Goal: Task Accomplishment & Management: Manage account settings

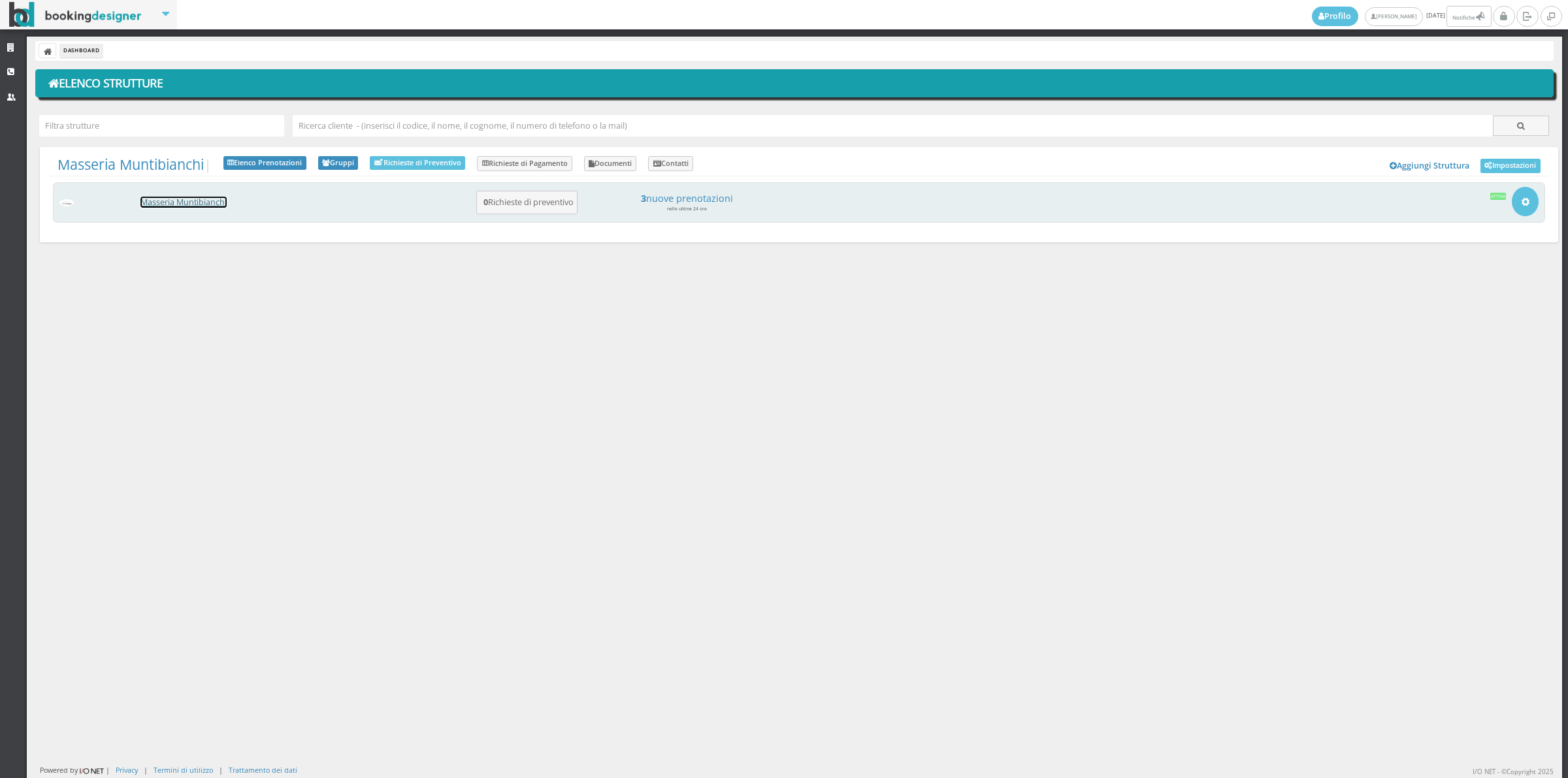
click at [221, 201] on link "Masseria Muntibianchi" at bounding box center [183, 202] width 86 height 11
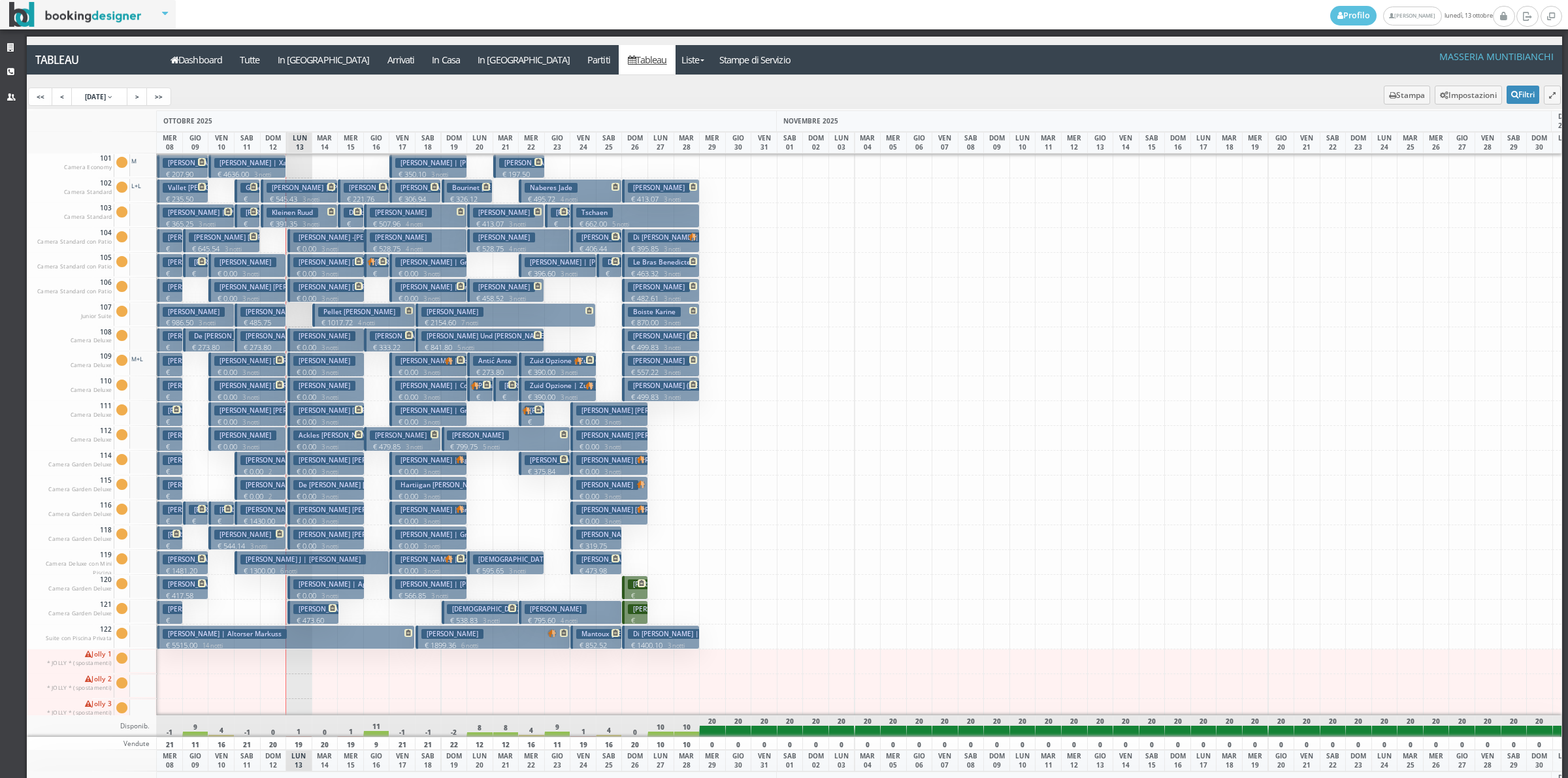
click at [376, 263] on span at bounding box center [376, 262] width 20 height 9
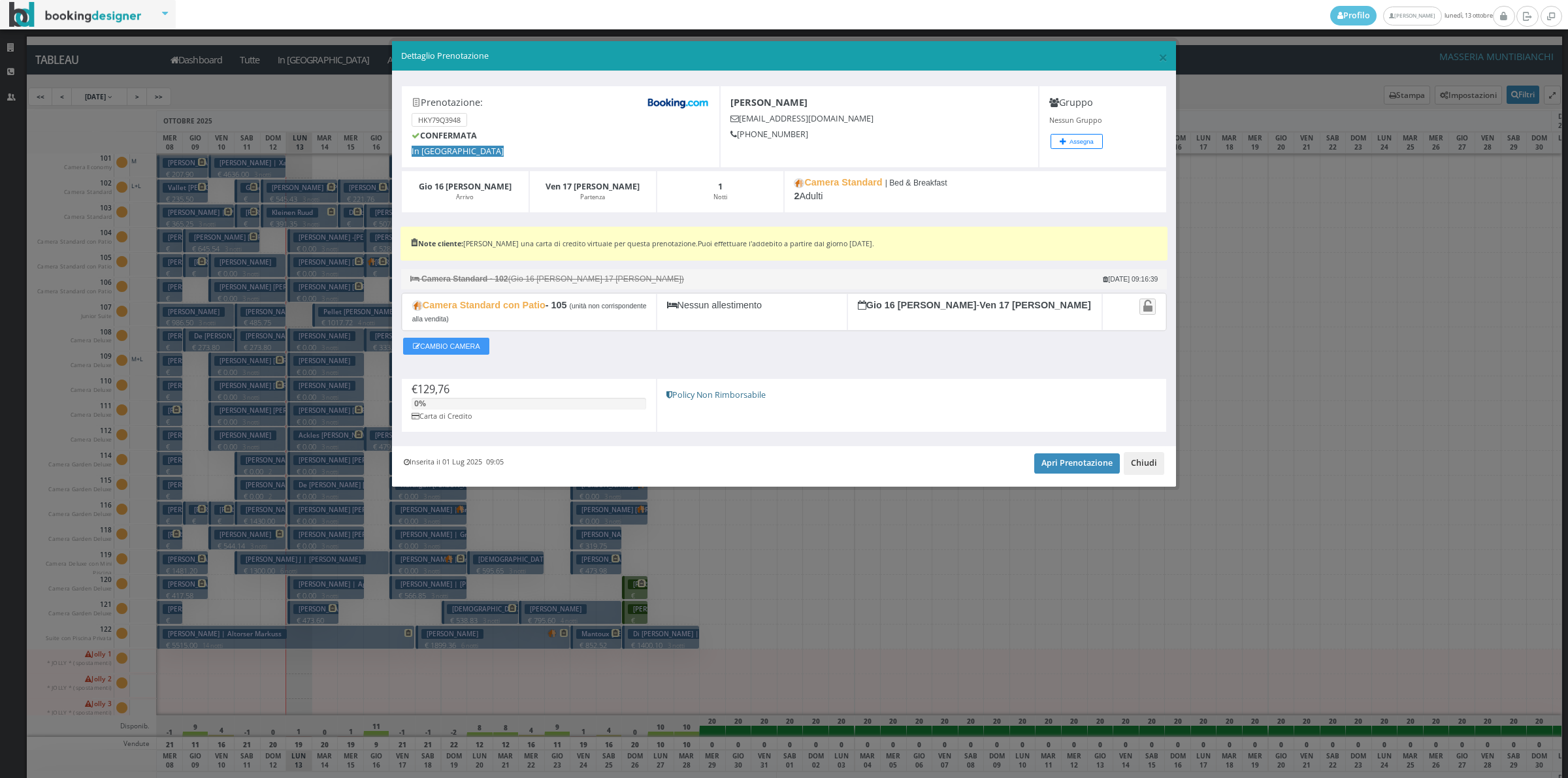
click at [1144, 462] on button "Chiudi" at bounding box center [1144, 463] width 40 height 22
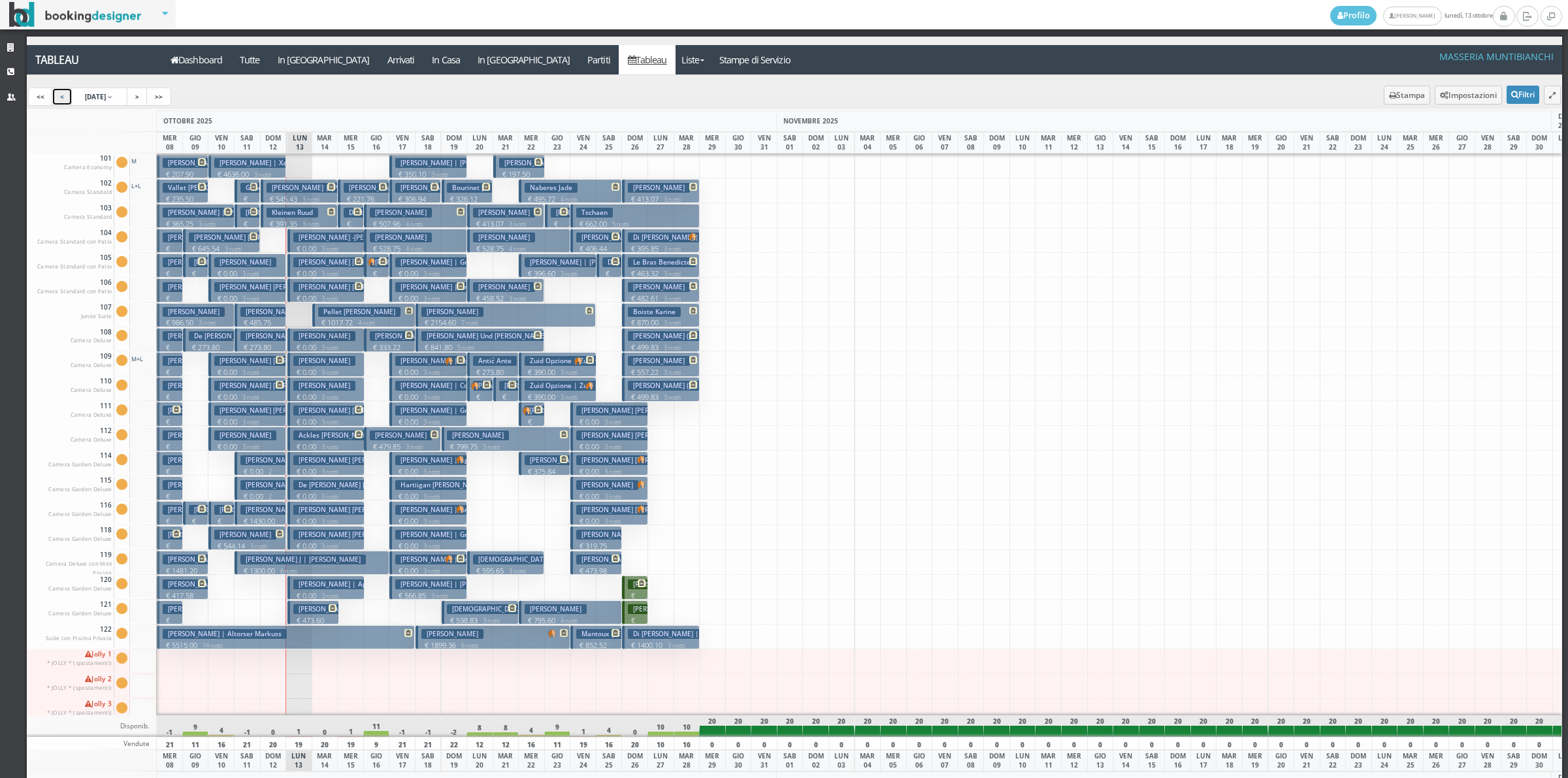
click at [69, 91] on link "<" at bounding box center [62, 96] width 21 height 19
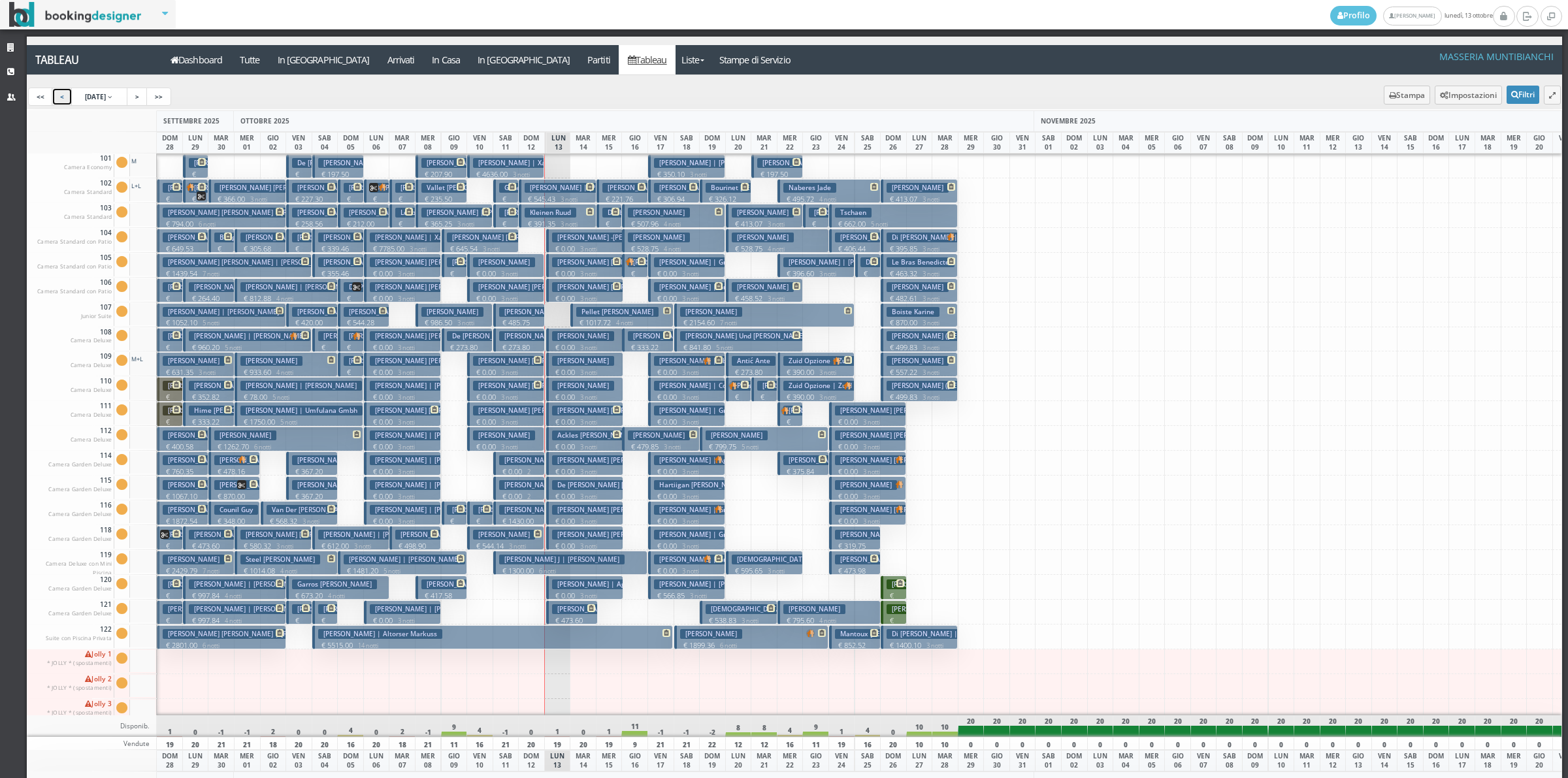
click at [354, 371] on p "€ 158.29 1 notti" at bounding box center [351, 387] width 15 height 41
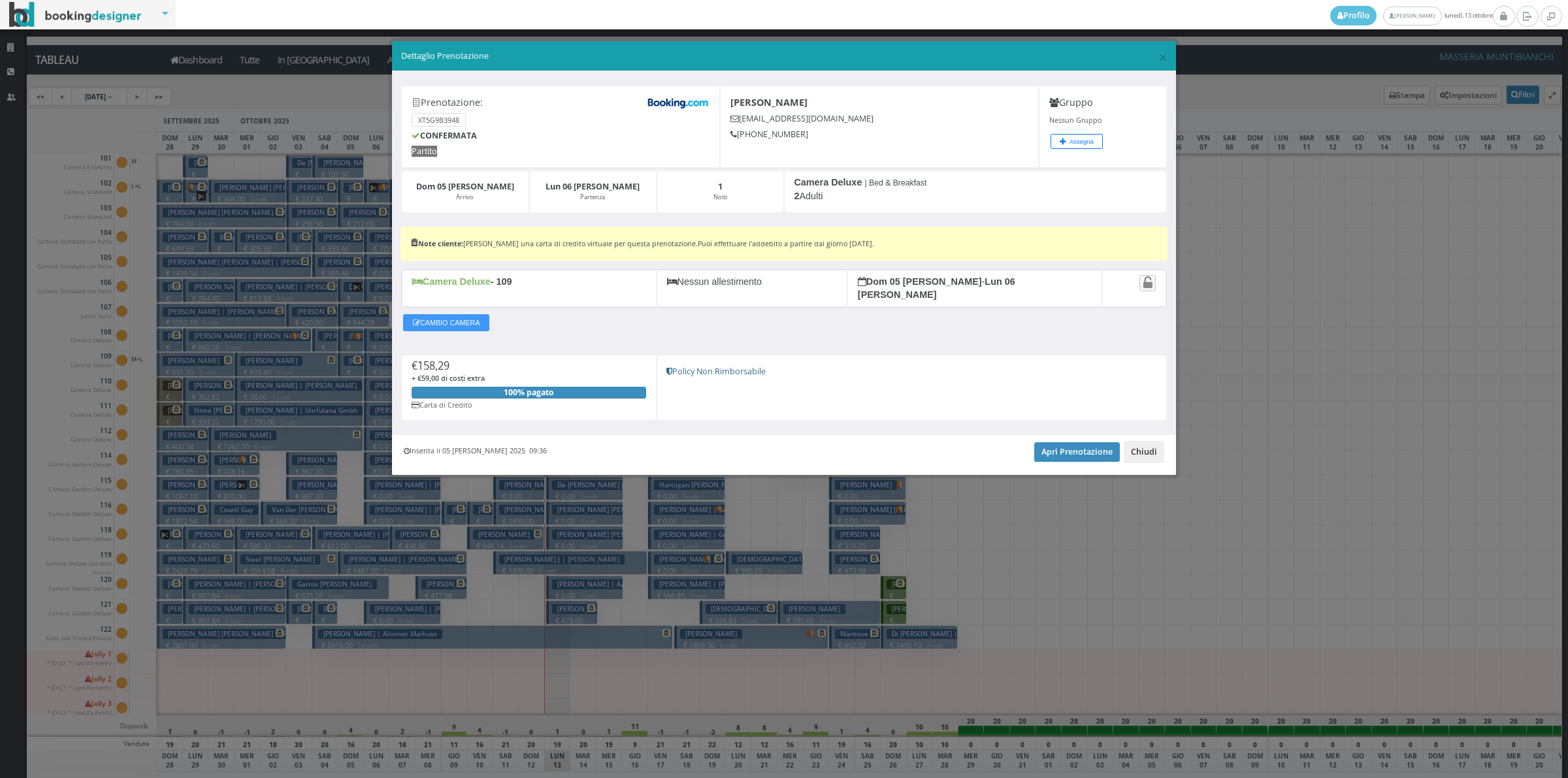
click at [1138, 448] on button "Chiudi" at bounding box center [1144, 452] width 40 height 22
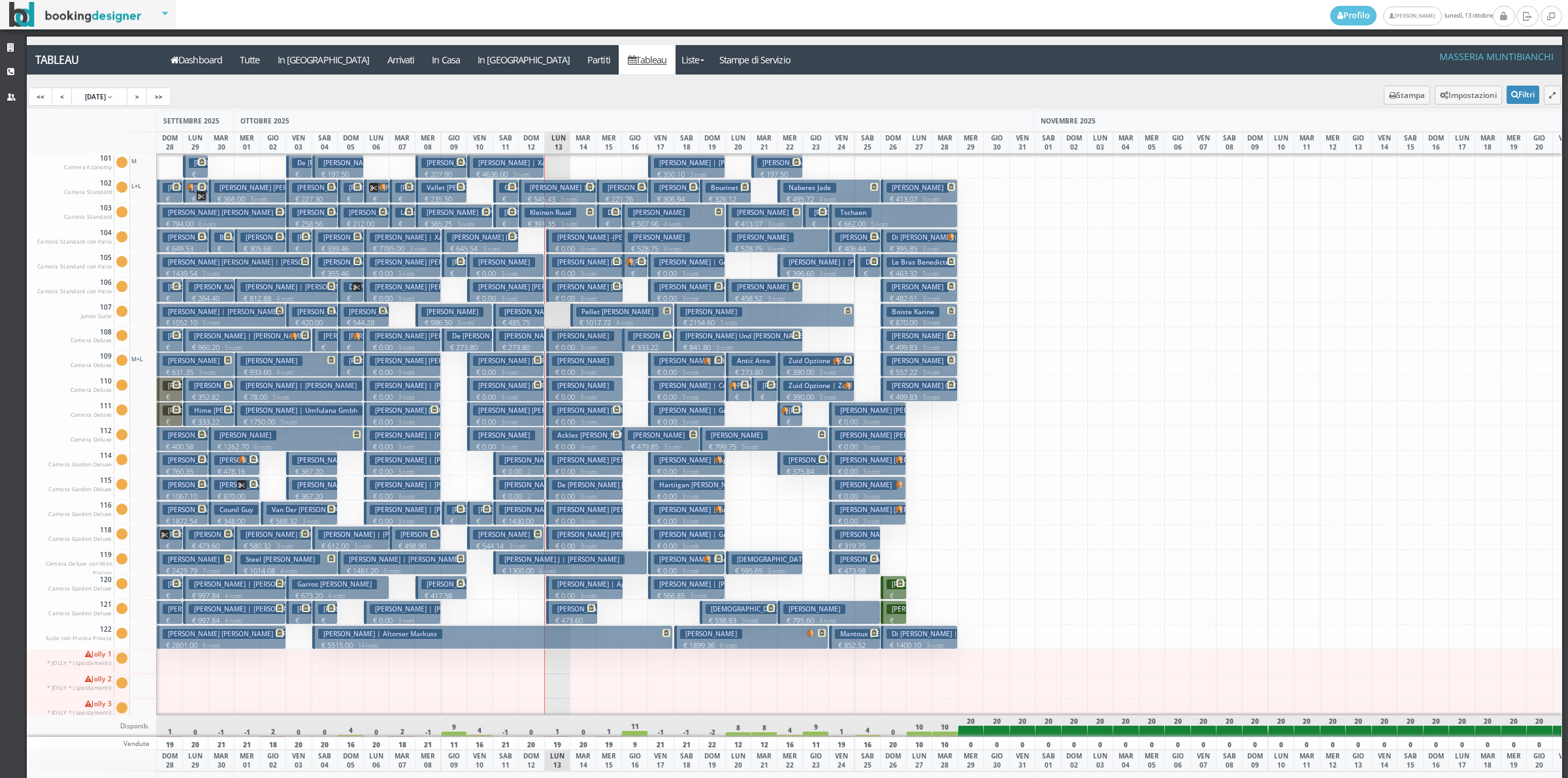
click at [435, 221] on p "€ 365.25 3 notti" at bounding box center [455, 224] width 67 height 11
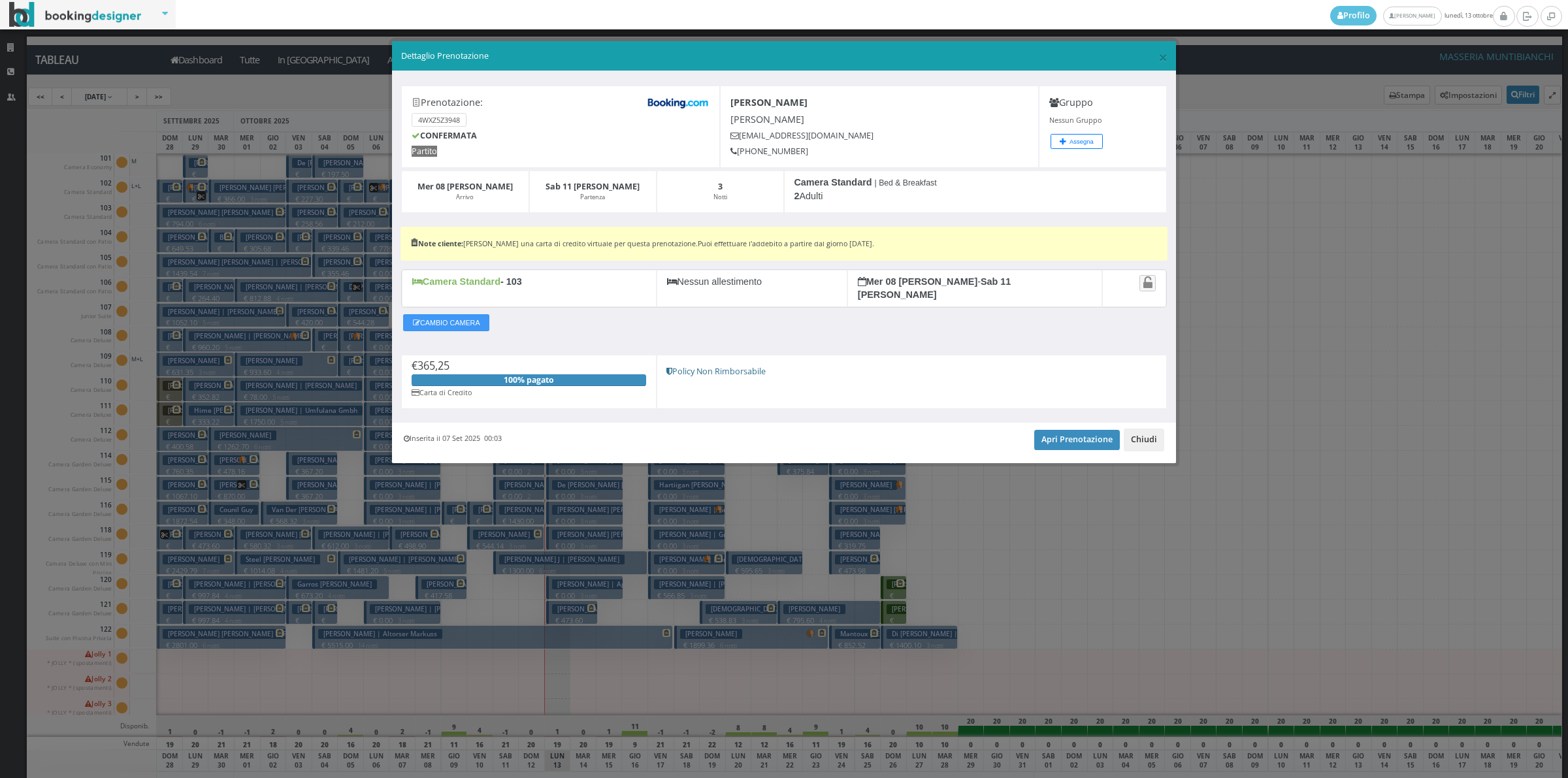
click at [1138, 431] on button "Chiudi" at bounding box center [1144, 439] width 40 height 22
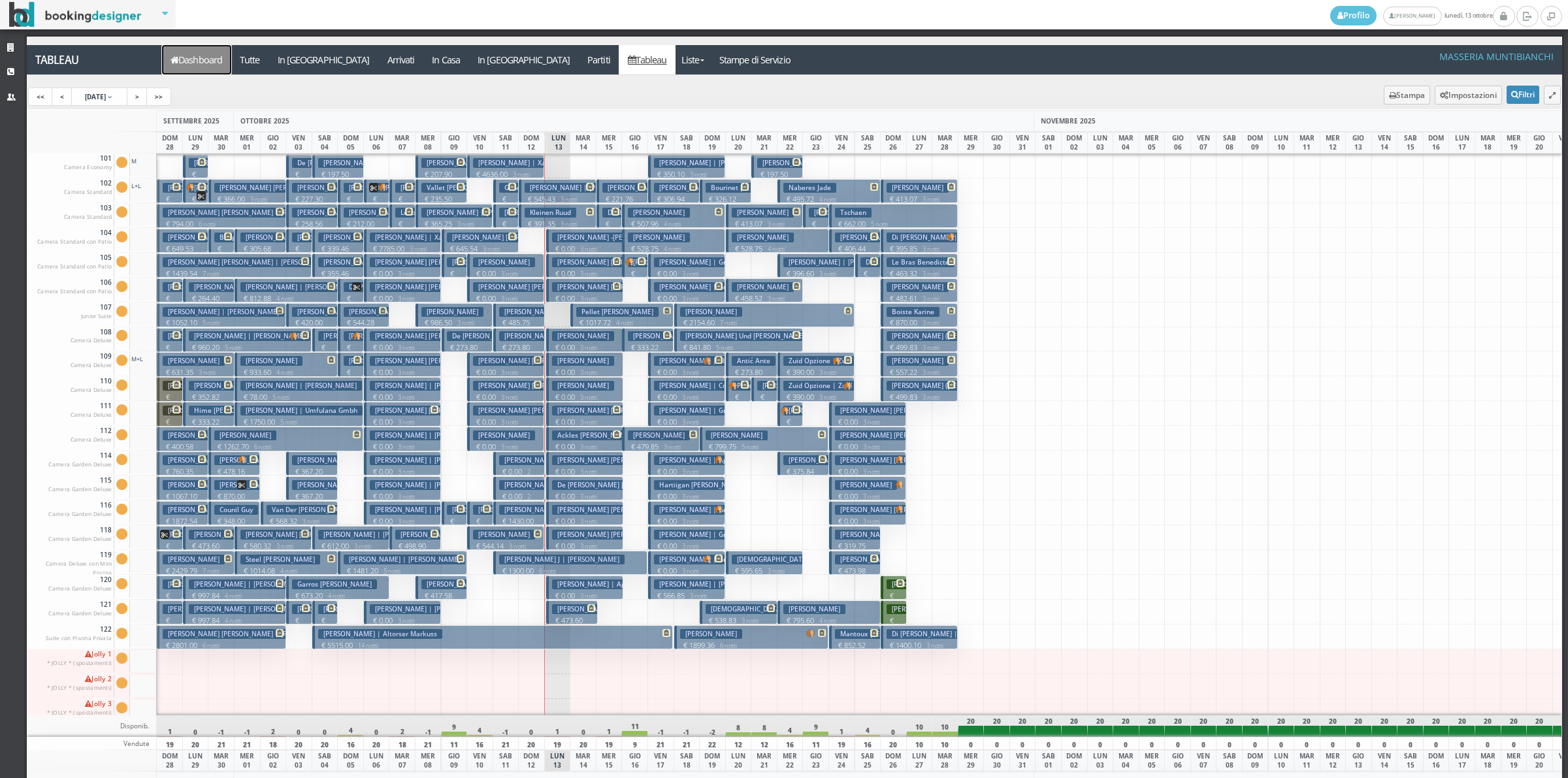
click at [213, 45] on link "Dashboard" at bounding box center [197, 60] width 69 height 29
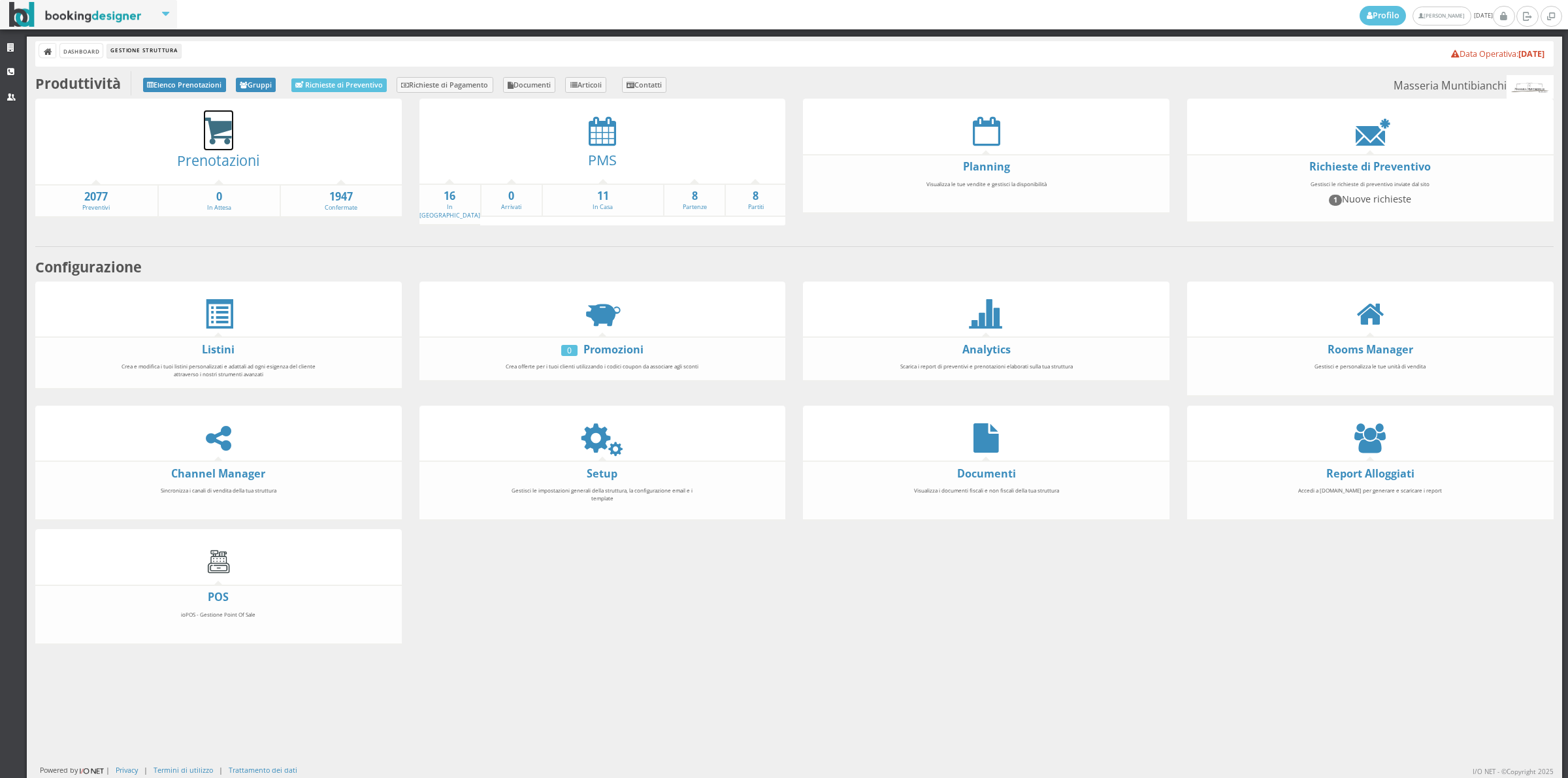
click at [214, 132] on icon at bounding box center [218, 131] width 29 height 30
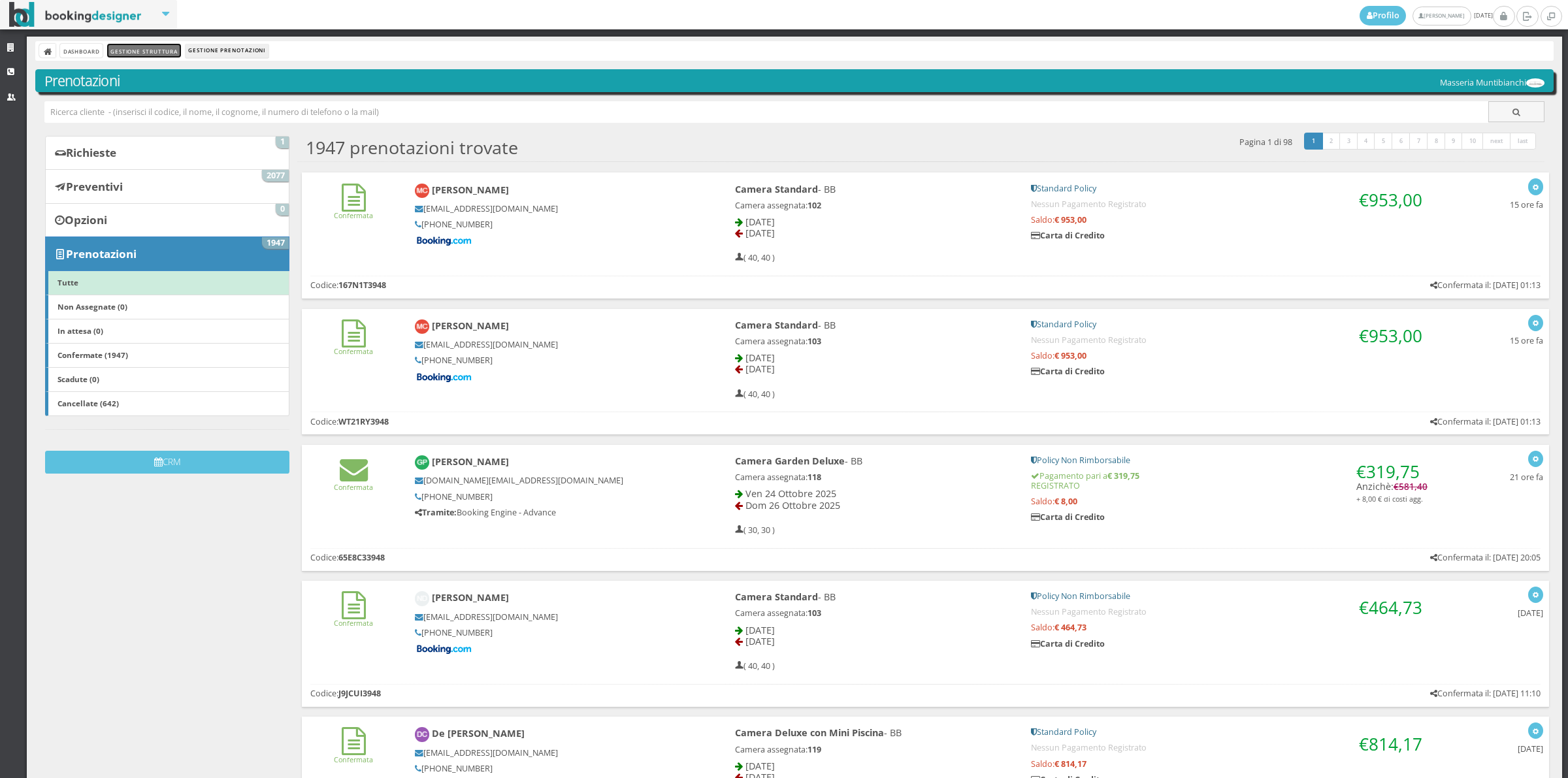
click at [155, 47] on link "Gestione Struttura" at bounding box center [144, 50] width 74 height 14
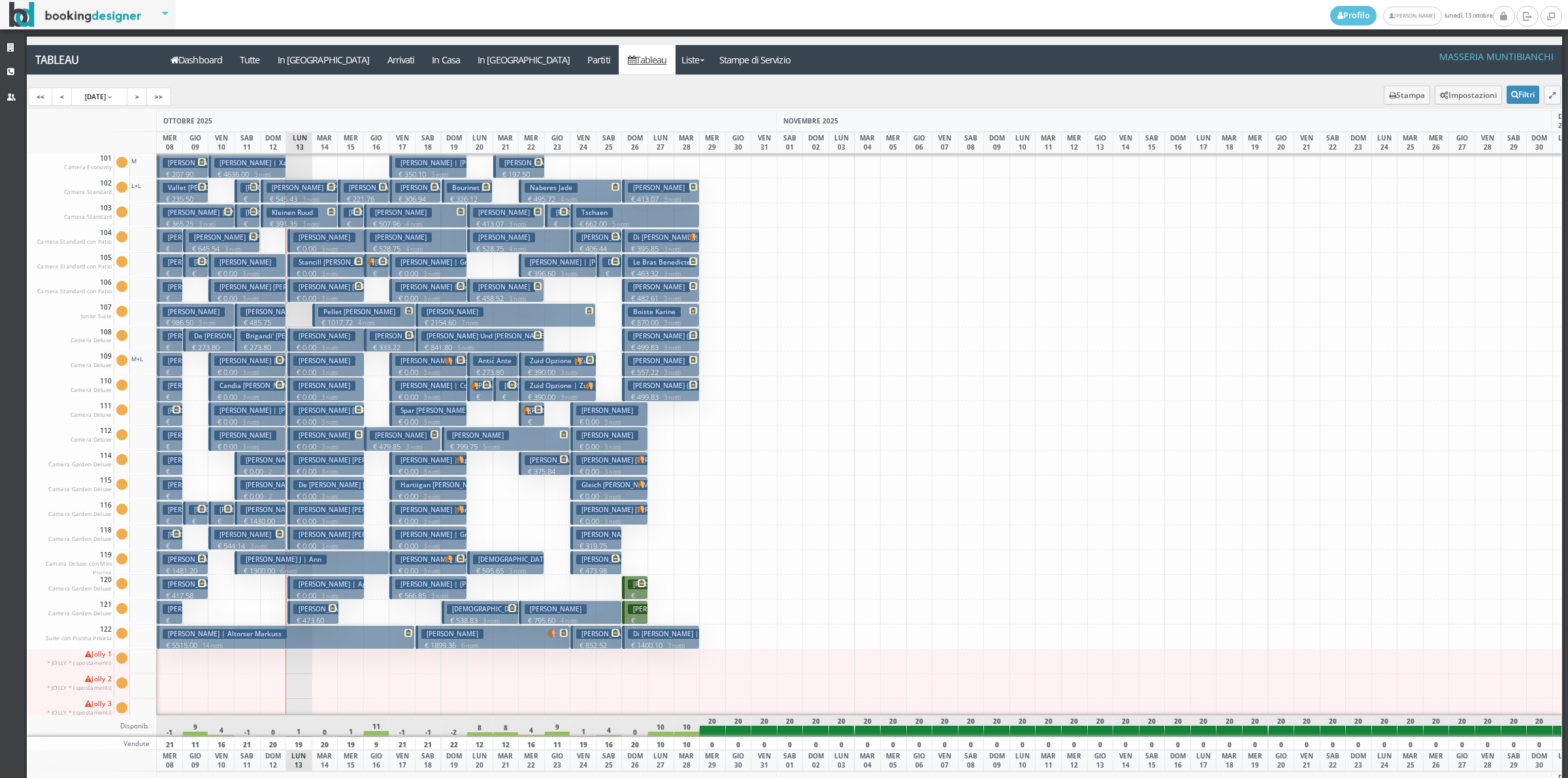
click at [464, 612] on h3 "Gay (marie-Lucie Larrieu) Christelle" at bounding box center [543, 609] width 193 height 10
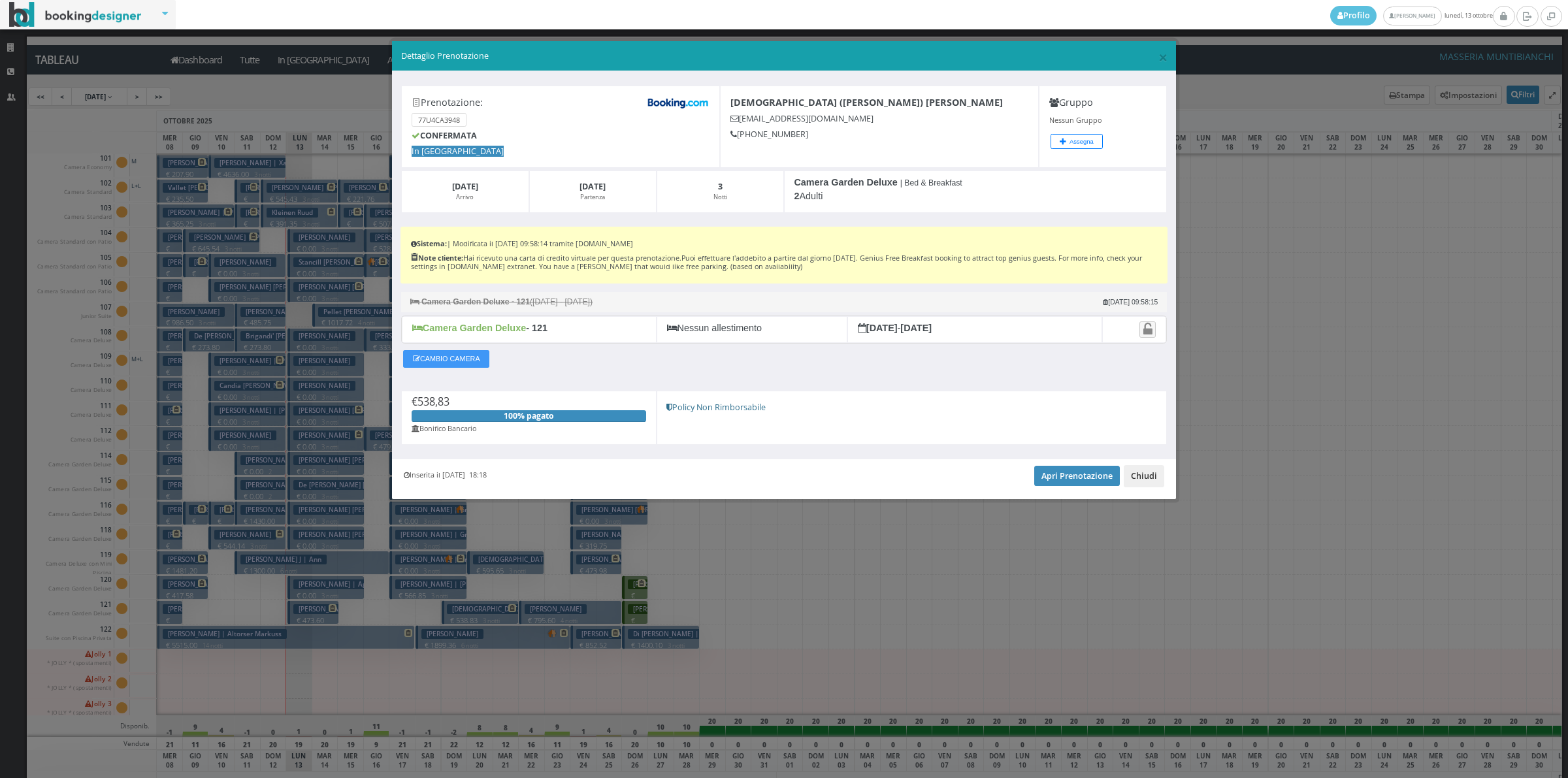
click at [1137, 482] on button "Chiudi" at bounding box center [1144, 476] width 40 height 22
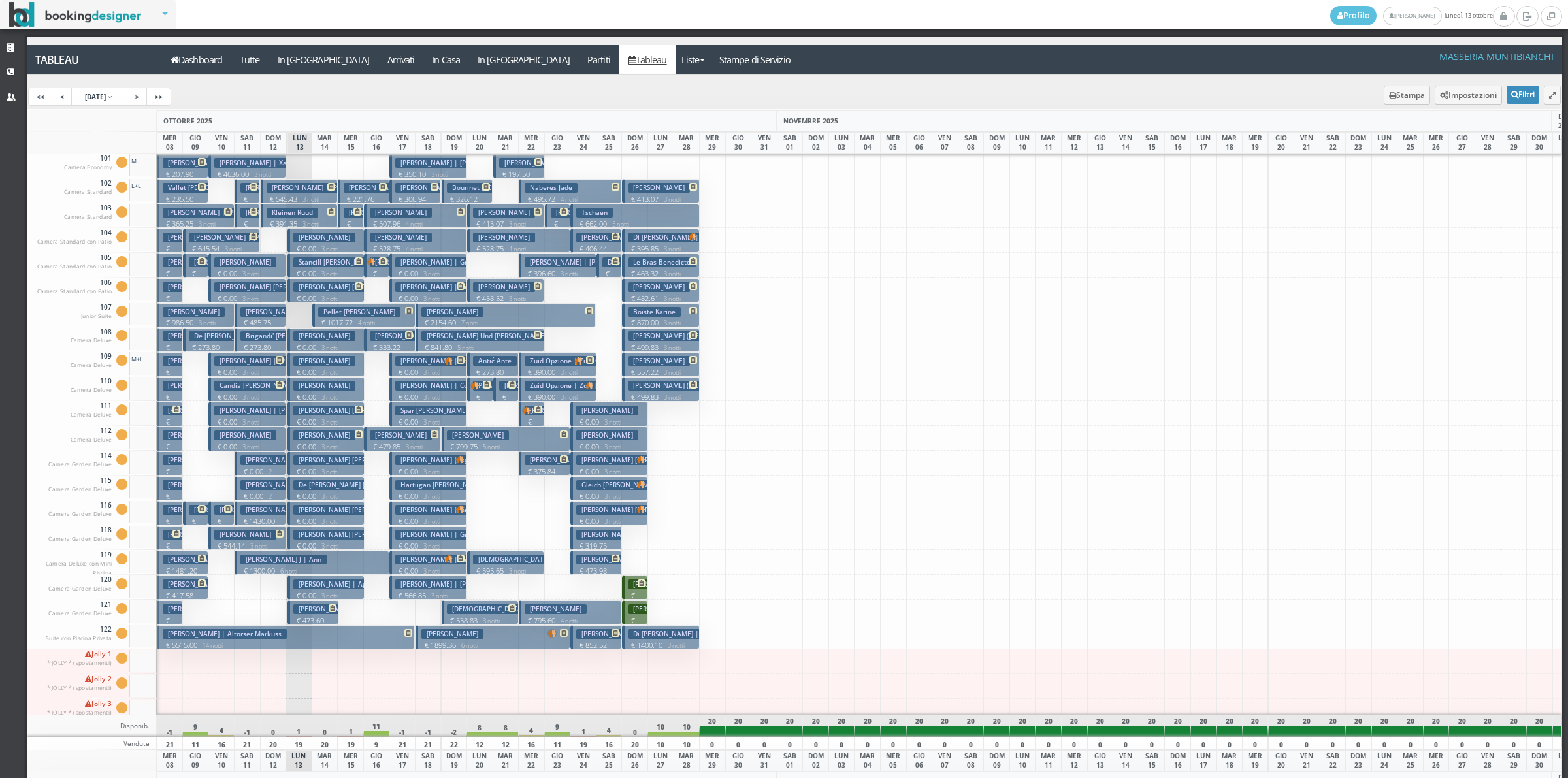
click at [517, 171] on p "€ 197.50 2 notti" at bounding box center [520, 179] width 42 height 20
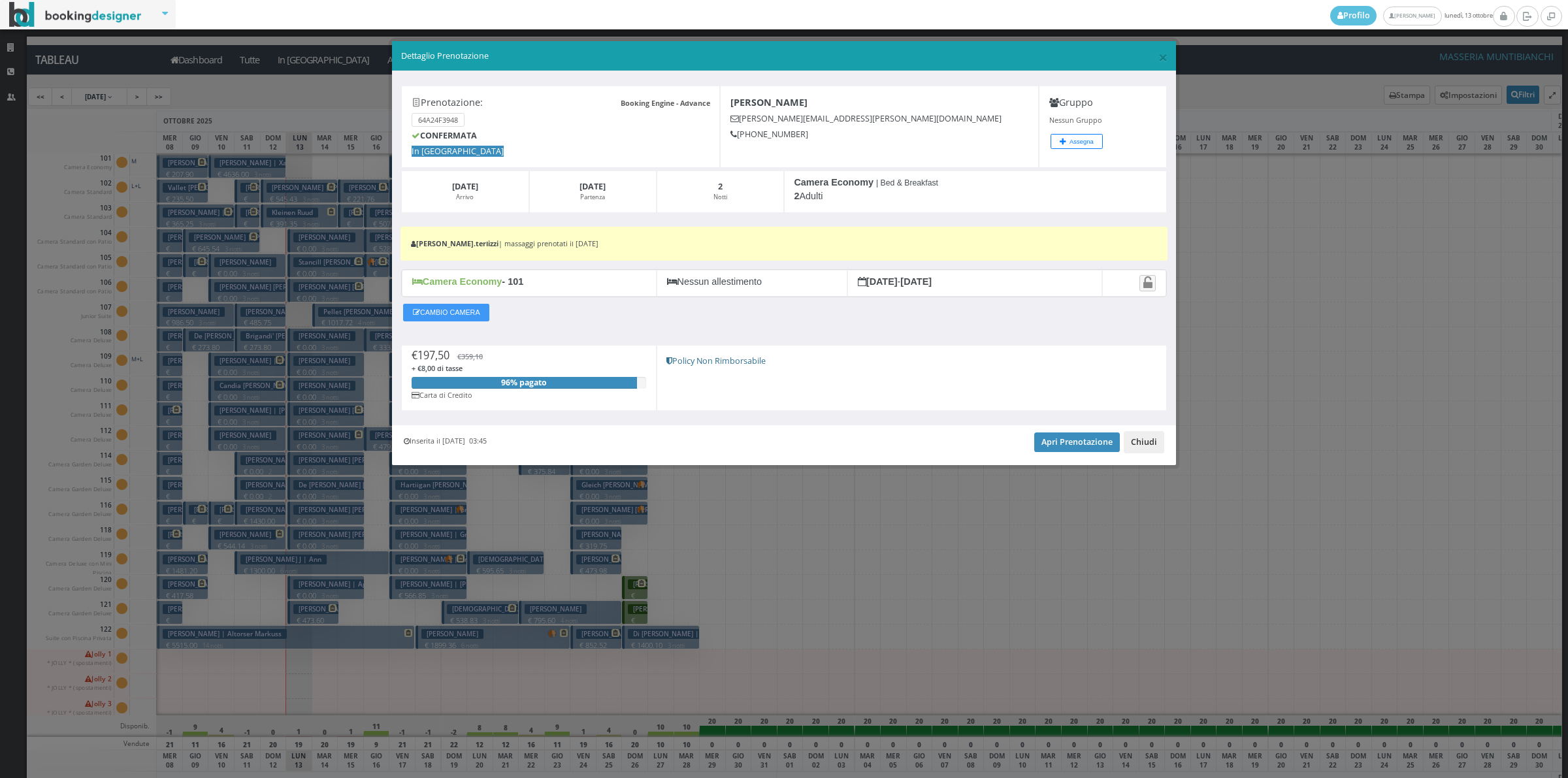
click at [1157, 452] on button "Chiudi" at bounding box center [1144, 442] width 40 height 22
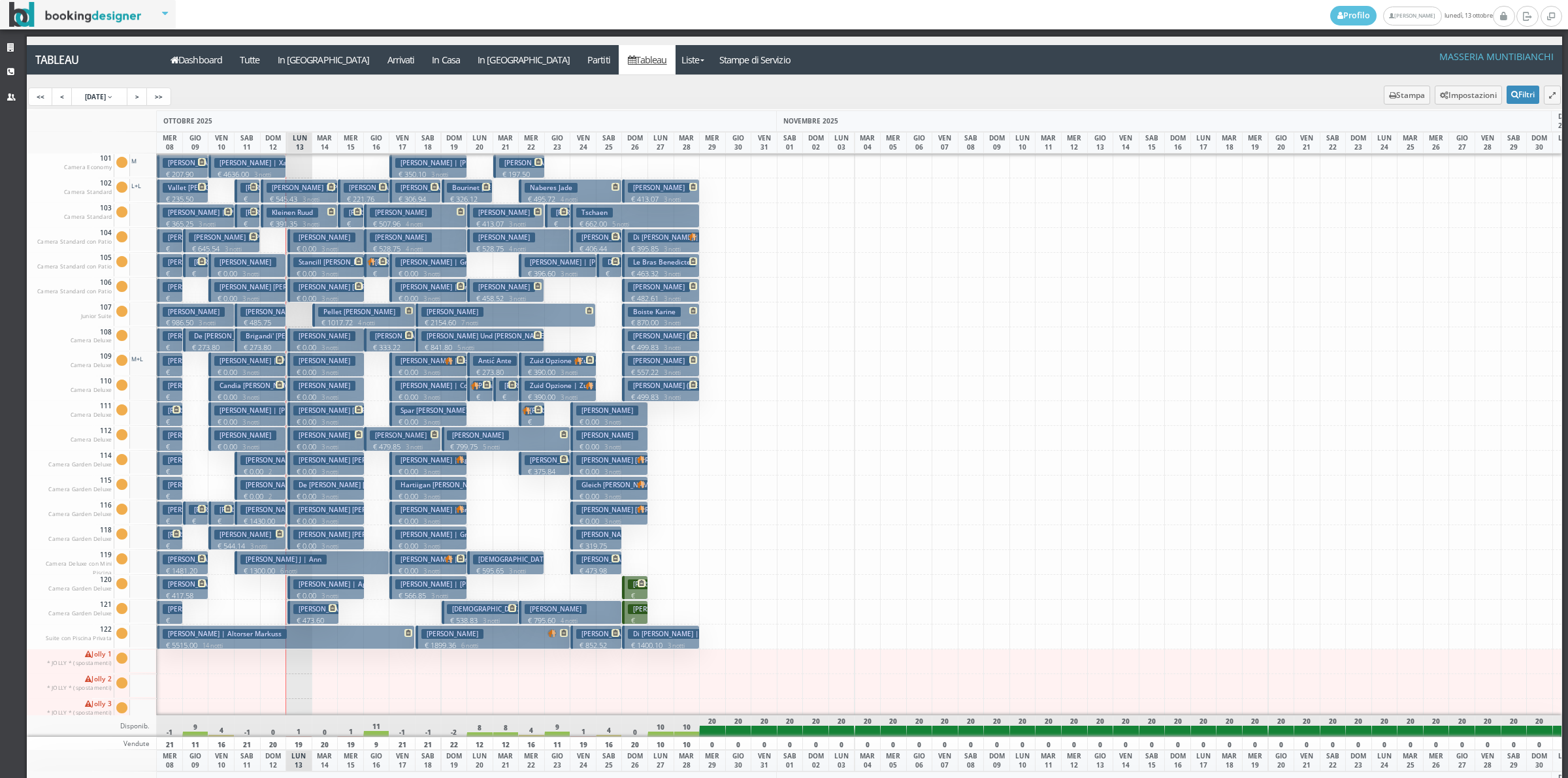
click at [321, 618] on p "€ 473.60 2 notti" at bounding box center [314, 625] width 42 height 20
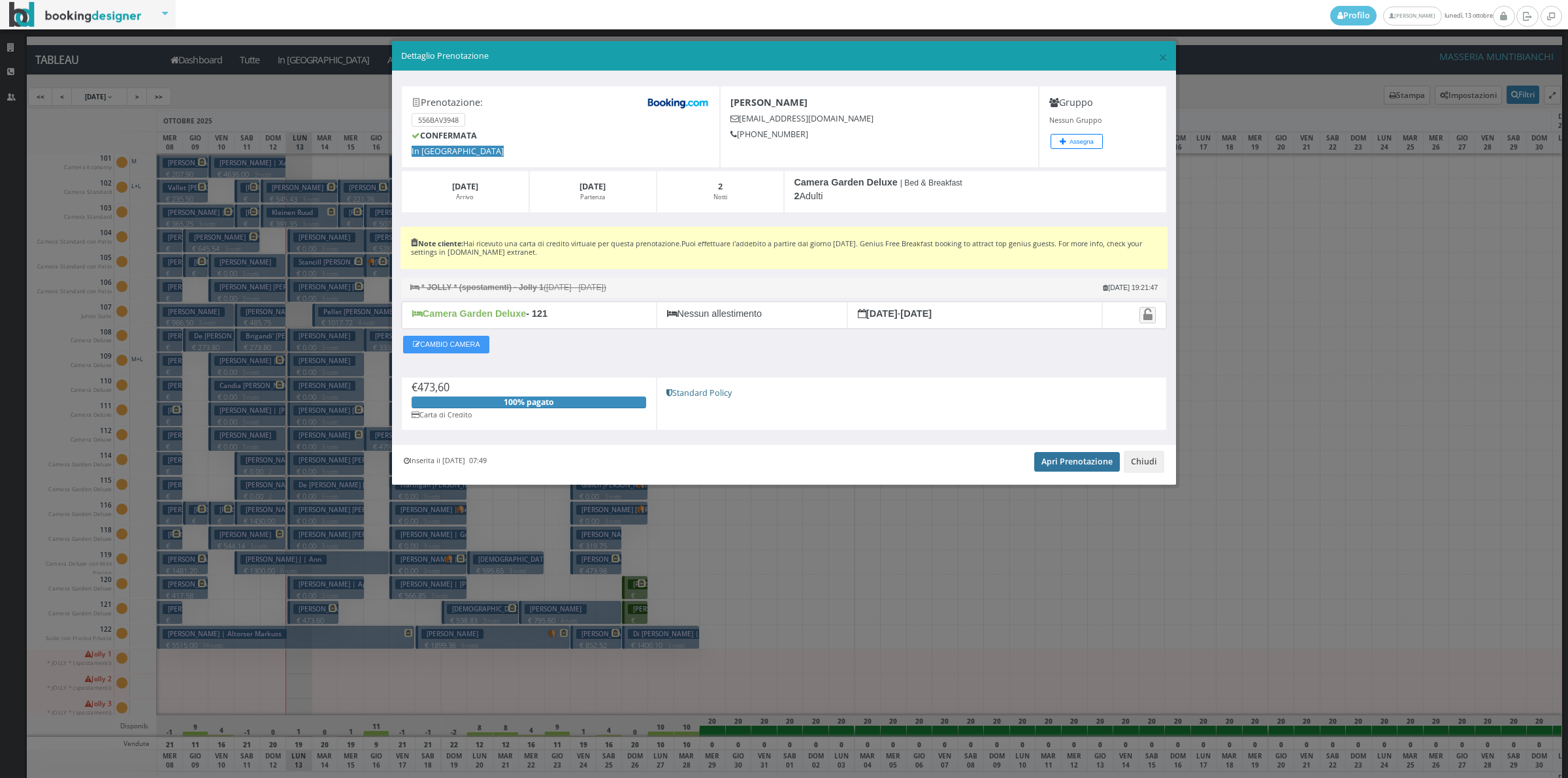
click at [1071, 458] on link "Apri Prenotazione" at bounding box center [1077, 462] width 86 height 19
click at [1135, 462] on button "Chiudi" at bounding box center [1144, 461] width 40 height 22
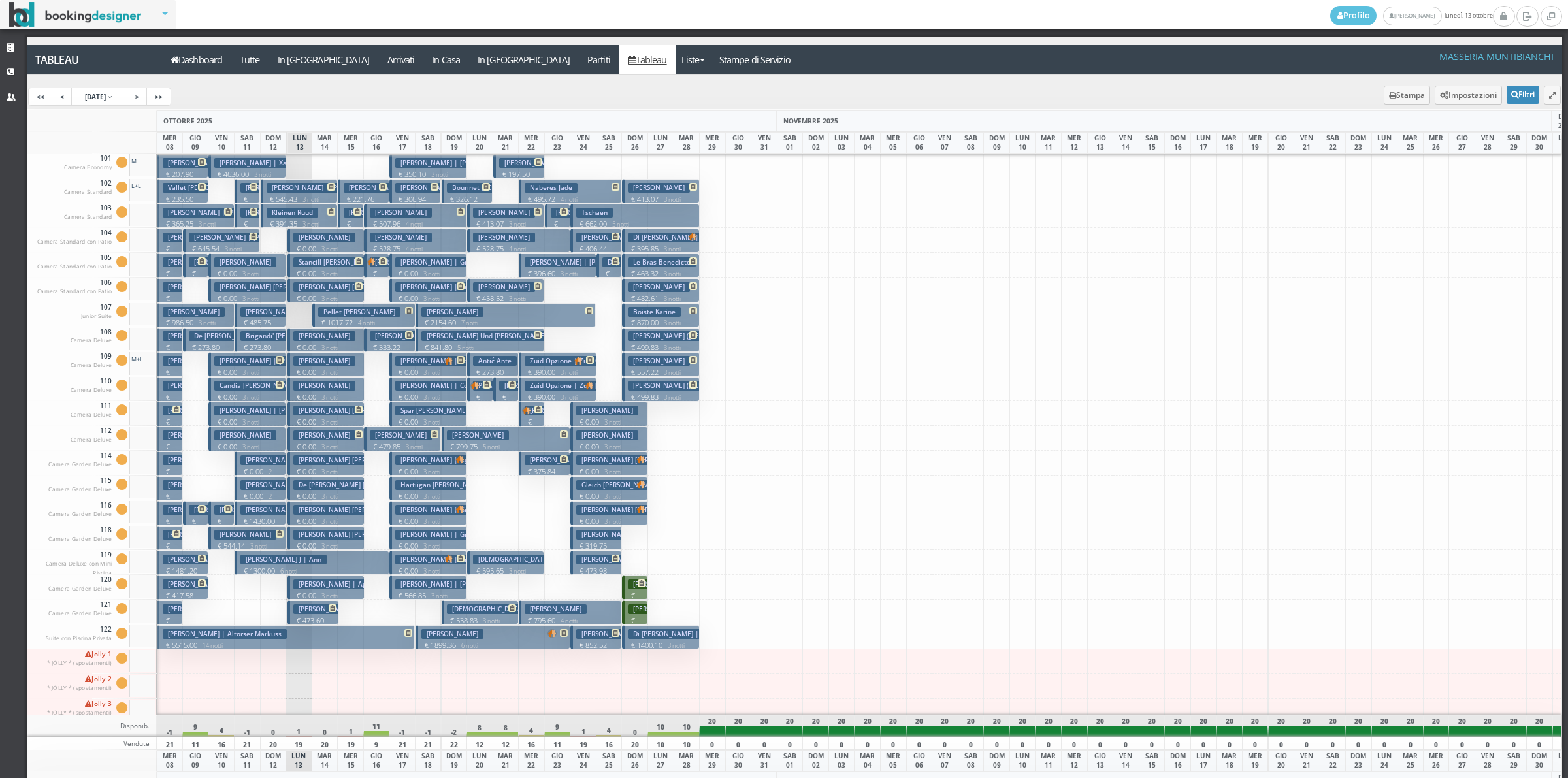
click at [308, 236] on h3 "Roberts -Lina" at bounding box center [324, 238] width 62 height 10
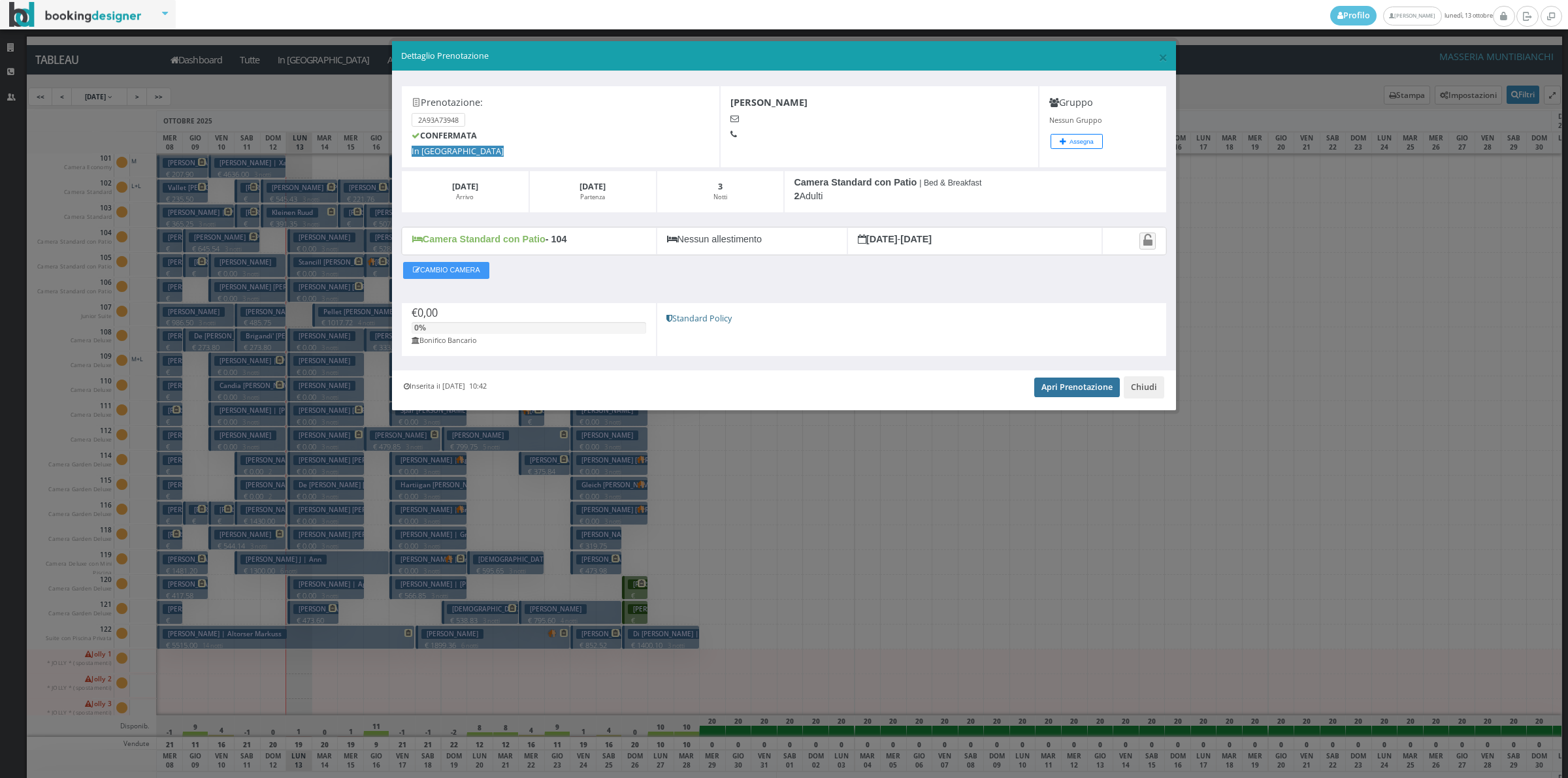
click at [1074, 386] on link "Apri Prenotazione" at bounding box center [1077, 387] width 86 height 19
click at [1138, 388] on button "Chiudi" at bounding box center [1144, 387] width 40 height 22
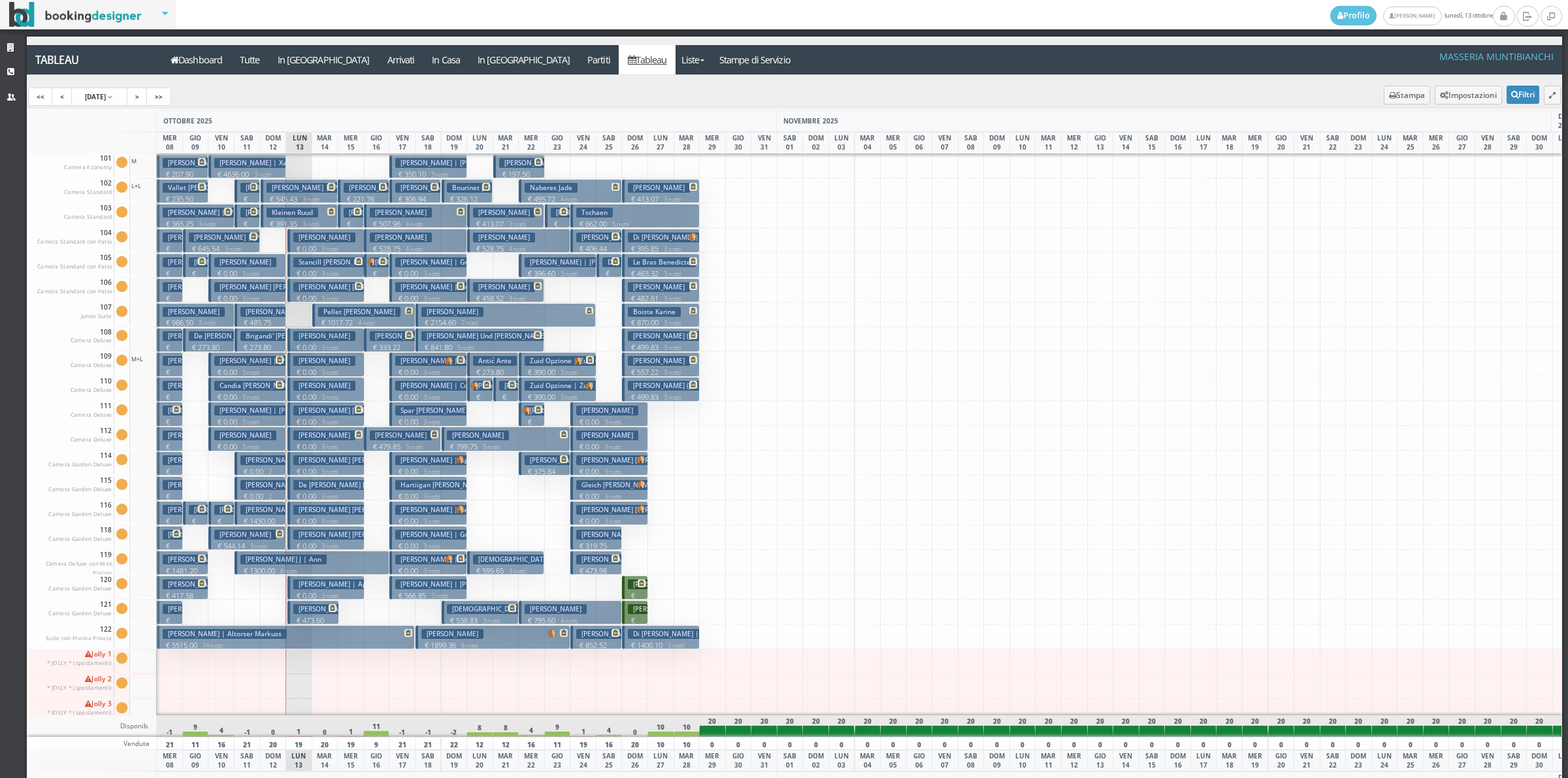
click at [305, 396] on p "€ 0.00 3 notti" at bounding box center [326, 397] width 67 height 11
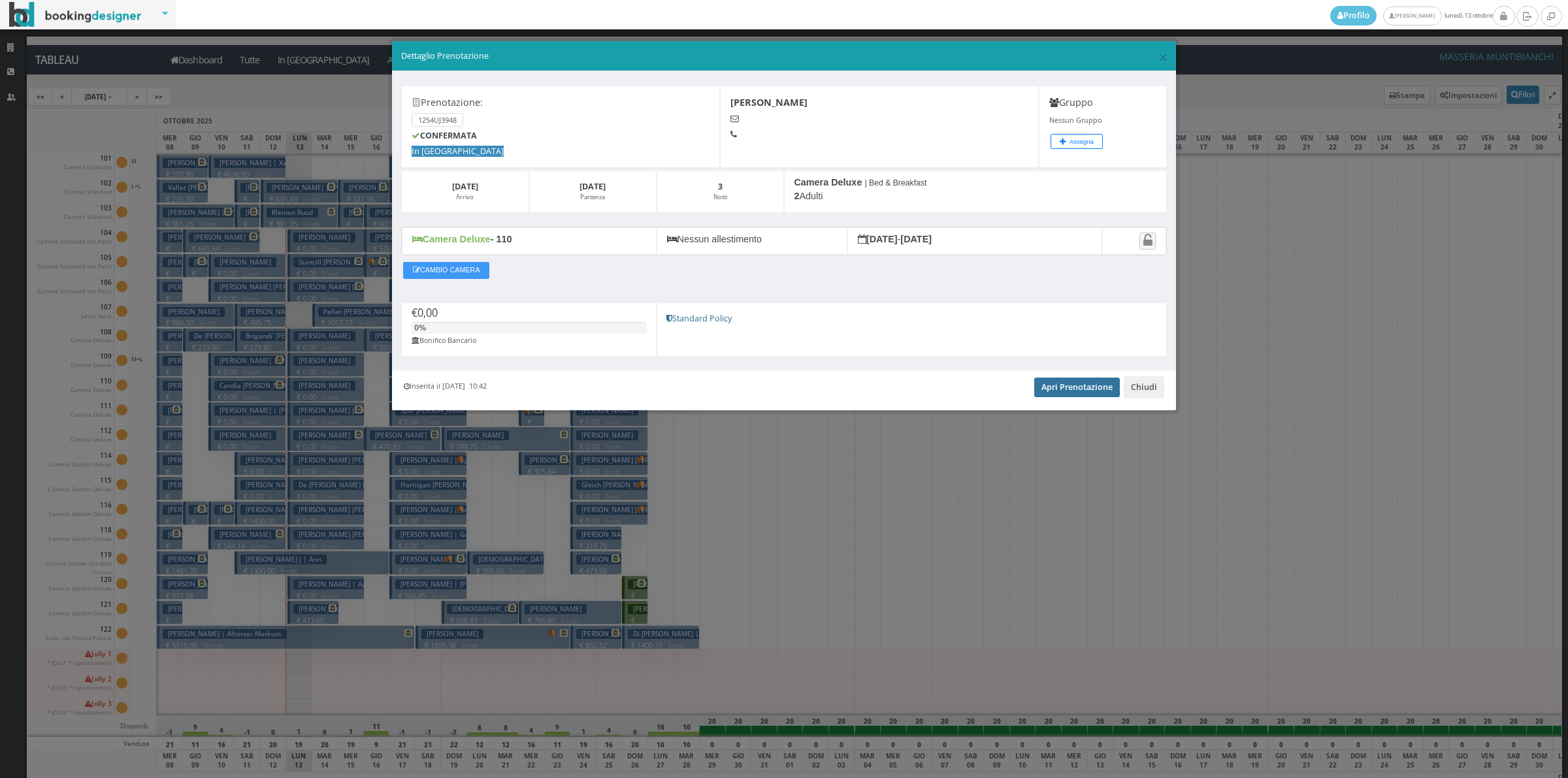
click at [1081, 387] on link "Apri Prenotazione" at bounding box center [1077, 387] width 86 height 19
click at [1132, 394] on button "Chiudi" at bounding box center [1144, 387] width 40 height 22
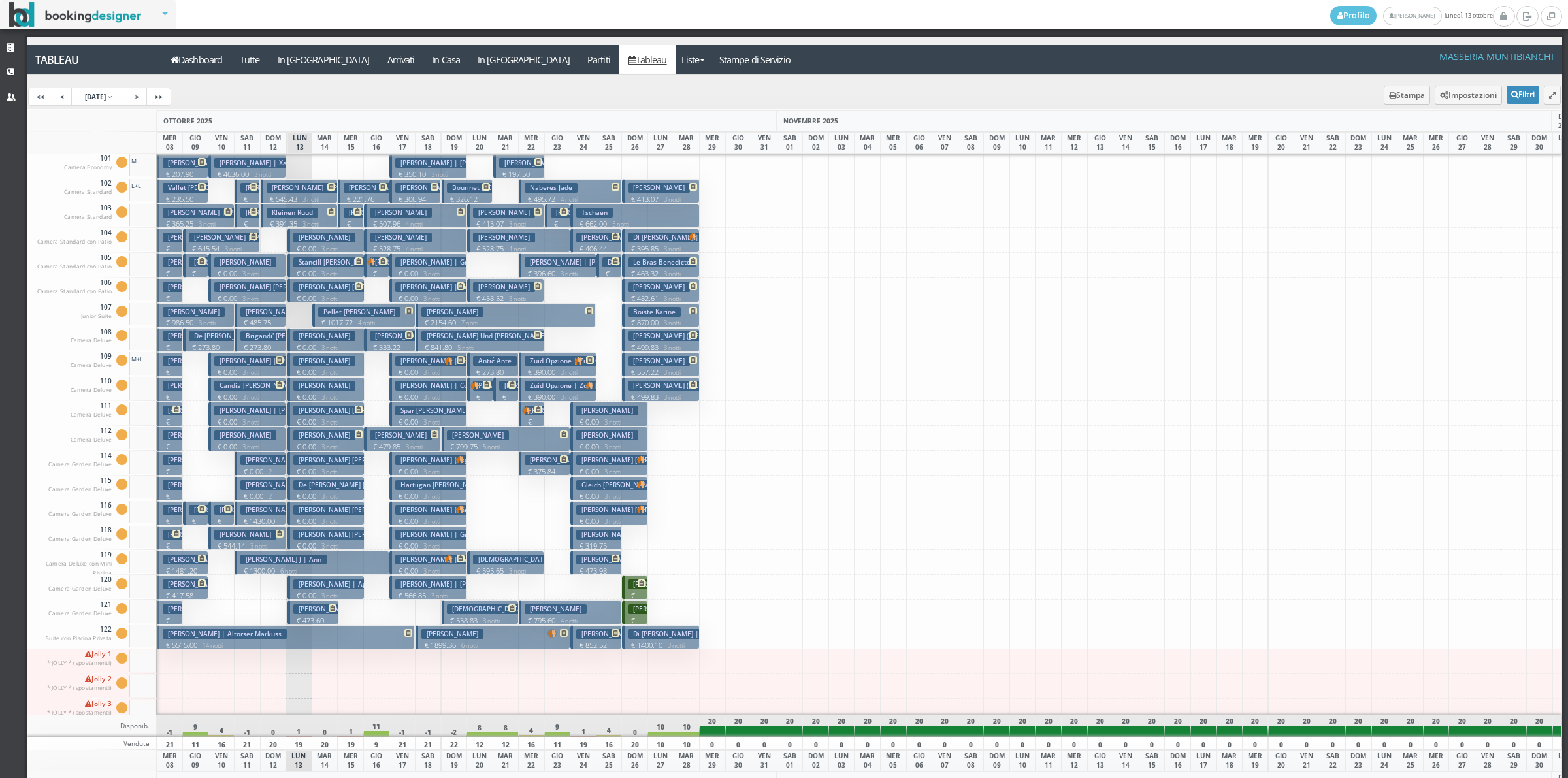
click at [322, 338] on h3 "[PERSON_NAME]" at bounding box center [324, 336] width 62 height 10
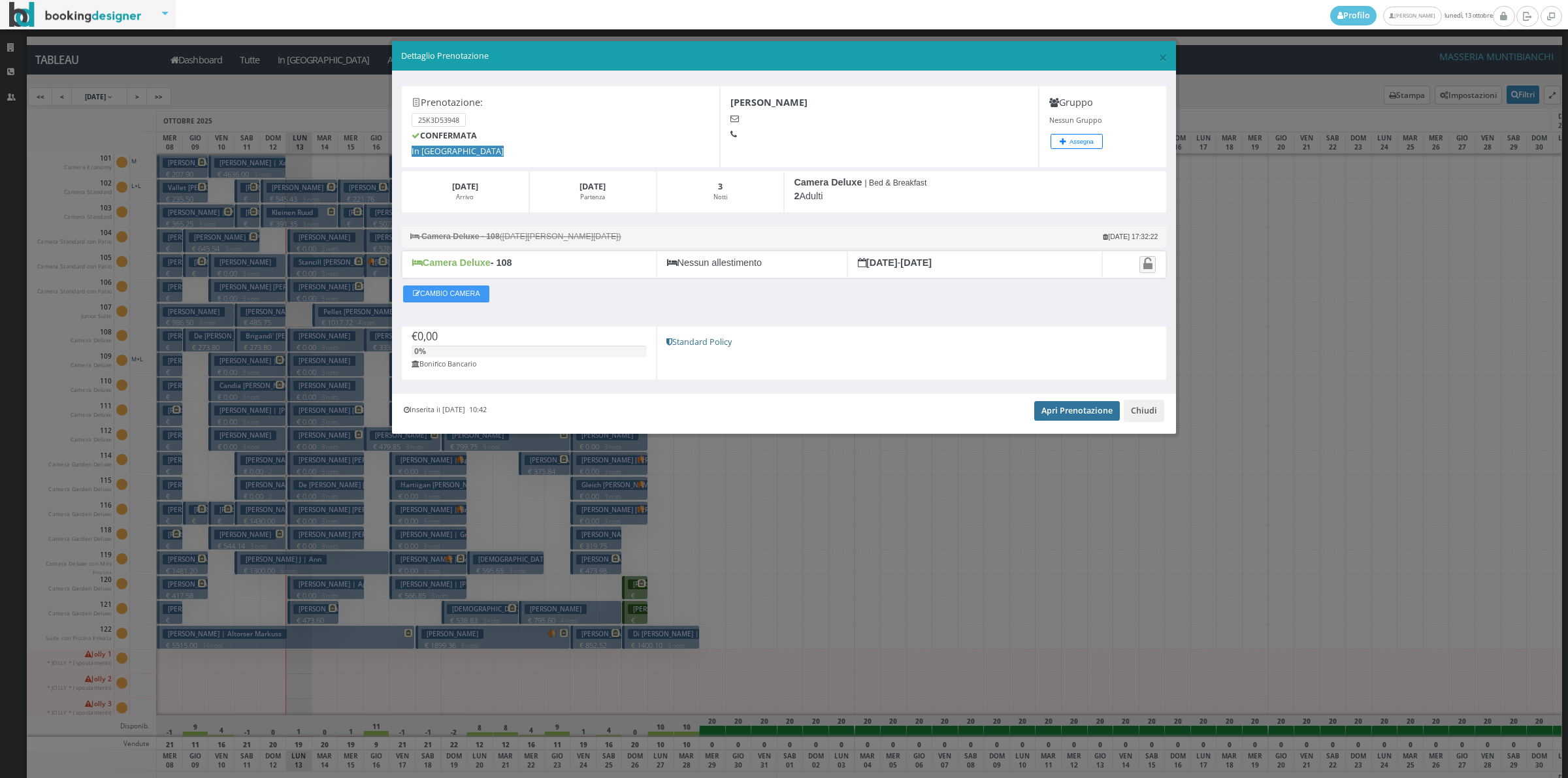
click at [1077, 405] on link "Apri Prenotazione" at bounding box center [1077, 410] width 86 height 19
click at [1149, 420] on button "Chiudi" at bounding box center [1144, 410] width 40 height 22
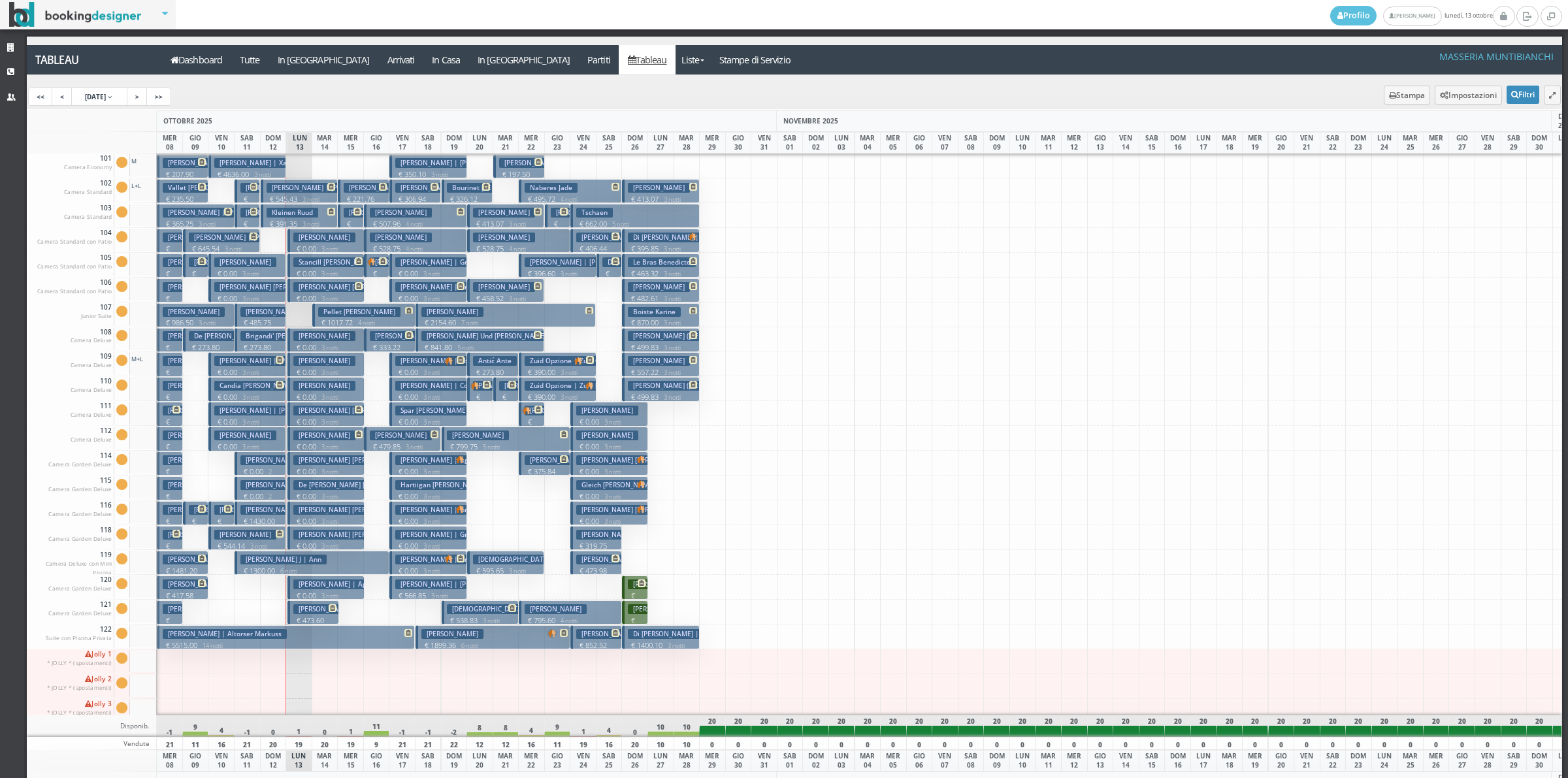
click at [330, 238] on h3 "Roberts -Lina" at bounding box center [324, 238] width 62 height 10
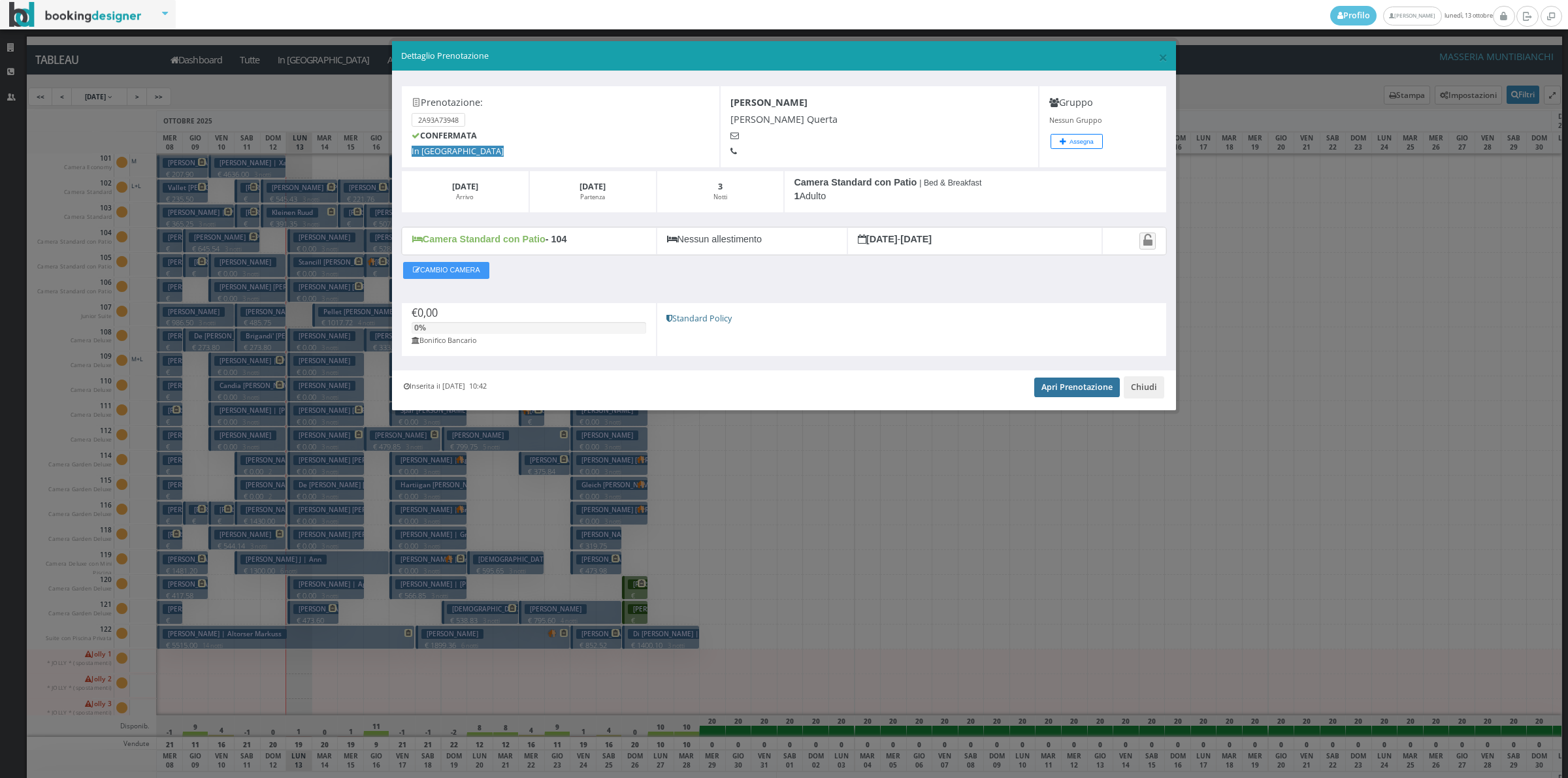
click at [1095, 393] on link "Apri Prenotazione" at bounding box center [1077, 387] width 86 height 19
click at [1138, 387] on button "Chiudi" at bounding box center [1144, 387] width 40 height 22
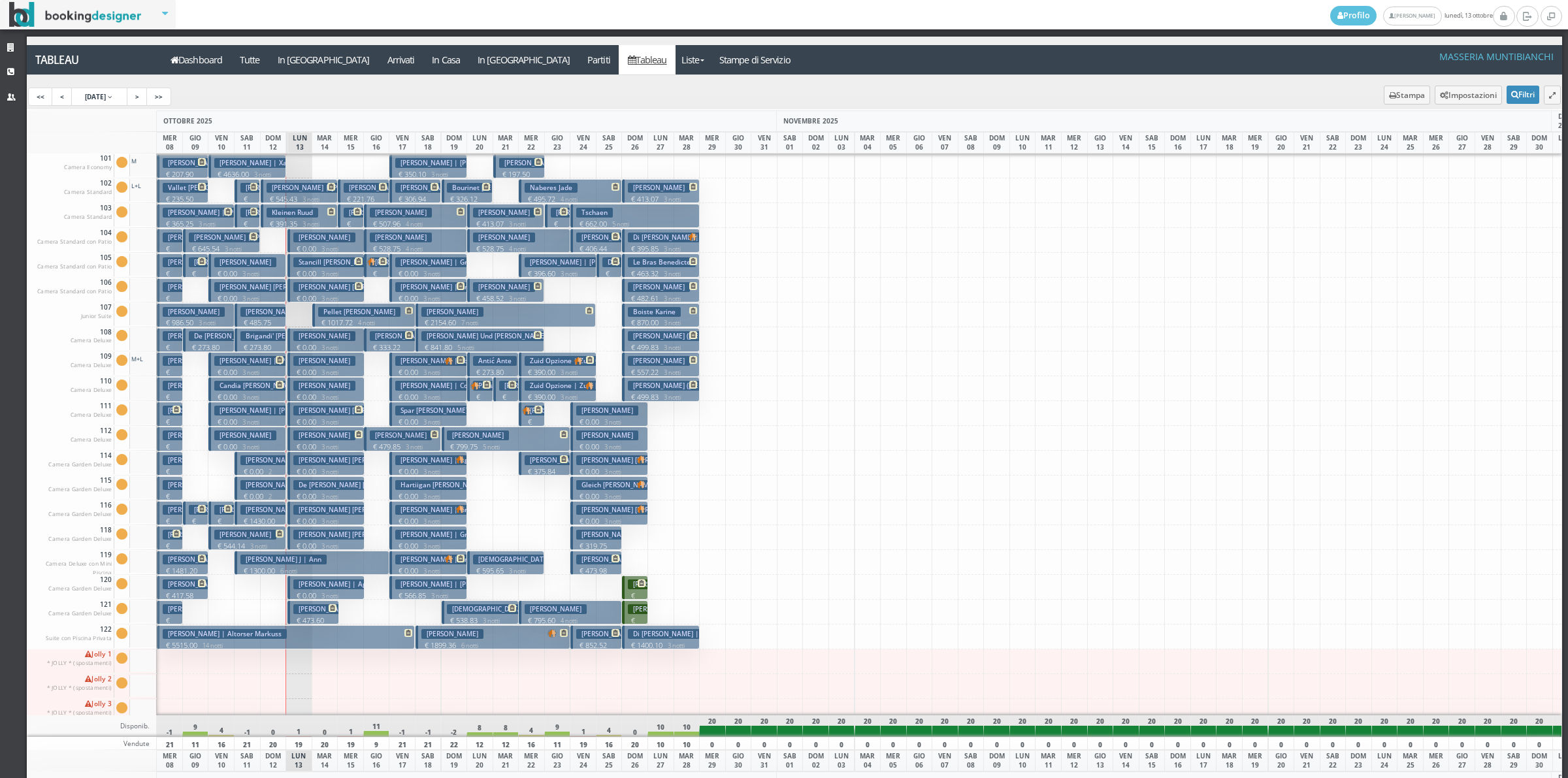
click at [351, 305] on button "Pellet Jonathan € 1017.72 4 notti 2 Adulti + 2 Bambini (8, 6 anni)" at bounding box center [364, 315] width 103 height 24
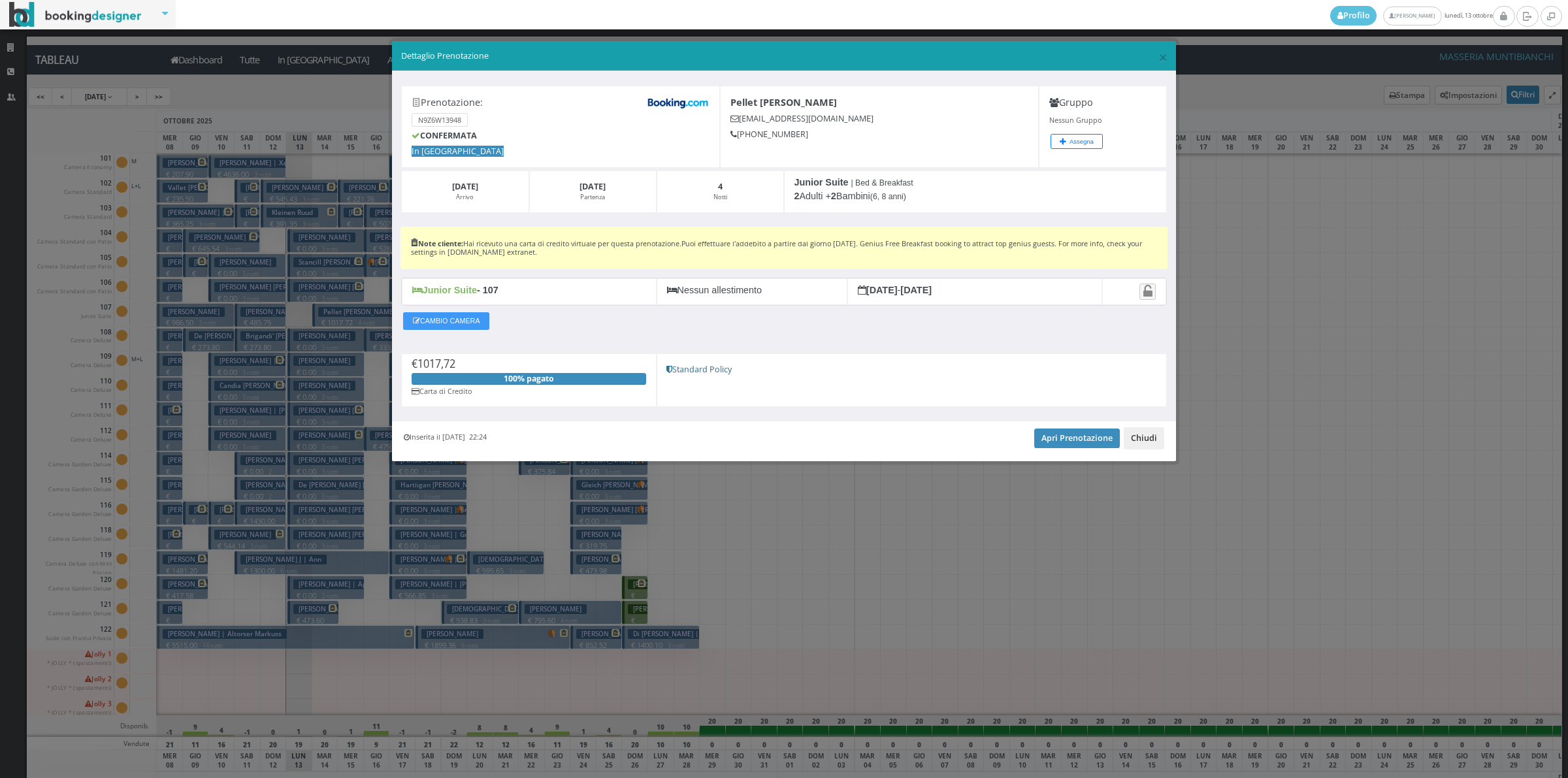
click at [1143, 435] on button "Chiudi" at bounding box center [1144, 438] width 40 height 22
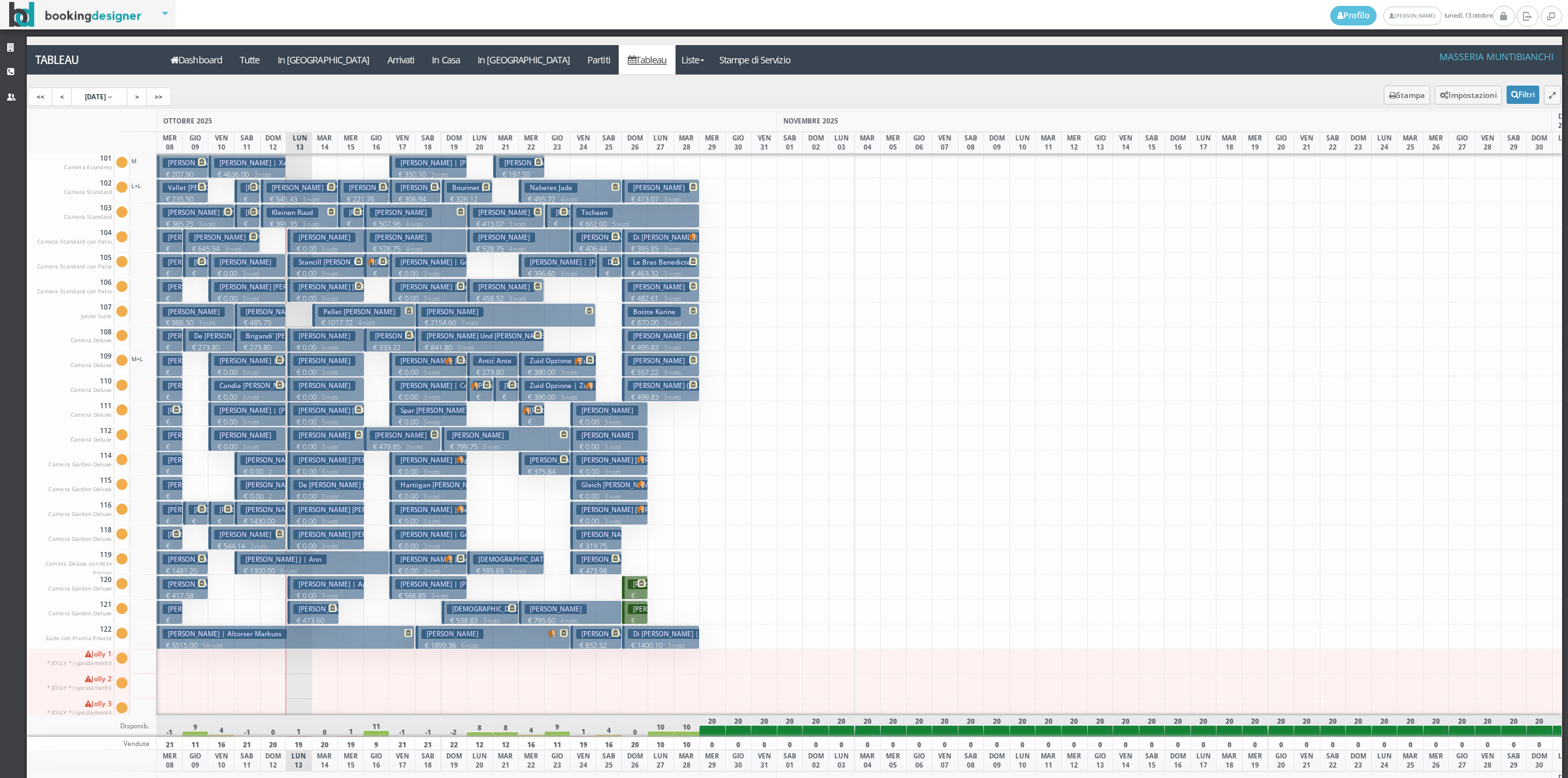
click at [384, 317] on button "Pellet Jonathan € 1017.72 4 notti 2 Adulti + 2 Bambini (8, 6 anni)" at bounding box center [364, 315] width 103 height 24
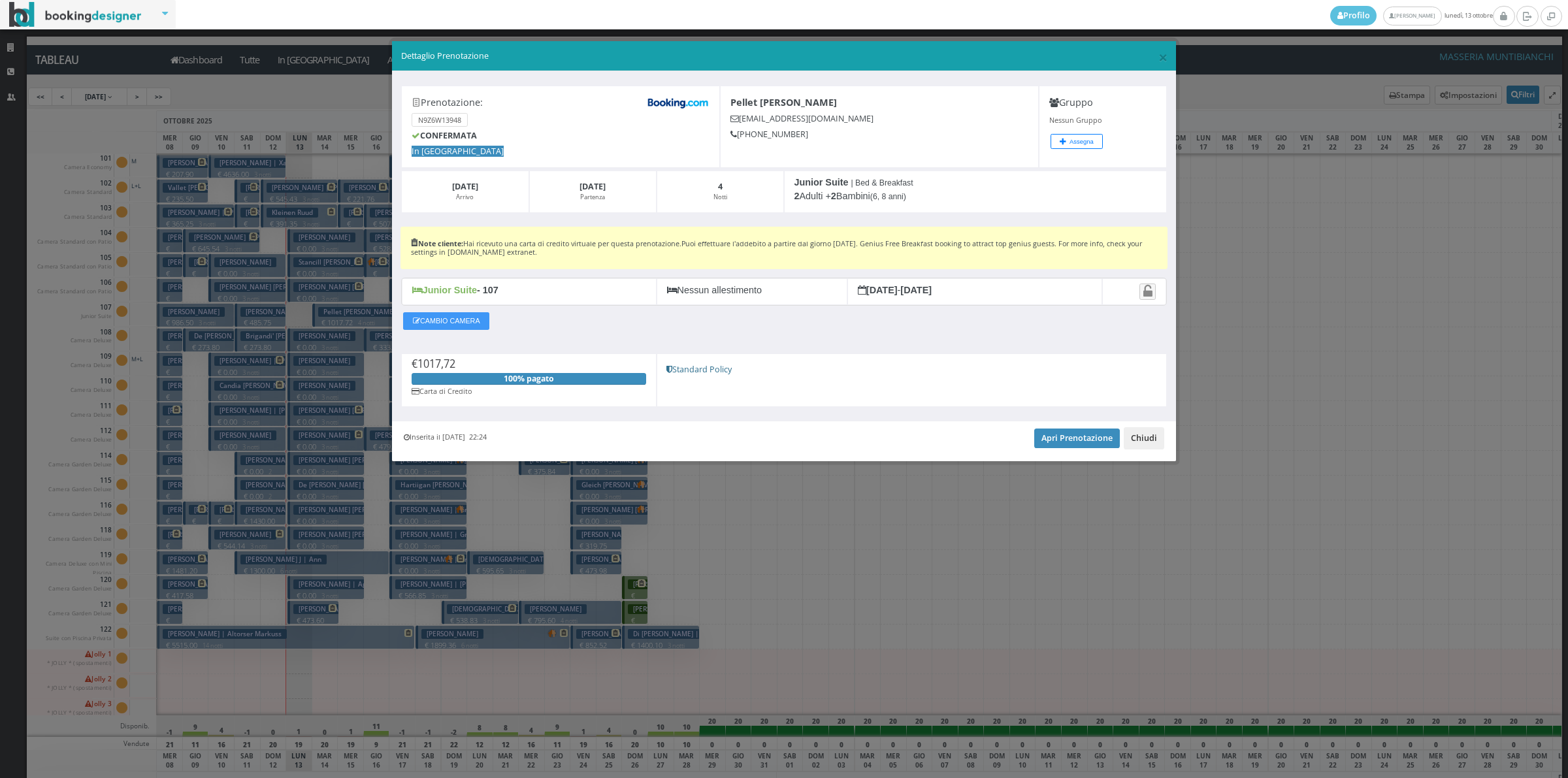
click at [1159, 448] on button "Chiudi" at bounding box center [1144, 438] width 40 height 22
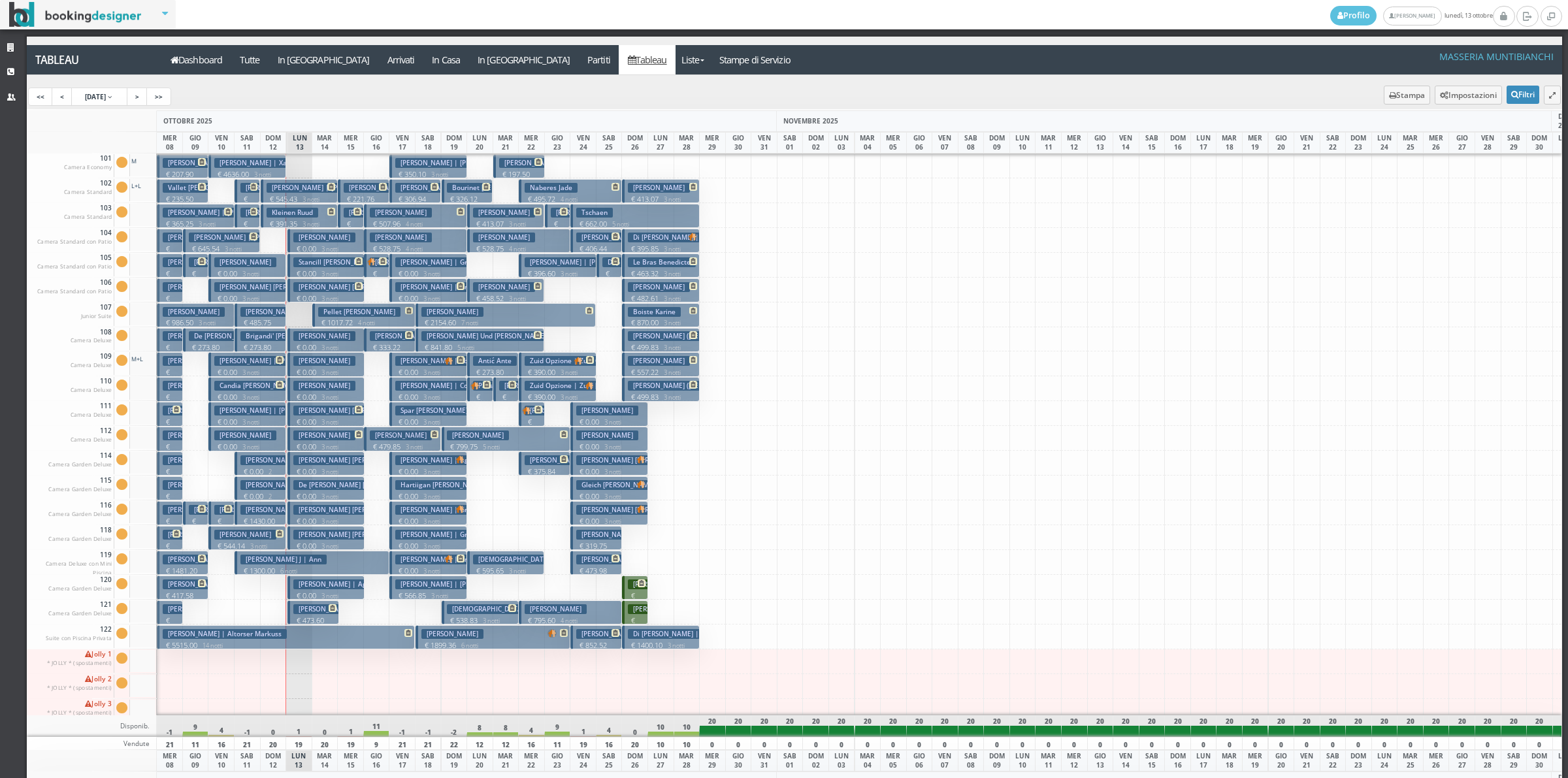
click at [433, 309] on h3 "[PERSON_NAME]" at bounding box center [452, 312] width 62 height 10
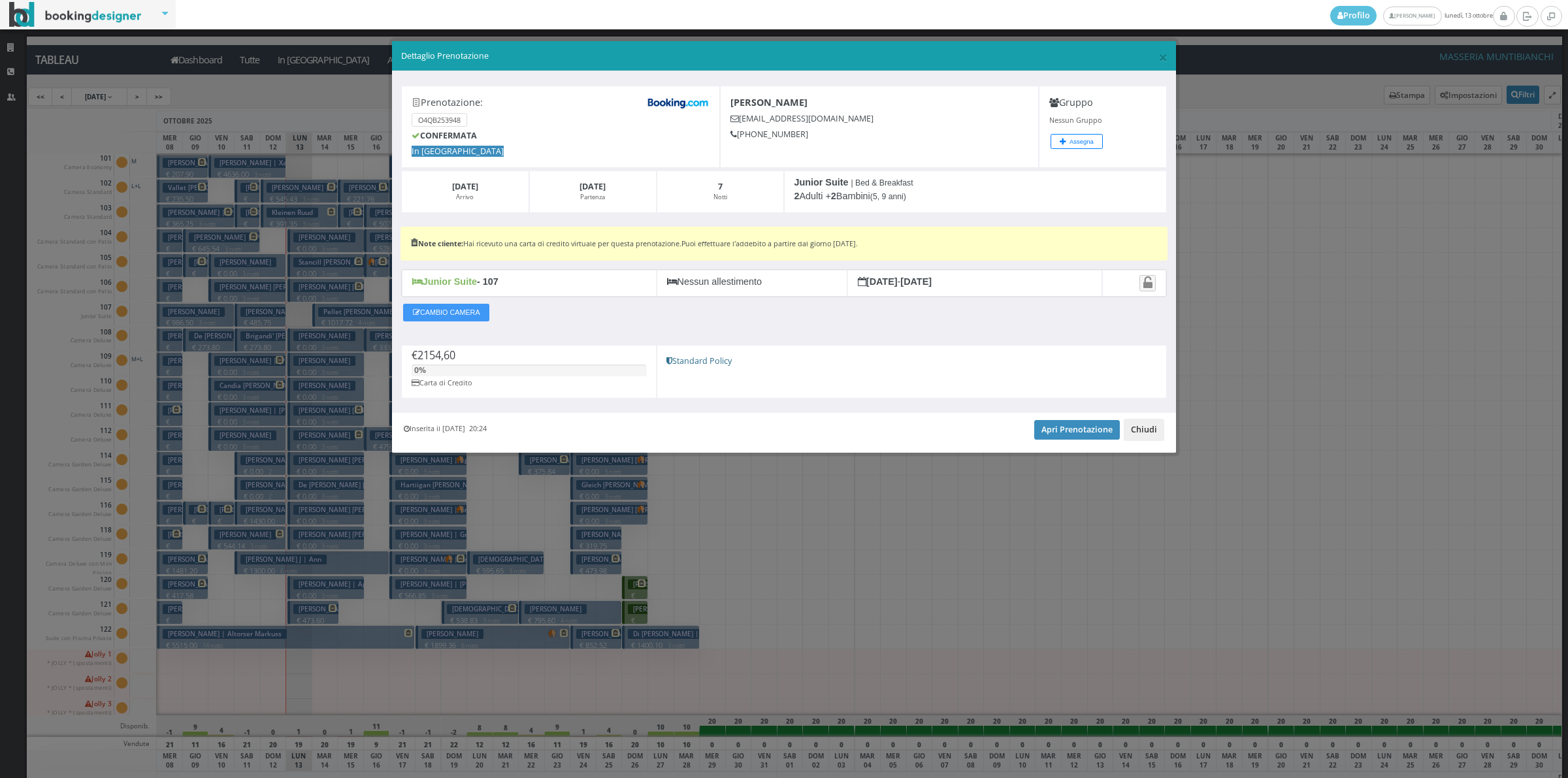
click at [1152, 433] on button "Chiudi" at bounding box center [1144, 429] width 40 height 22
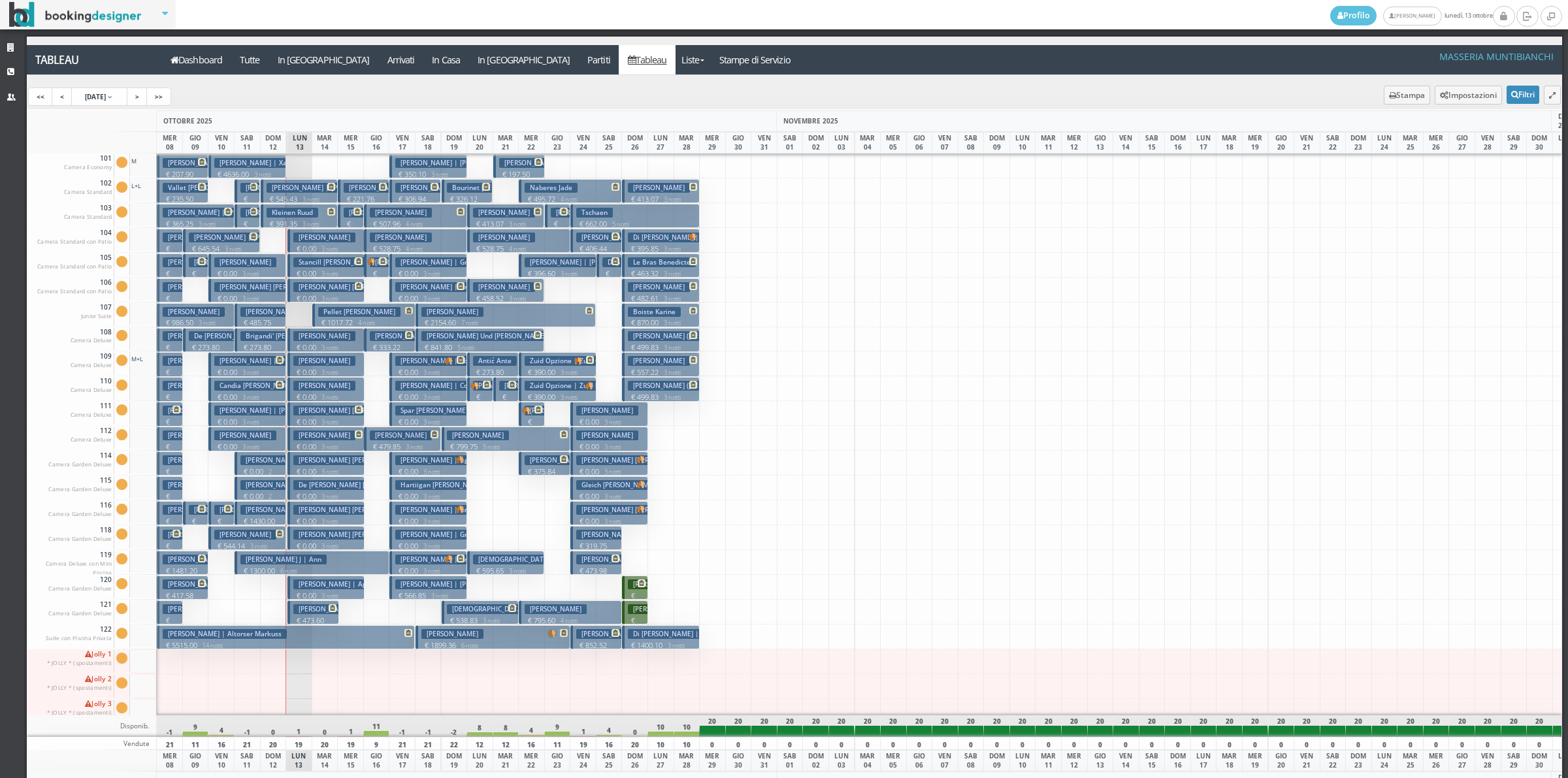
click at [683, 312] on button "Boiste Karine € 870.00 3 notti 3 Adulti + 1 Bambino (11 anni)" at bounding box center [660, 315] width 77 height 24
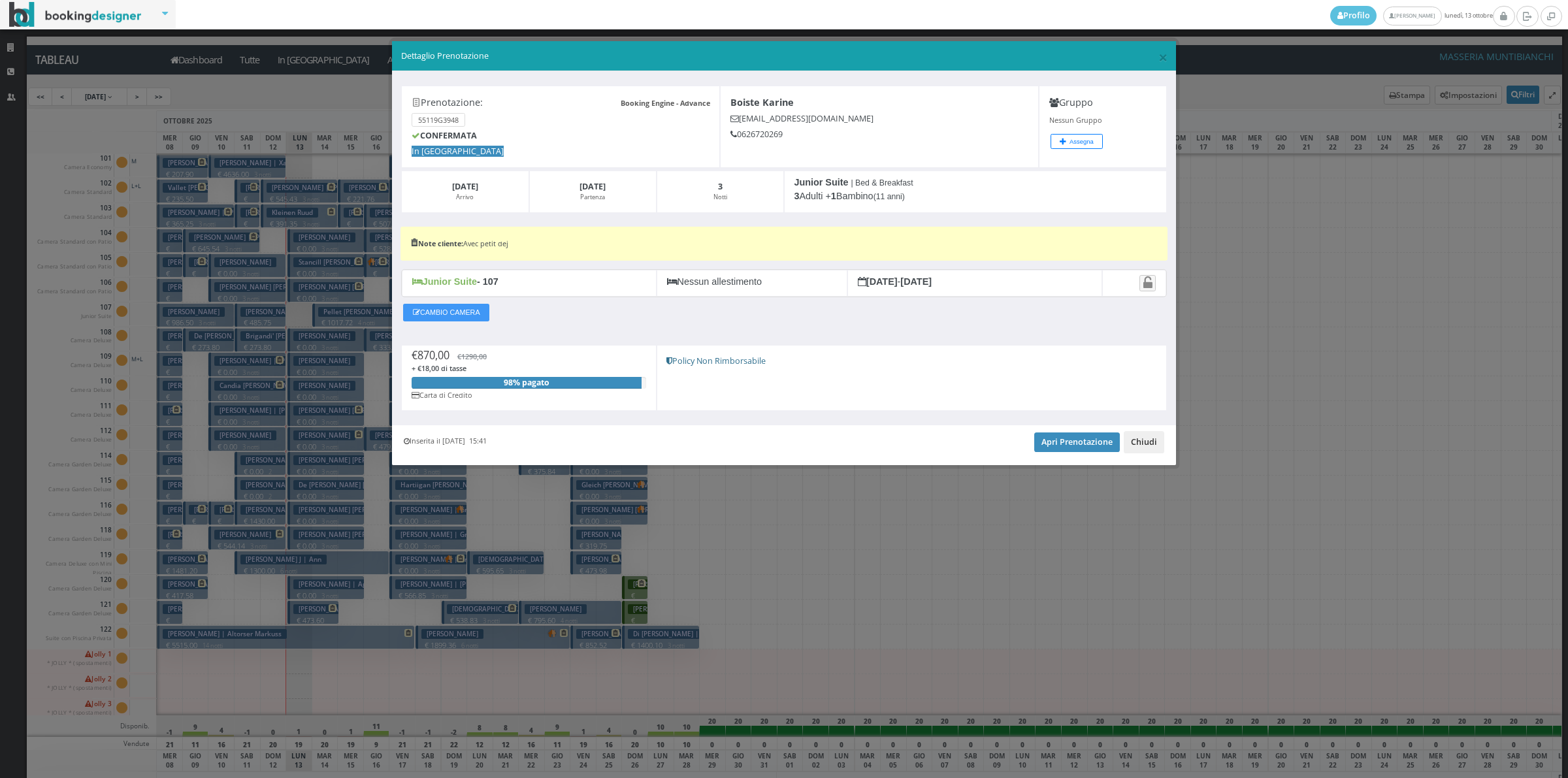
click at [1138, 452] on button "Chiudi" at bounding box center [1144, 442] width 40 height 22
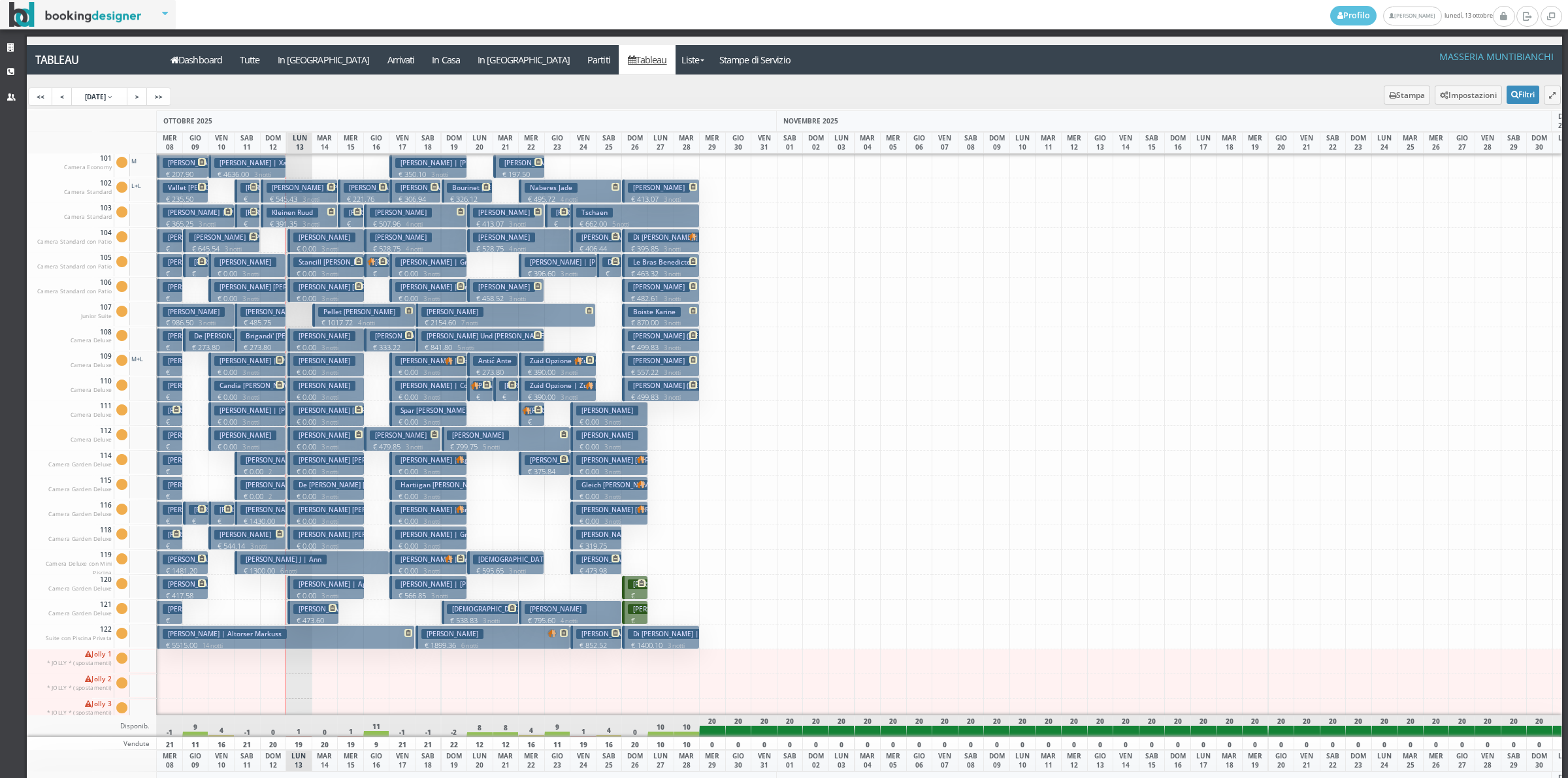
click at [204, 322] on small "3 notti" at bounding box center [204, 323] width 22 height 9
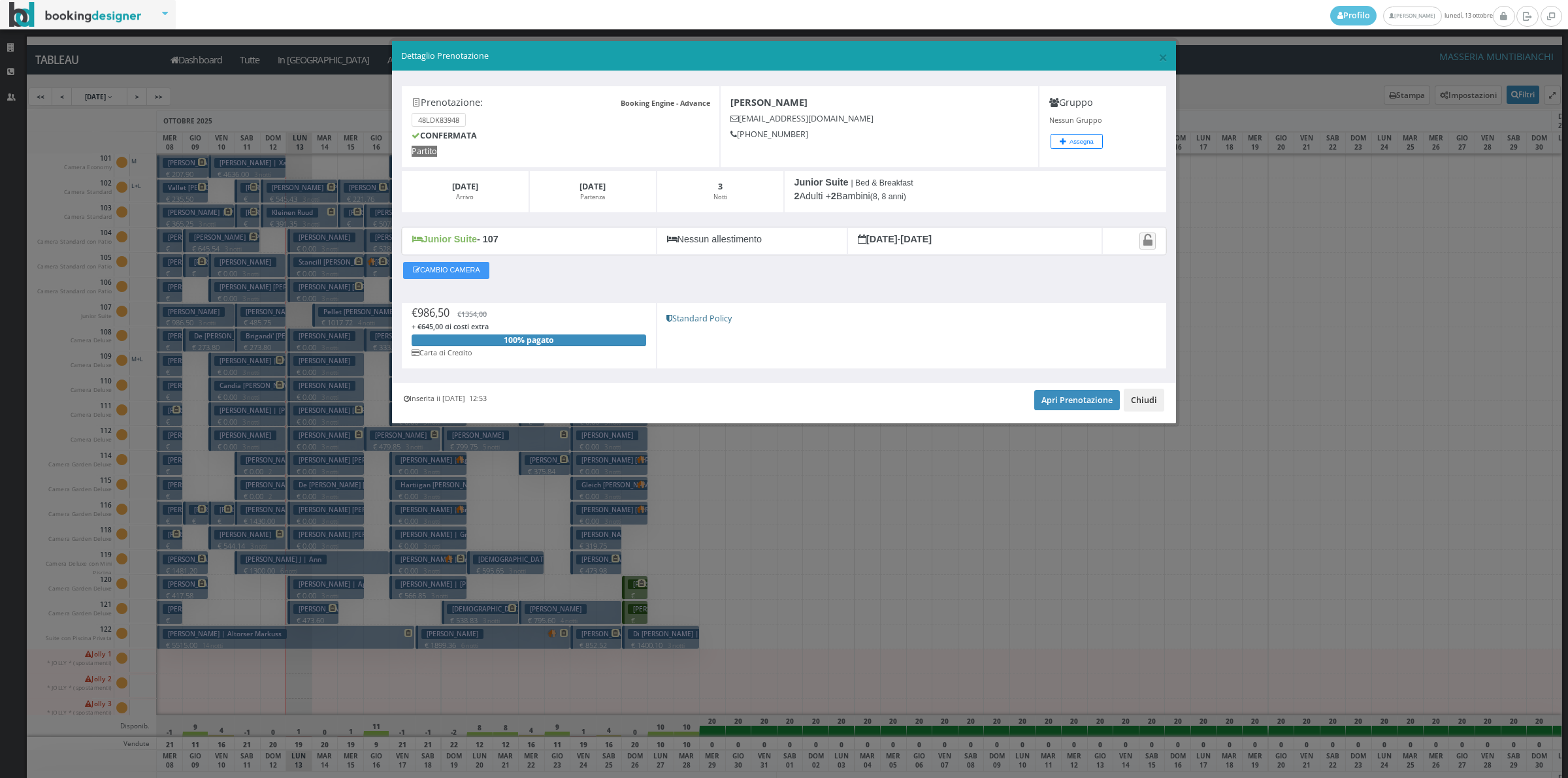
click at [1137, 407] on button "Chiudi" at bounding box center [1144, 399] width 40 height 22
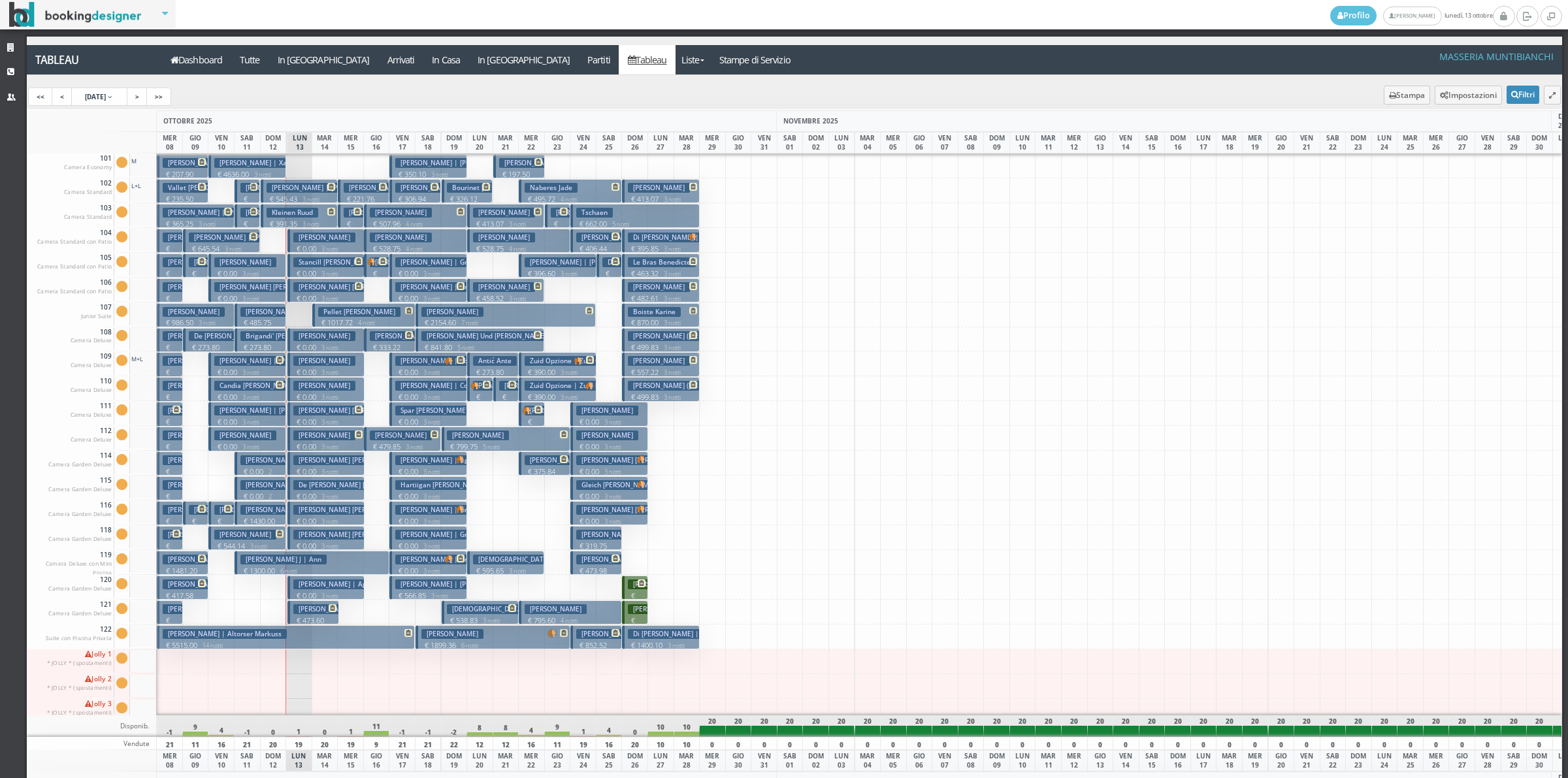
click at [324, 366] on h3 "Lisa Dady" at bounding box center [324, 361] width 62 height 10
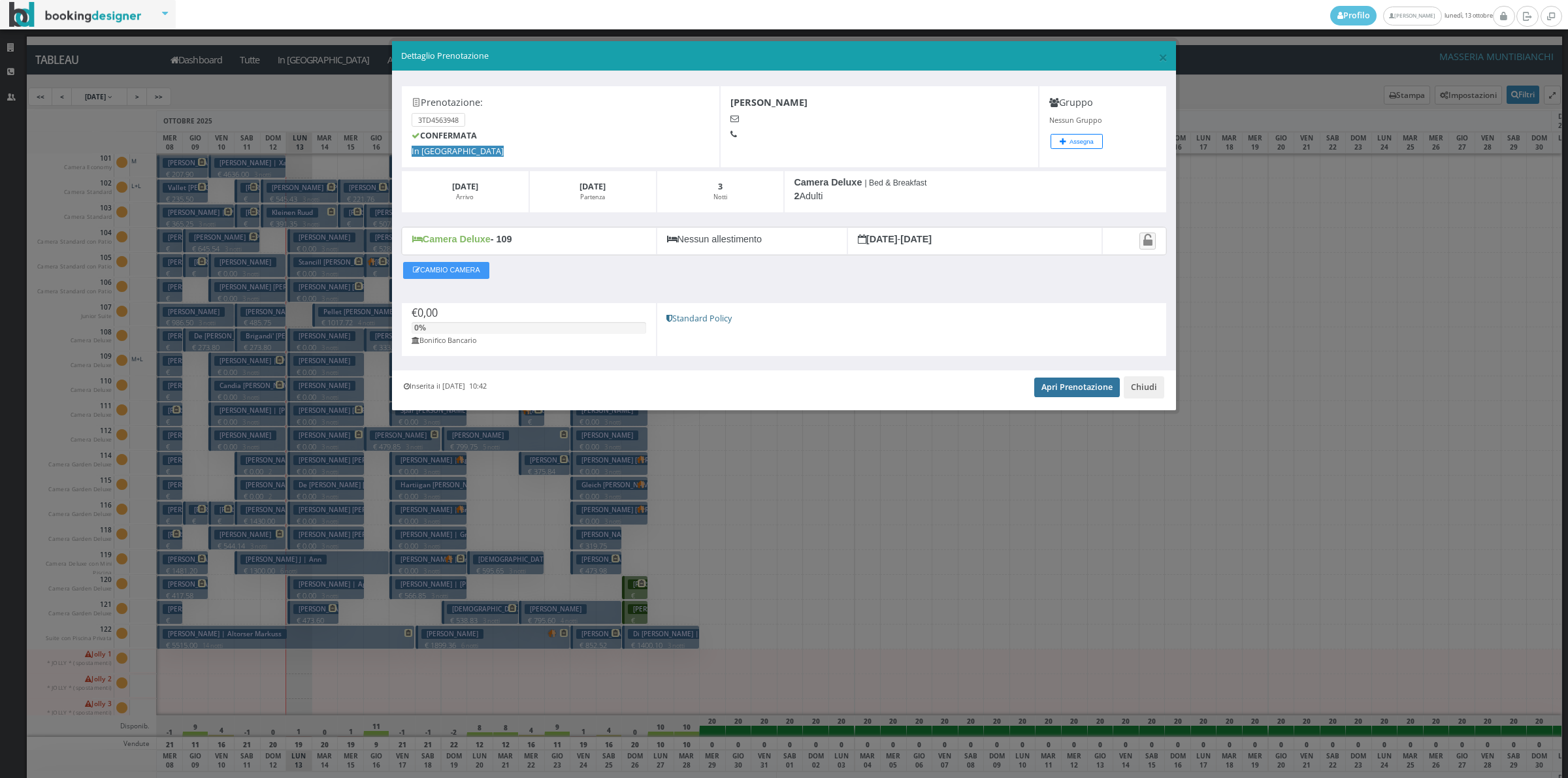
click at [1060, 391] on link "Apri Prenotazione" at bounding box center [1077, 387] width 86 height 19
click at [1143, 385] on button "Chiudi" at bounding box center [1144, 387] width 40 height 22
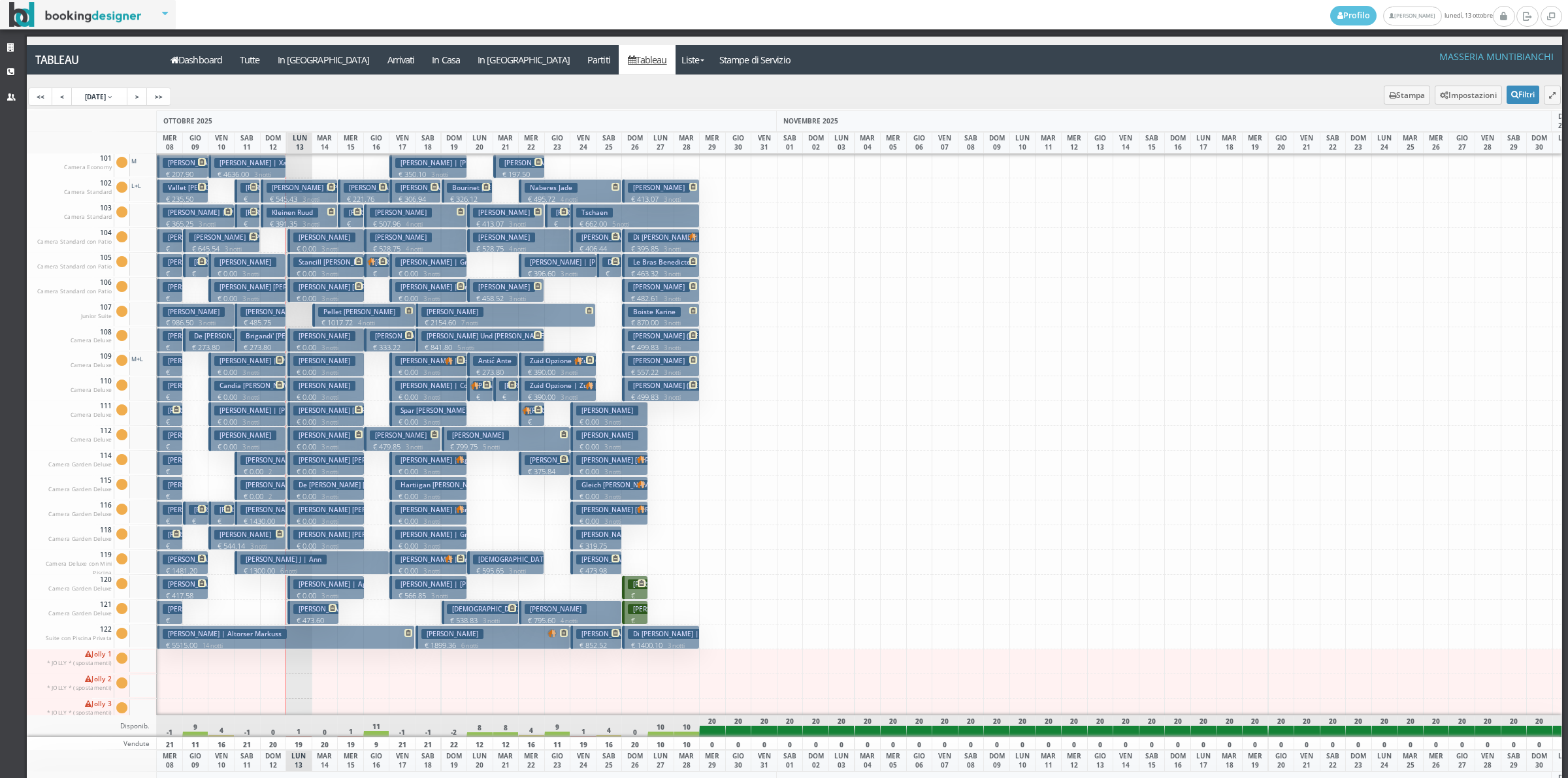
click at [323, 461] on h3 "Barry John Barry Mary" at bounding box center [351, 460] width 116 height 10
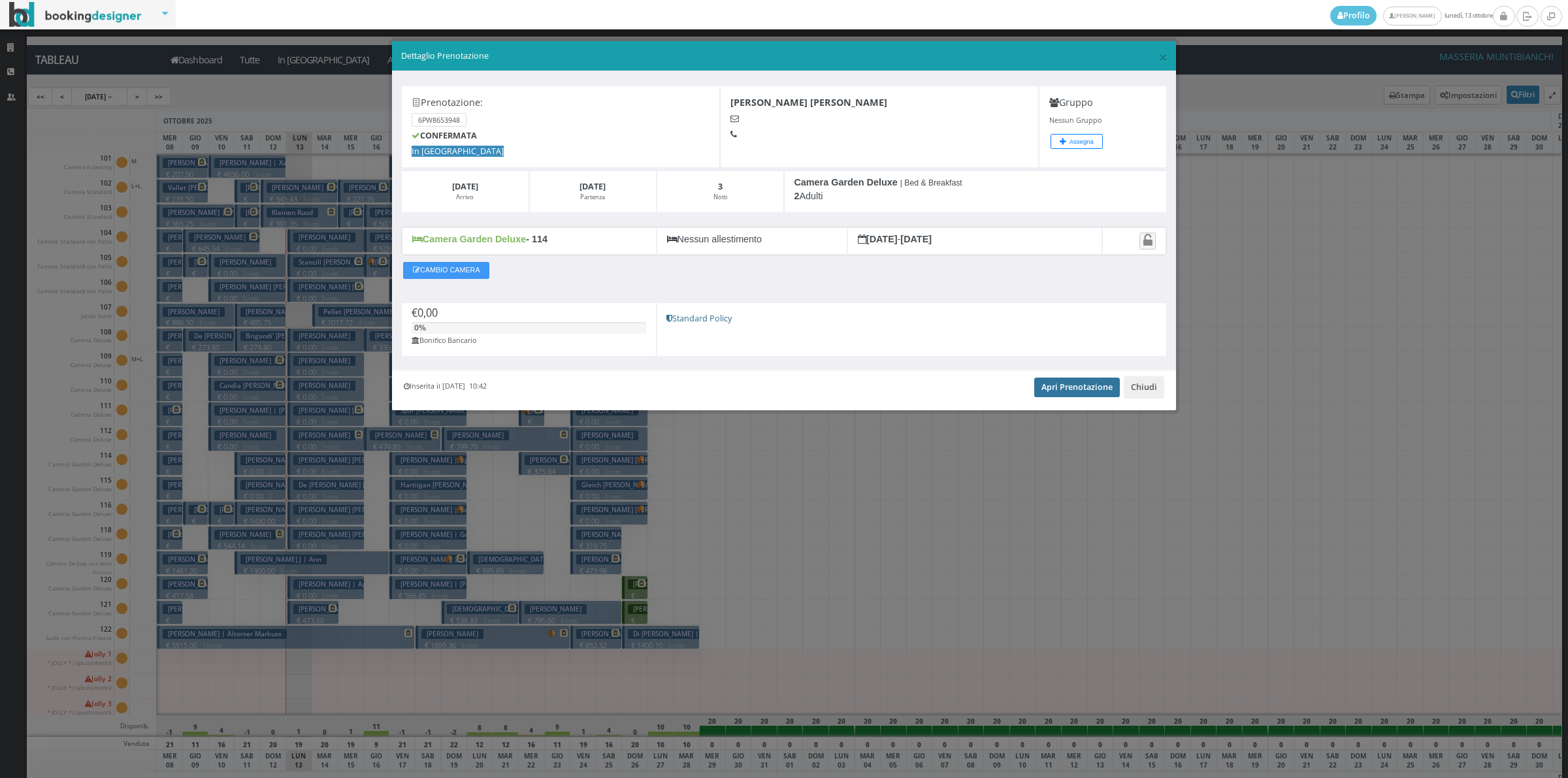
click at [1109, 390] on link "Apri Prenotazione" at bounding box center [1077, 387] width 86 height 19
click at [1141, 389] on button "Chiudi" at bounding box center [1144, 387] width 40 height 22
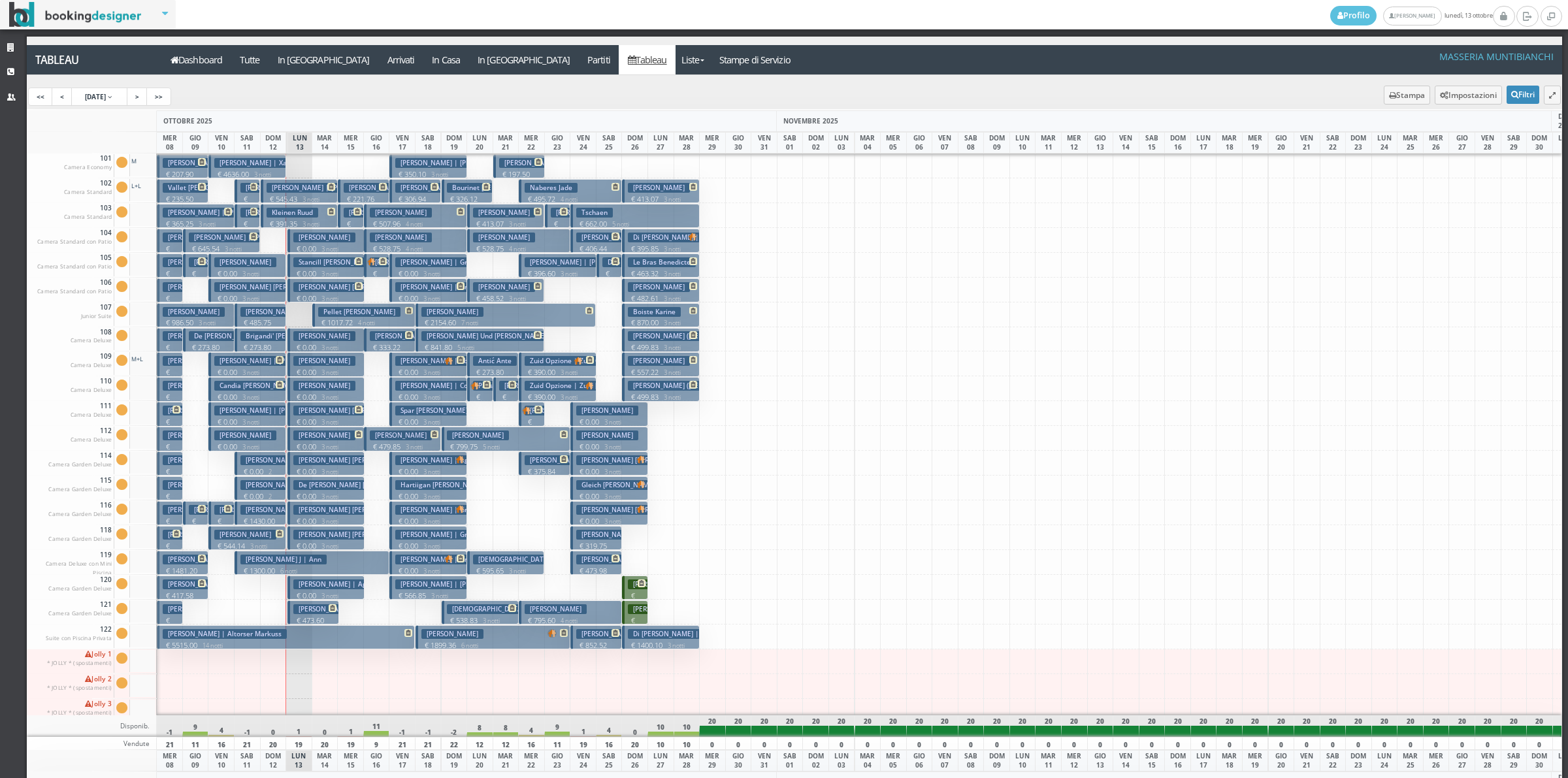
click at [327, 485] on h3 "De Nooy Luke Denooy Heather" at bounding box center [356, 485] width 126 height 10
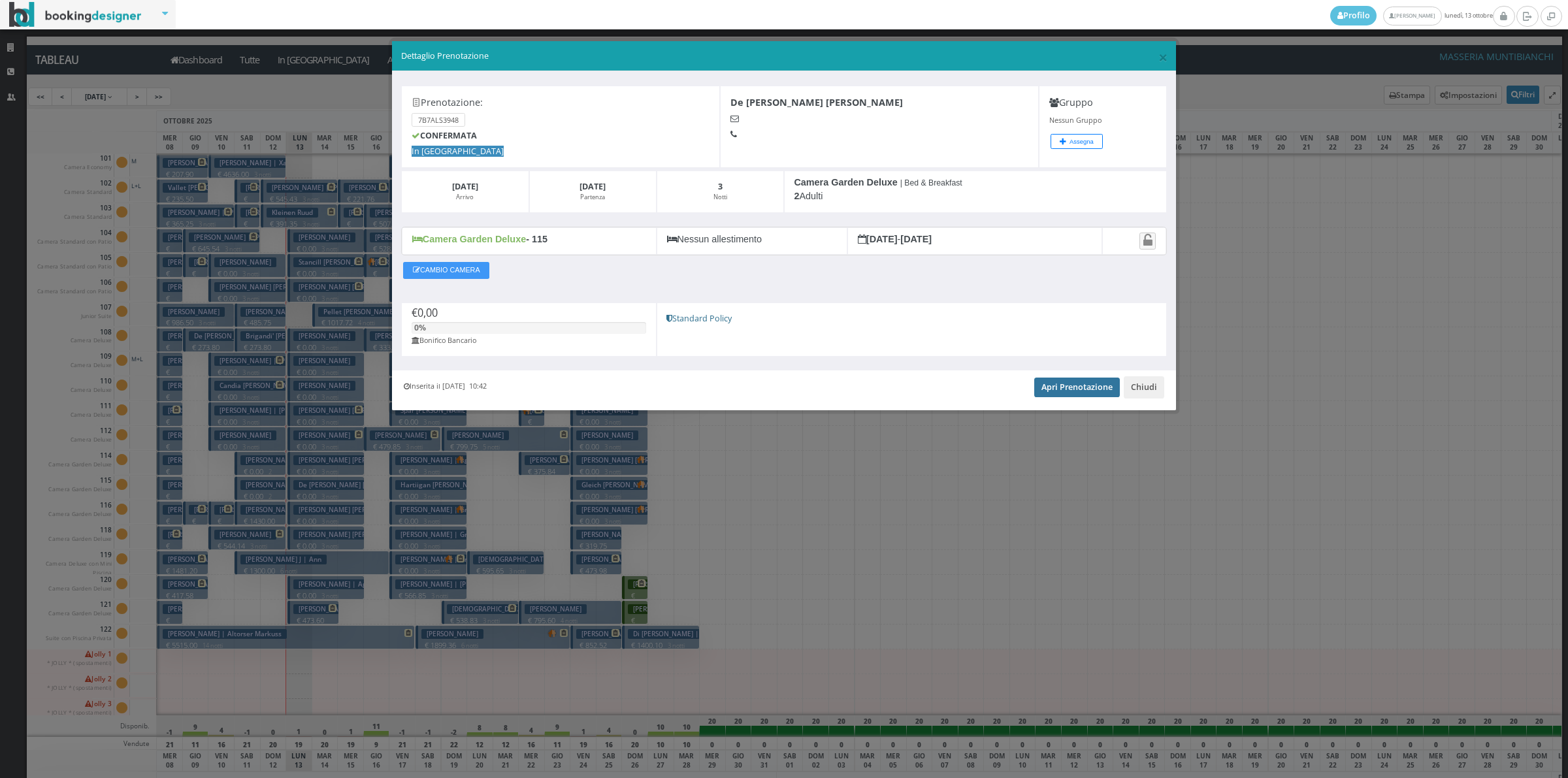
click at [1055, 385] on link "Apri Prenotazione" at bounding box center [1077, 387] width 86 height 19
click at [1141, 384] on button "Chiudi" at bounding box center [1144, 387] width 40 height 22
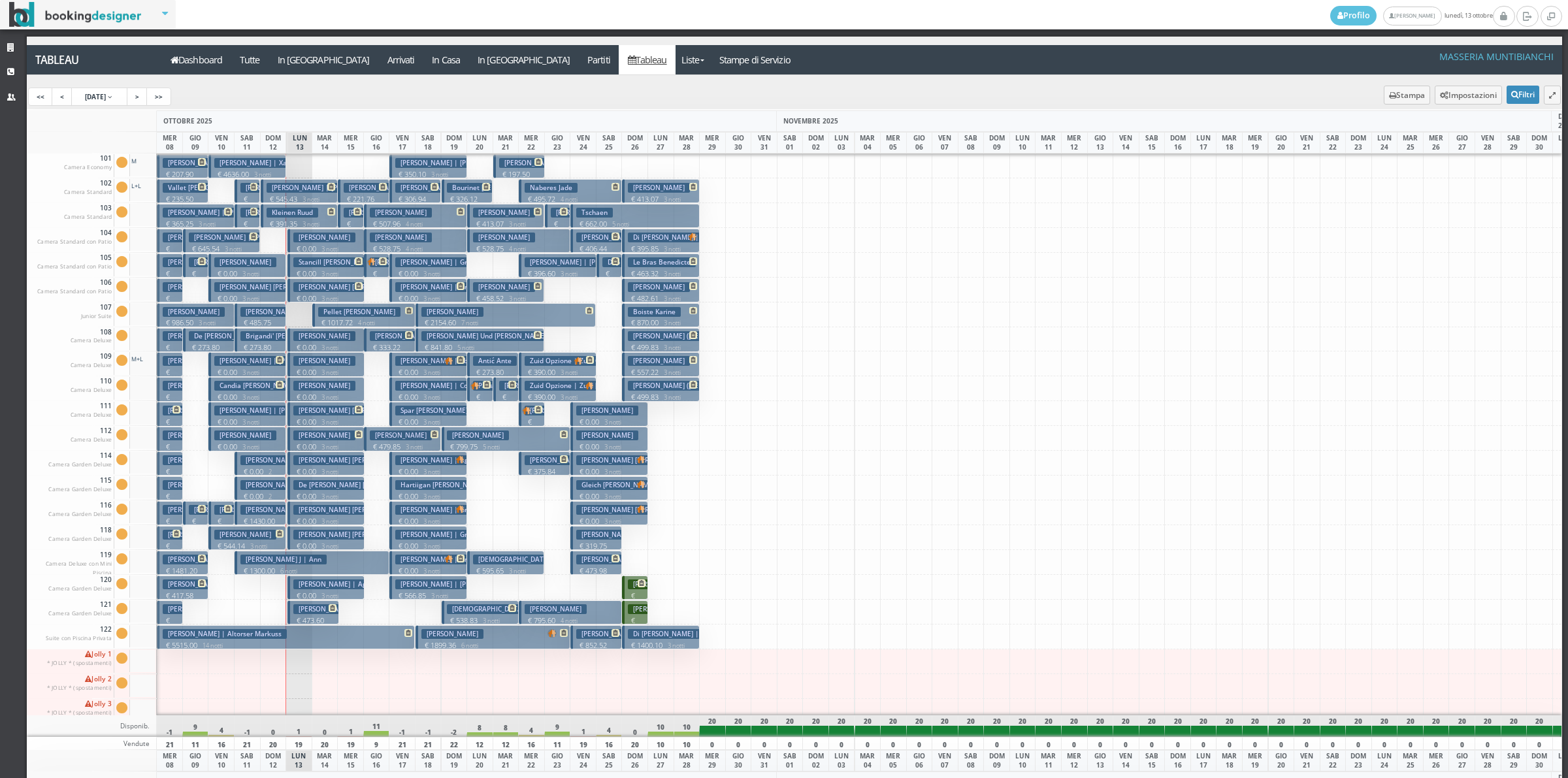
click at [302, 446] on p "€ 0.00 3 notti" at bounding box center [326, 447] width 67 height 11
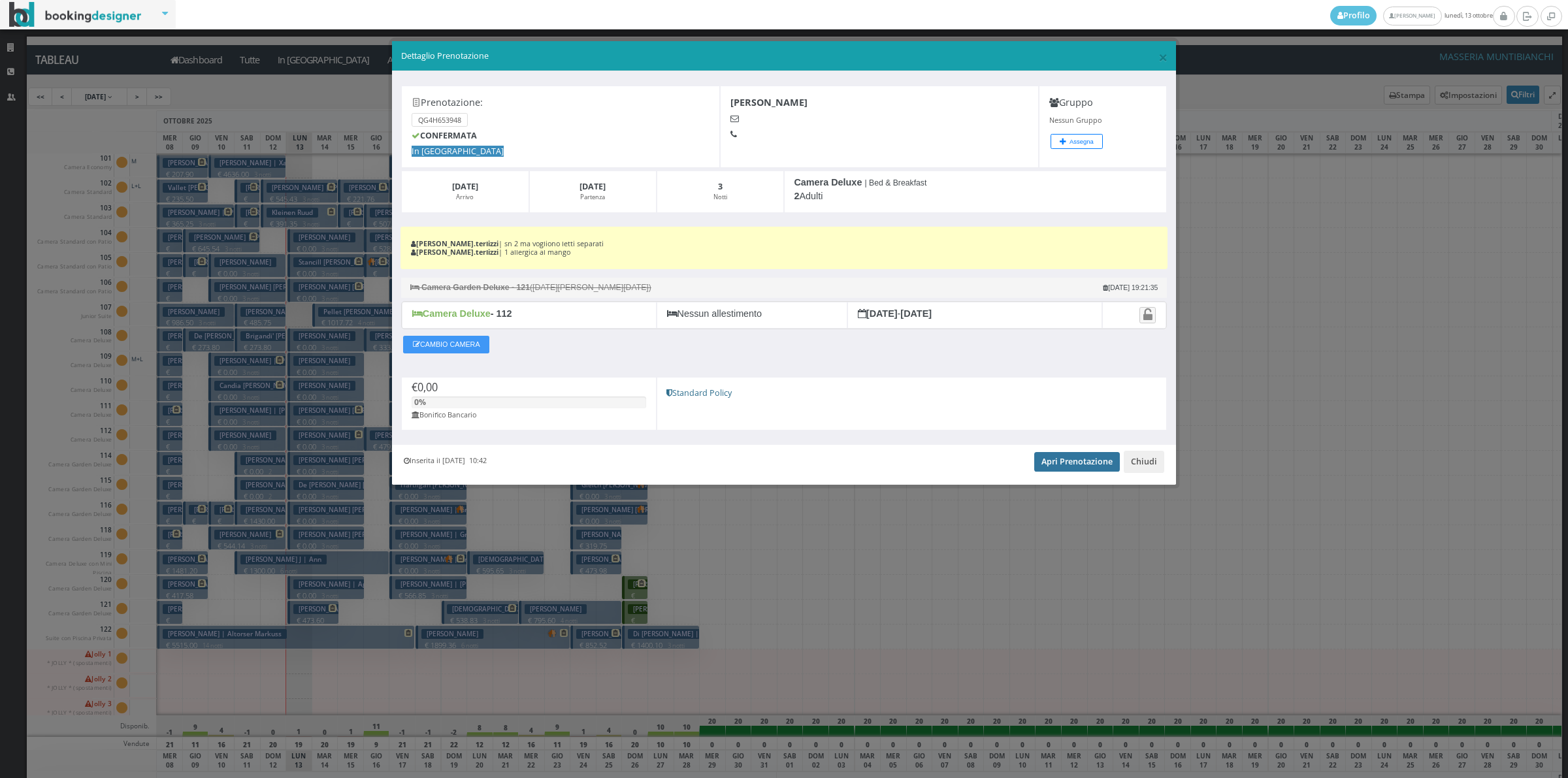
click at [1056, 460] on link "Apri Prenotazione" at bounding box center [1077, 462] width 86 height 19
click at [1147, 473] on button "Chiudi" at bounding box center [1144, 461] width 40 height 22
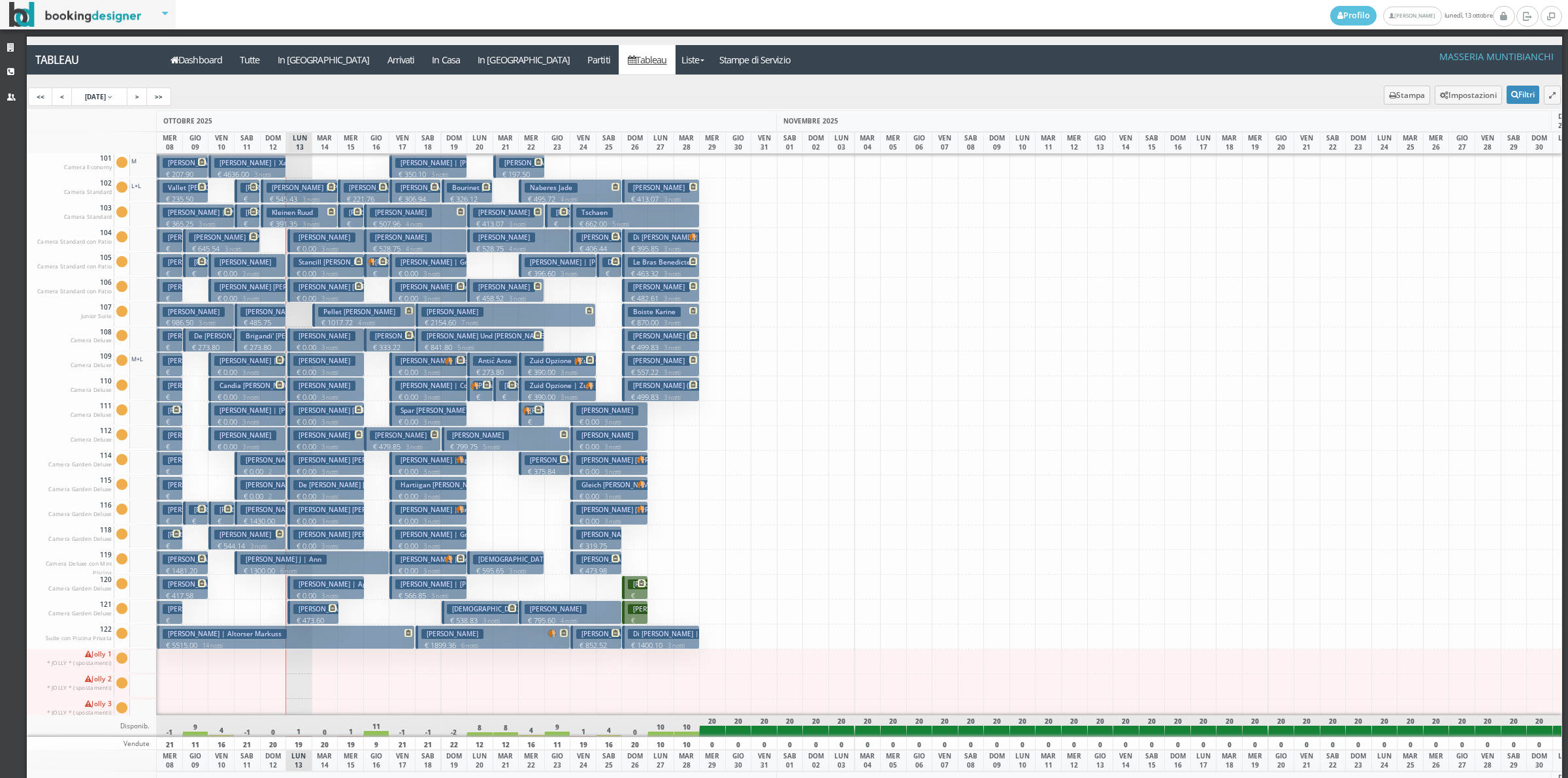
click at [322, 586] on h3 "Salamie Cheryl | Aggiunta Vbt" at bounding box center [348, 584] width 111 height 10
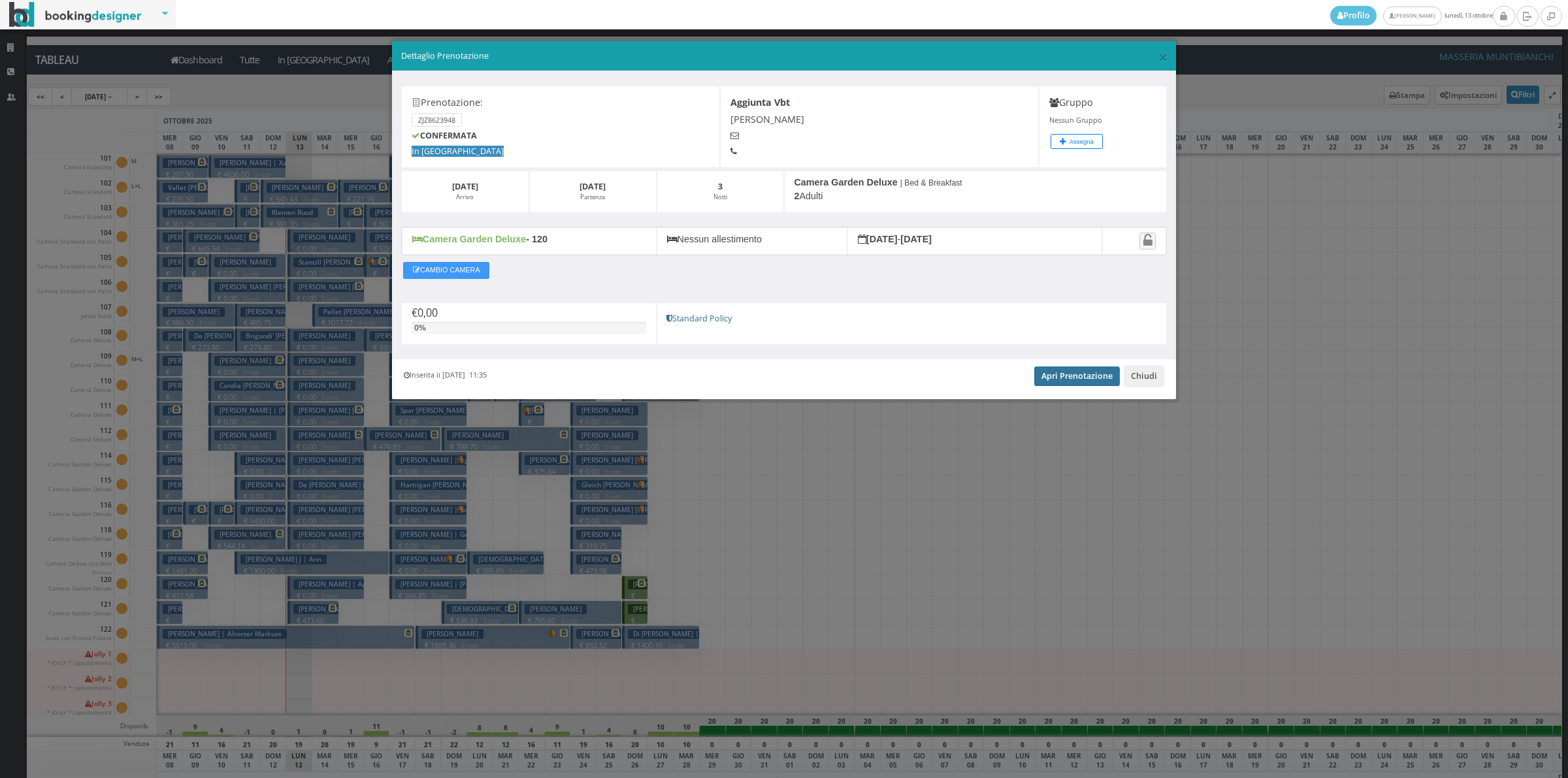
click at [1045, 386] on link "Apri Prenotazione" at bounding box center [1077, 376] width 86 height 19
click at [1154, 376] on button "Chiudi" at bounding box center [1144, 376] width 40 height 22
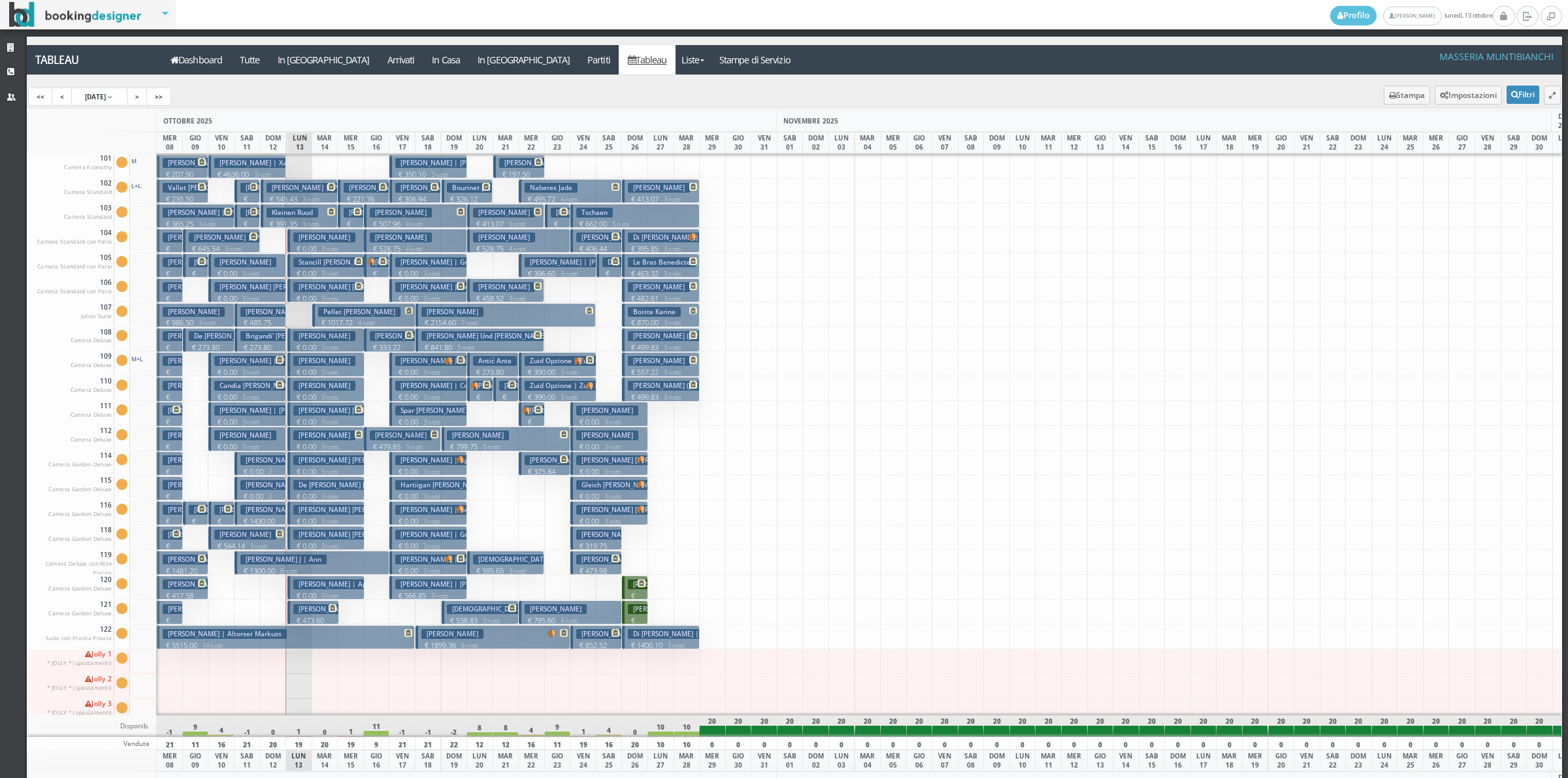
click at [334, 514] on h3 "Whiting Douglas Whiting Lauren" at bounding box center [351, 510] width 116 height 10
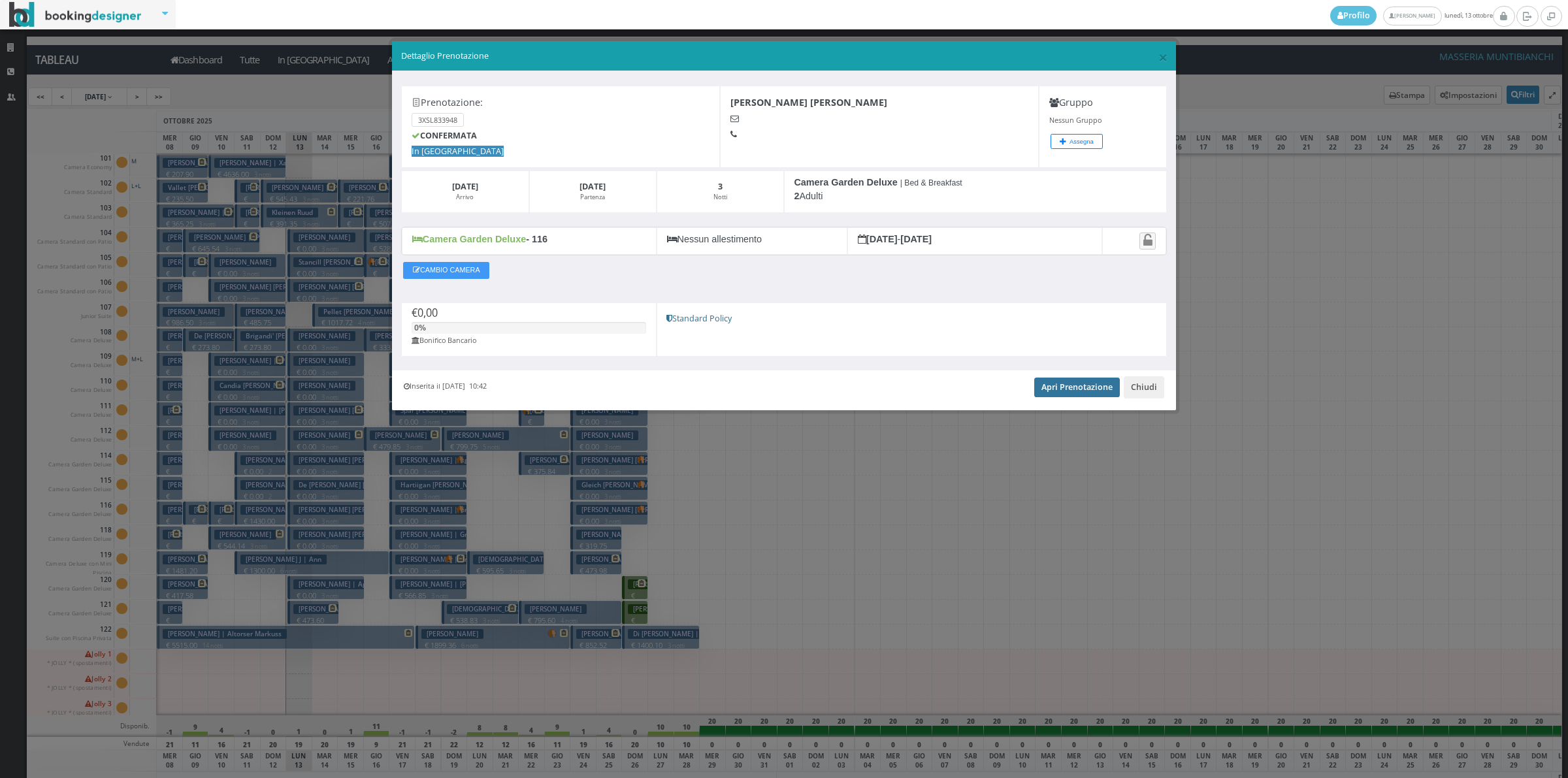
click at [1061, 392] on link "Apri Prenotazione" at bounding box center [1077, 387] width 86 height 19
click at [1134, 391] on button "Chiudi" at bounding box center [1144, 387] width 40 height 22
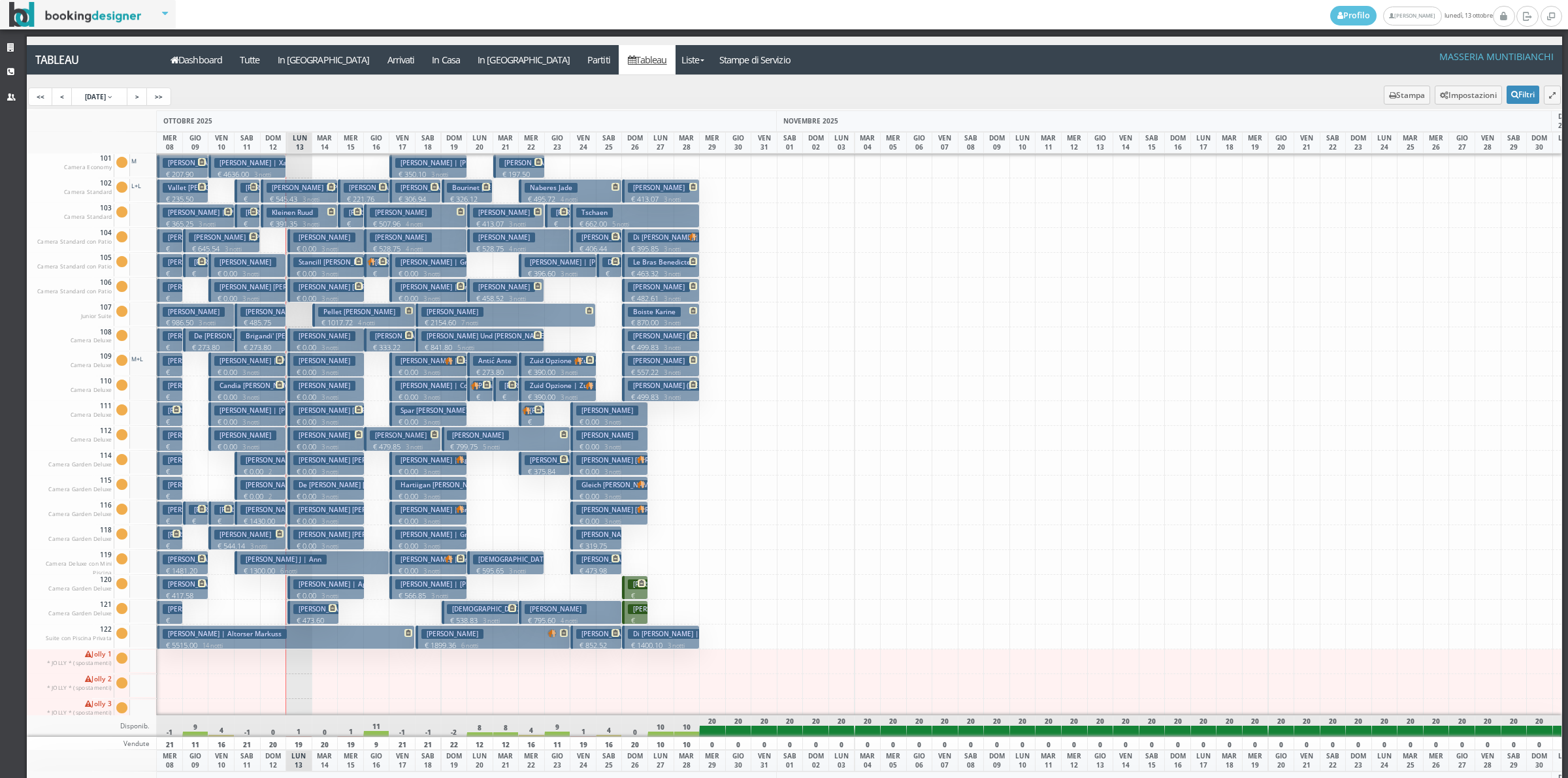
click at [330, 540] on h3 "Abbott Denise Reilly Susan" at bounding box center [351, 535] width 116 height 10
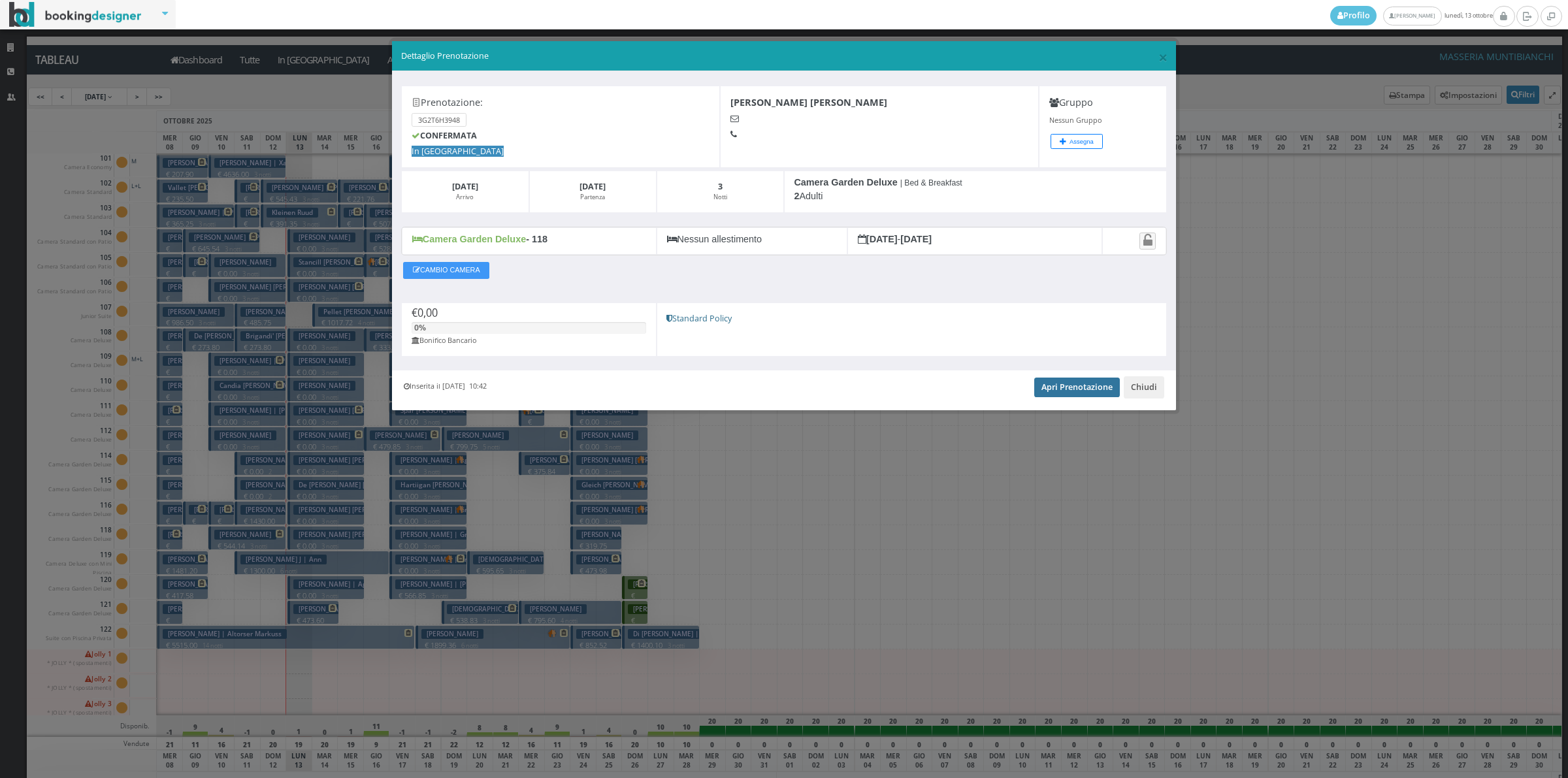
click at [1086, 388] on link "Apri Prenotazione" at bounding box center [1077, 387] width 86 height 19
click at [1149, 389] on button "Chiudi" at bounding box center [1144, 387] width 40 height 22
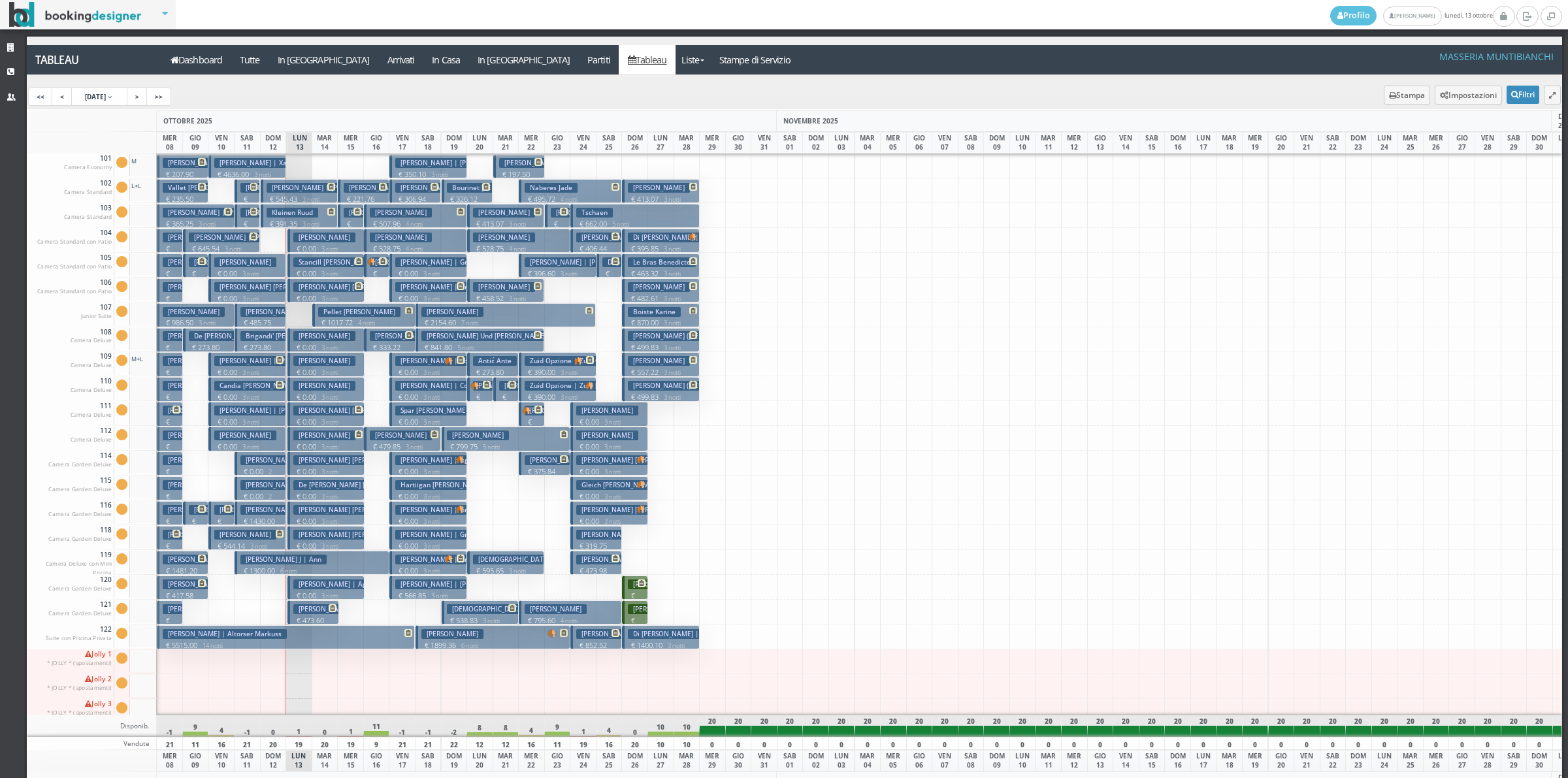
click at [320, 258] on h3 "Stancill Tanita Bonnefond Tiera" at bounding box center [346, 263] width 105 height 10
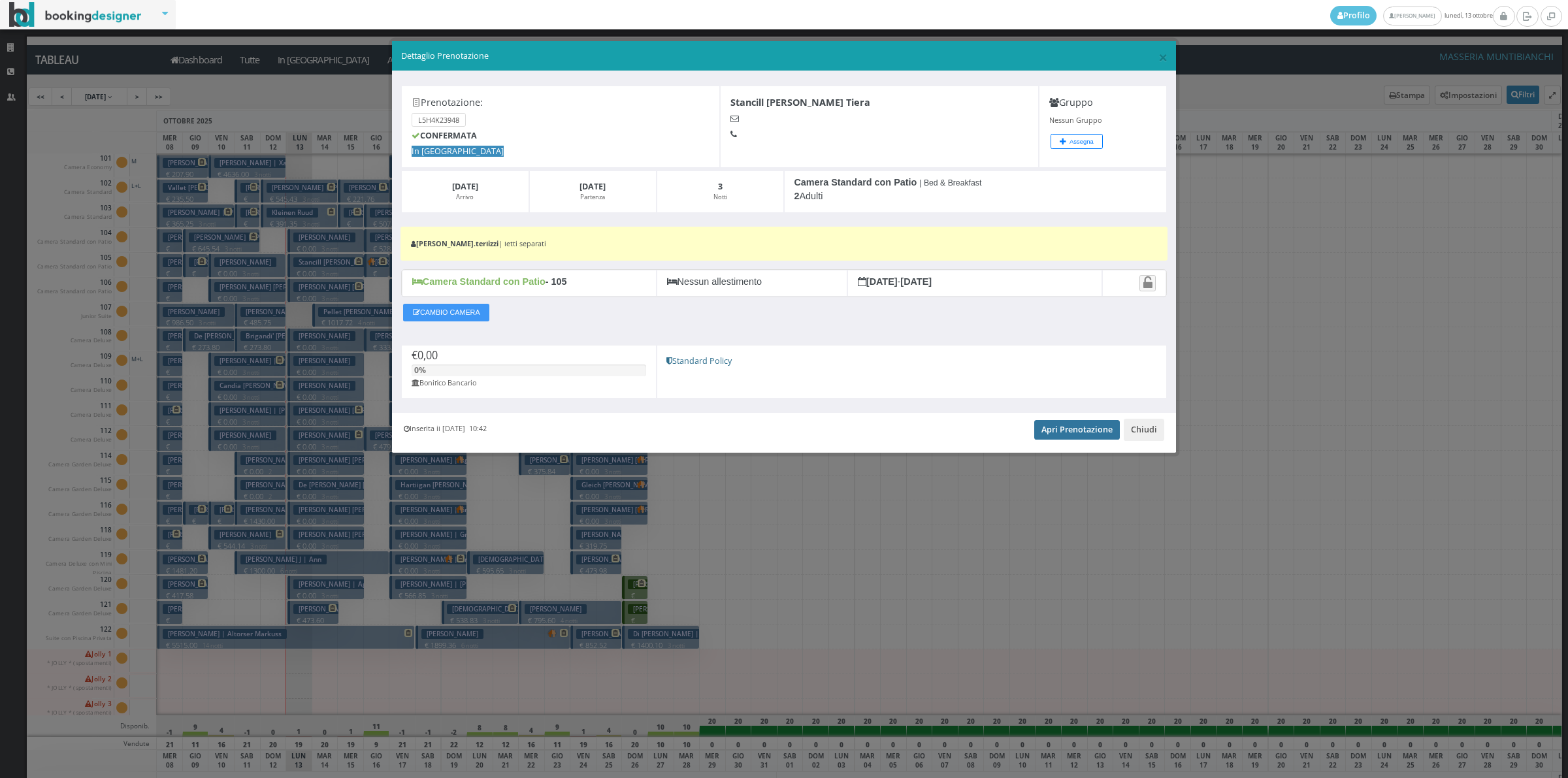
click at [1053, 438] on link "Apri Prenotazione" at bounding box center [1077, 430] width 86 height 19
click at [1155, 427] on button "Chiudi" at bounding box center [1144, 429] width 40 height 22
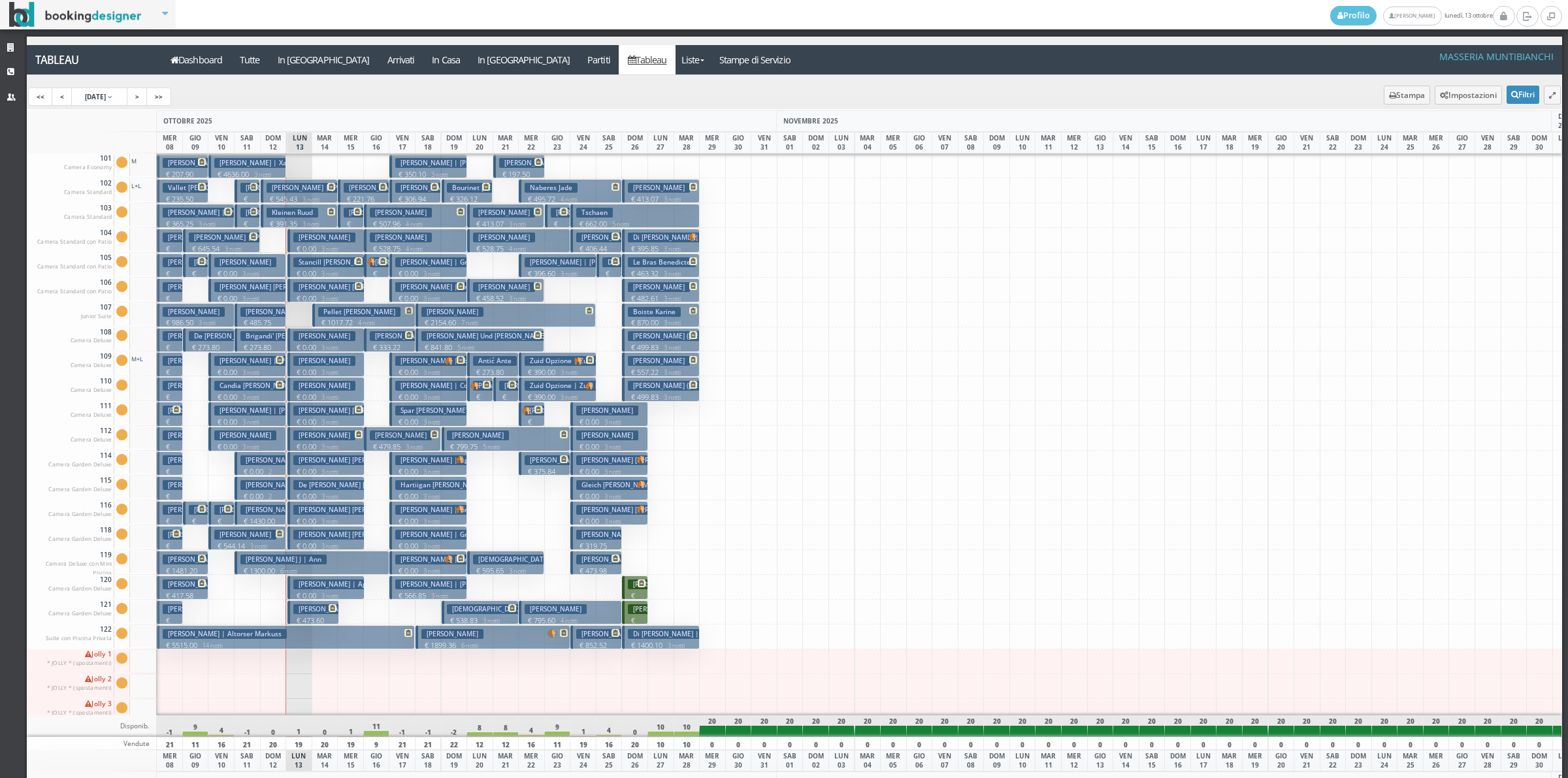
click at [317, 285] on h3 "Conner Judith Beers Carol" at bounding box center [351, 287] width 116 height 10
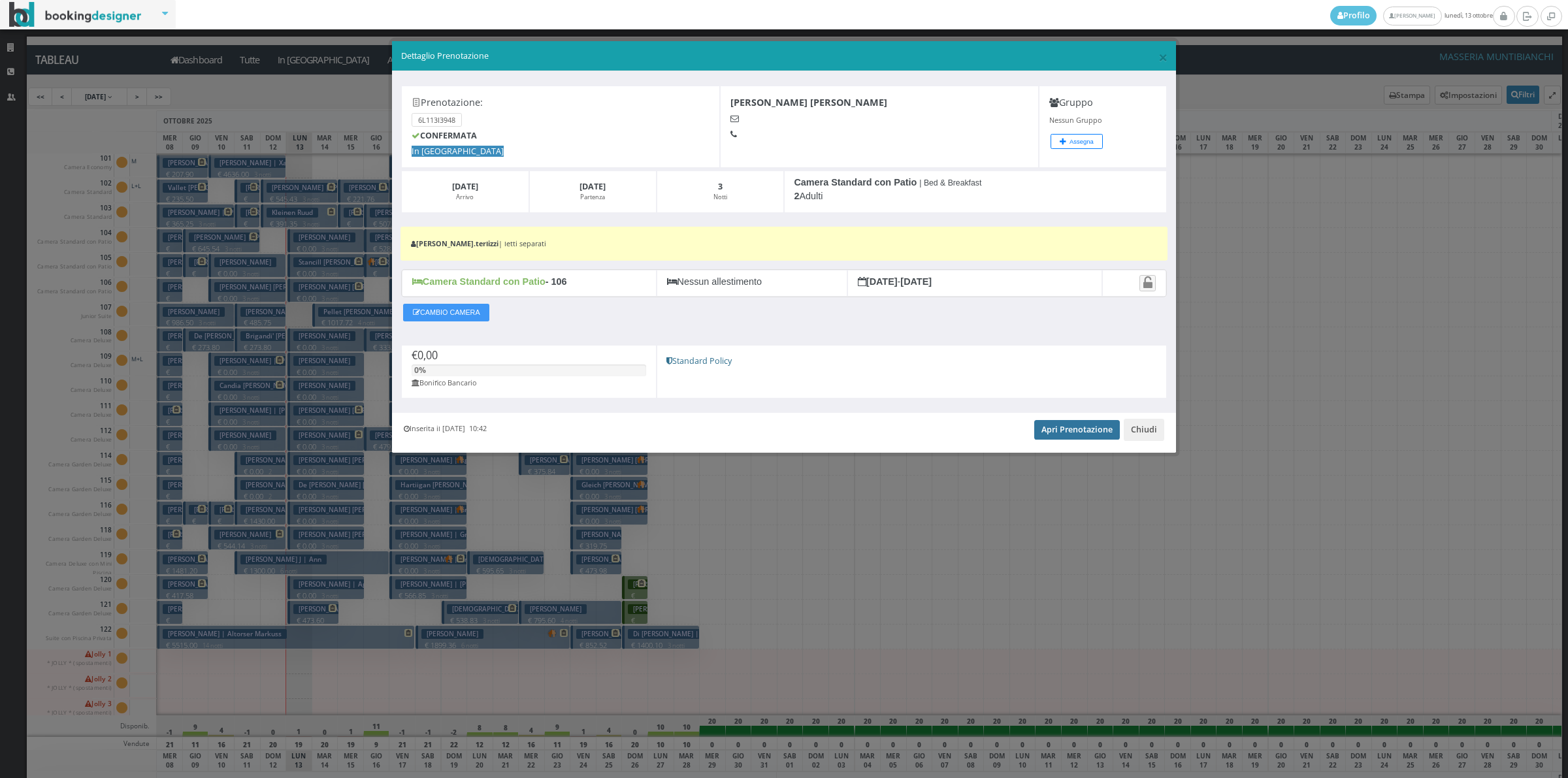
click at [1082, 429] on link "Apri Prenotazione" at bounding box center [1077, 430] width 86 height 19
click at [1141, 425] on button "Chiudi" at bounding box center [1144, 429] width 40 height 22
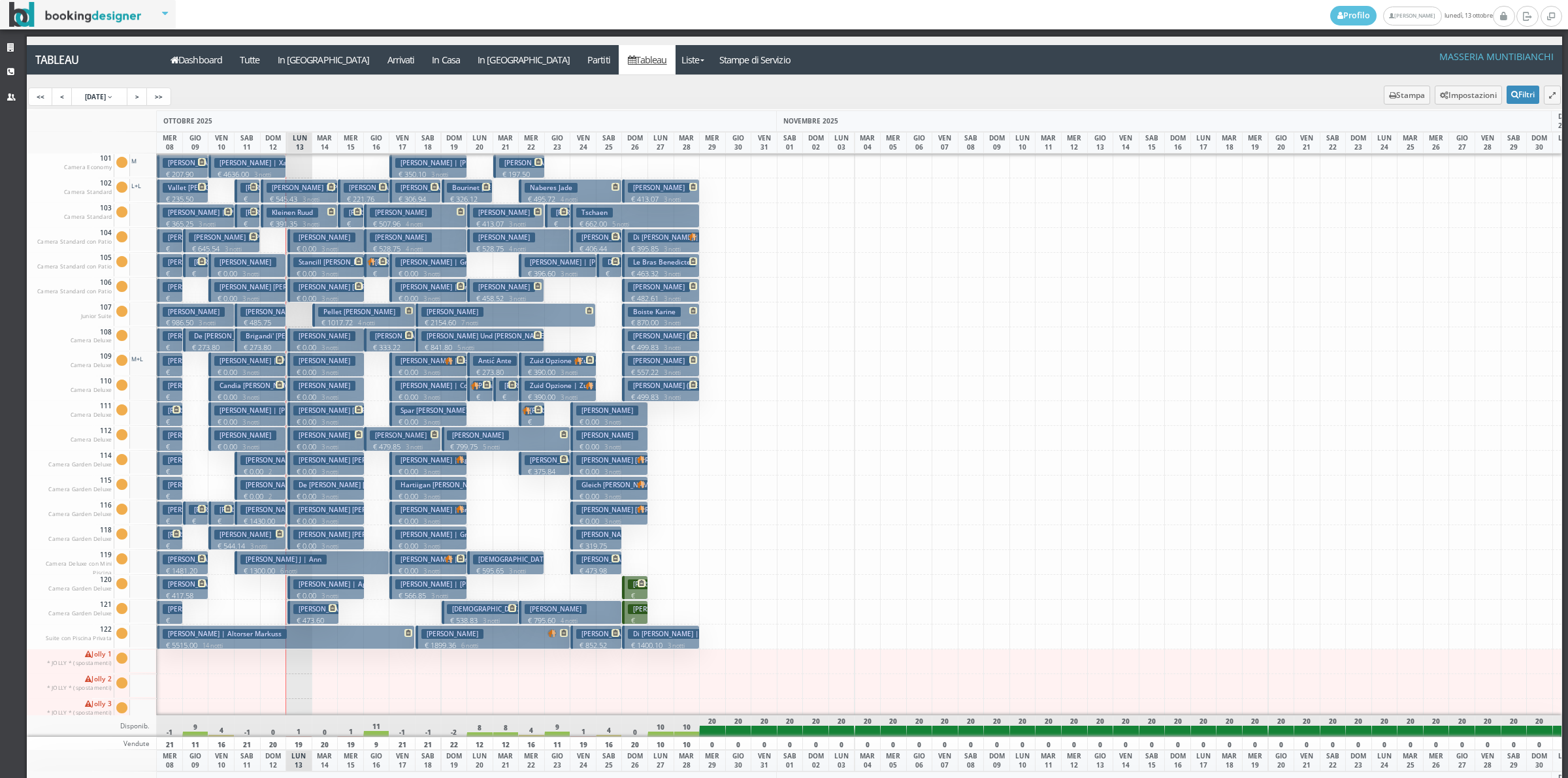
click at [326, 406] on h3 "Tolaas Laura Abrahamson Maria" at bounding box center [351, 410] width 116 height 10
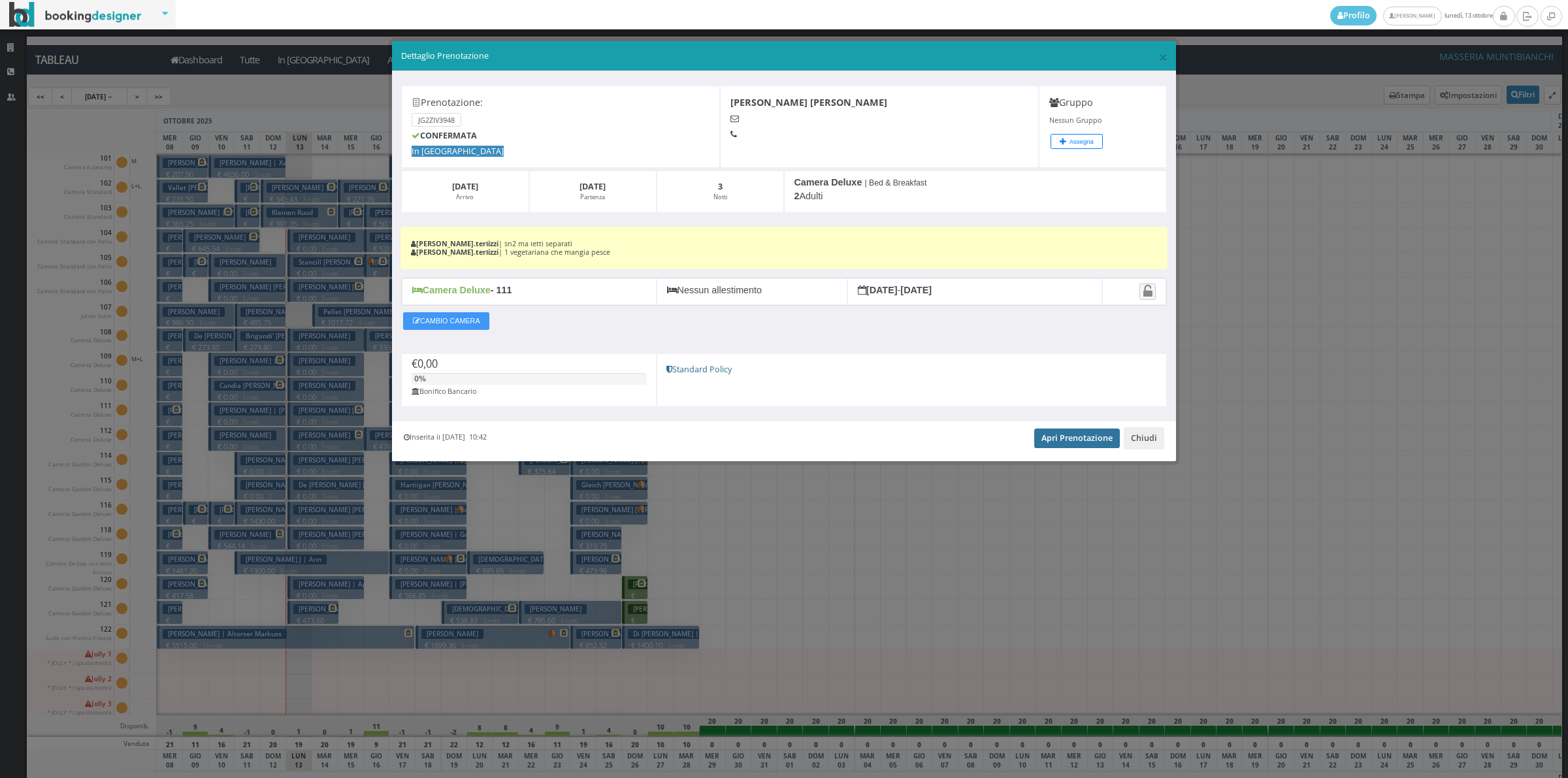
click at [1068, 438] on link "Apri Prenotazione" at bounding box center [1077, 438] width 86 height 19
click at [1148, 441] on button "Chiudi" at bounding box center [1144, 438] width 40 height 22
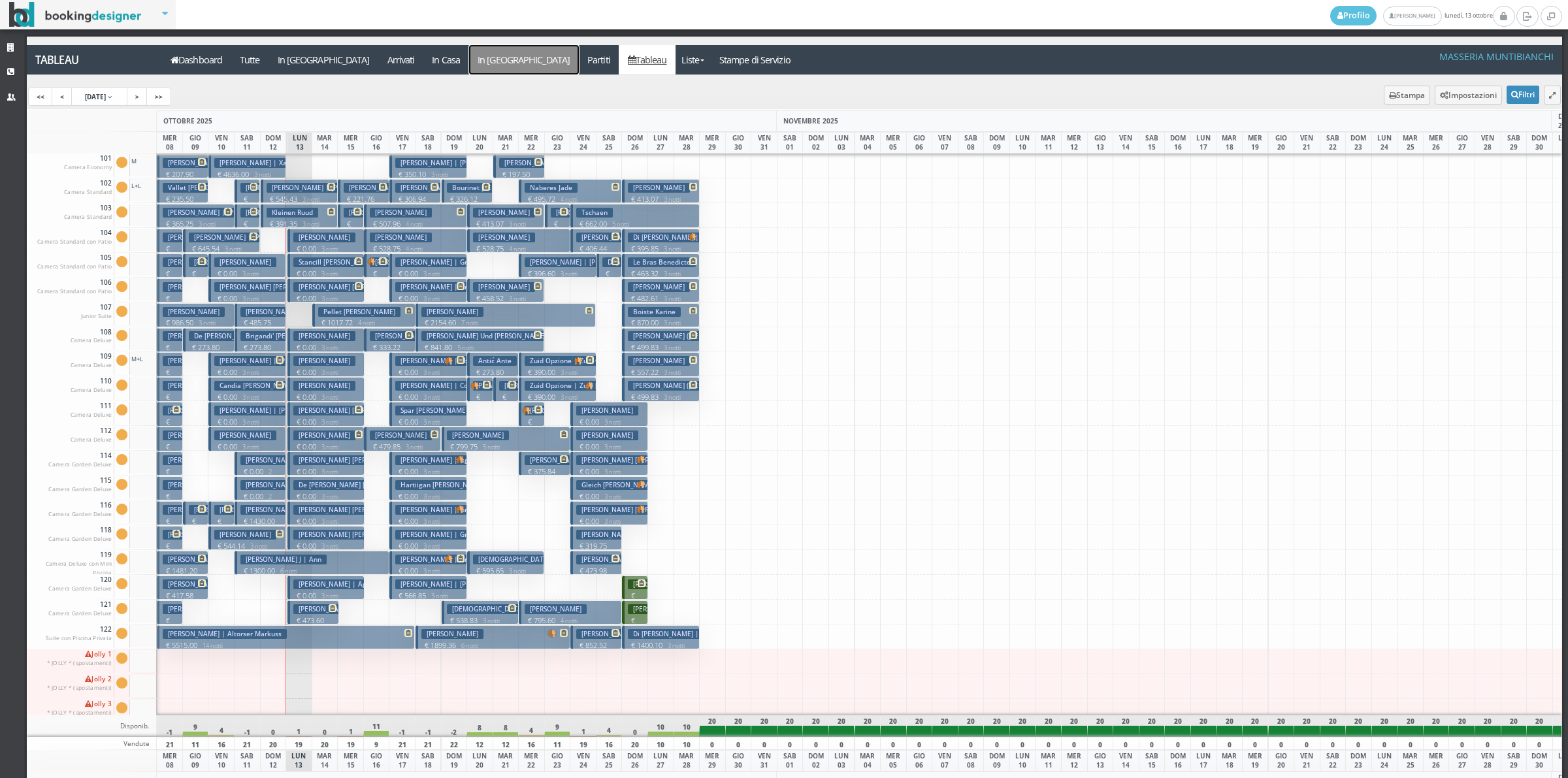
click at [469, 65] on a=pms-departure-reservations"] "In [GEOGRAPHIC_DATA]" at bounding box center [524, 60] width 110 height 29
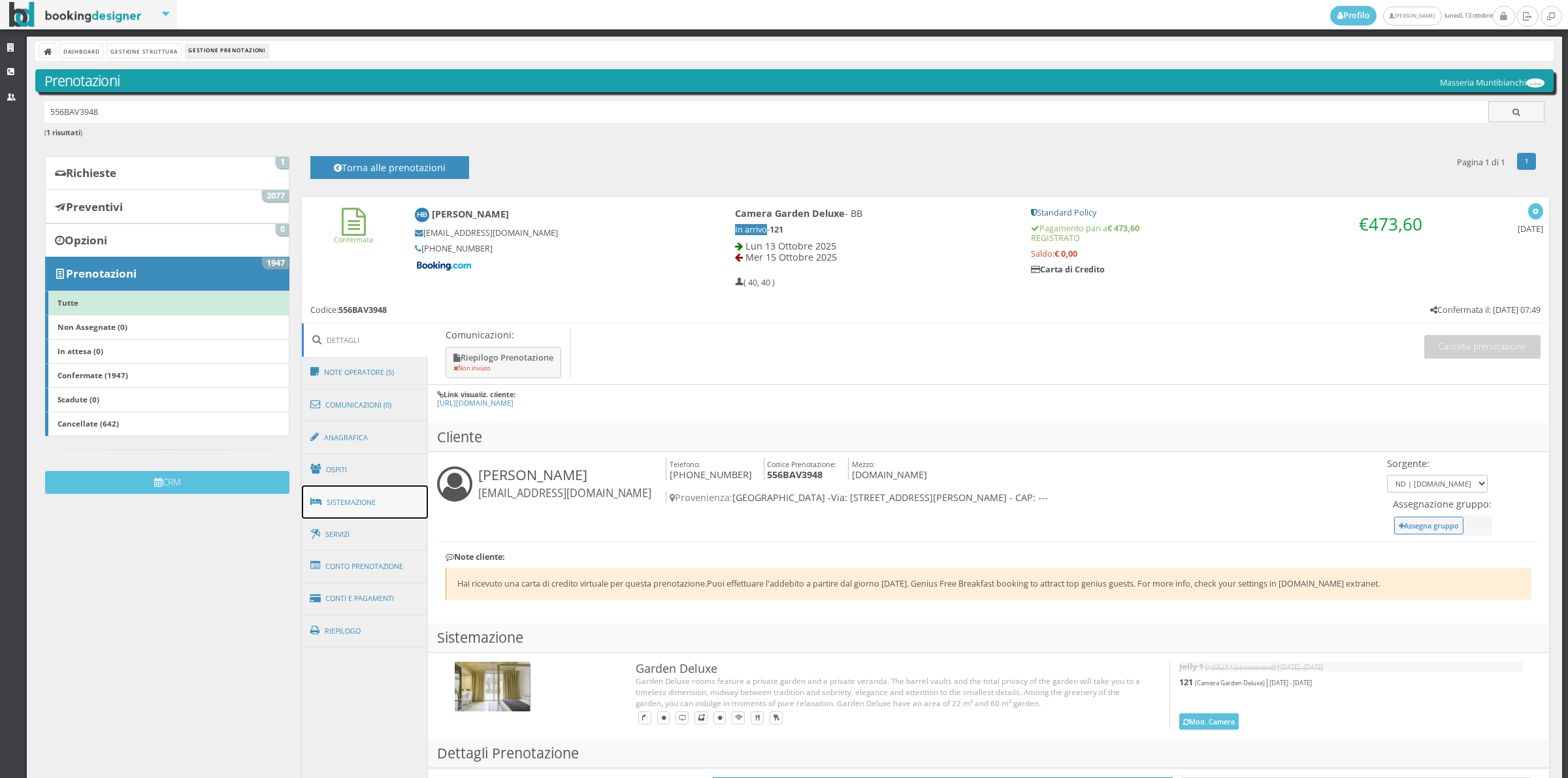
click at [321, 488] on link "Sistemazione" at bounding box center [365, 503] width 127 height 34
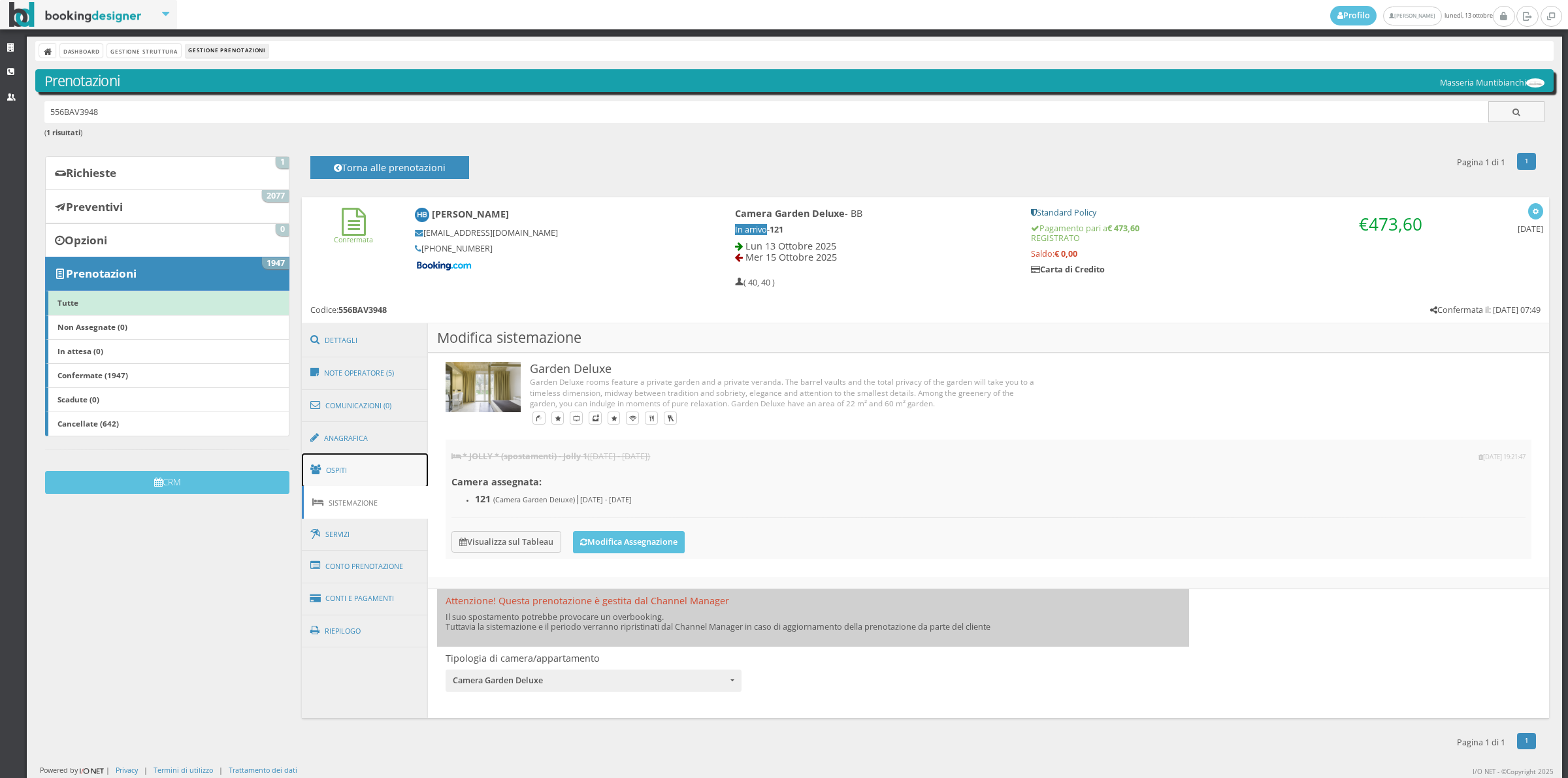
click at [348, 473] on link "Ospiti" at bounding box center [365, 470] width 127 height 34
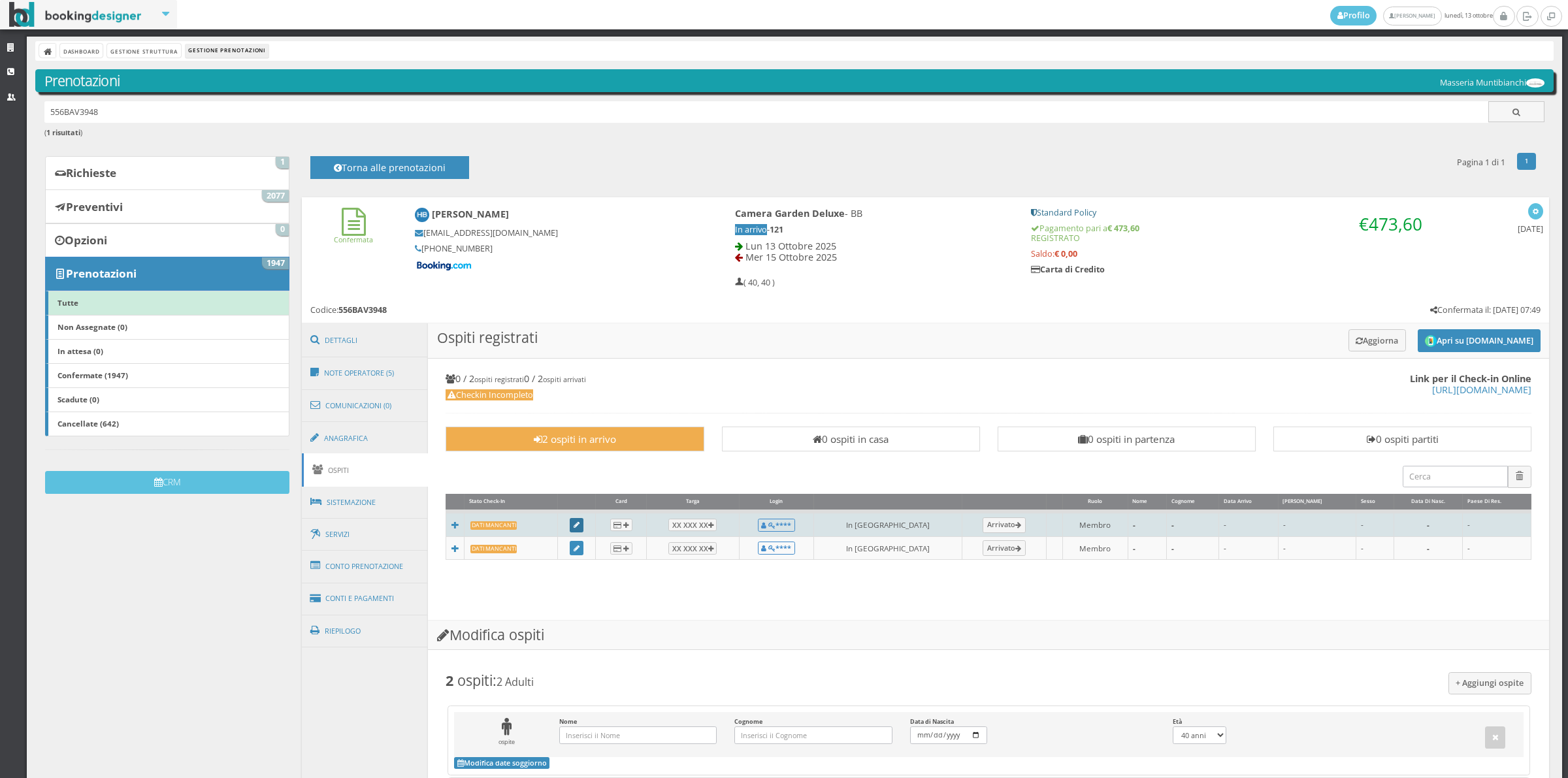
click at [584, 523] on link at bounding box center [577, 525] width 15 height 15
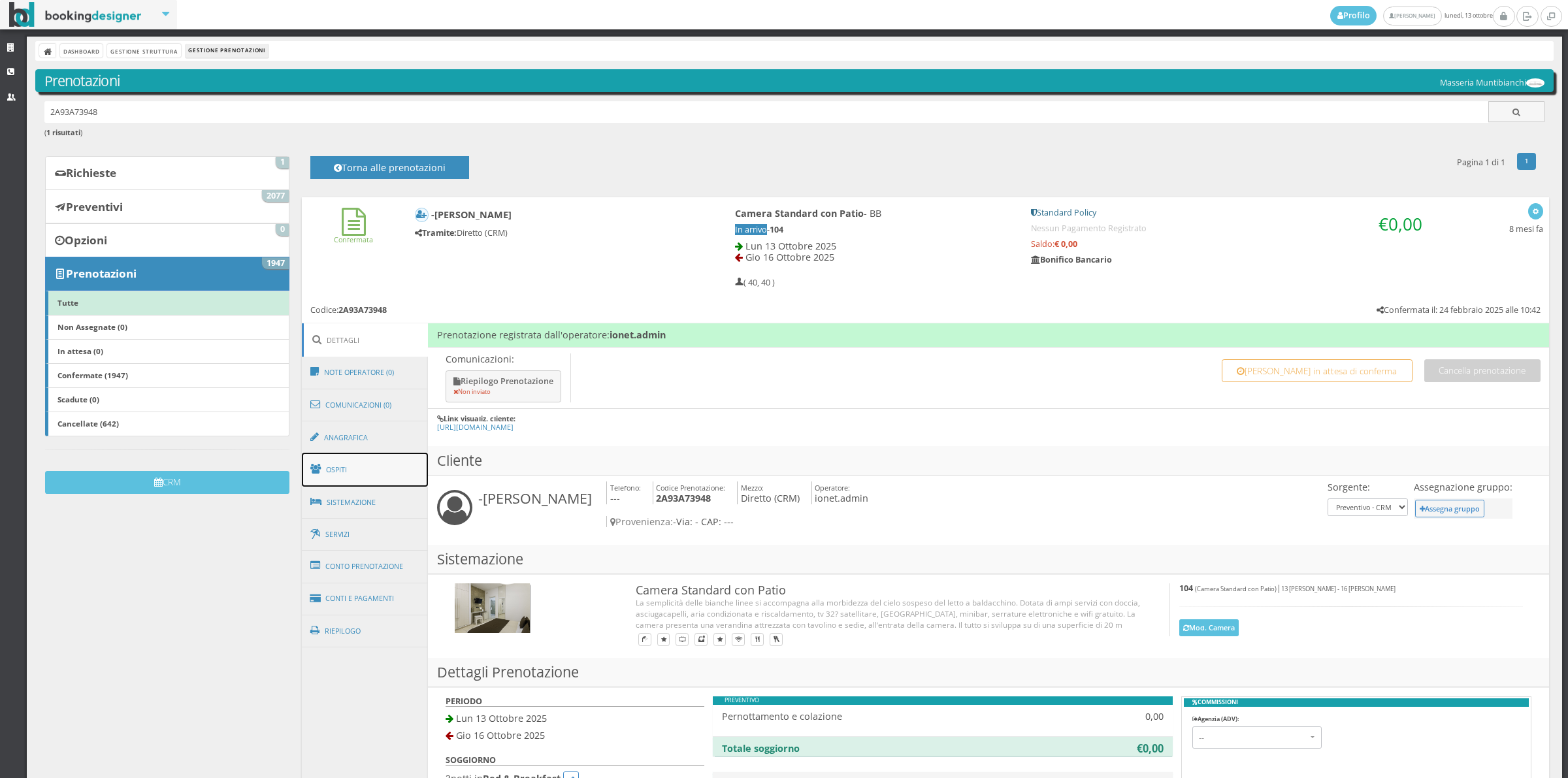
click at [358, 469] on link "Ospiti" at bounding box center [365, 469] width 127 height 34
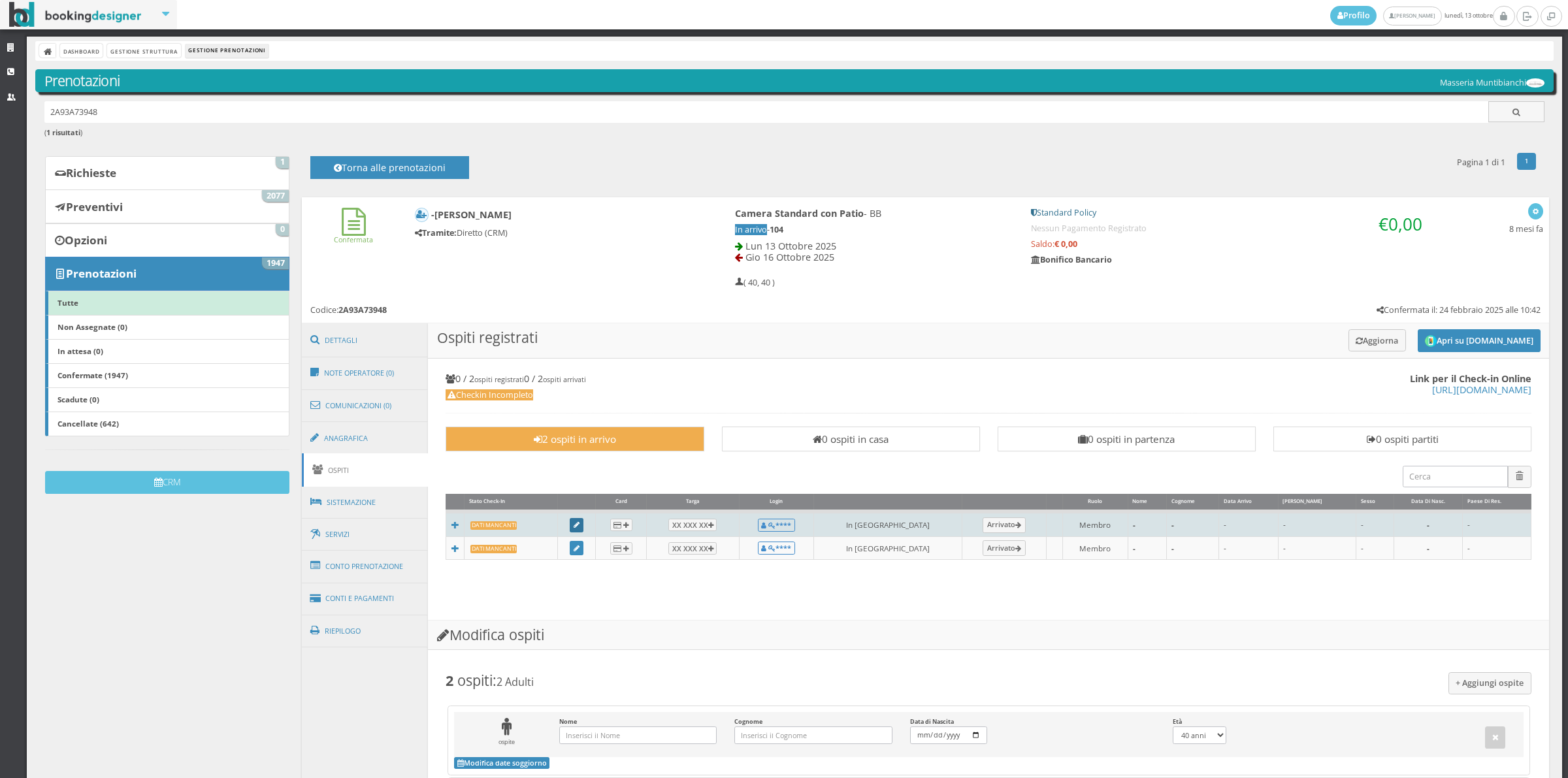
click at [580, 531] on link at bounding box center [577, 525] width 15 height 15
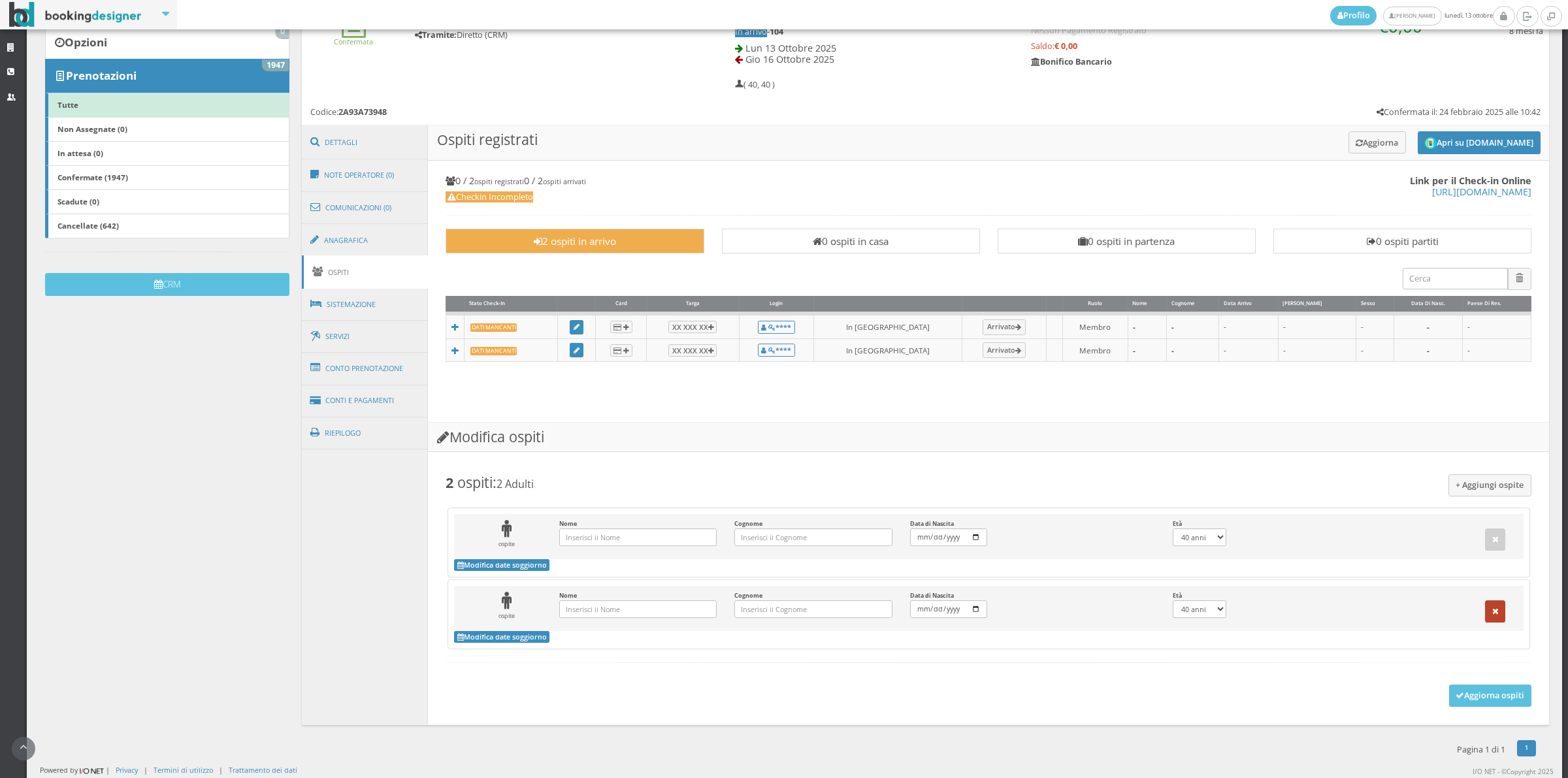
click at [1486, 614] on button "button" at bounding box center [1495, 611] width 21 height 22
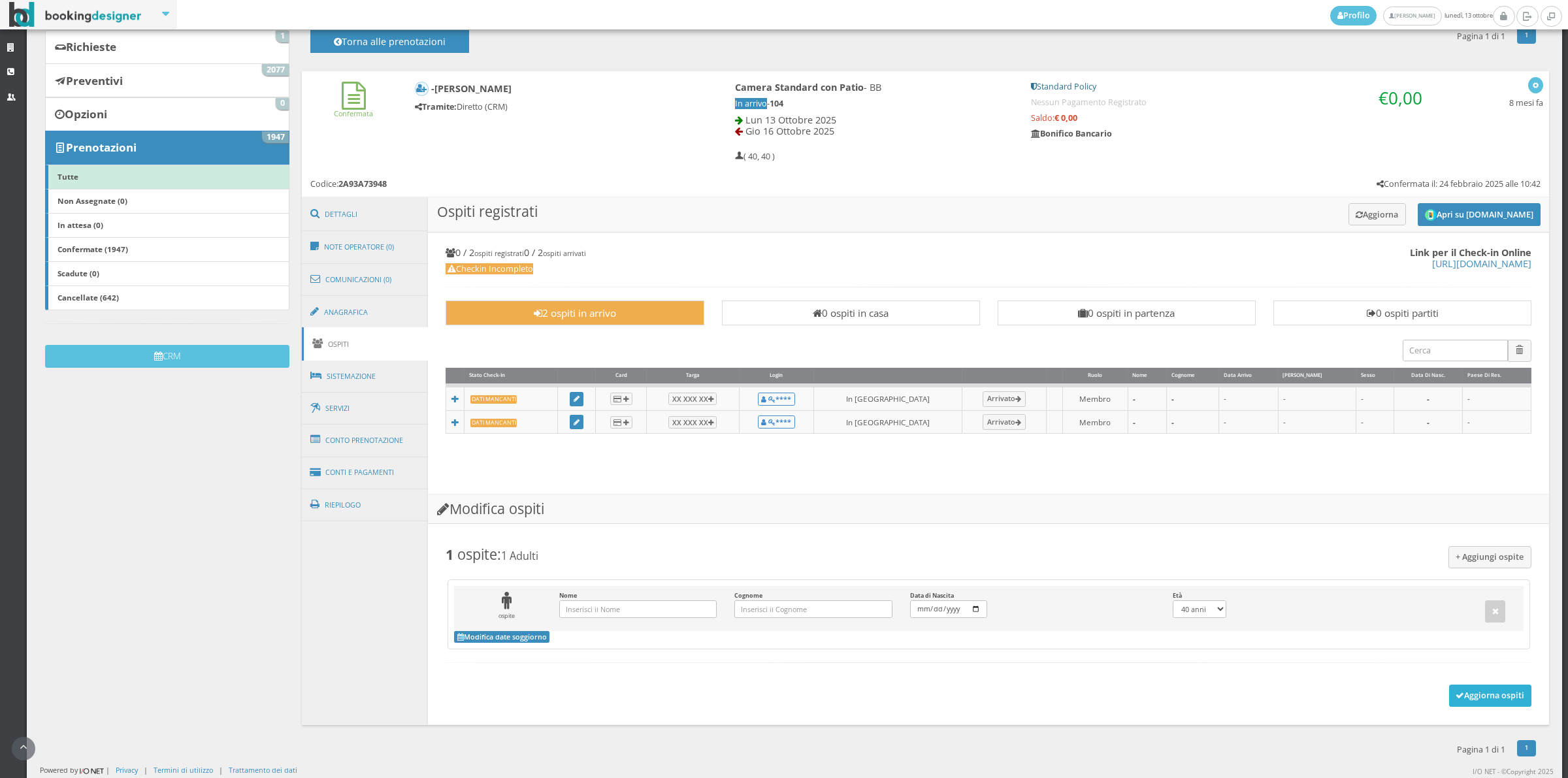
click at [1470, 696] on button "Aggiorna ospiti" at bounding box center [1490, 695] width 83 height 22
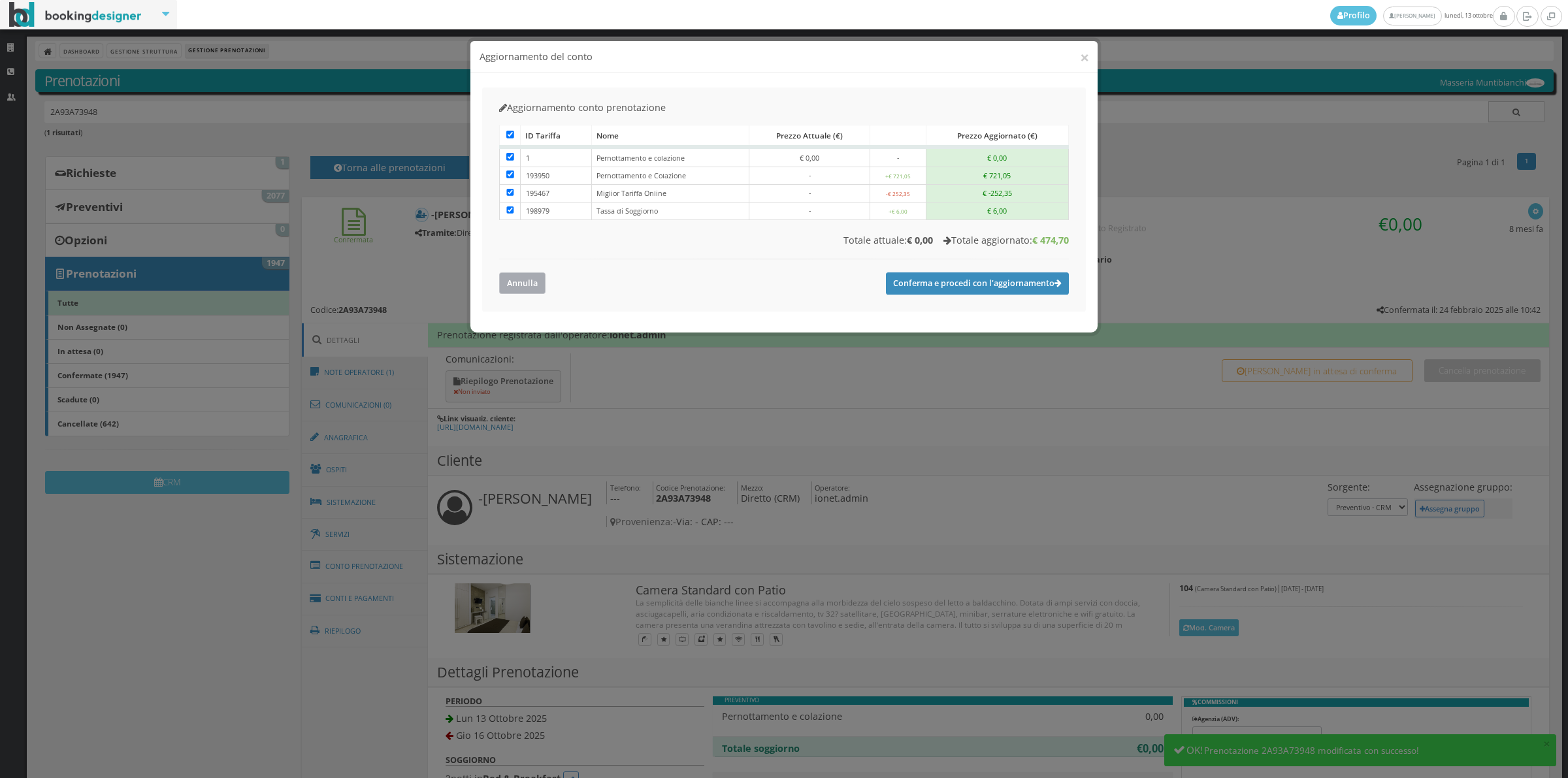
click at [526, 292] on button "Annulla" at bounding box center [522, 283] width 46 height 22
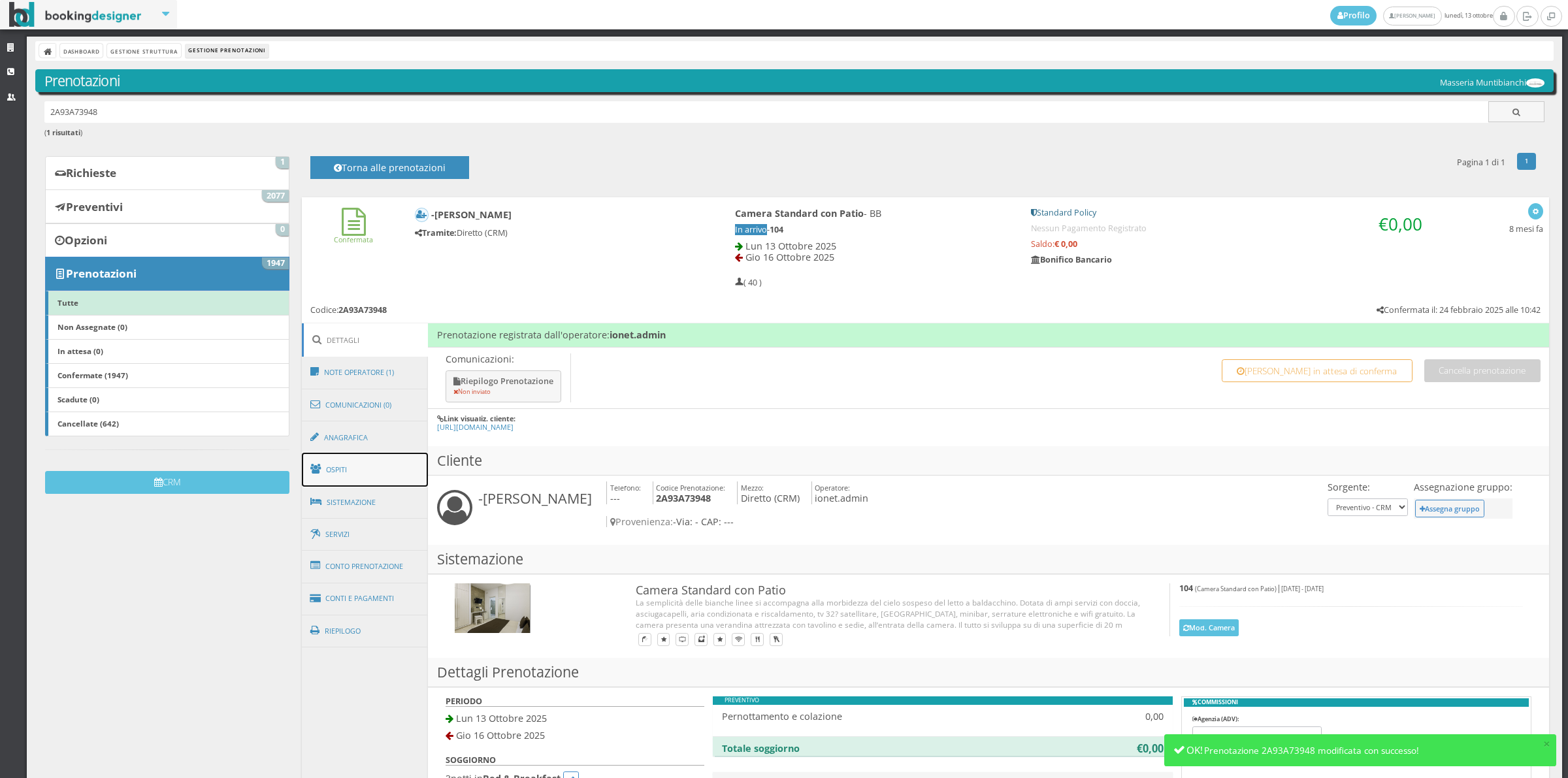
click at [318, 471] on span at bounding box center [317, 469] width 15 height 21
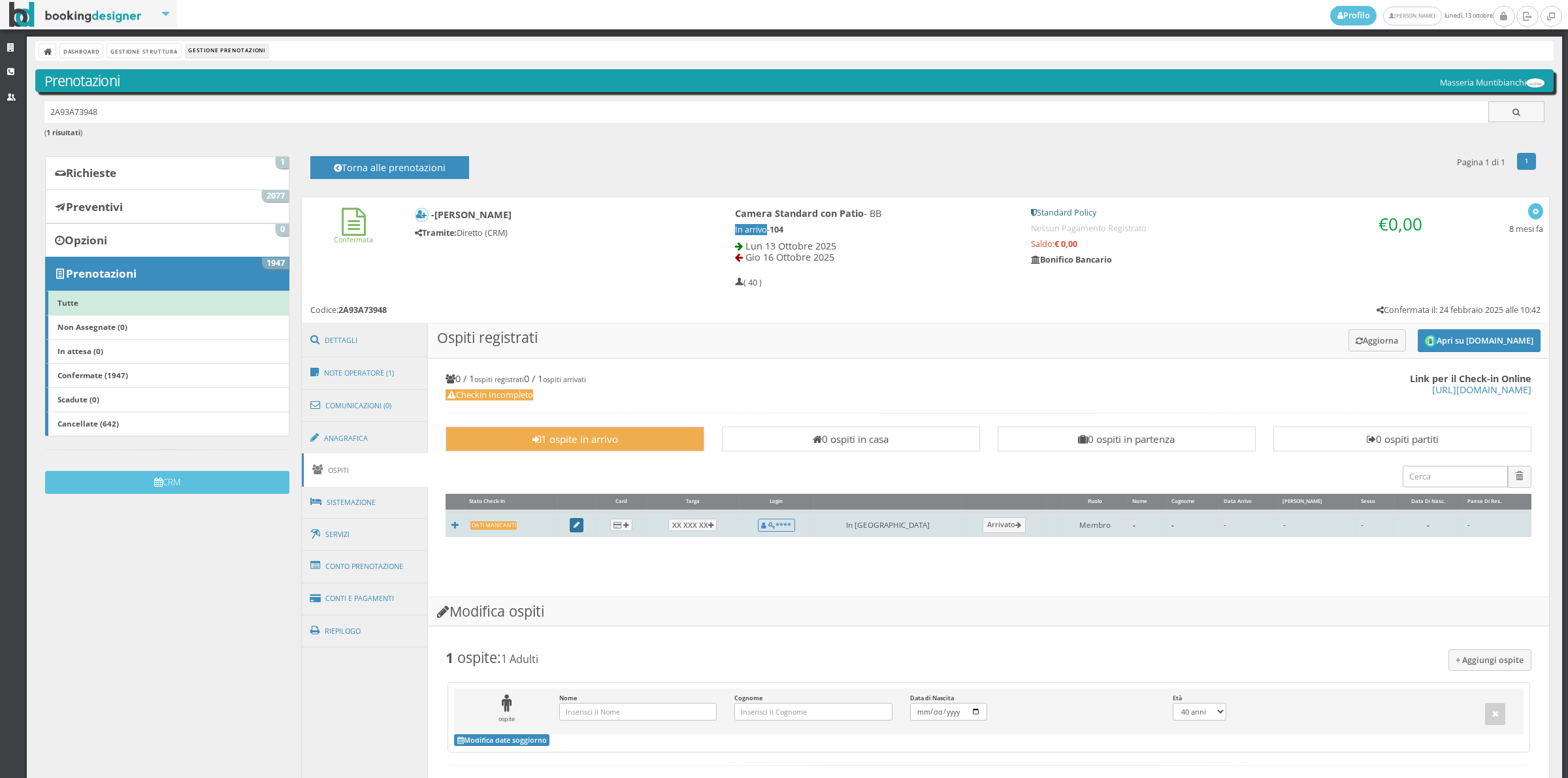
click at [579, 524] on icon at bounding box center [576, 525] width 6 height 7
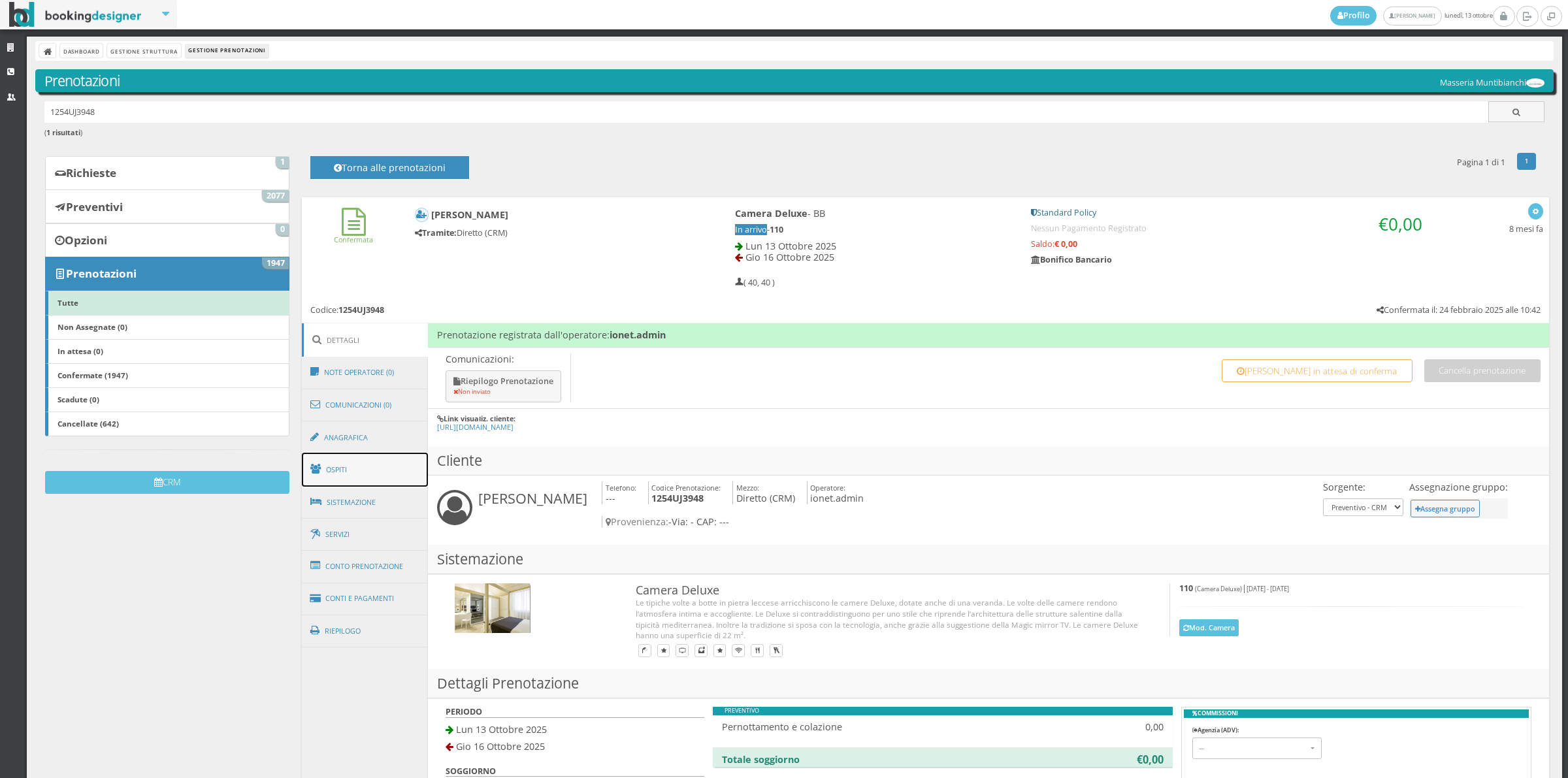
click at [371, 483] on link "Ospiti" at bounding box center [365, 469] width 127 height 34
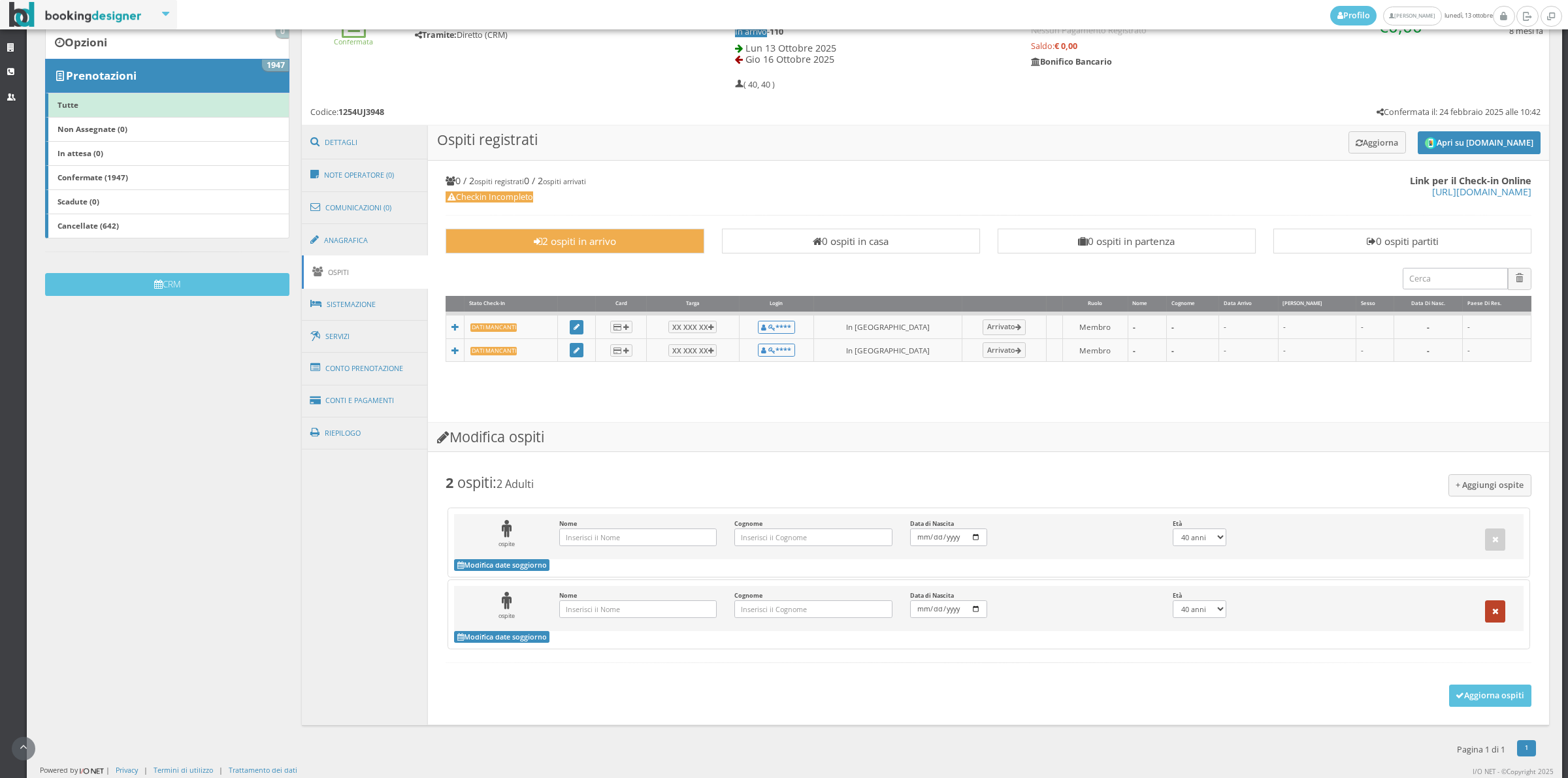
click at [1492, 615] on icon "button" at bounding box center [1495, 612] width 6 height 9
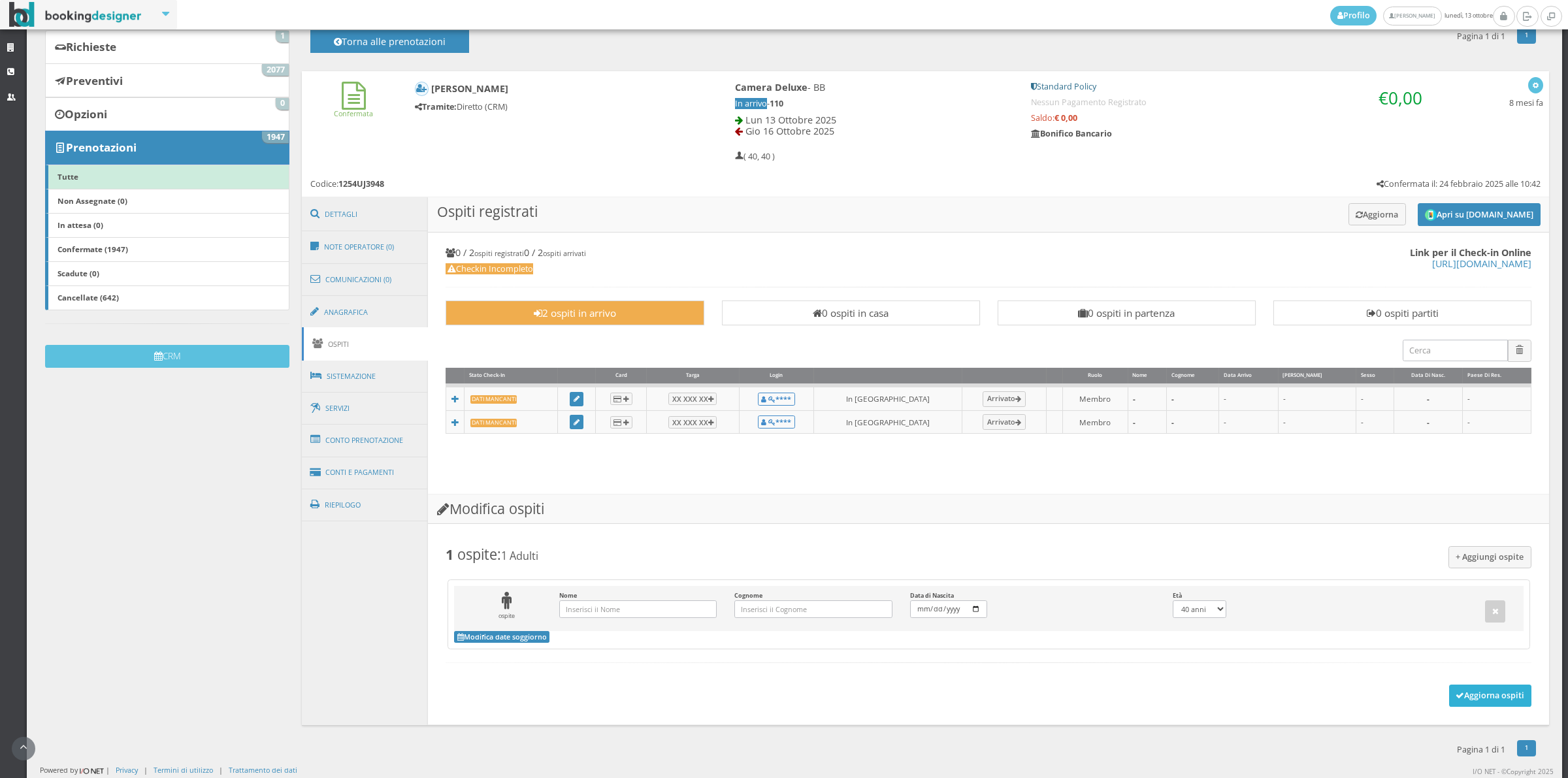
click at [1485, 701] on button "Aggiorna ospiti" at bounding box center [1490, 695] width 83 height 22
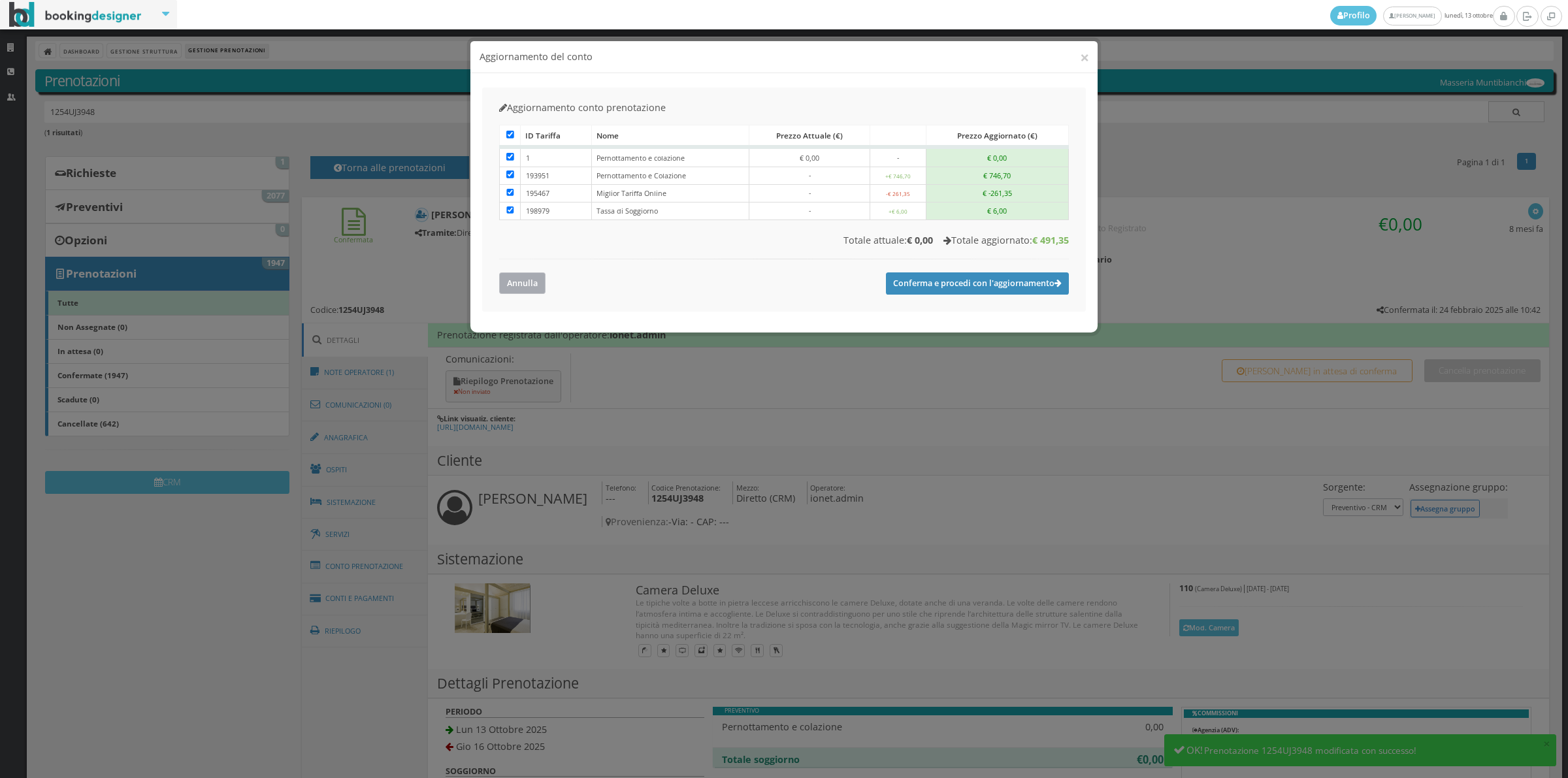
click at [528, 294] on button "Annulla" at bounding box center [522, 283] width 46 height 22
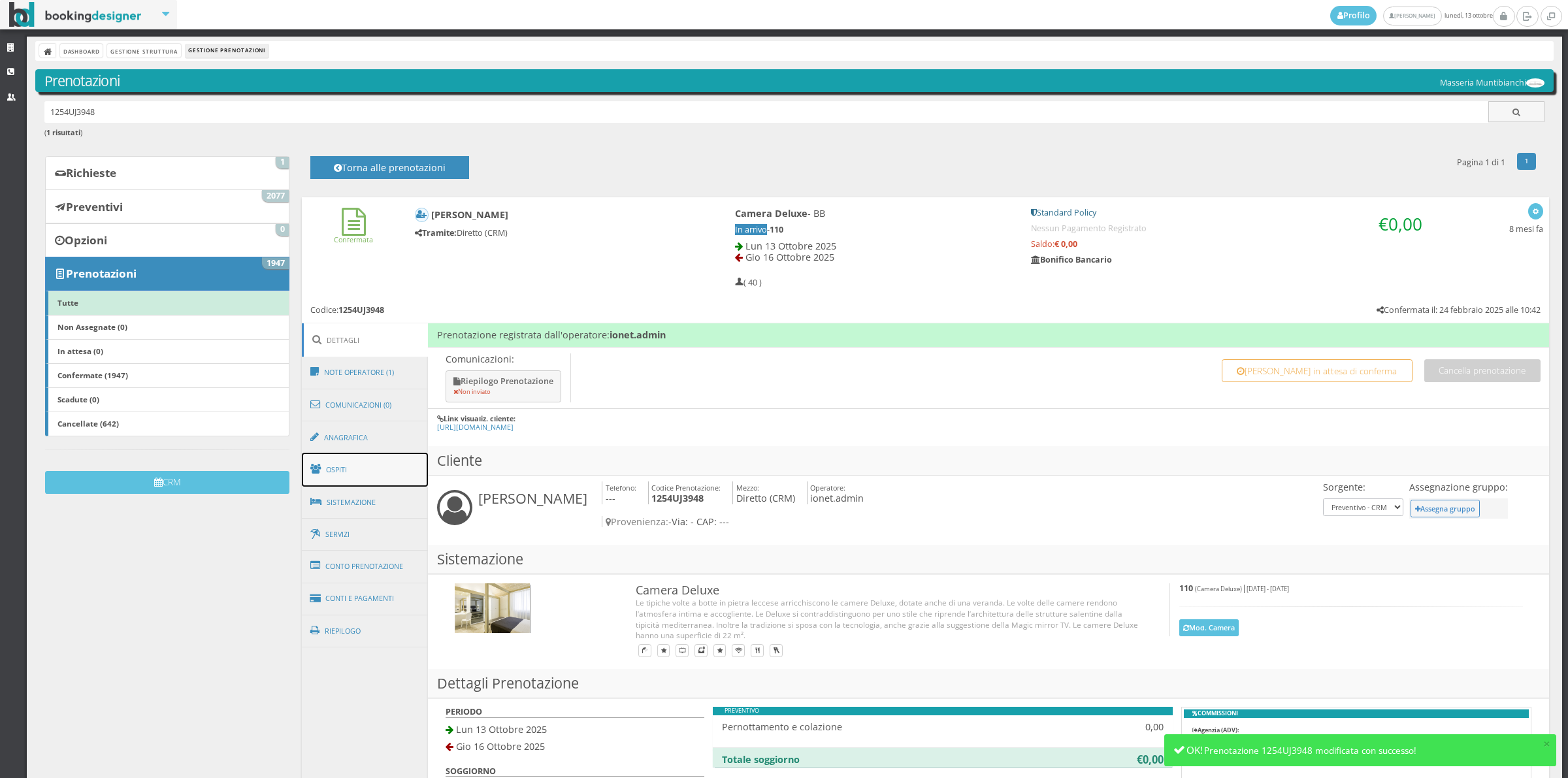
click at [337, 474] on link "Ospiti" at bounding box center [365, 469] width 127 height 34
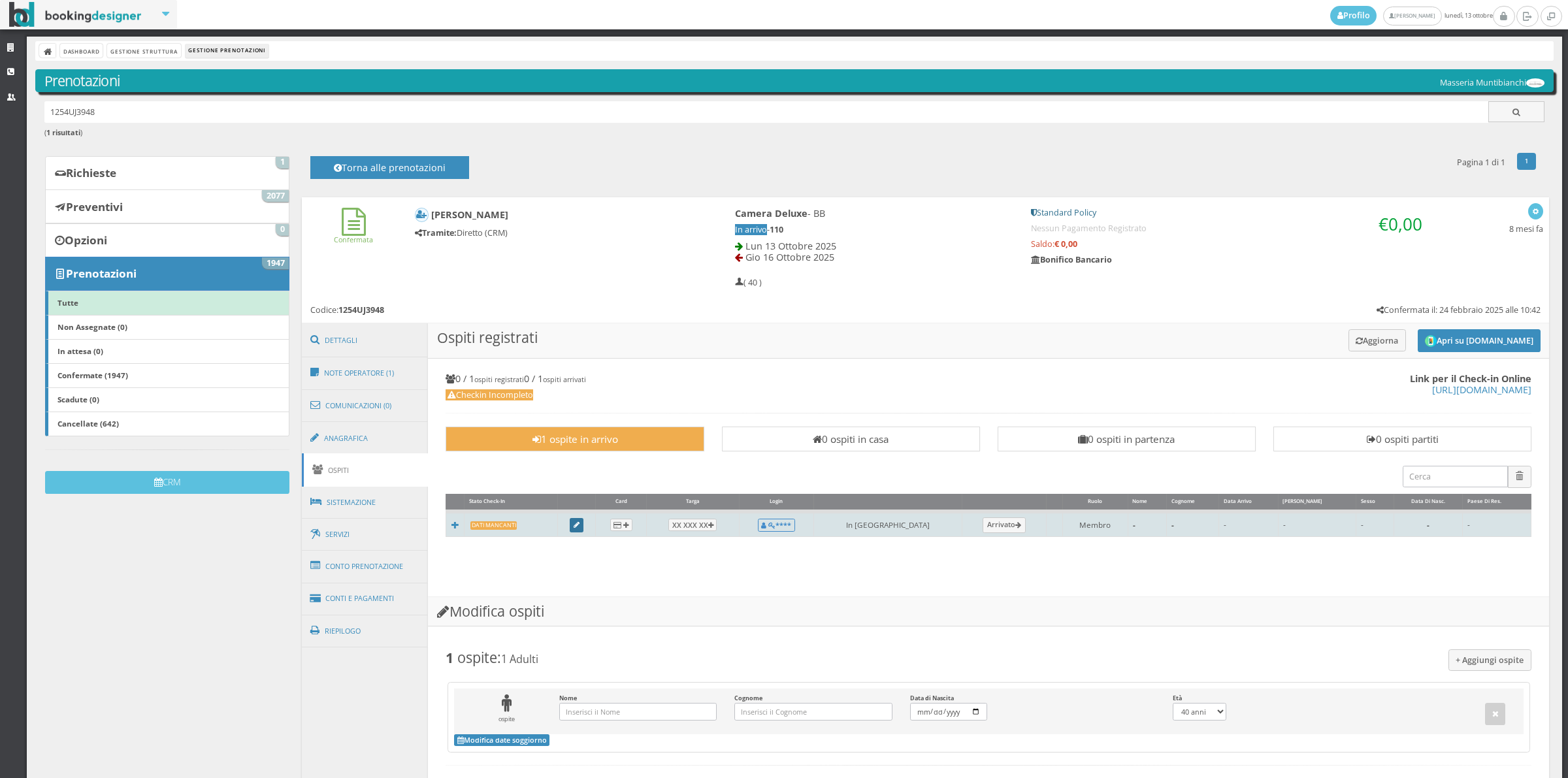
click at [579, 524] on icon at bounding box center [576, 525] width 6 height 7
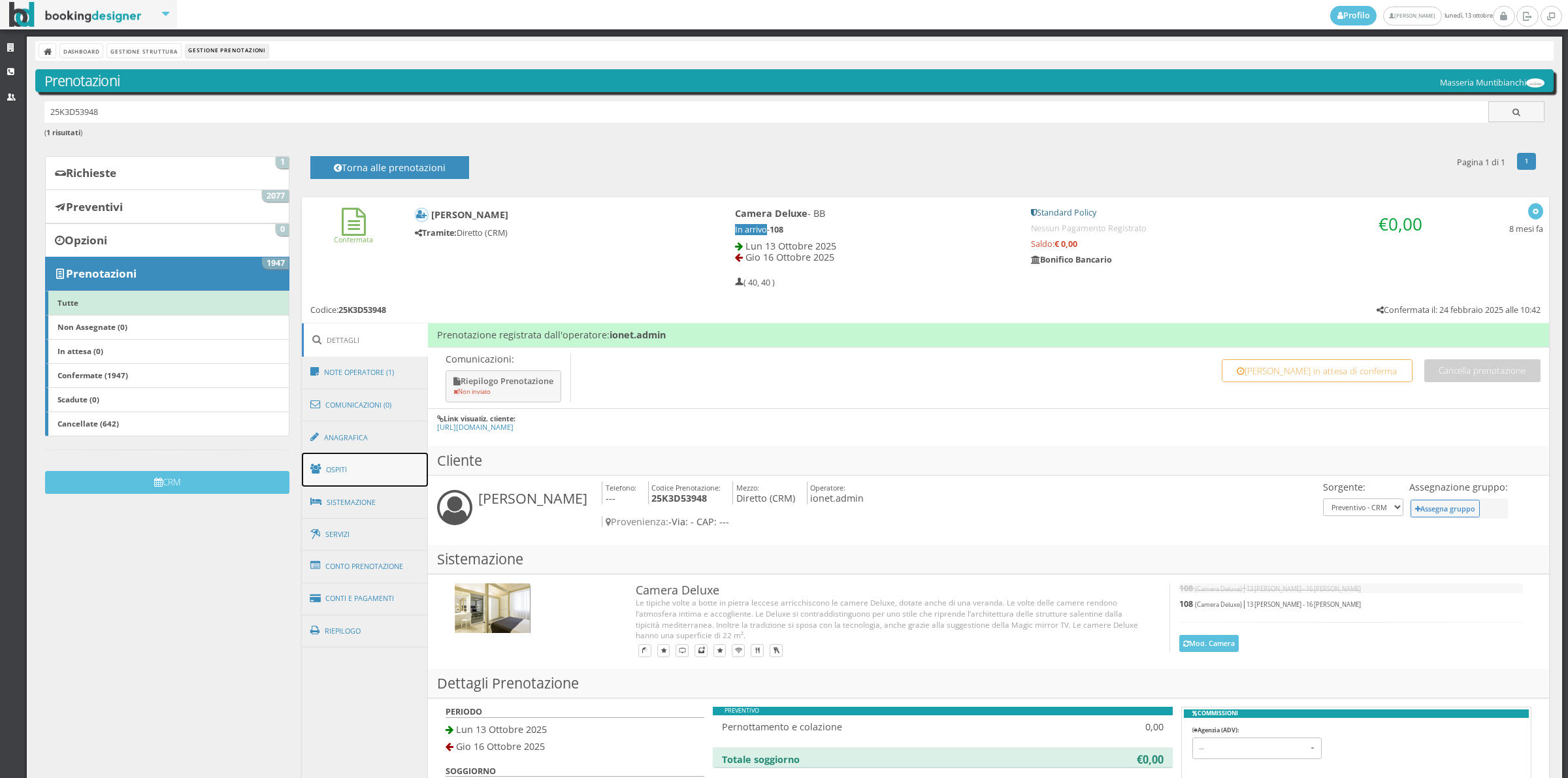
click at [354, 466] on link "Ospiti" at bounding box center [365, 469] width 127 height 34
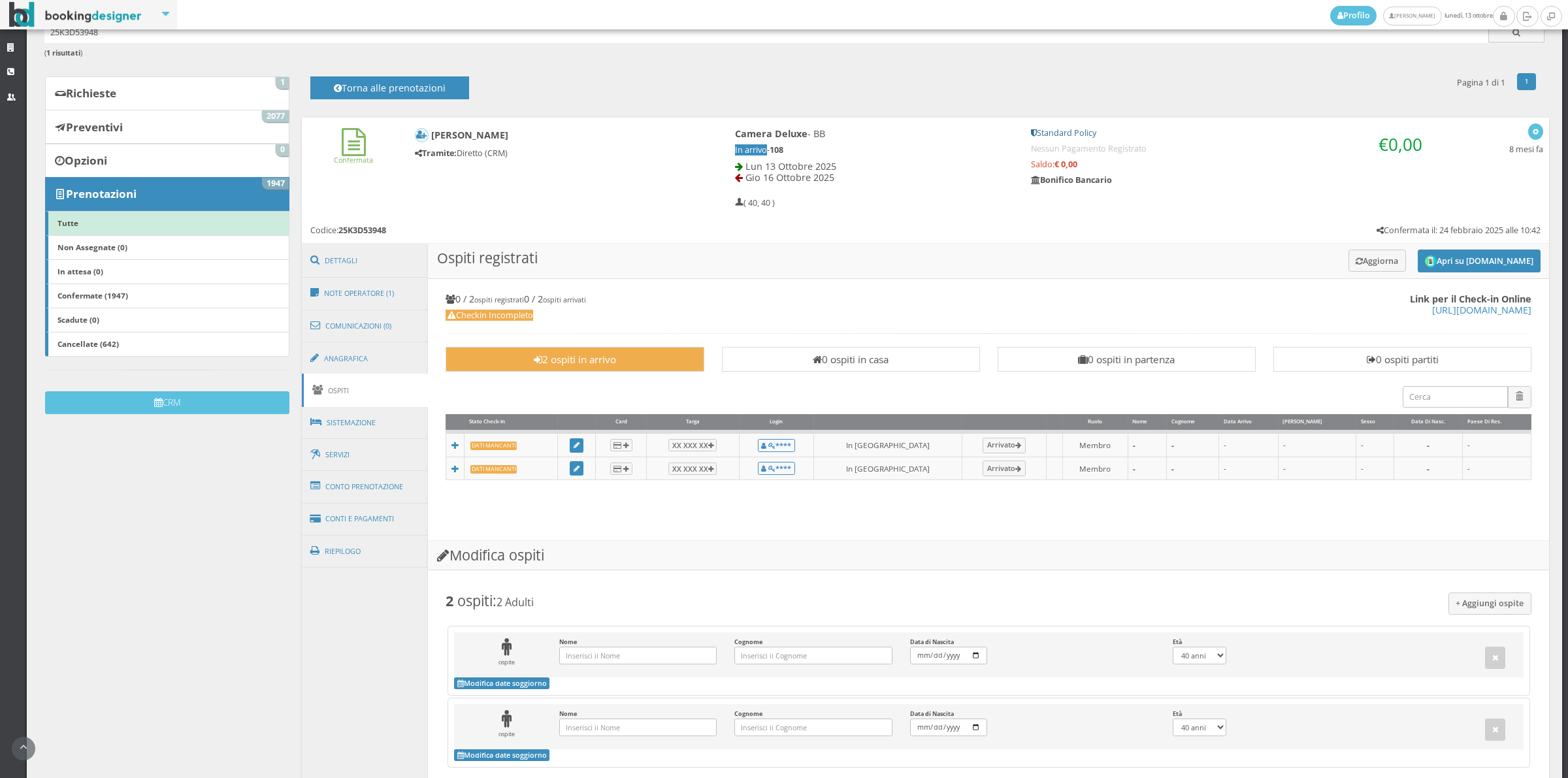
scroll to position [181, 0]
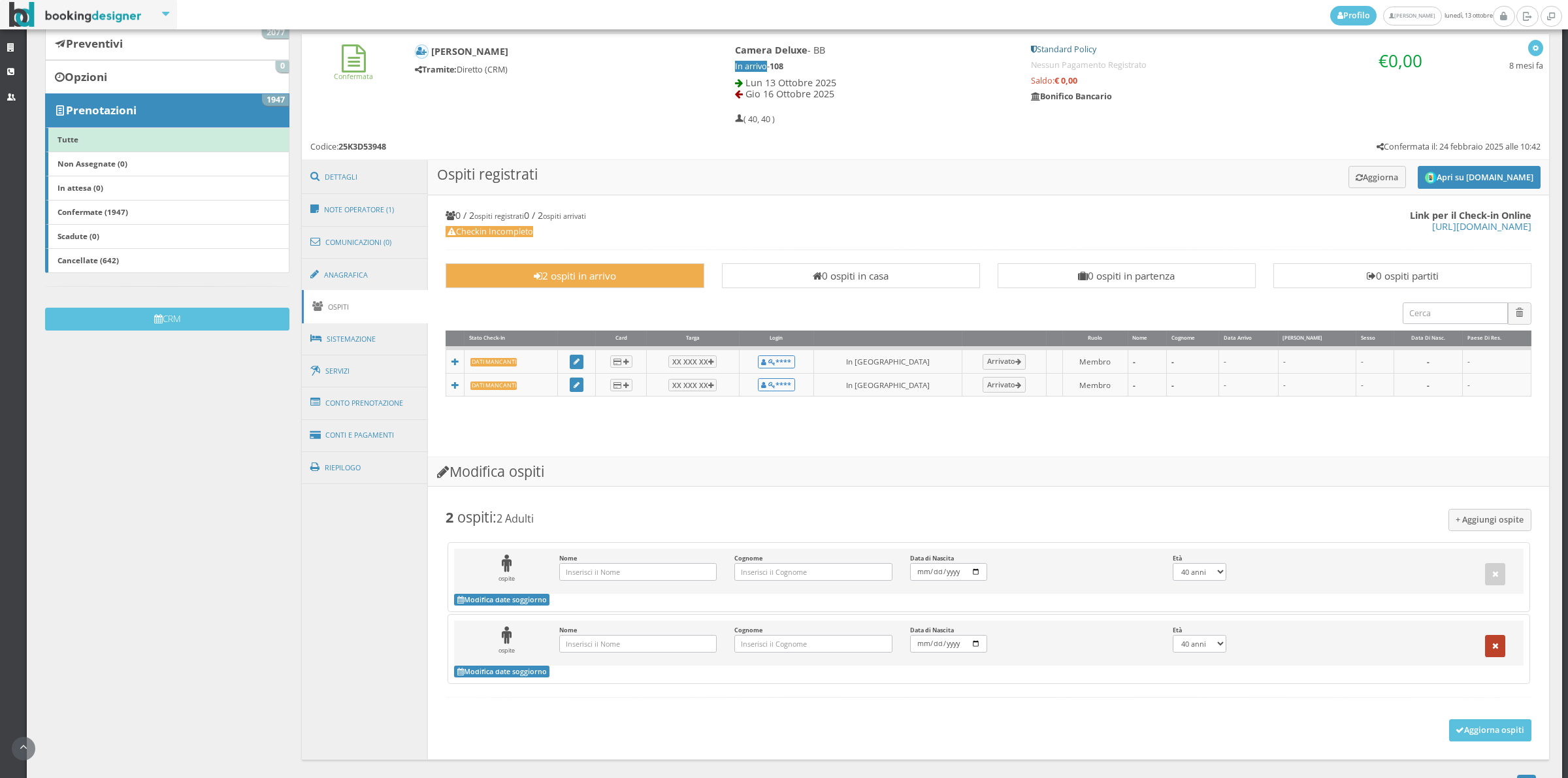
click at [1492, 649] on icon "button" at bounding box center [1495, 646] width 6 height 9
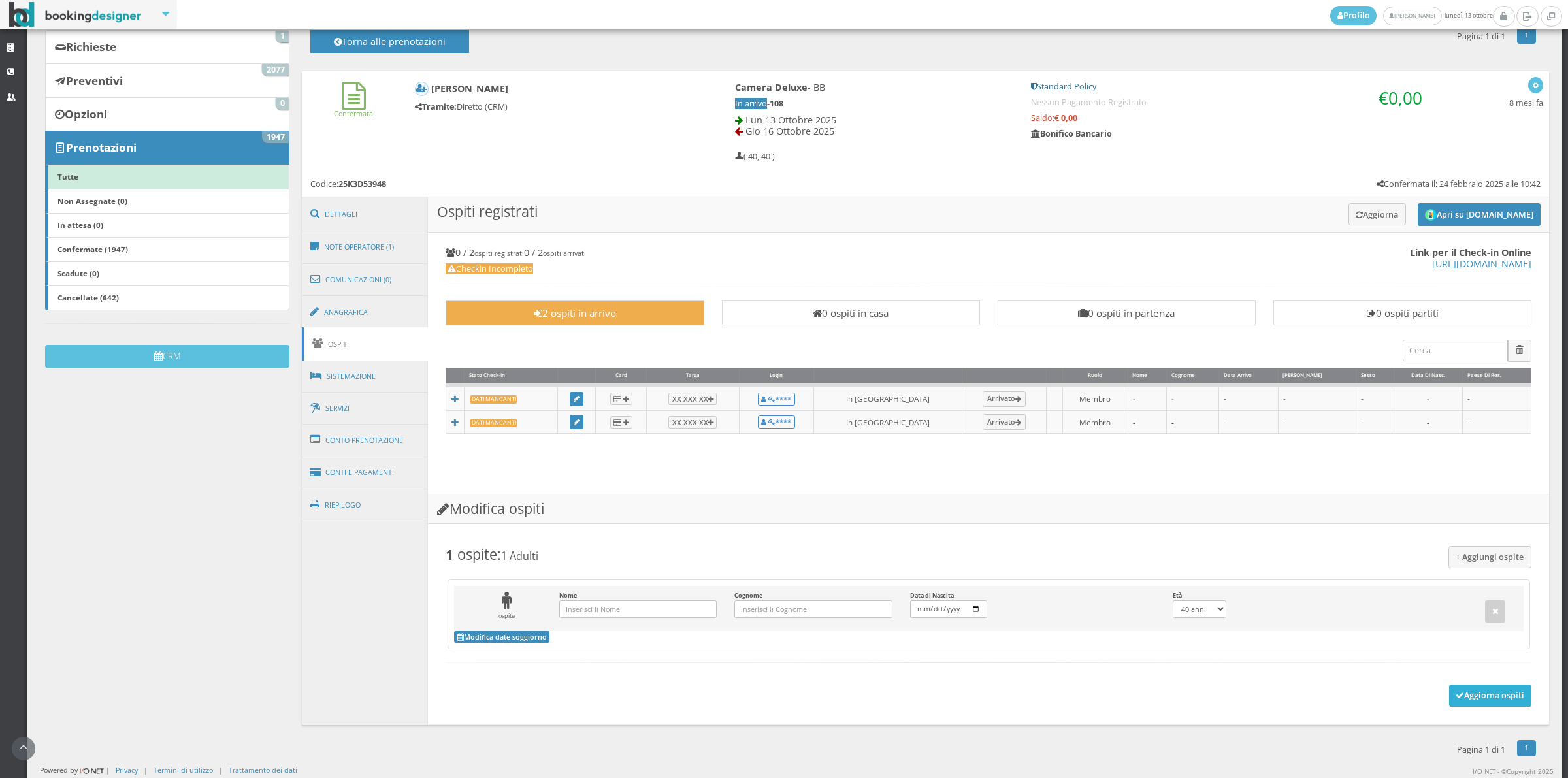
click at [1459, 704] on button "Aggiorna ospiti" at bounding box center [1490, 695] width 83 height 22
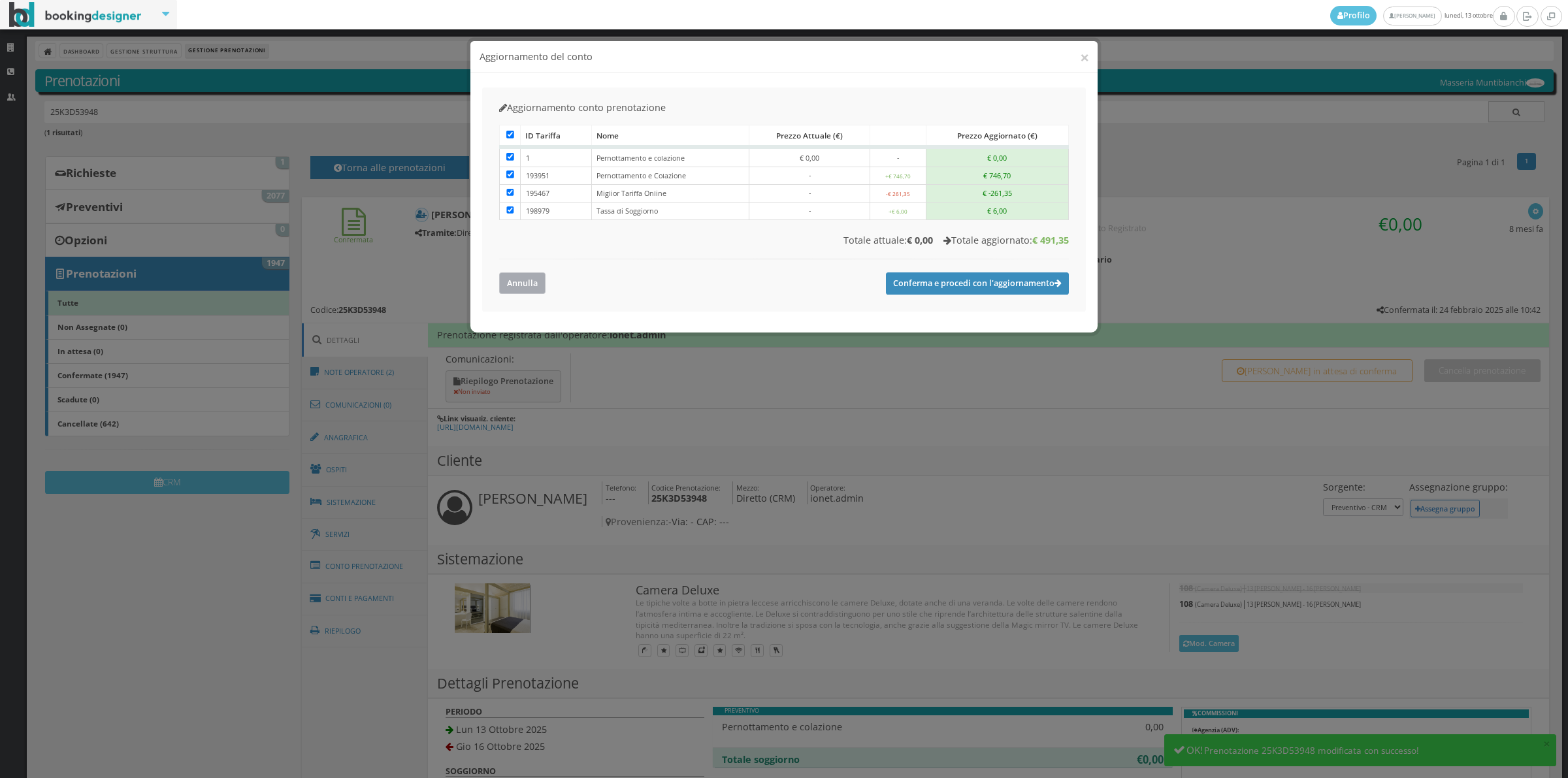
click at [528, 284] on button "Annulla" at bounding box center [522, 283] width 46 height 22
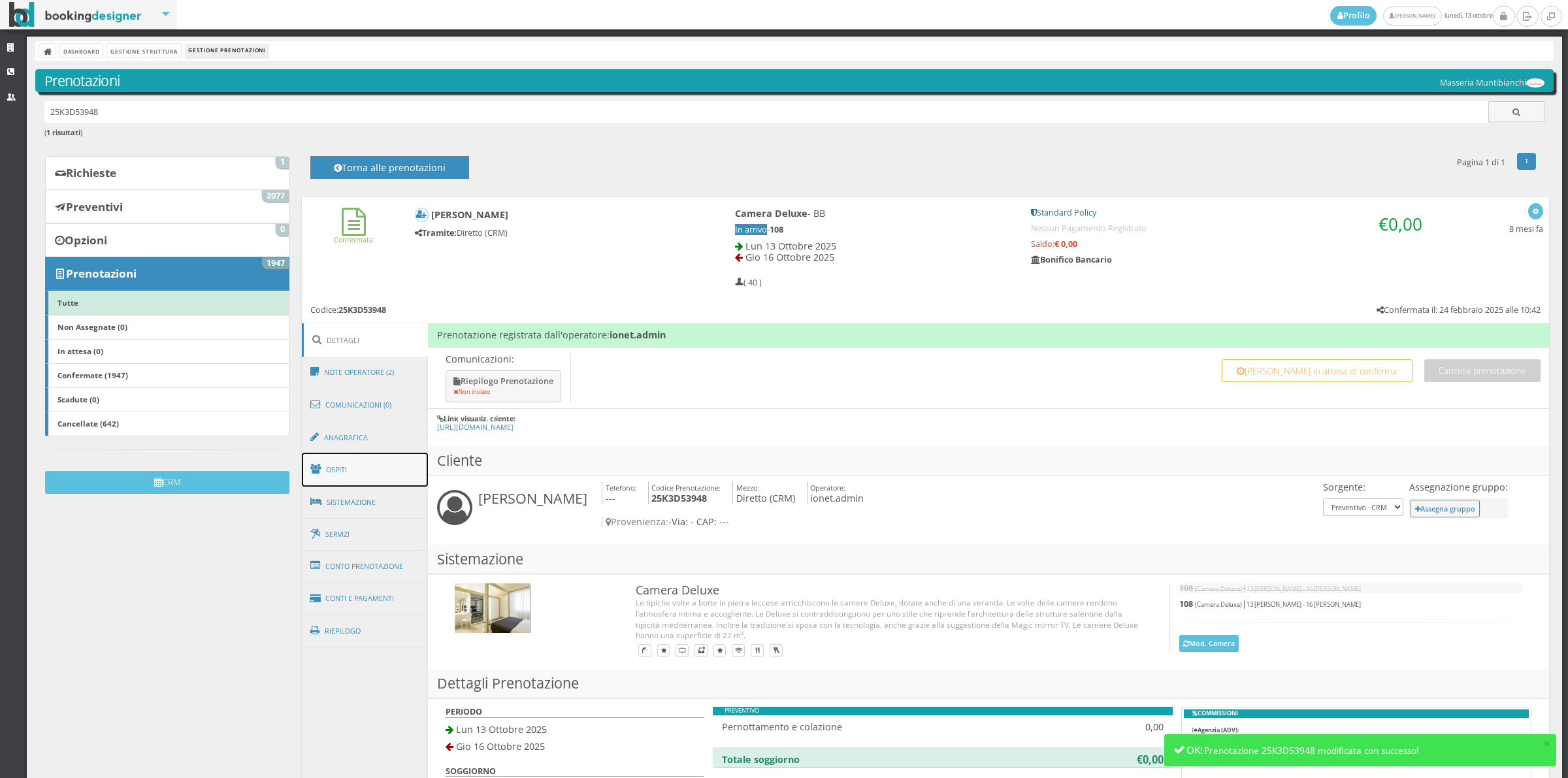
click at [377, 481] on link "Ospiti" at bounding box center [365, 469] width 127 height 34
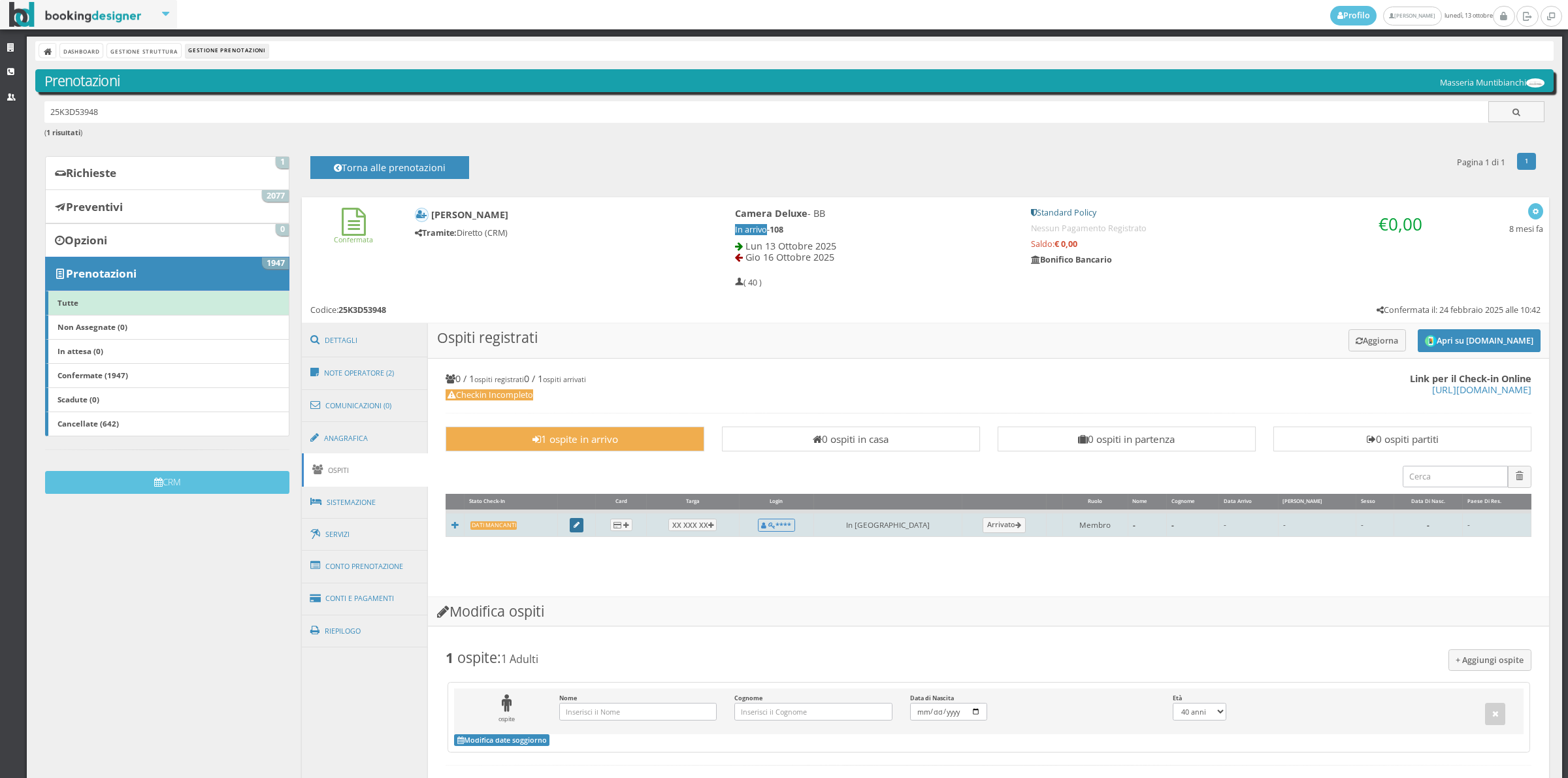
click at [579, 528] on icon at bounding box center [576, 525] width 6 height 7
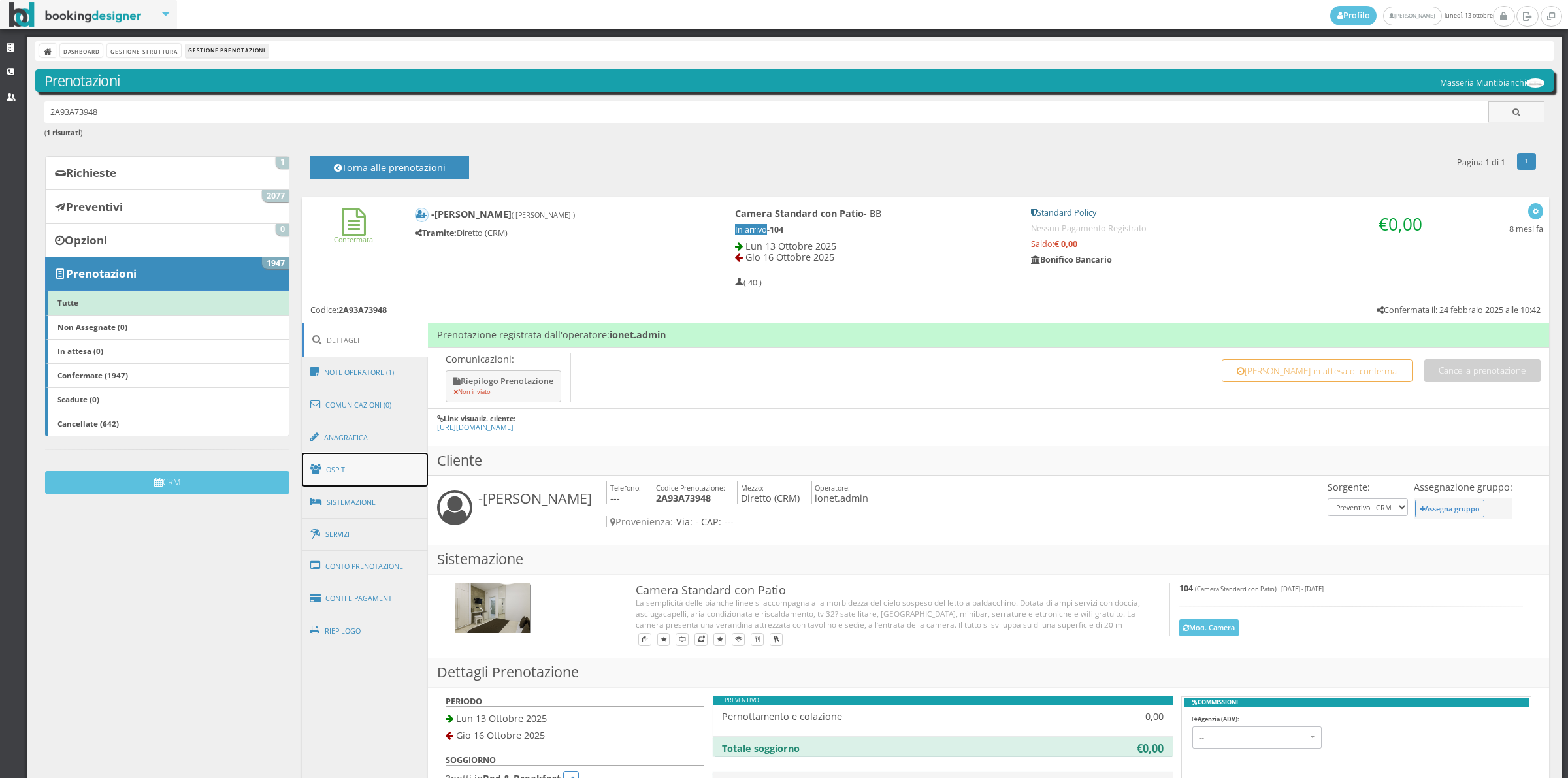
click at [370, 471] on link "Ospiti" at bounding box center [365, 469] width 127 height 34
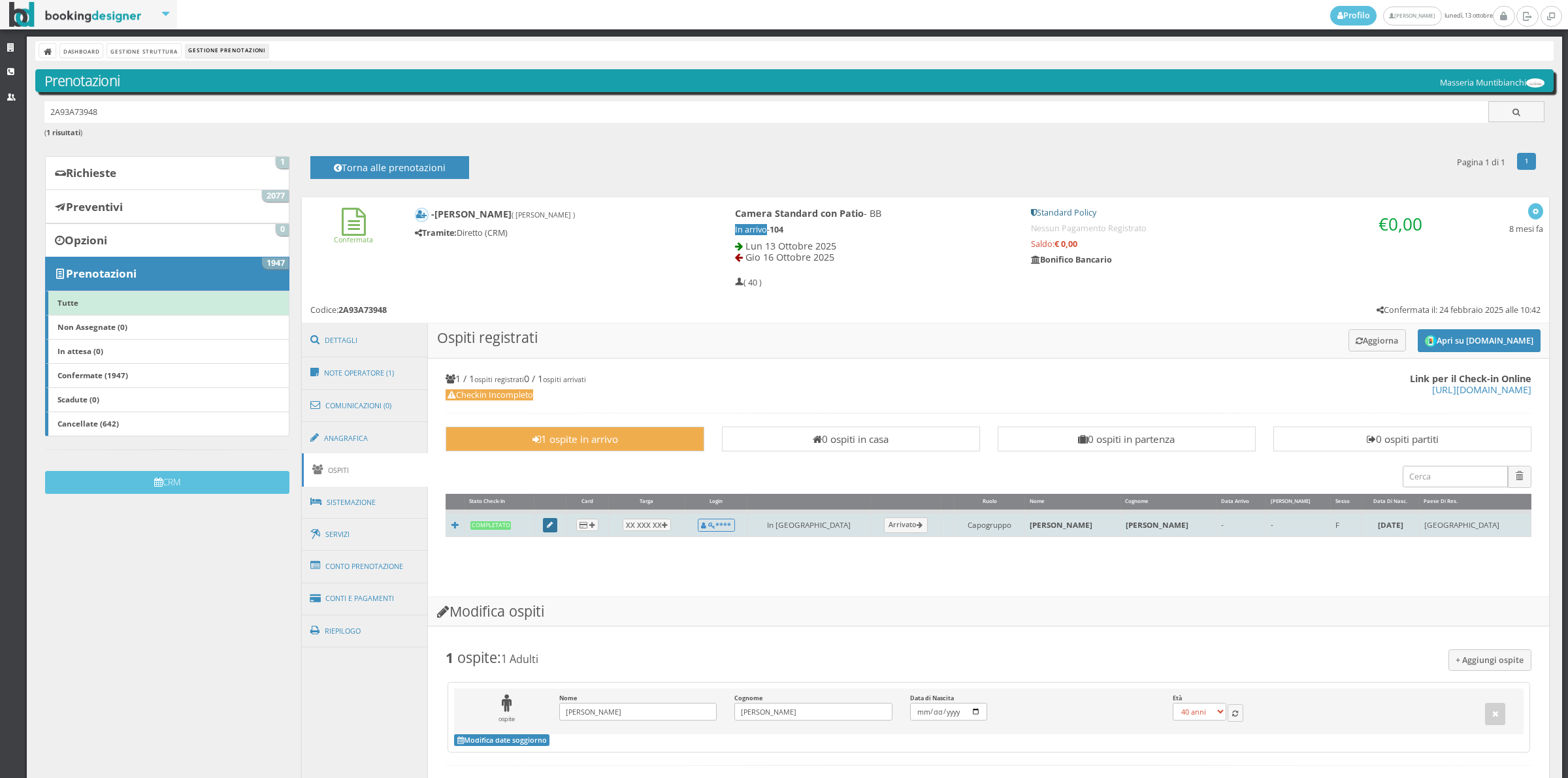
click at [553, 527] on icon at bounding box center [549, 525] width 6 height 7
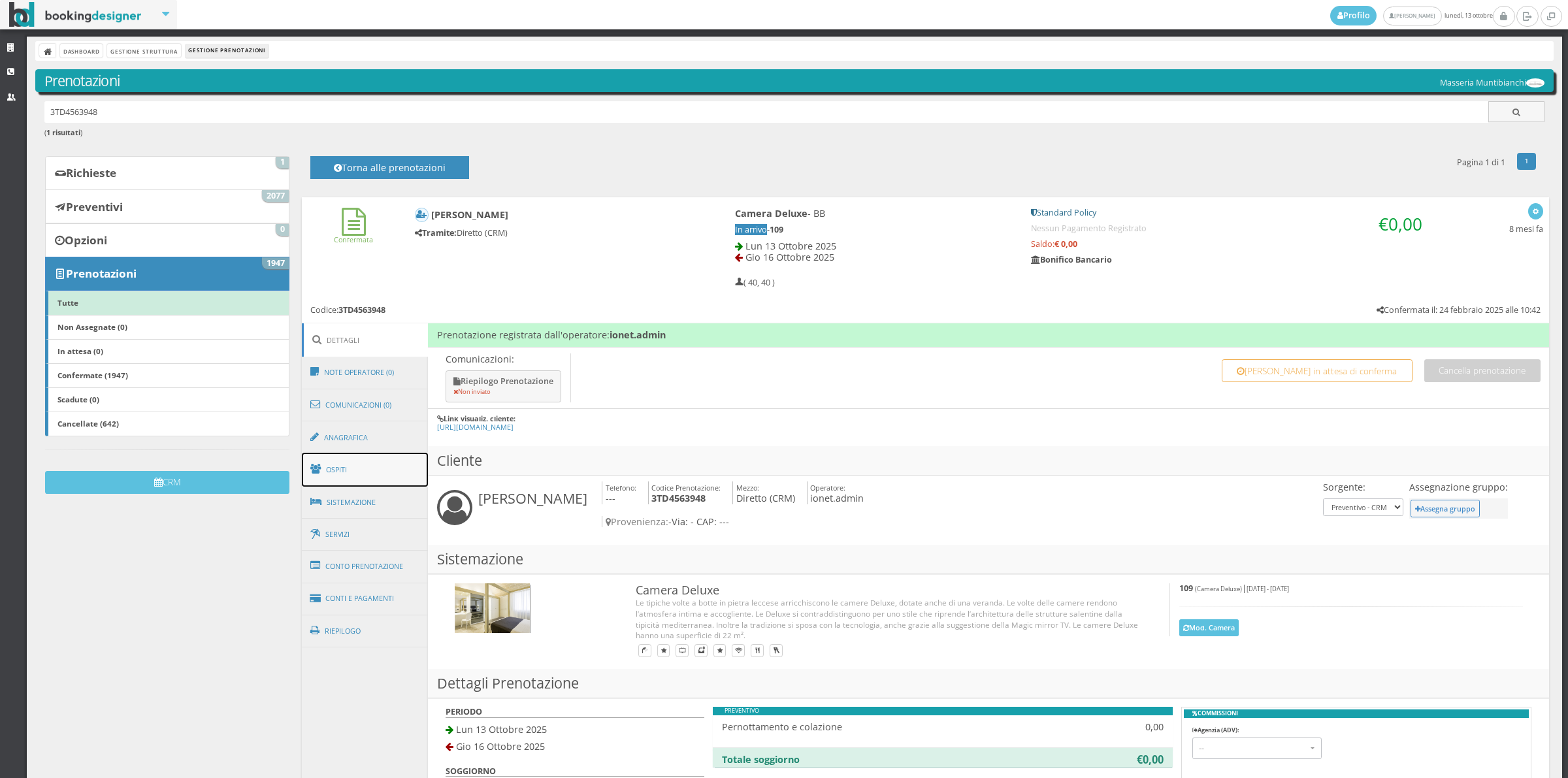
click at [359, 486] on link "Ospiti" at bounding box center [365, 469] width 127 height 34
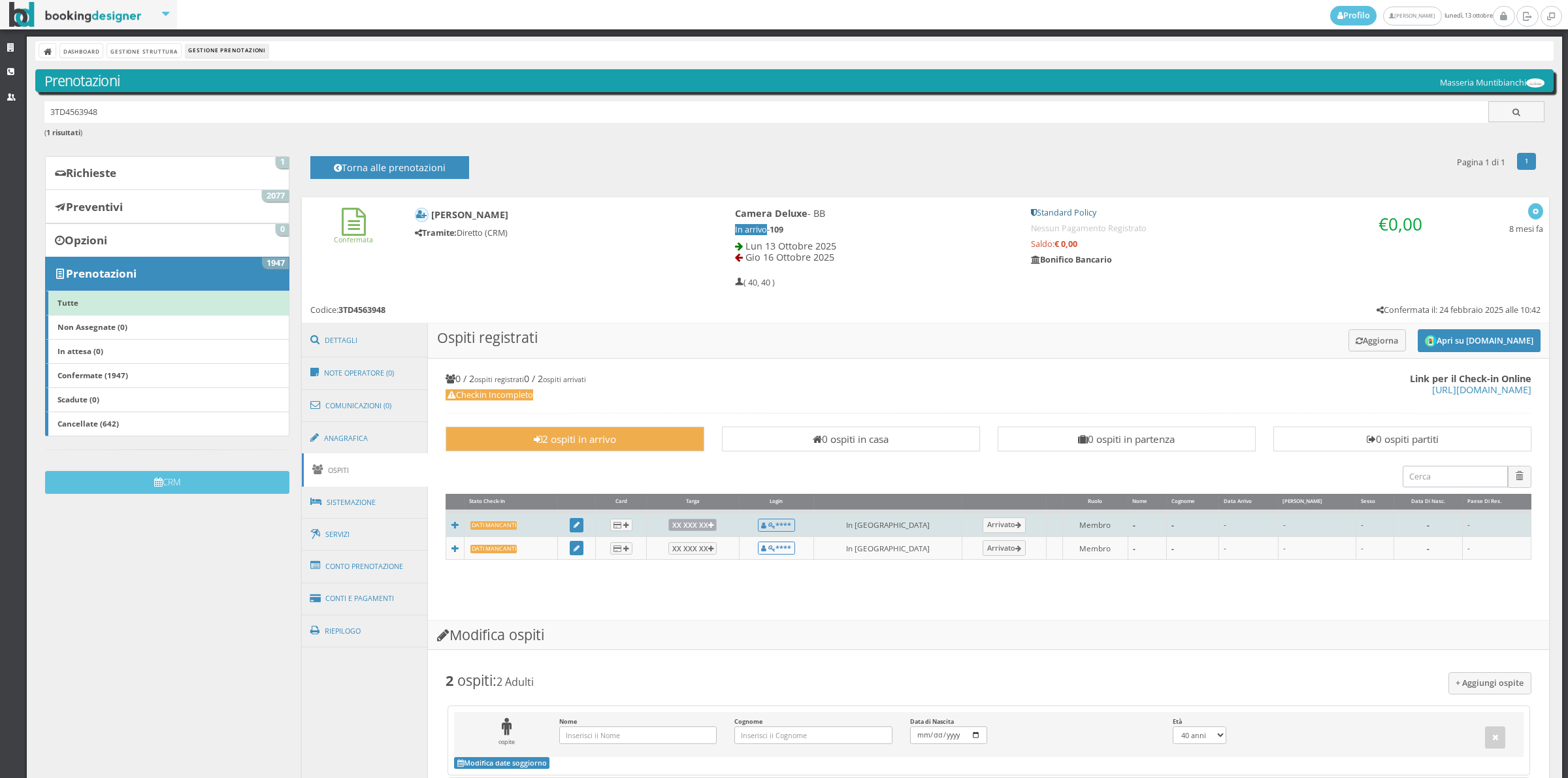
scroll to position [181, 0]
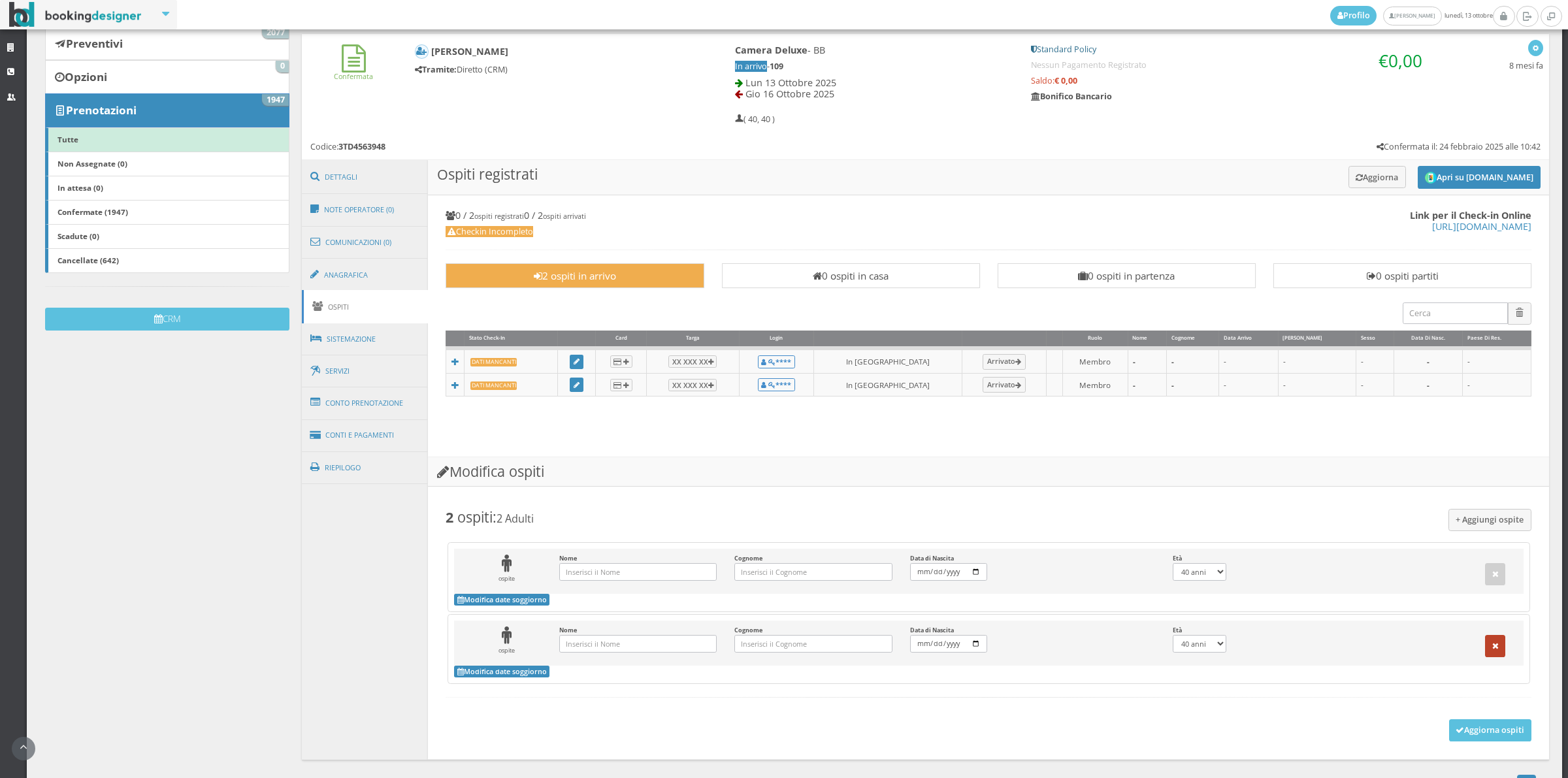
click at [1485, 655] on button "button" at bounding box center [1495, 646] width 21 height 22
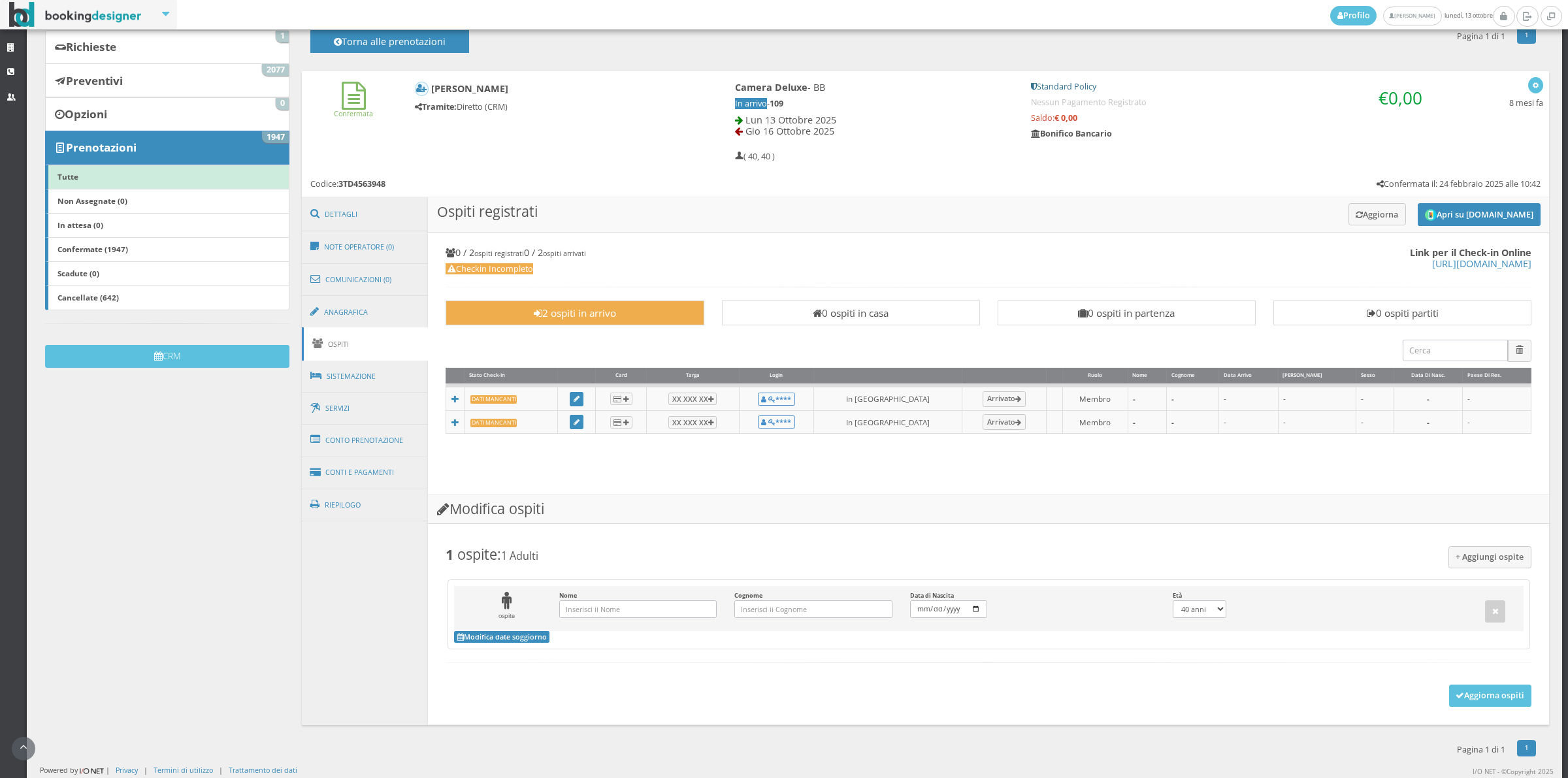
click at [1478, 707] on div "+ Aggiungi ospite 1 ospite : 1 Adulti ospite Nome Inserisci il Nome Cognome Ins…" at bounding box center [989, 620] width 1103 height 192
click at [1469, 692] on button "Aggiorna ospiti" at bounding box center [1490, 695] width 83 height 22
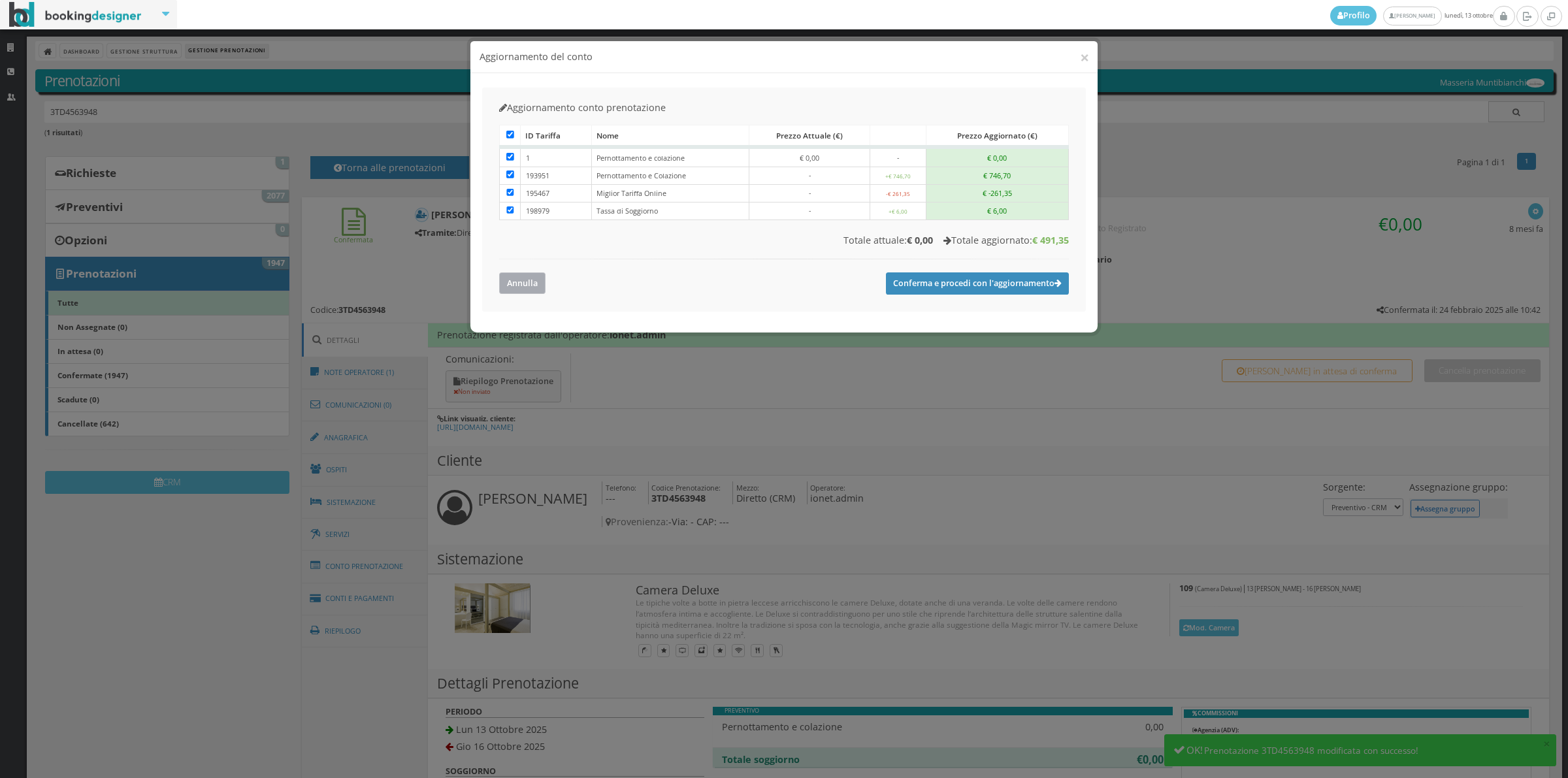
click at [536, 283] on button "Annulla" at bounding box center [522, 283] width 46 height 22
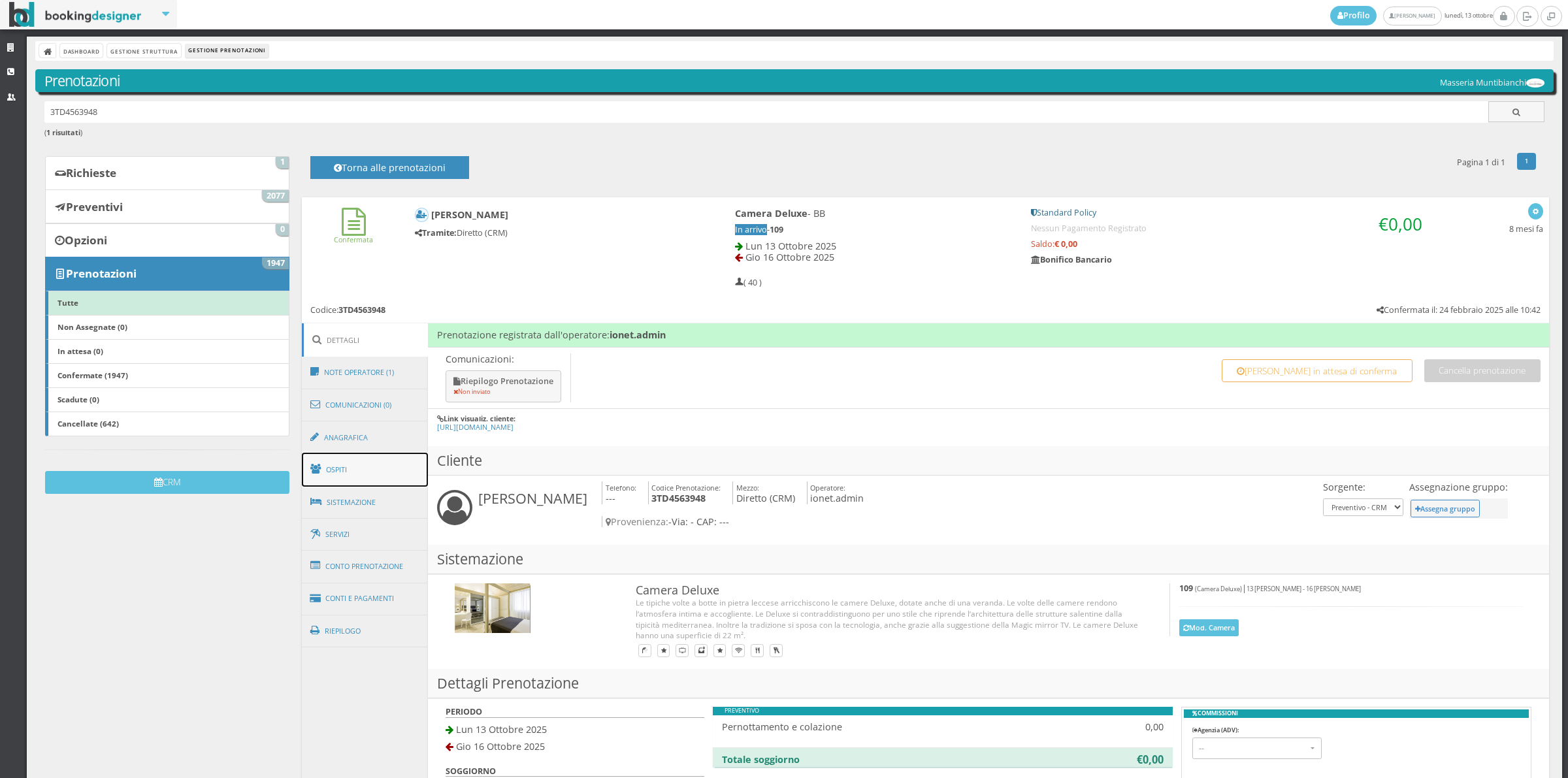
click at [380, 460] on link "Ospiti" at bounding box center [365, 469] width 127 height 34
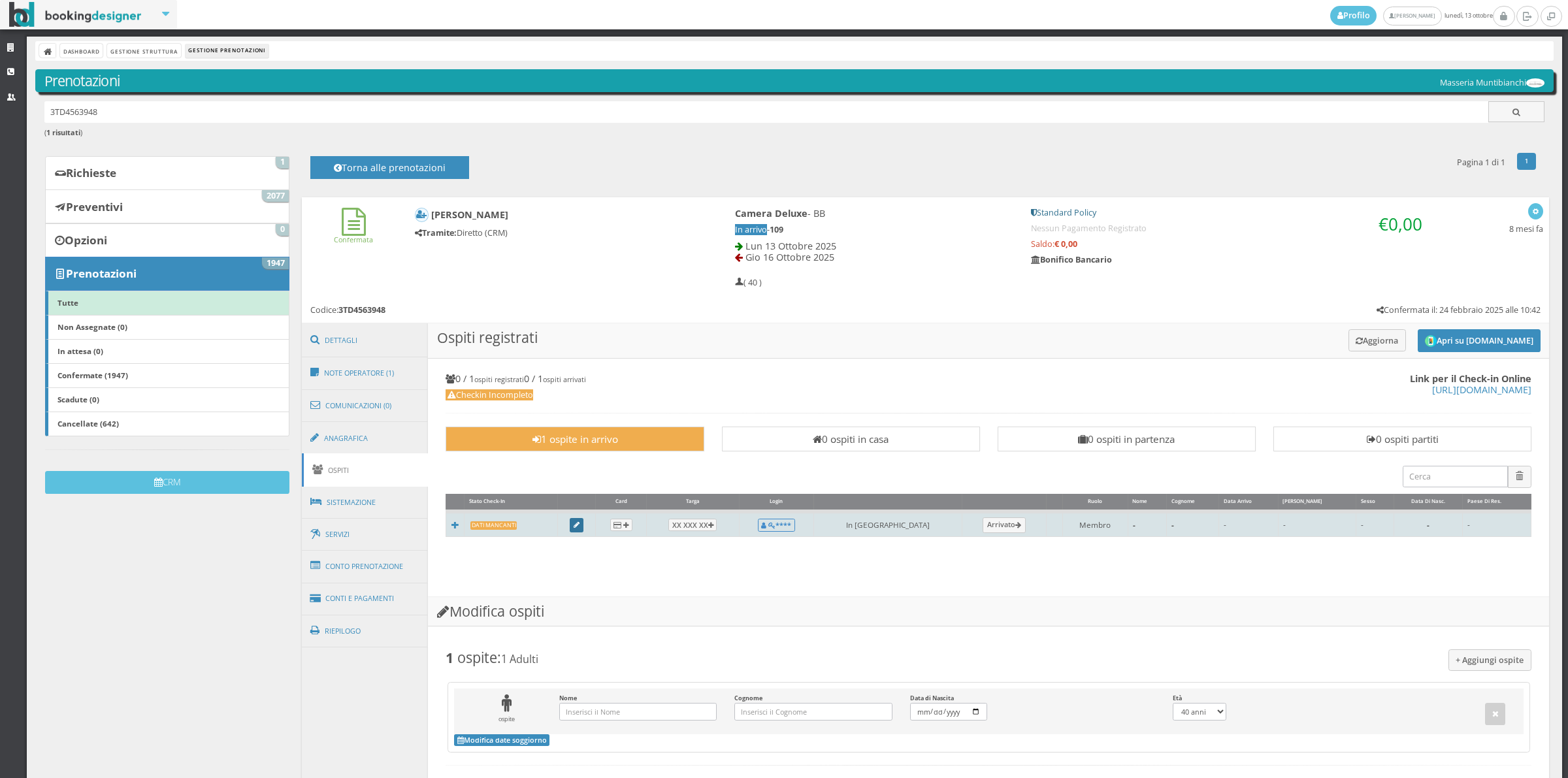
click at [579, 528] on icon at bounding box center [576, 525] width 6 height 7
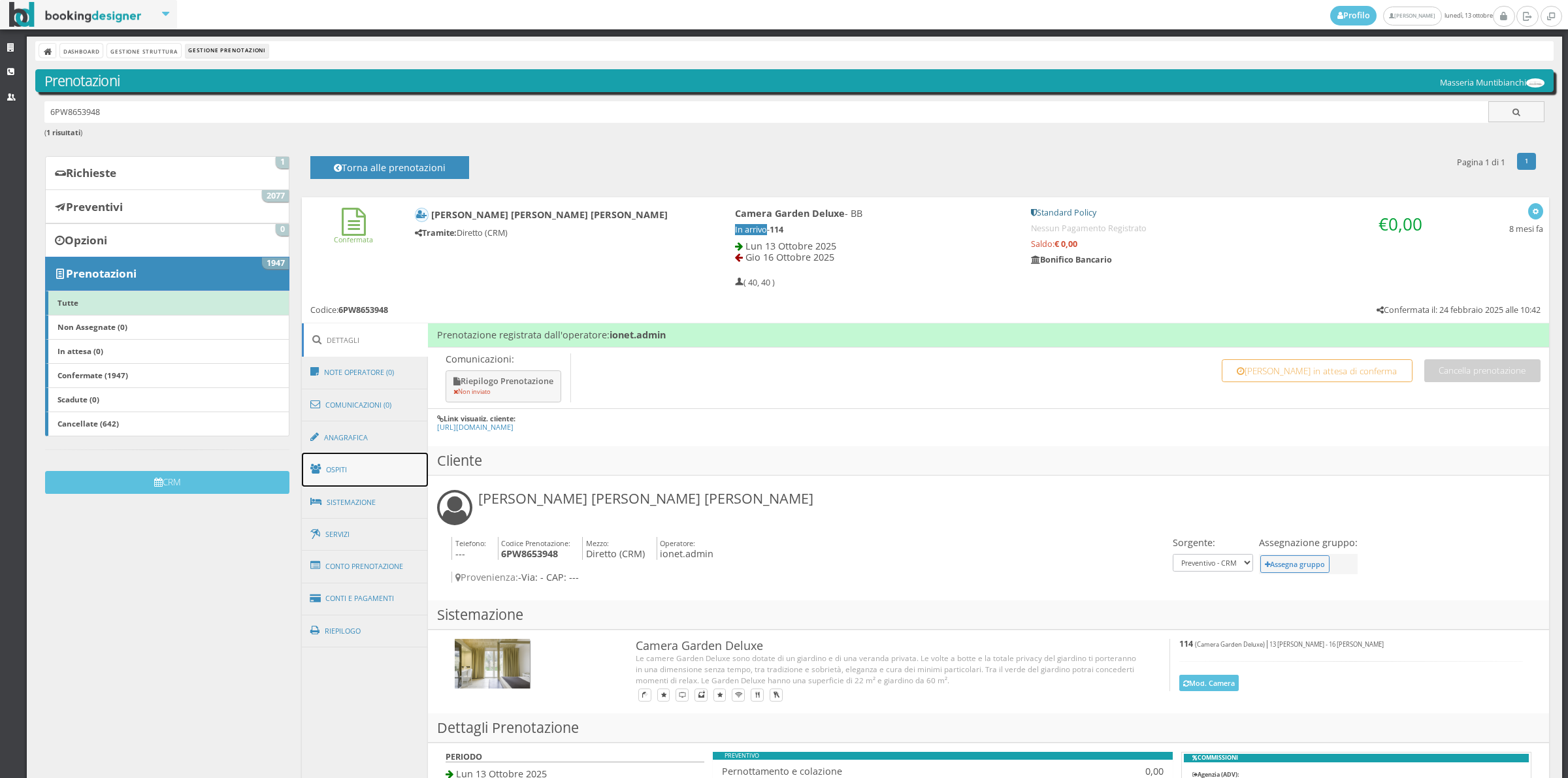
click at [364, 481] on link "Ospiti" at bounding box center [365, 469] width 127 height 34
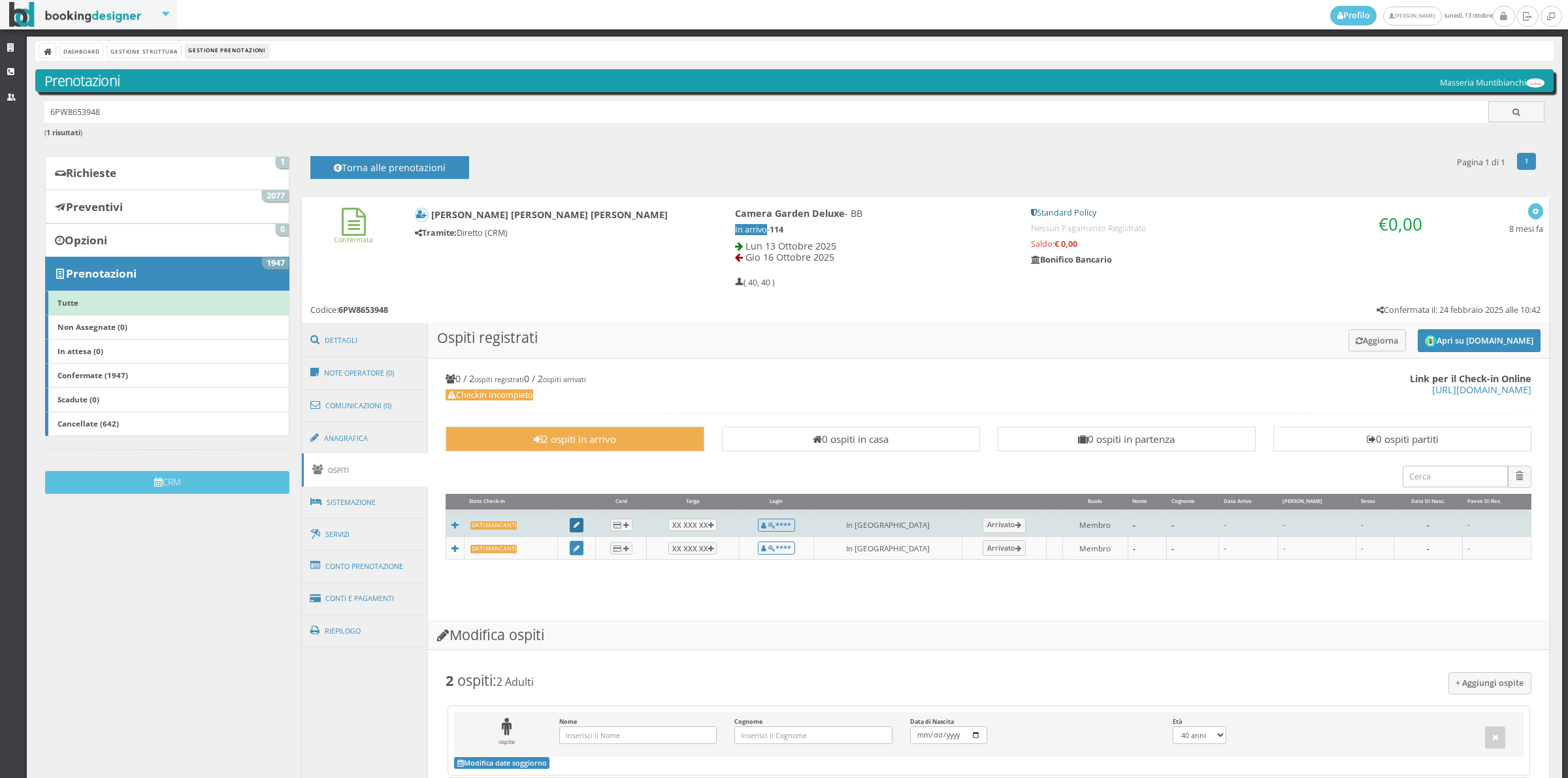
click at [582, 531] on link at bounding box center [577, 525] width 15 height 15
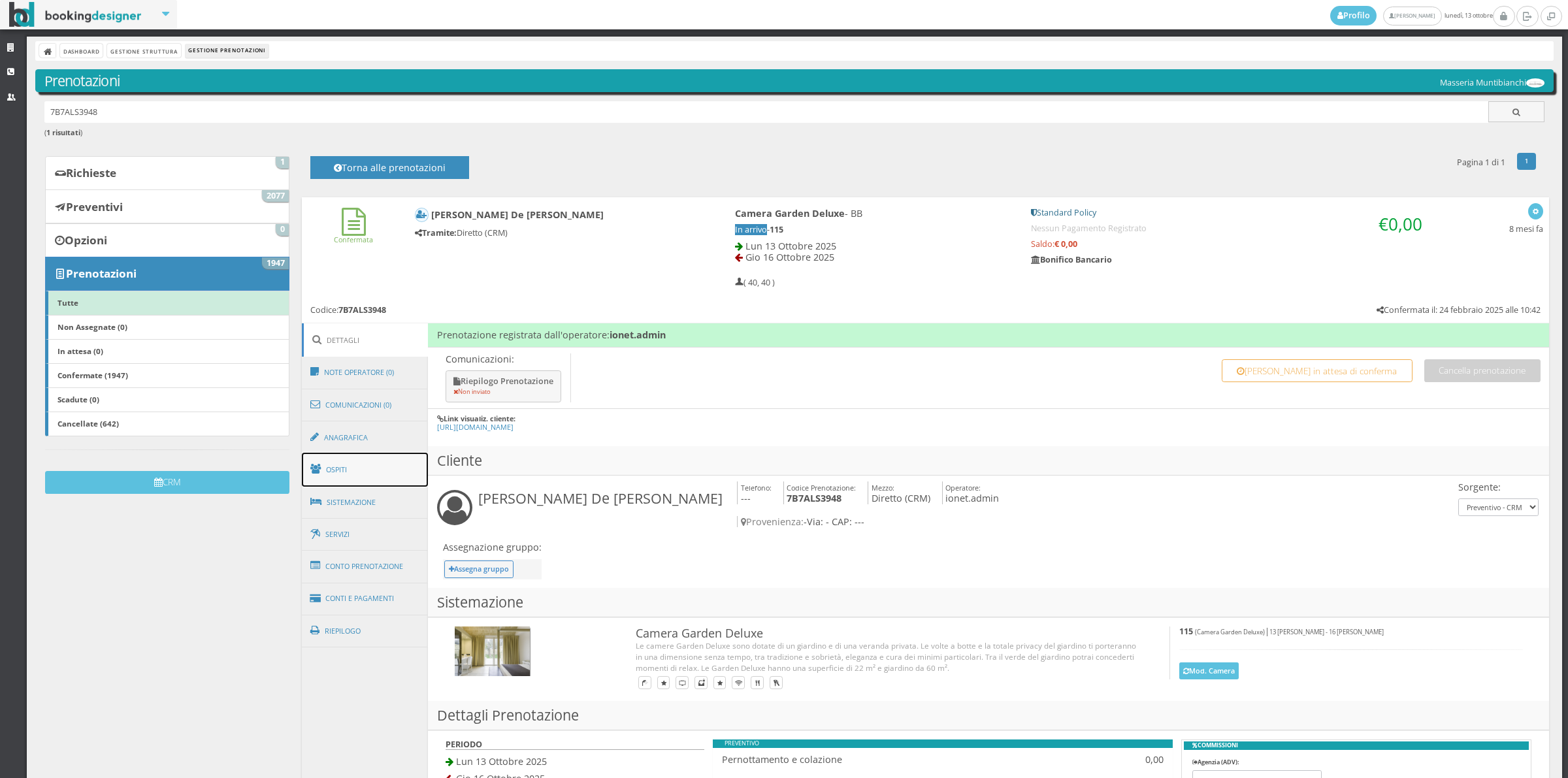
click at [377, 472] on link "Ospiti" at bounding box center [365, 469] width 127 height 34
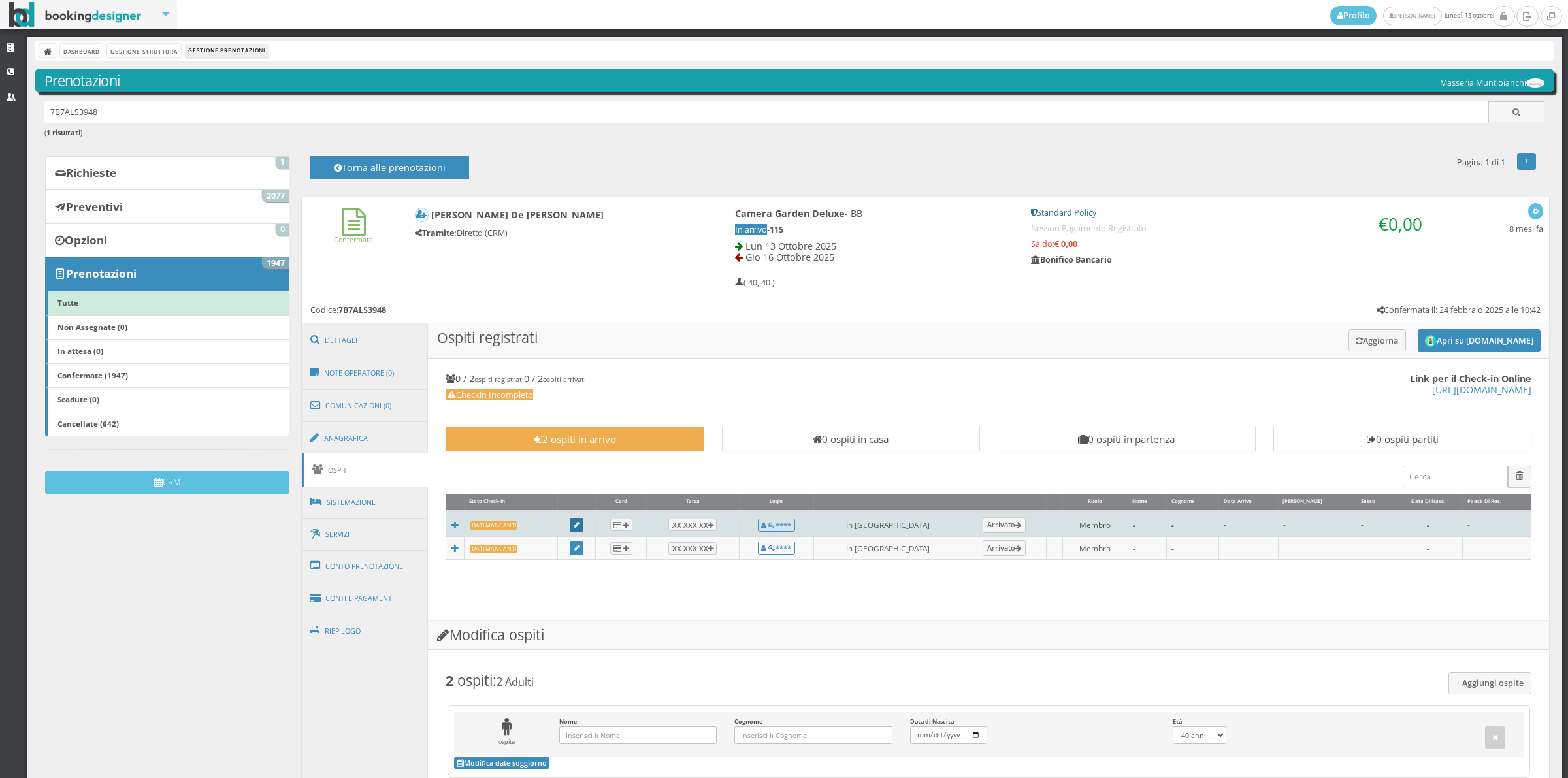
click at [584, 524] on link at bounding box center [577, 525] width 15 height 15
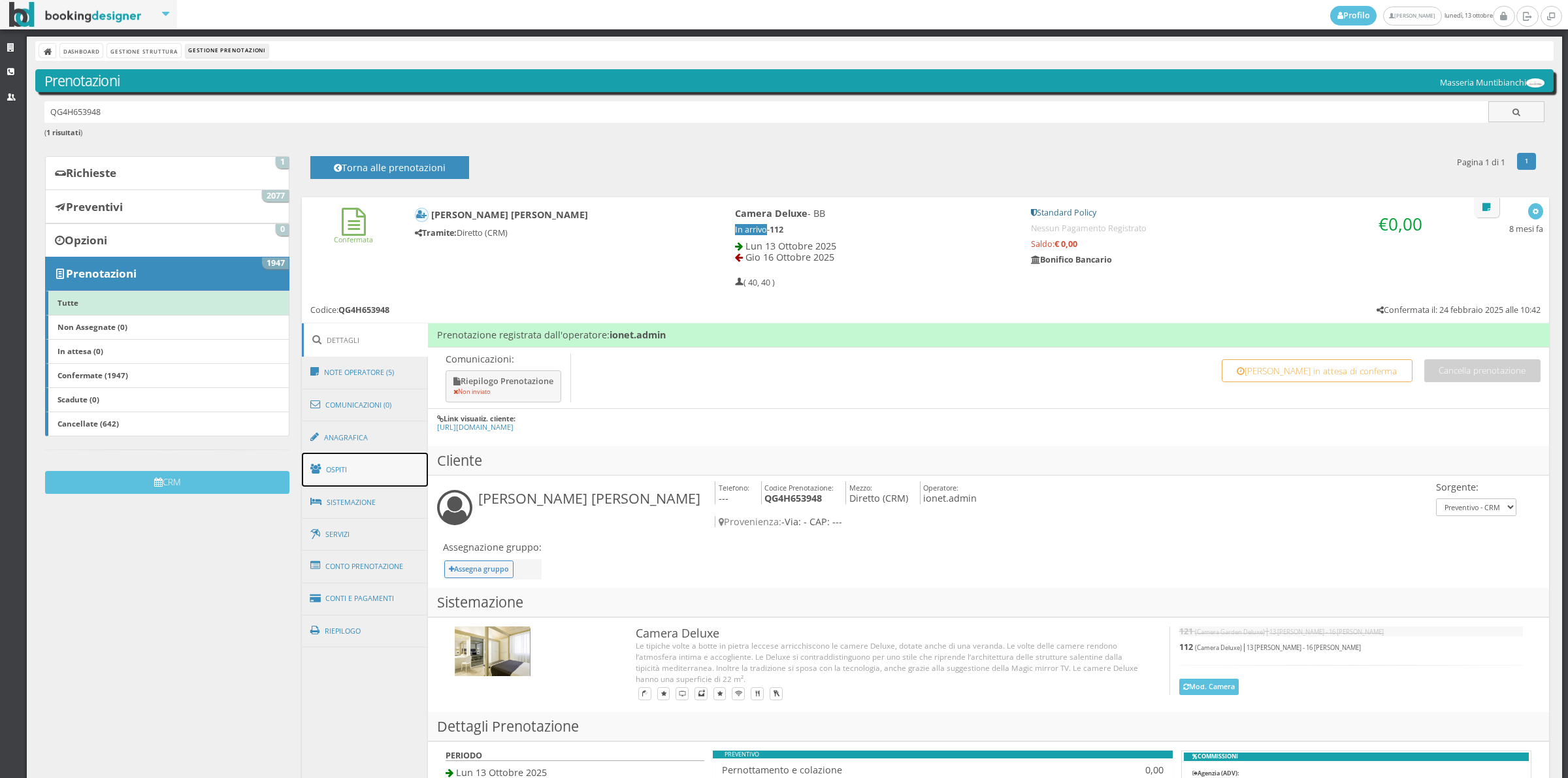
click at [368, 470] on link "Ospiti" at bounding box center [365, 469] width 127 height 34
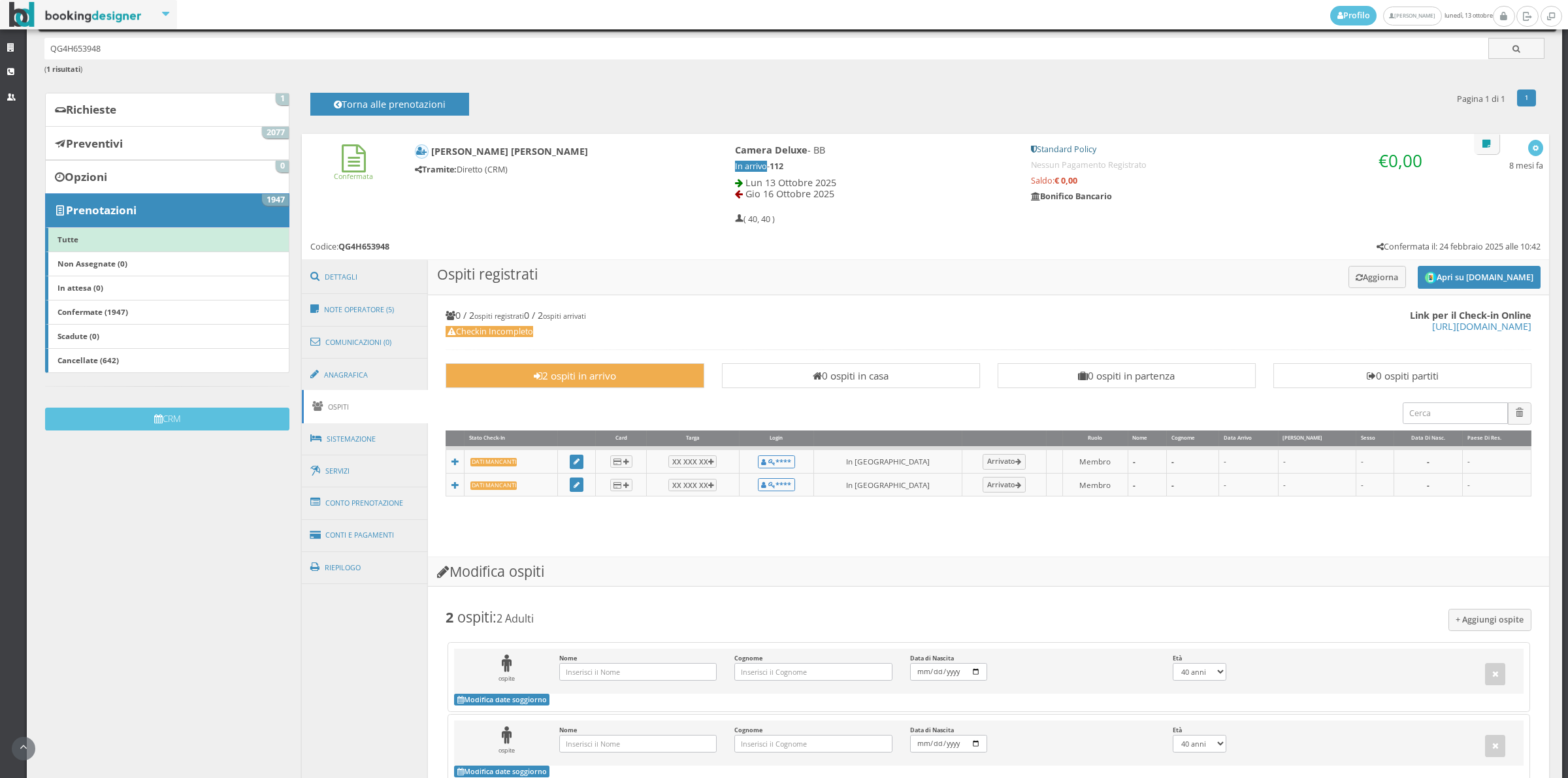
scroll to position [181, 0]
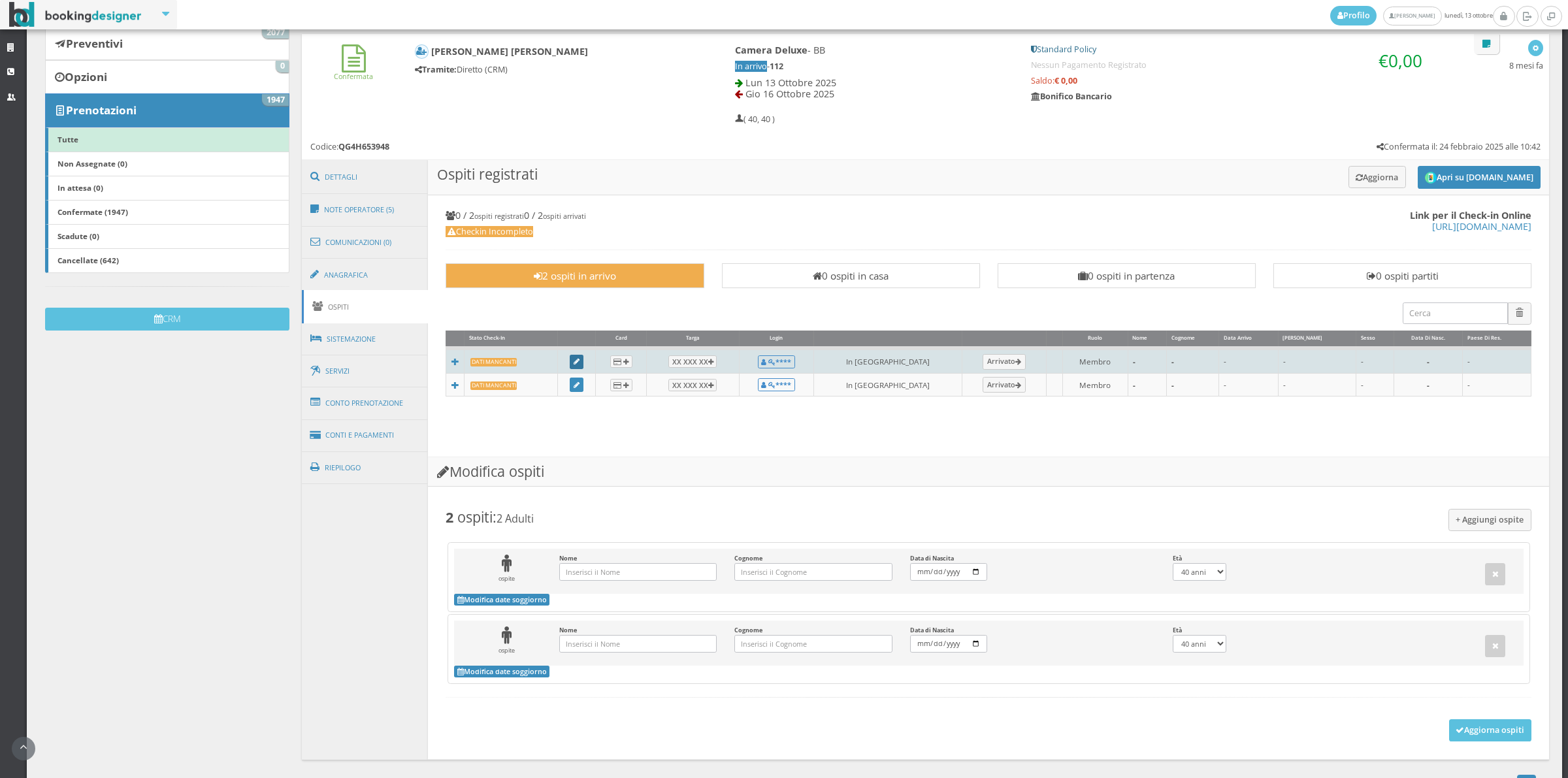
click at [584, 361] on link at bounding box center [577, 362] width 15 height 15
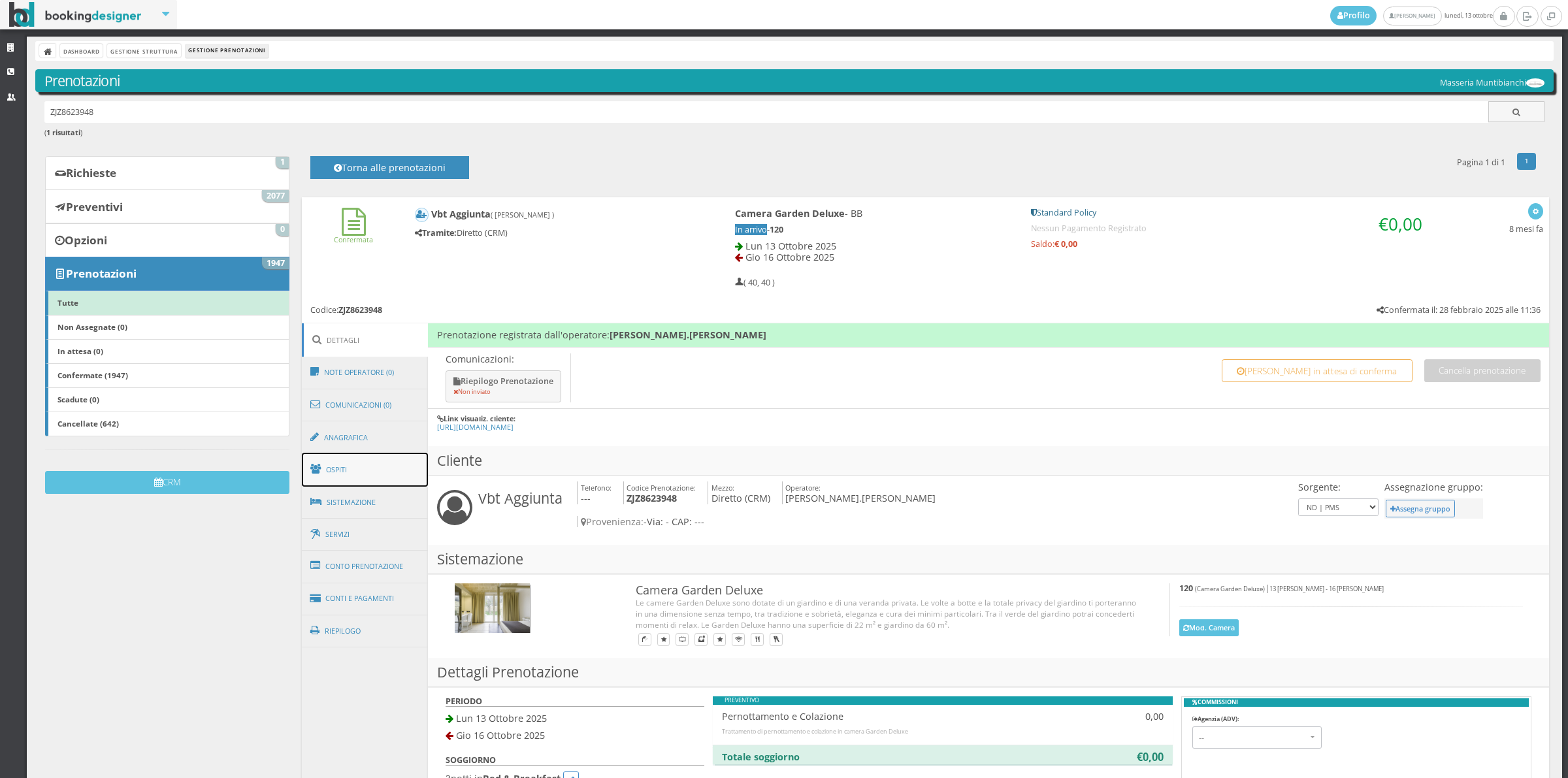
click at [353, 479] on link "Ospiti" at bounding box center [365, 469] width 127 height 34
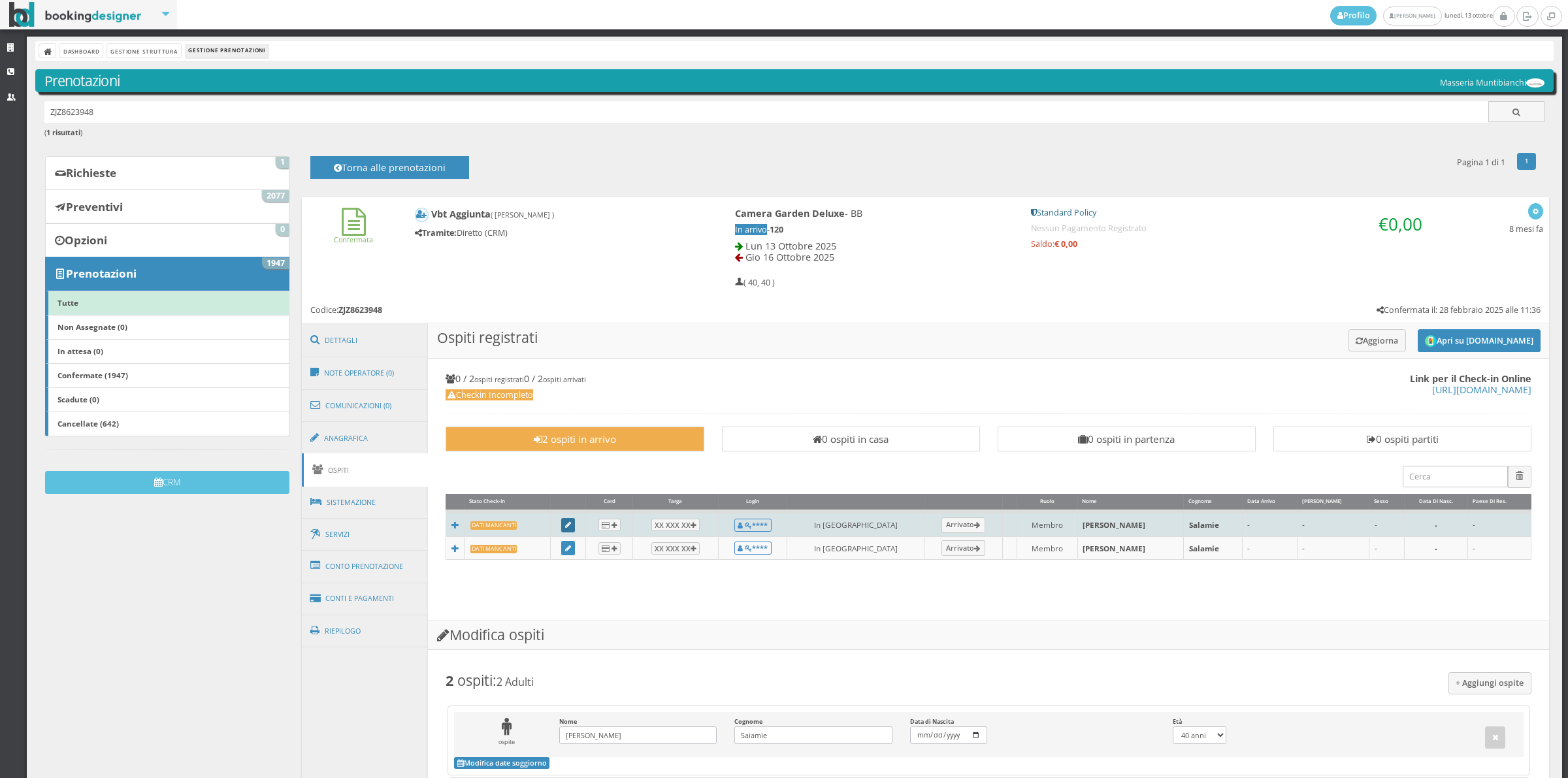
click at [575, 526] on link at bounding box center [569, 525] width 15 height 15
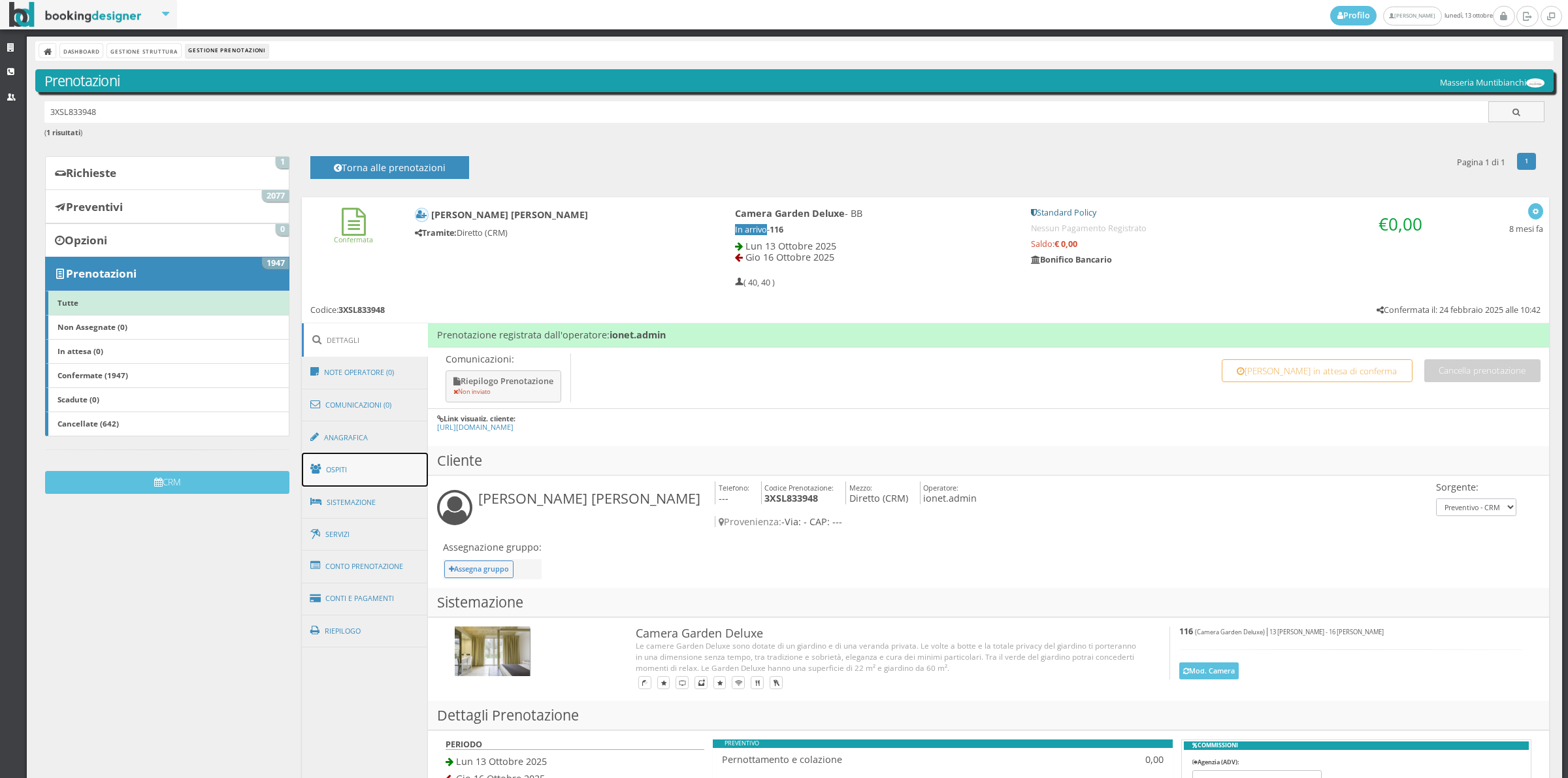
click at [351, 477] on link "Ospiti" at bounding box center [365, 469] width 127 height 34
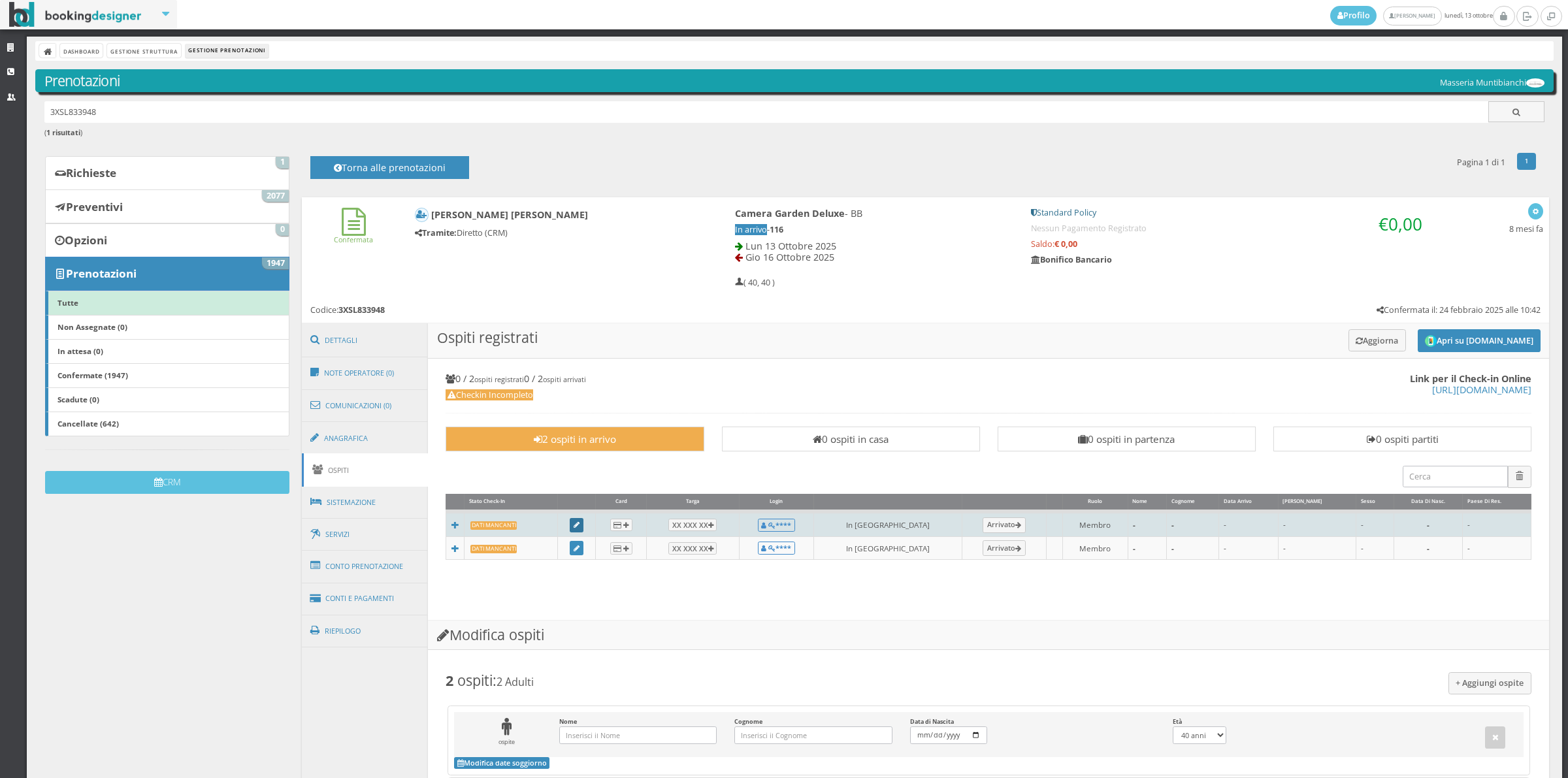
click at [579, 526] on icon at bounding box center [576, 525] width 6 height 7
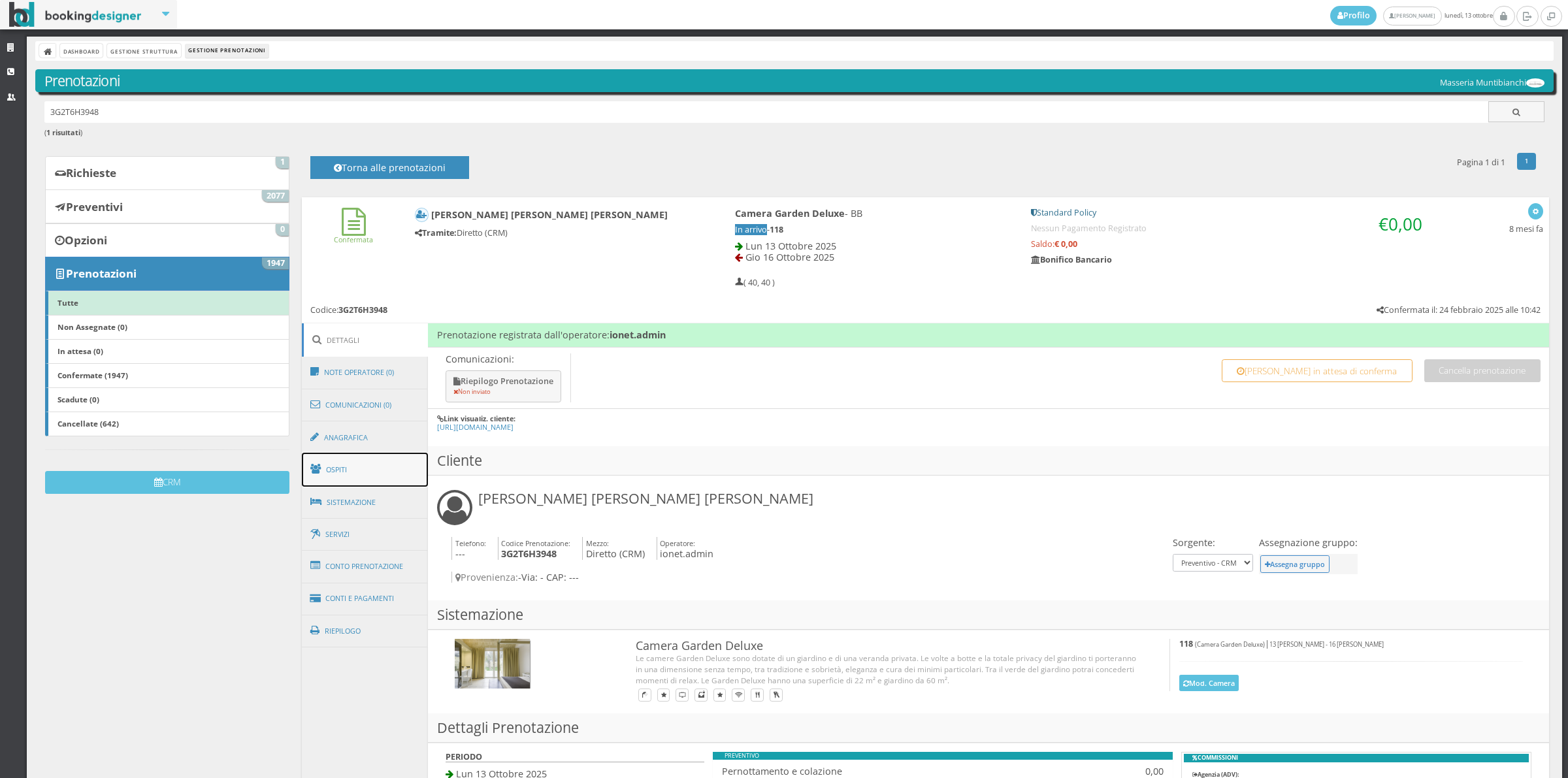
click at [367, 473] on link "Ospiti" at bounding box center [365, 469] width 127 height 34
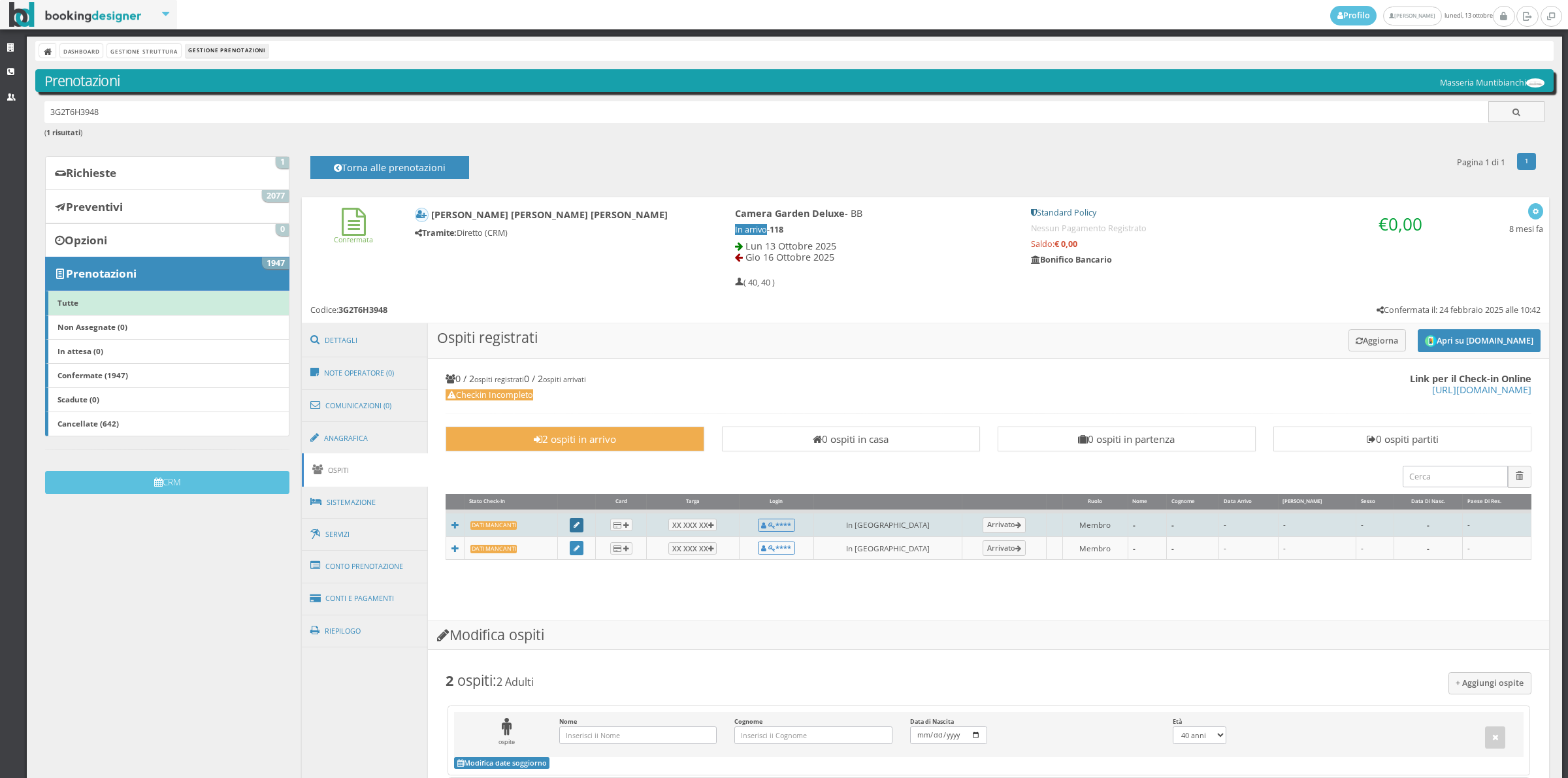
click at [584, 521] on link at bounding box center [577, 525] width 15 height 15
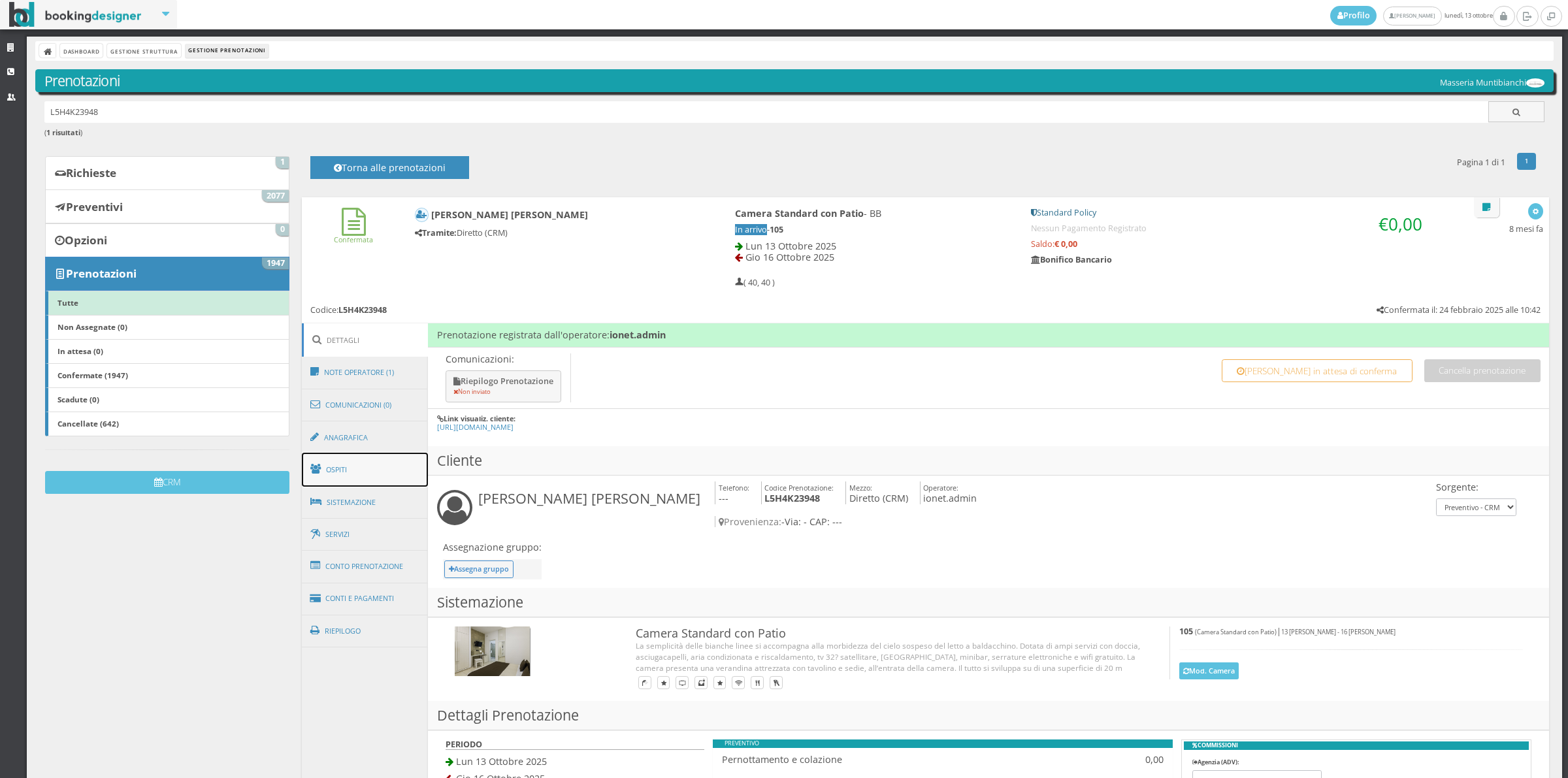
click at [364, 474] on link "Ospiti" at bounding box center [365, 469] width 127 height 34
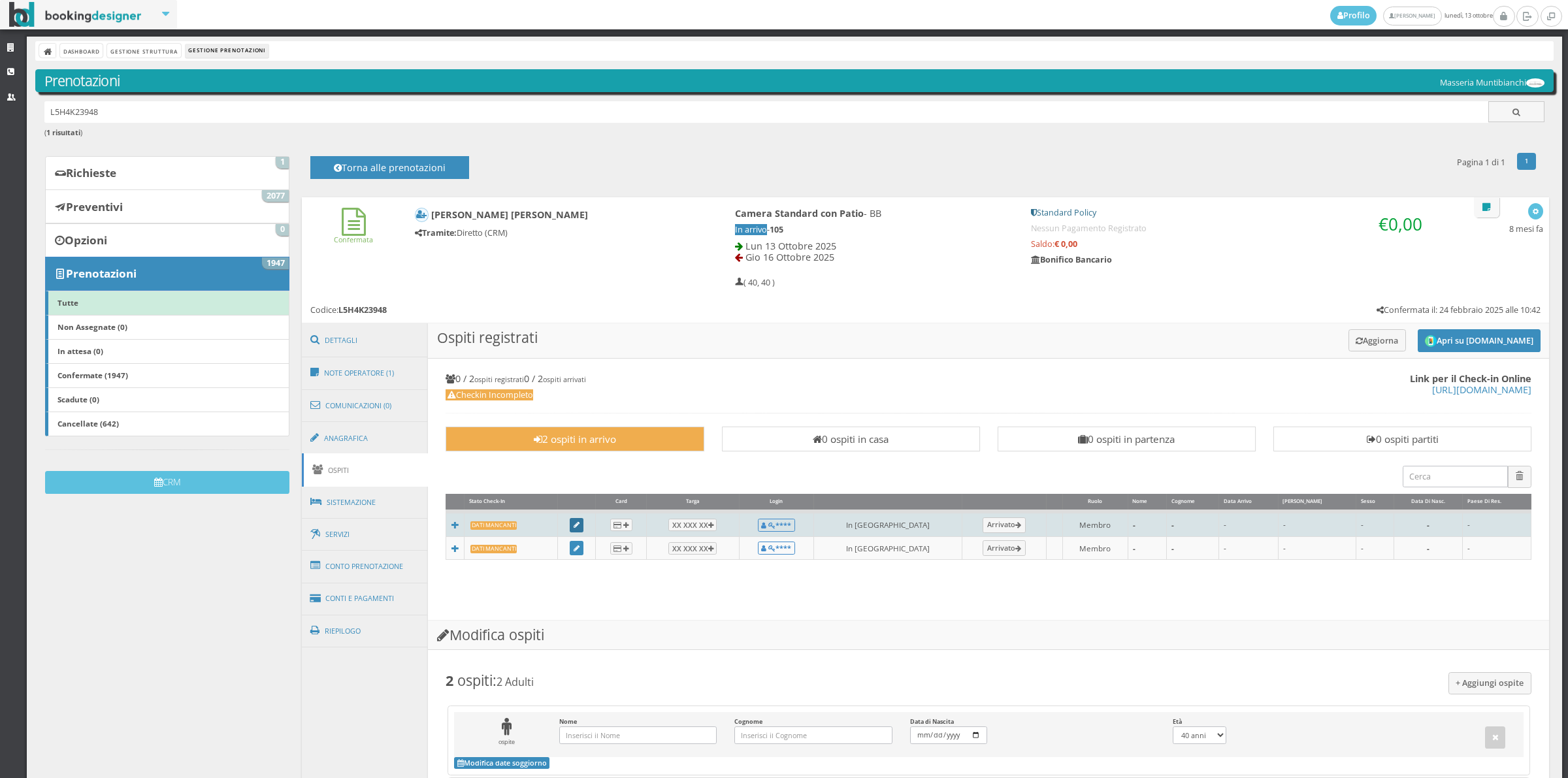
click at [578, 524] on link at bounding box center [577, 525] width 15 height 15
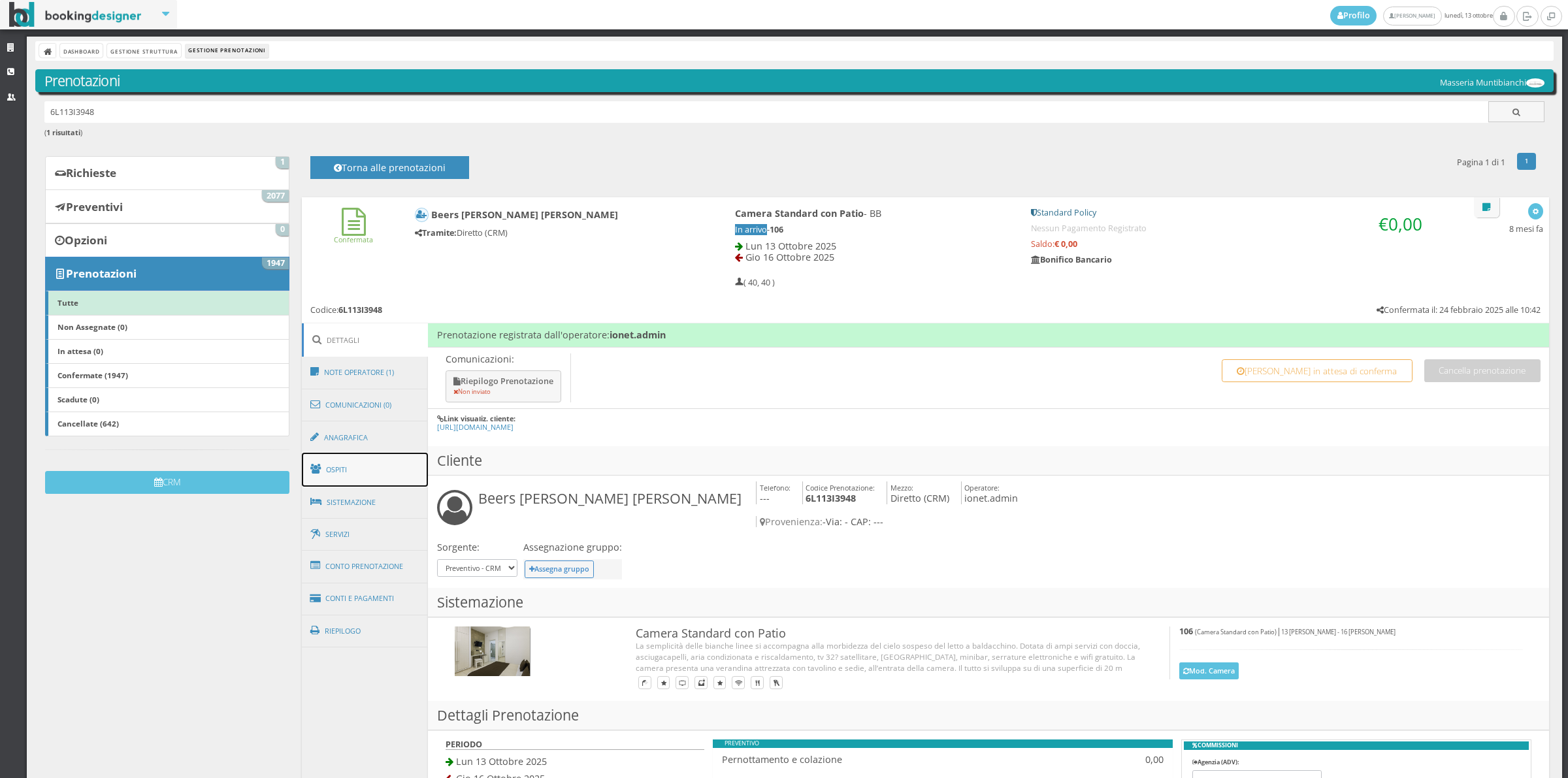
click at [347, 473] on link "Ospiti" at bounding box center [365, 469] width 127 height 34
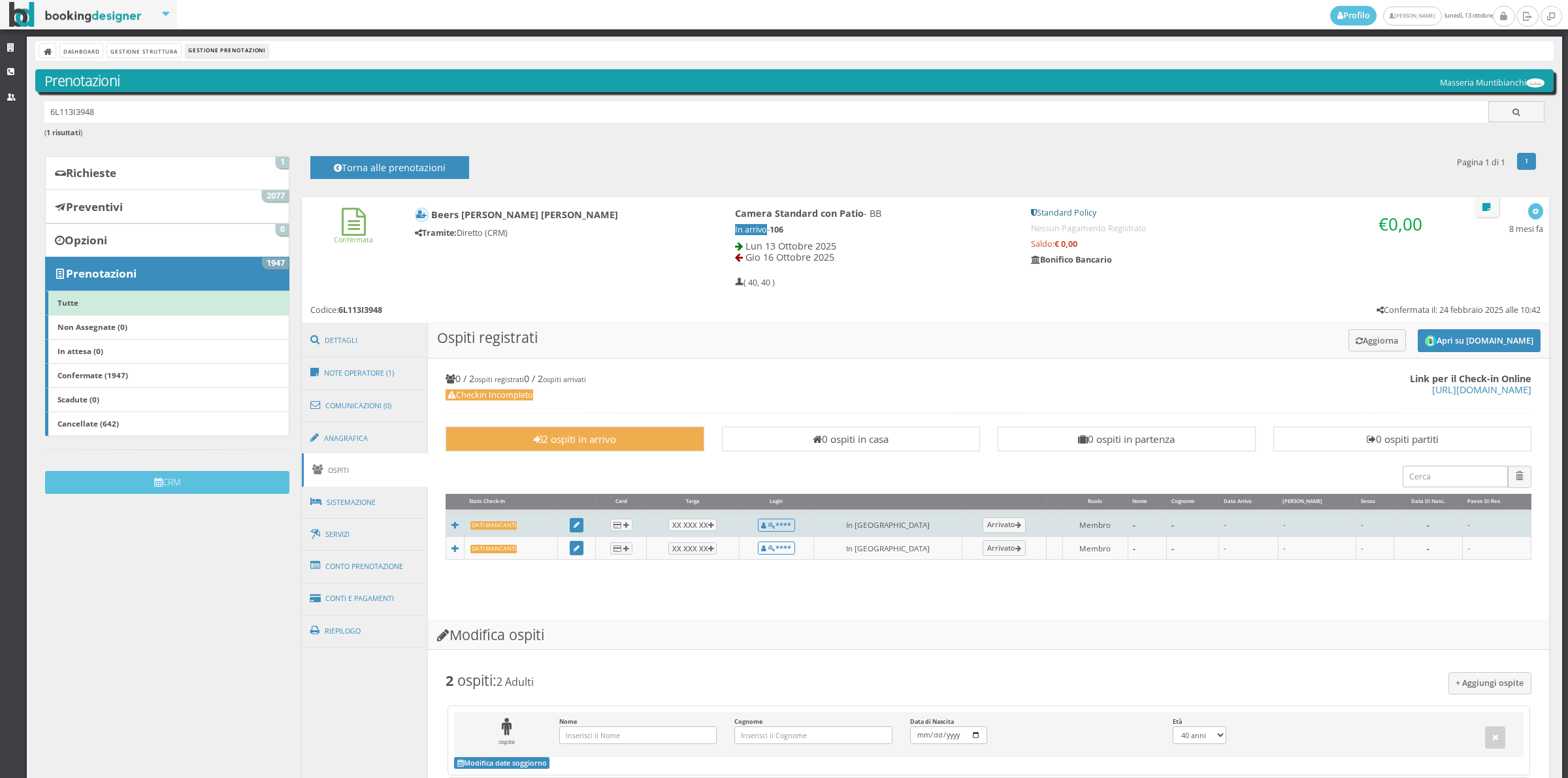
click at [590, 520] on td at bounding box center [576, 524] width 38 height 25
click at [584, 524] on link at bounding box center [577, 525] width 15 height 15
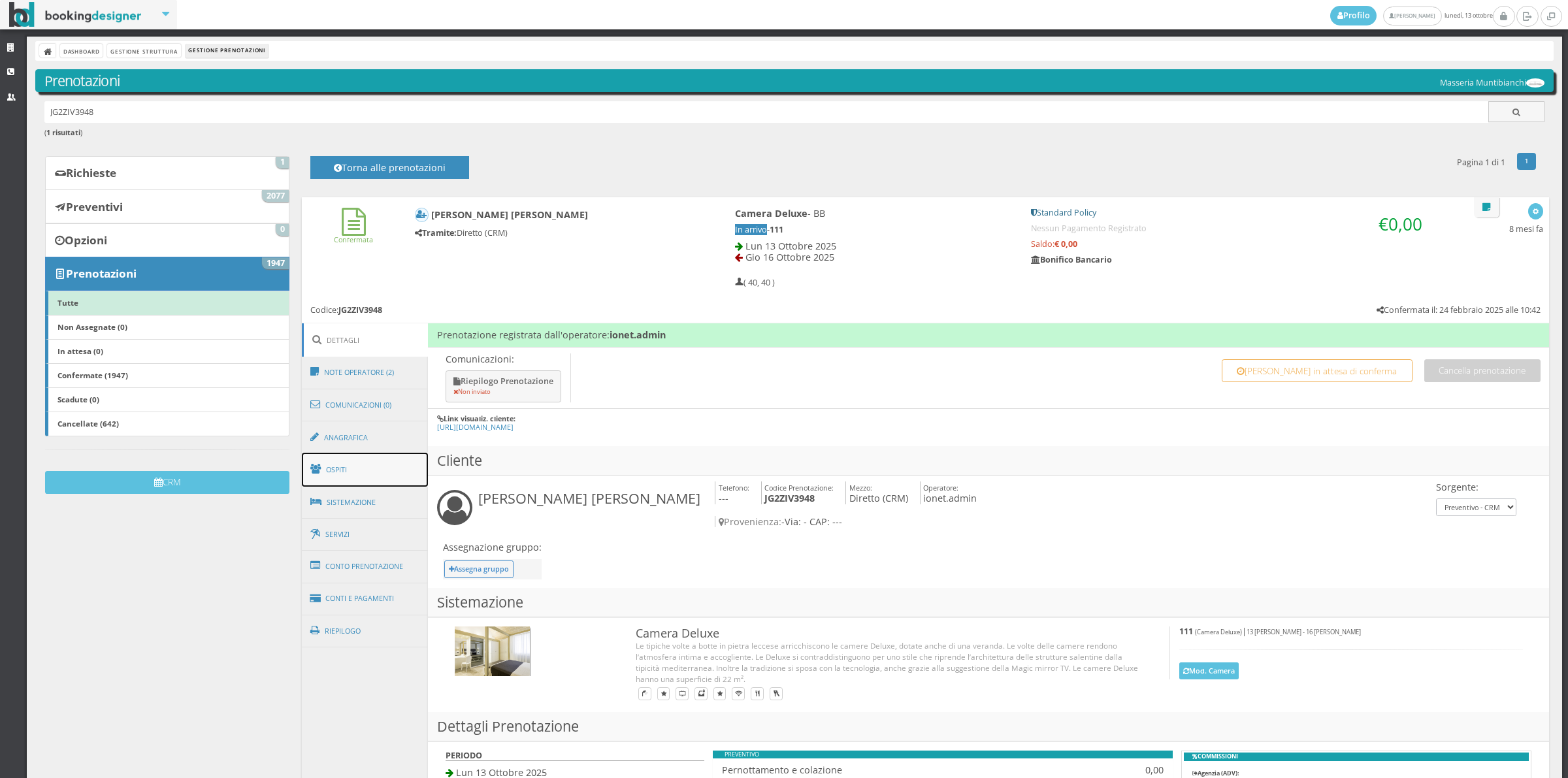
click at [330, 473] on link "Ospiti" at bounding box center [365, 469] width 127 height 34
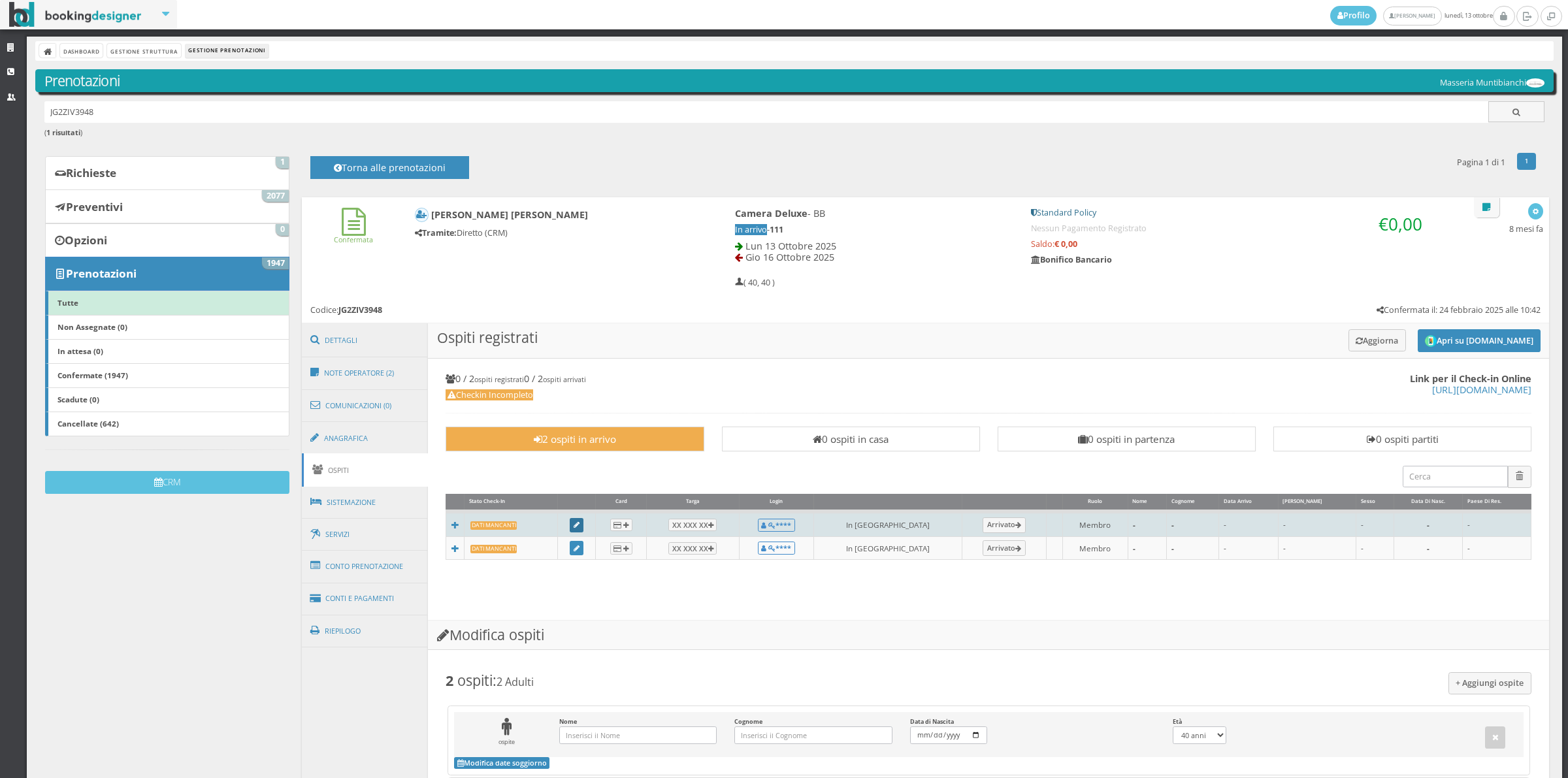
click at [578, 530] on link at bounding box center [577, 525] width 15 height 15
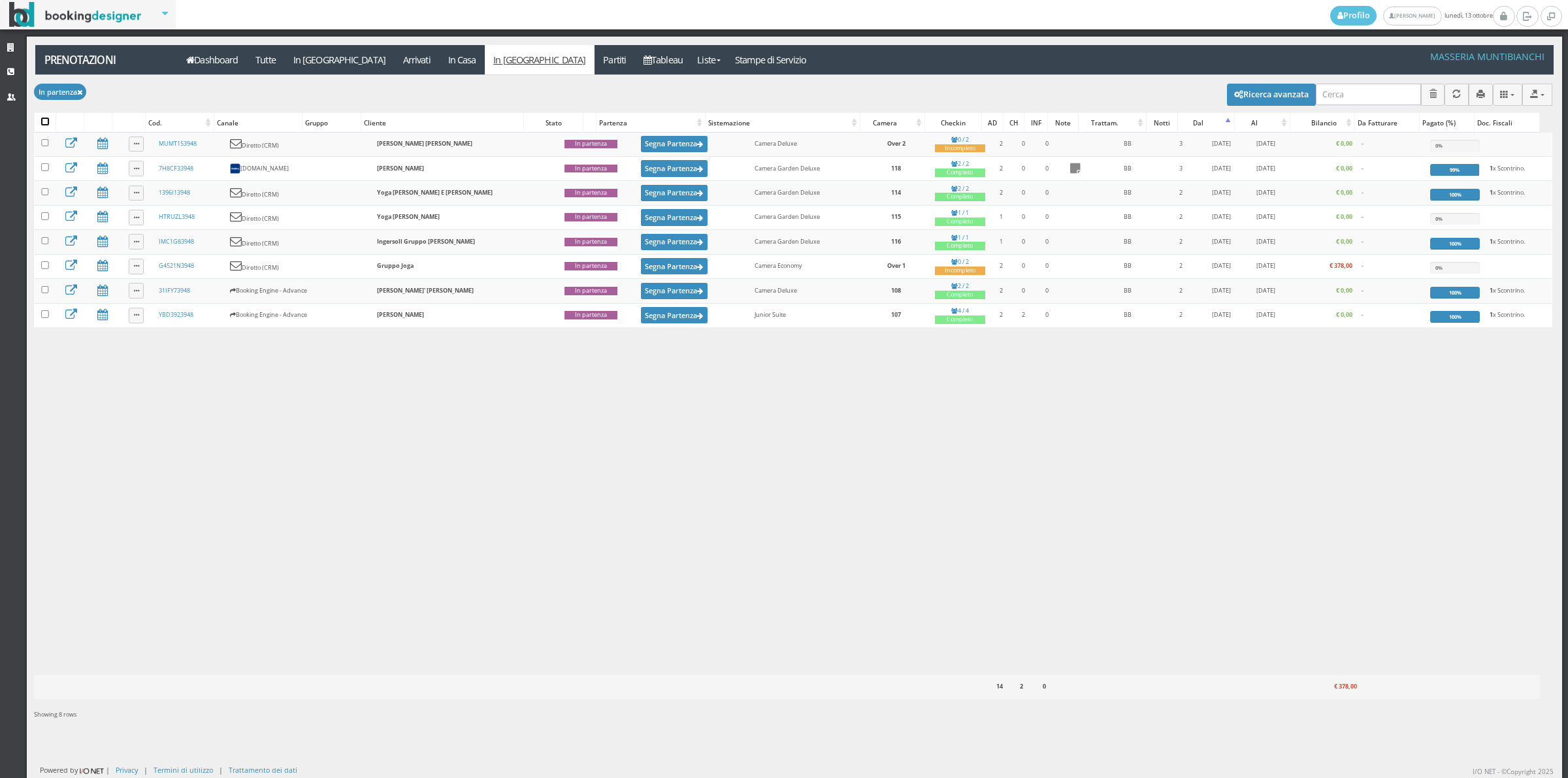
click at [43, 124] on input "checkbox" at bounding box center [45, 122] width 8 height 8
checkbox input "true"
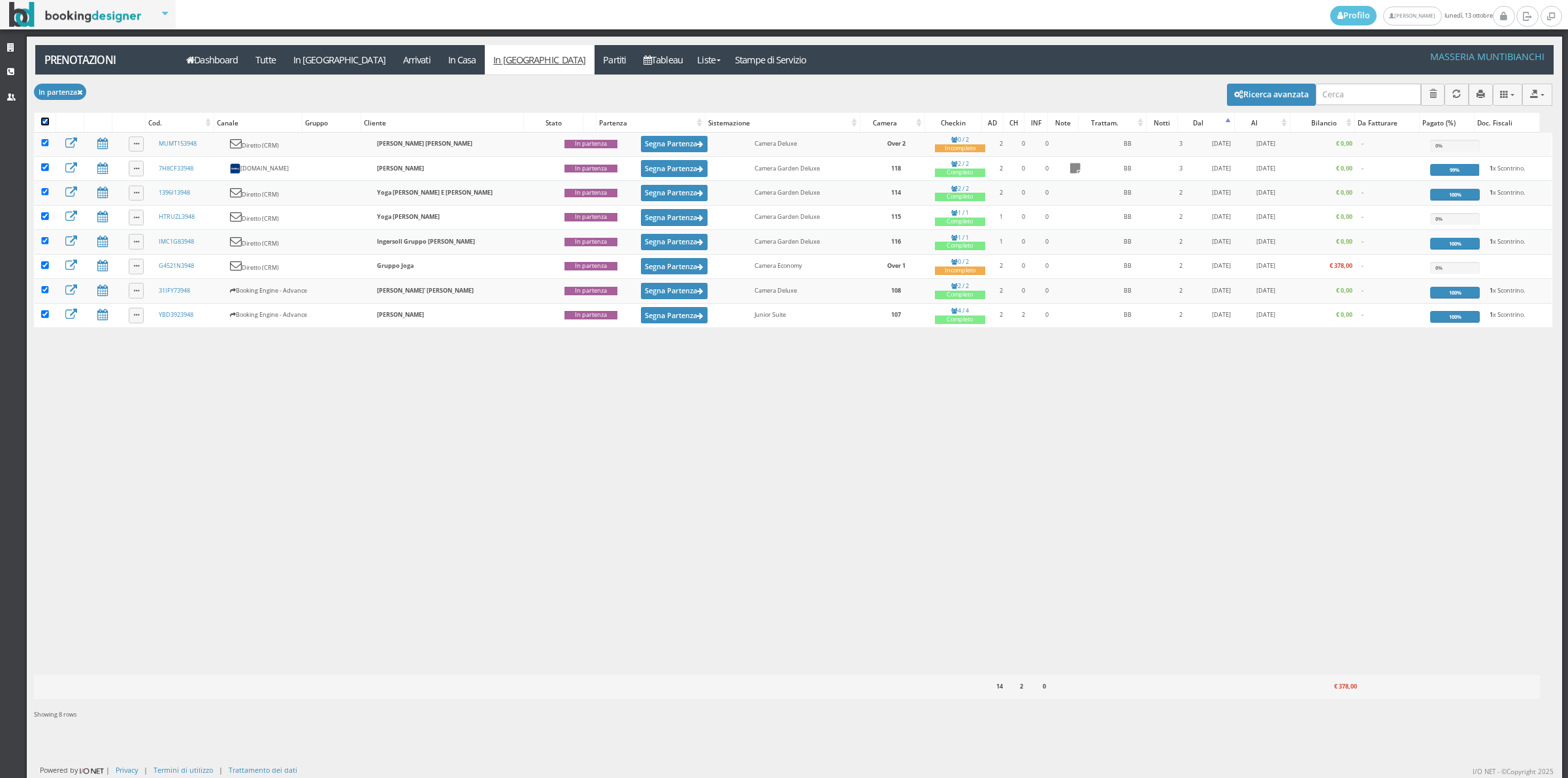
checkbox input "true"
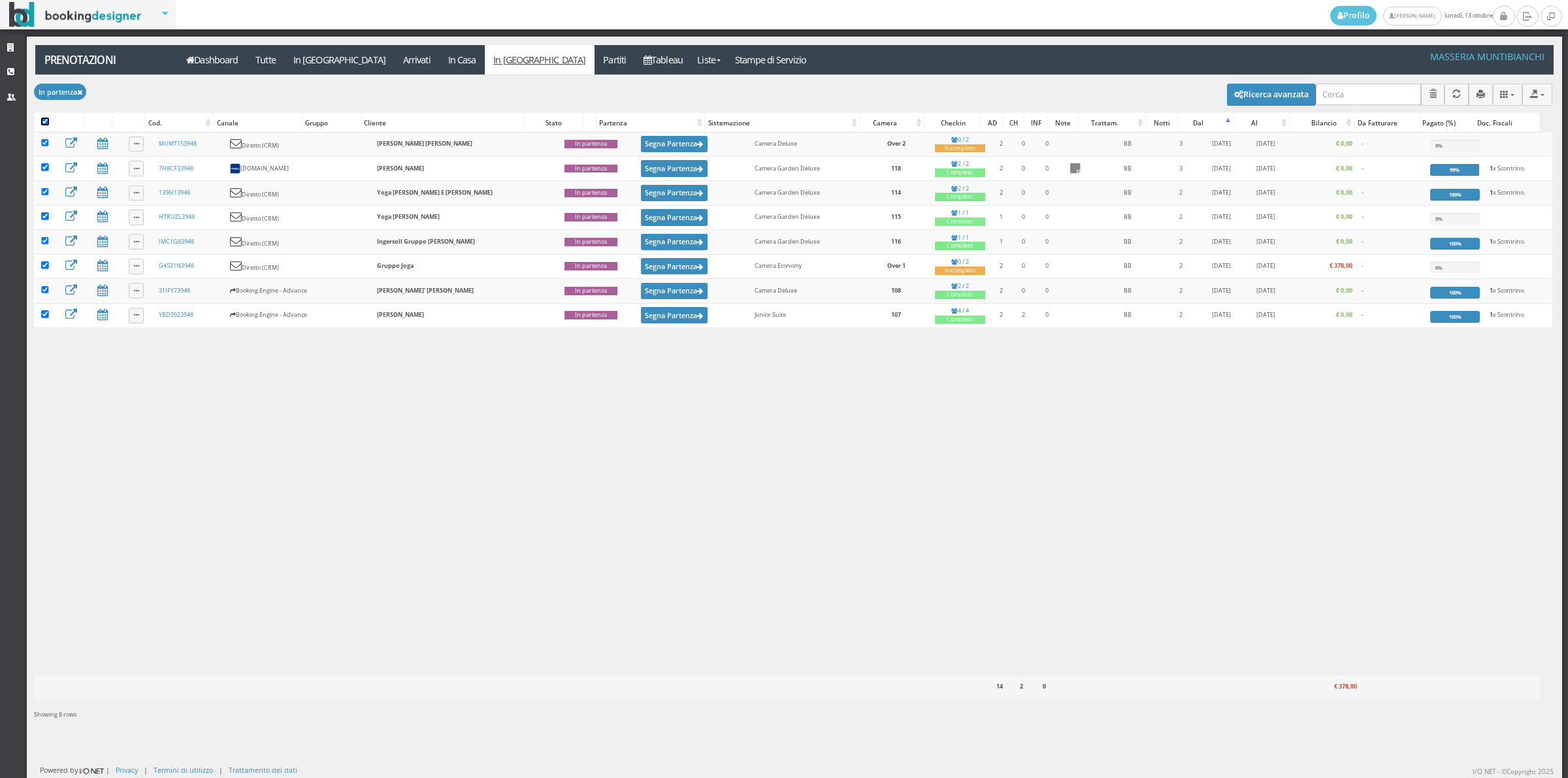
checkbox input "true"
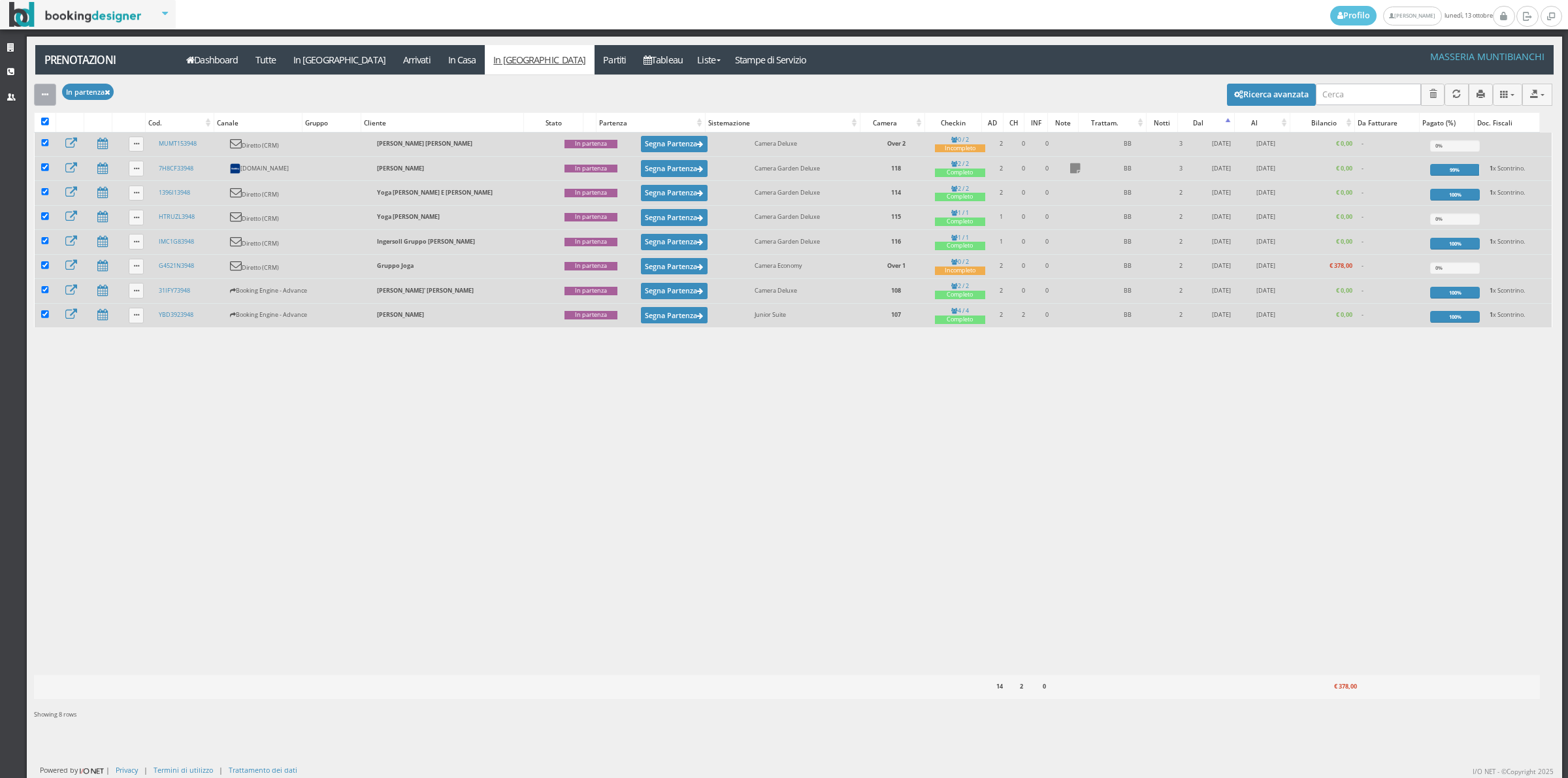
click at [53, 95] on button "button" at bounding box center [44, 95] width 22 height 22
click at [61, 191] on link "Segna come "Partito"" at bounding box center [90, 190] width 111 height 15
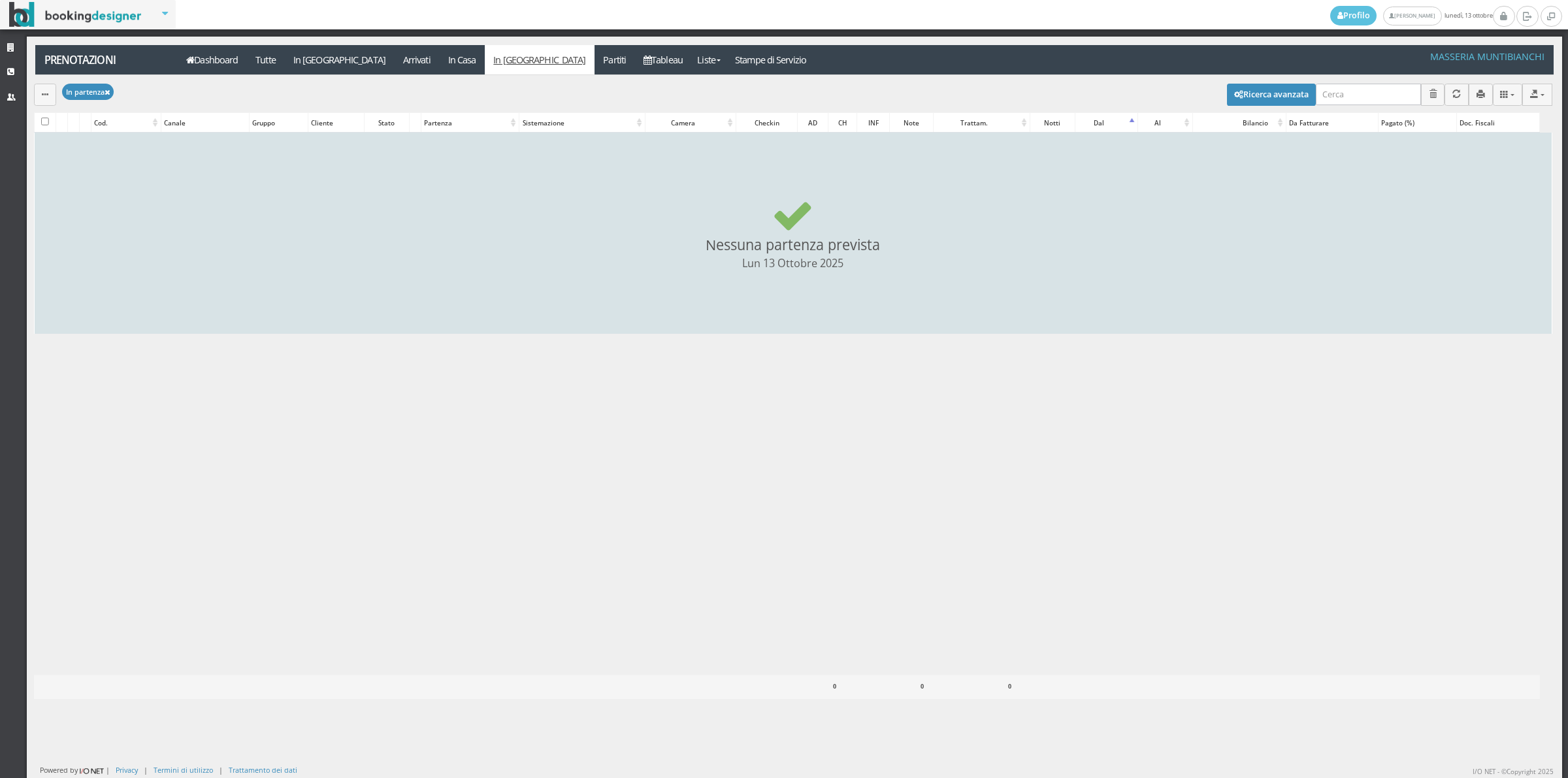
checkbox input "false"
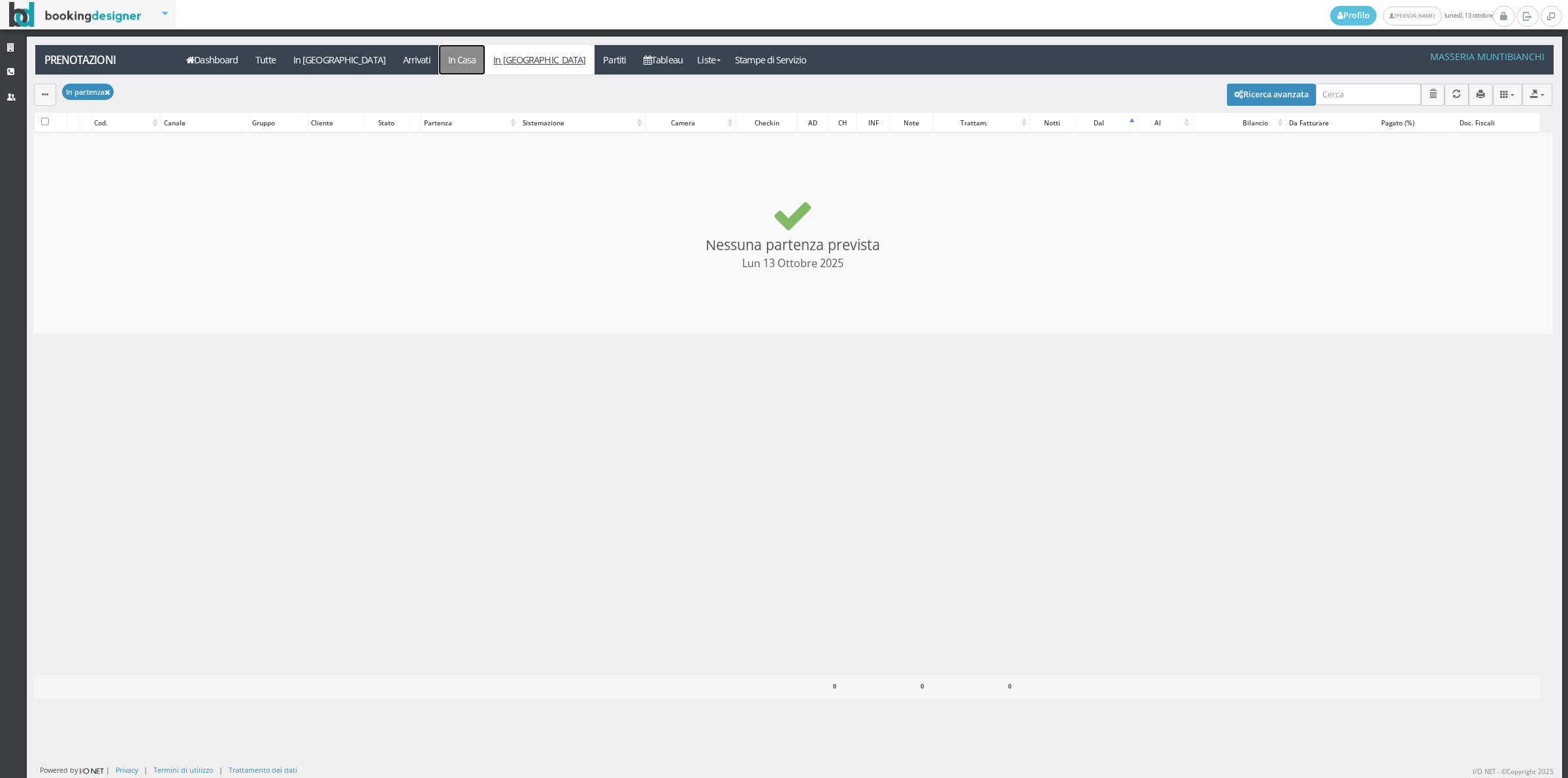
click at [439, 61] on link "In Casa" at bounding box center [461, 60] width 46 height 29
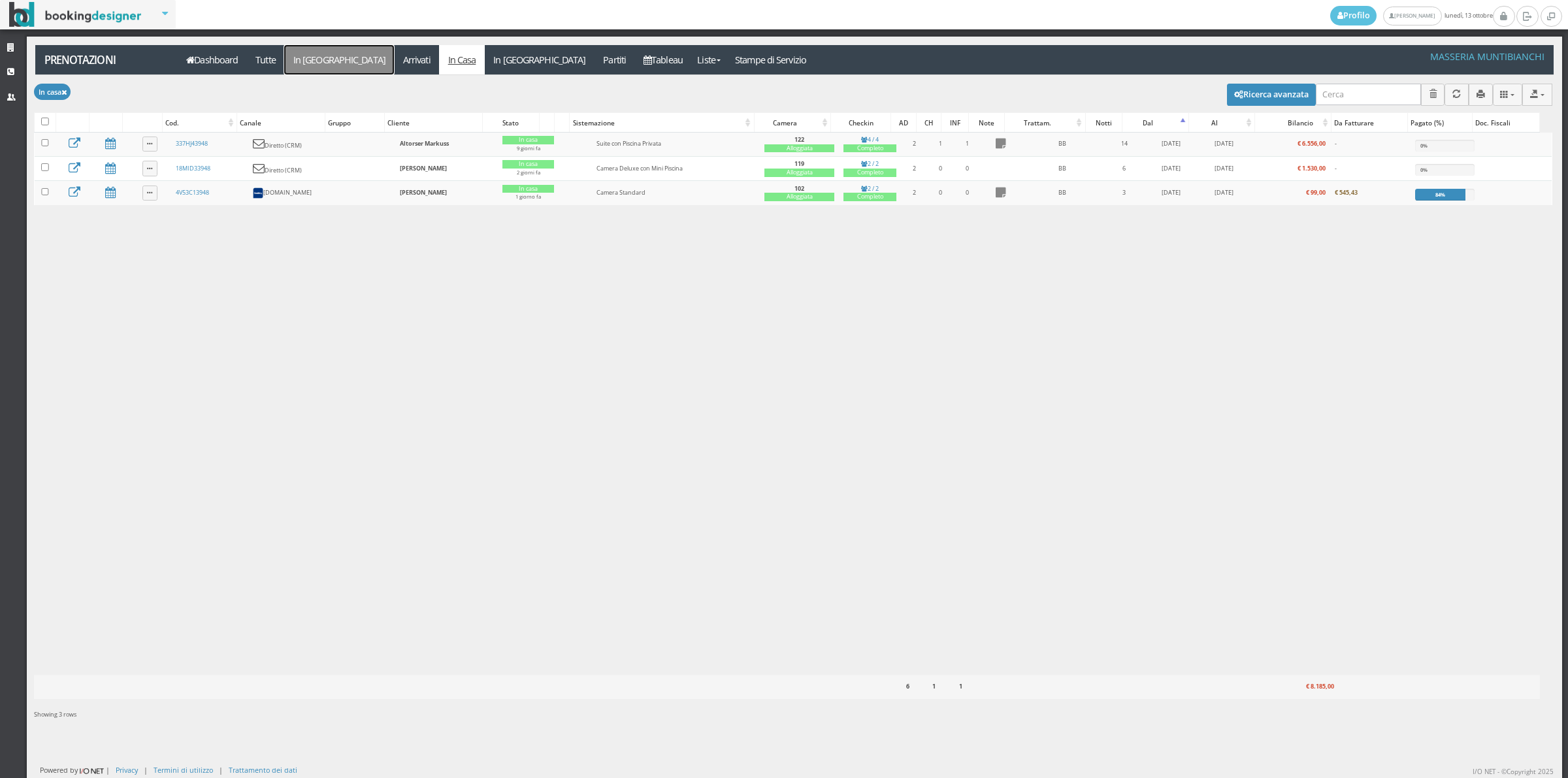
click at [312, 61] on link "In [GEOGRAPHIC_DATA]" at bounding box center [339, 60] width 110 height 29
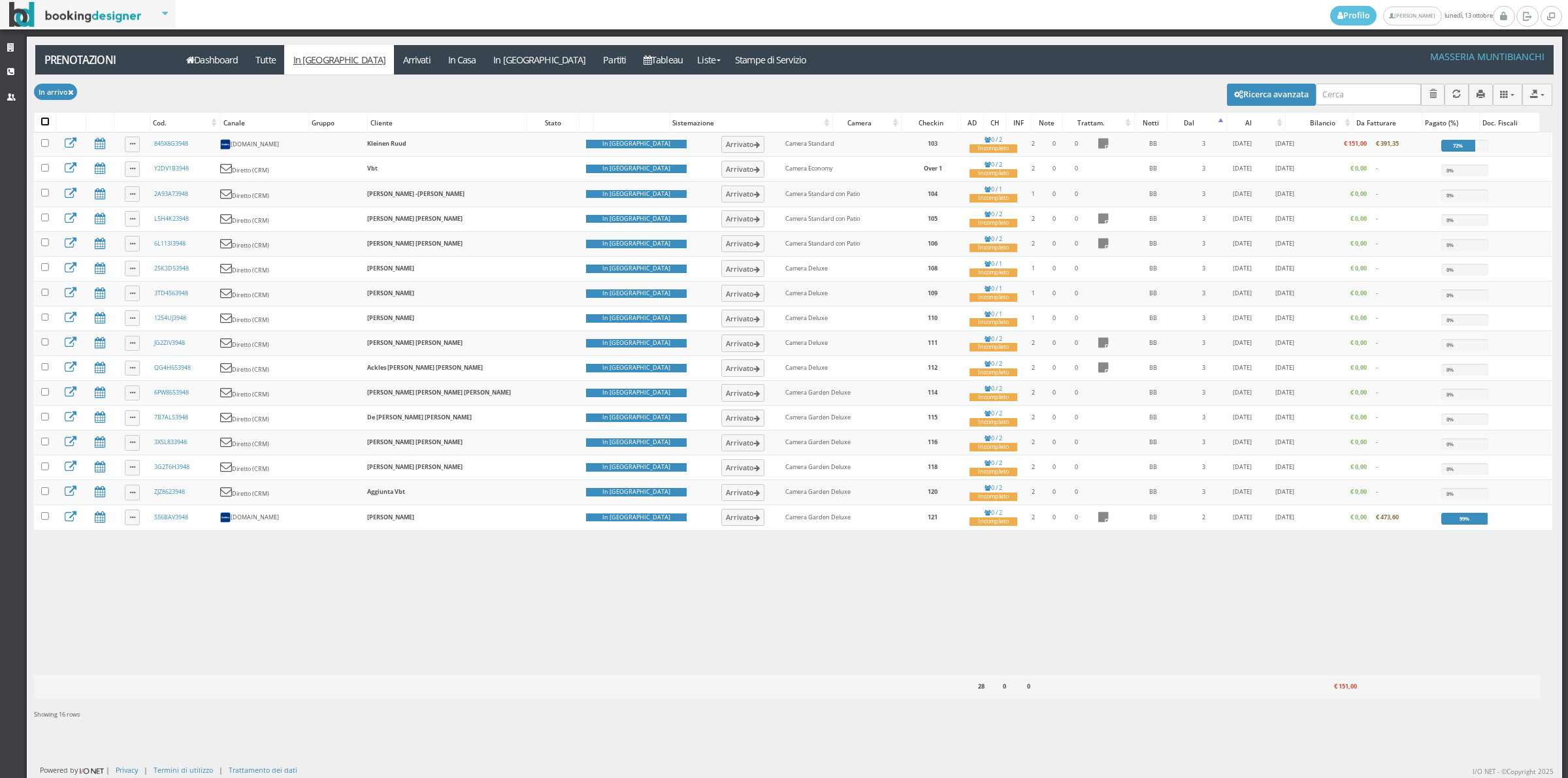
click at [46, 121] on input "checkbox" at bounding box center [45, 122] width 8 height 8
checkbox input "true"
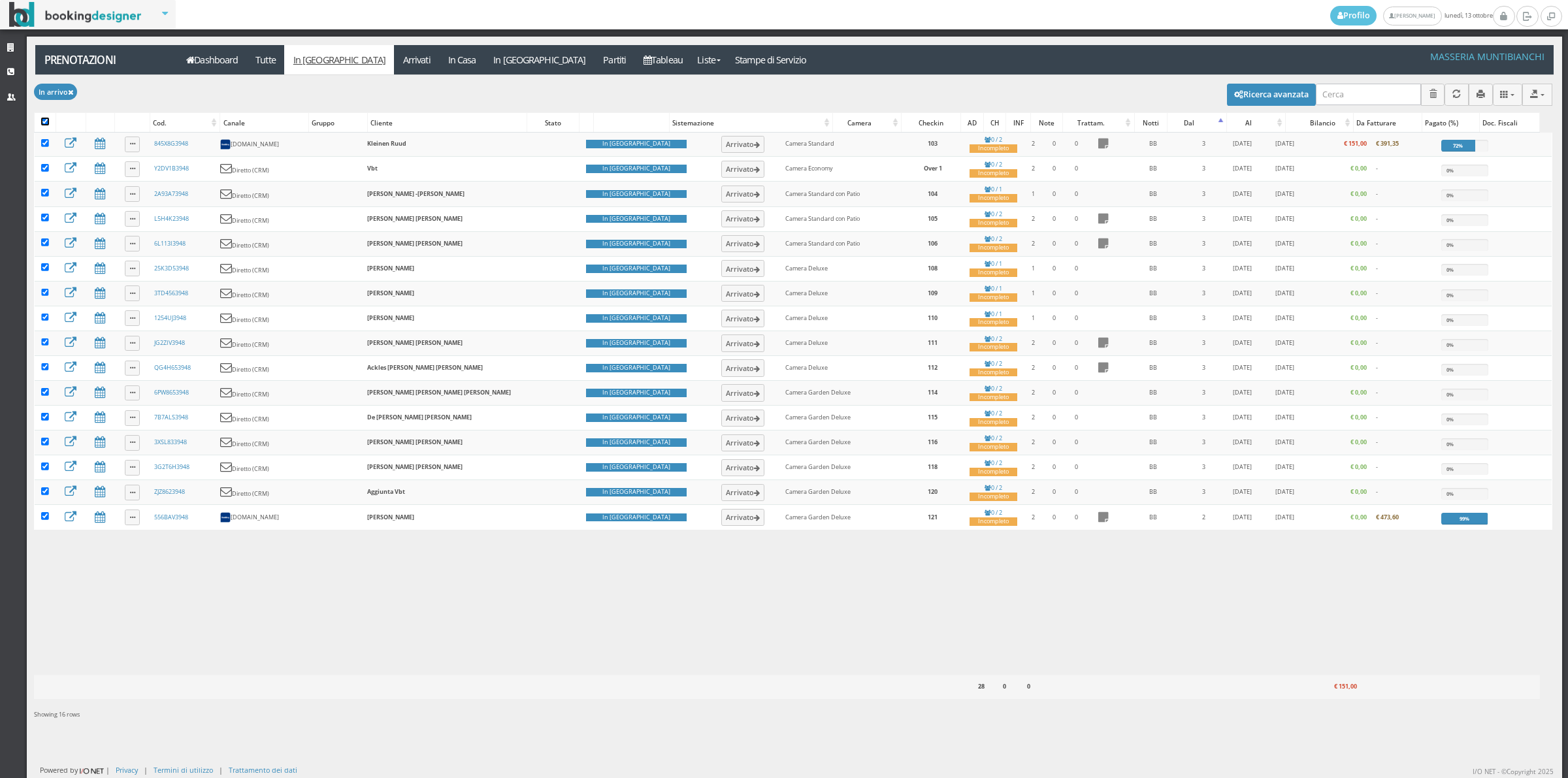
checkbox input "true"
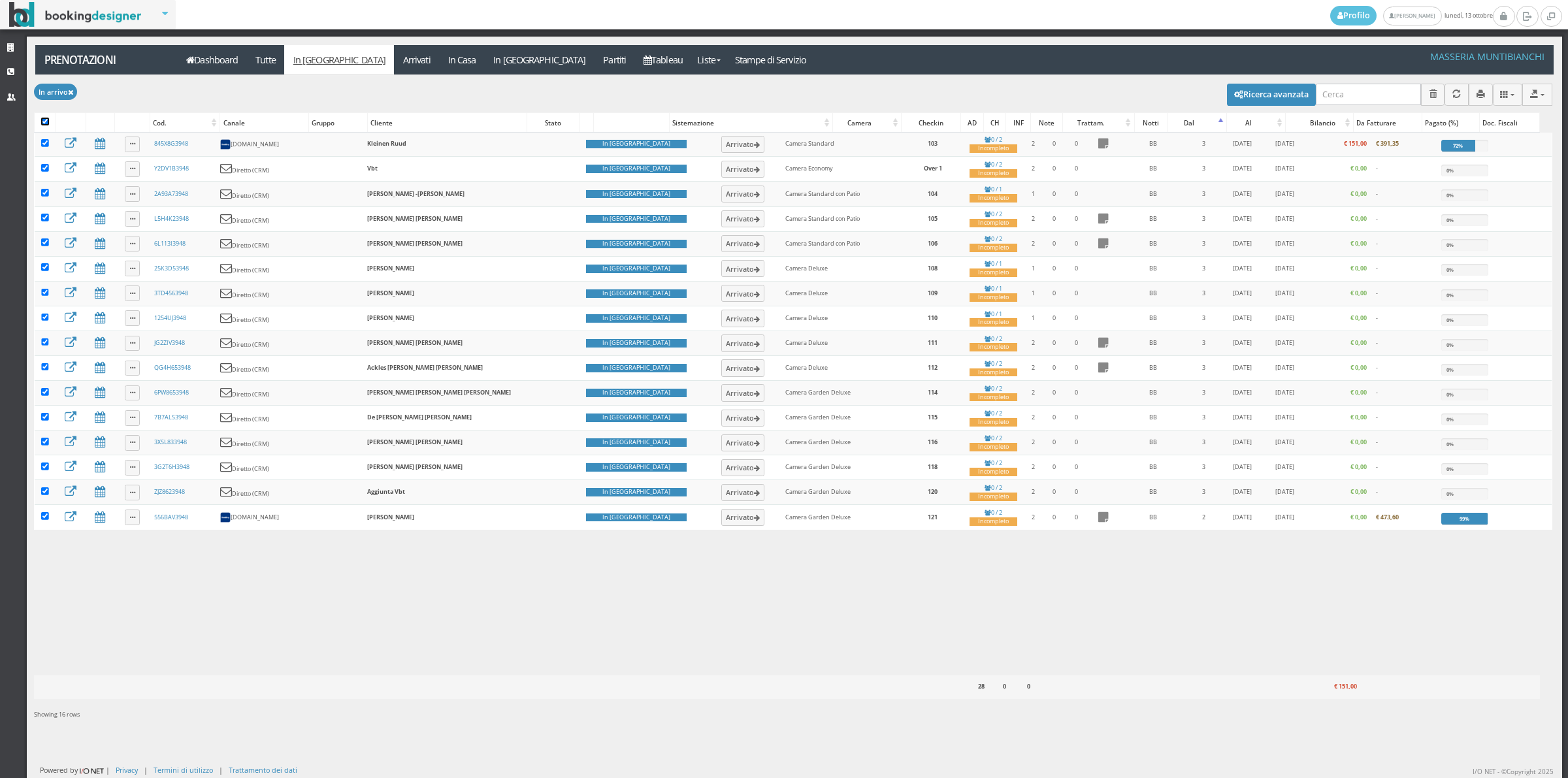
checkbox input "true"
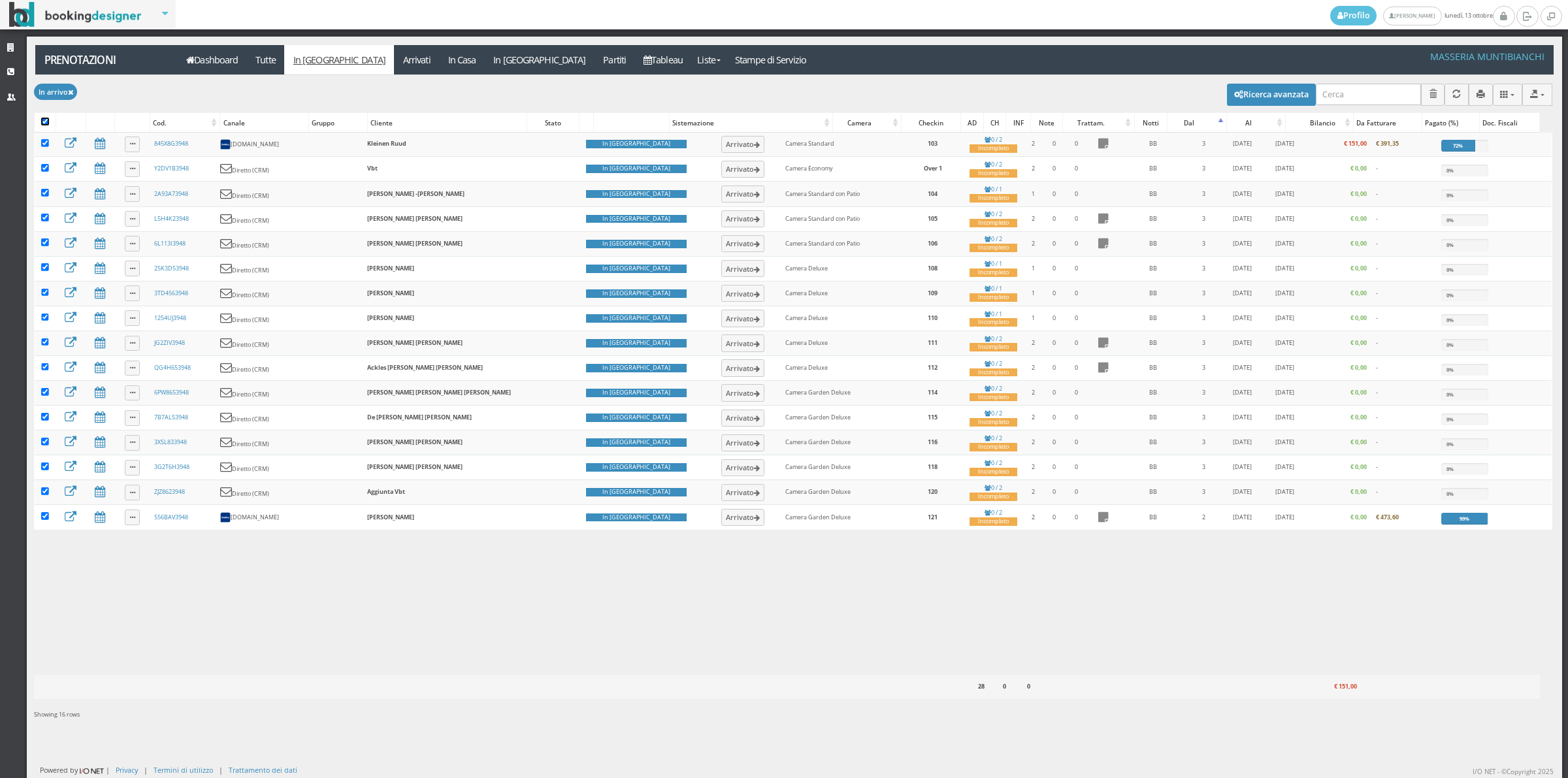
checkbox input "true"
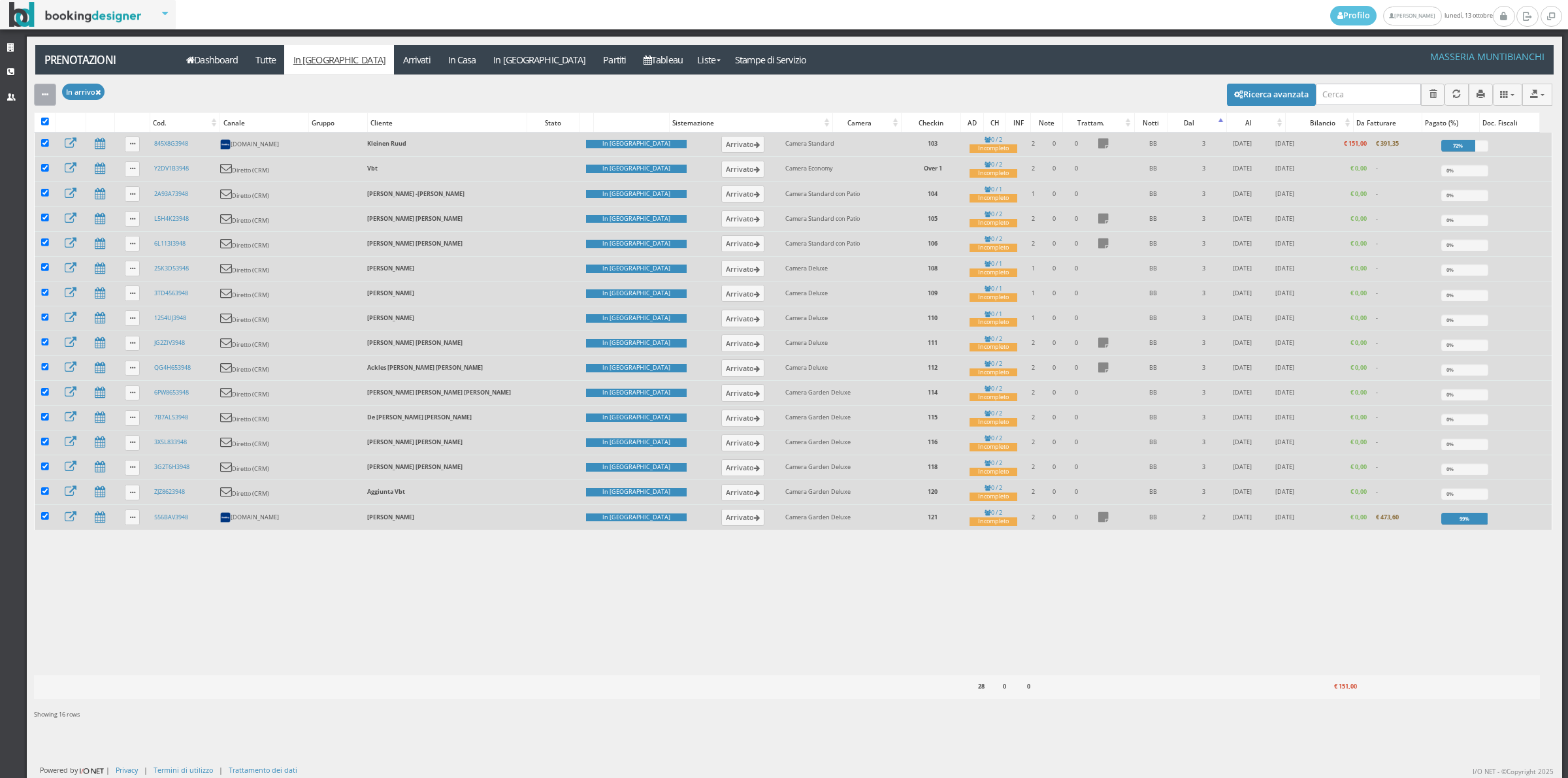
click at [47, 99] on div "button" at bounding box center [45, 95] width 6 height 10
click at [59, 141] on link "Segna come "Arrivato"" at bounding box center [90, 139] width 111 height 15
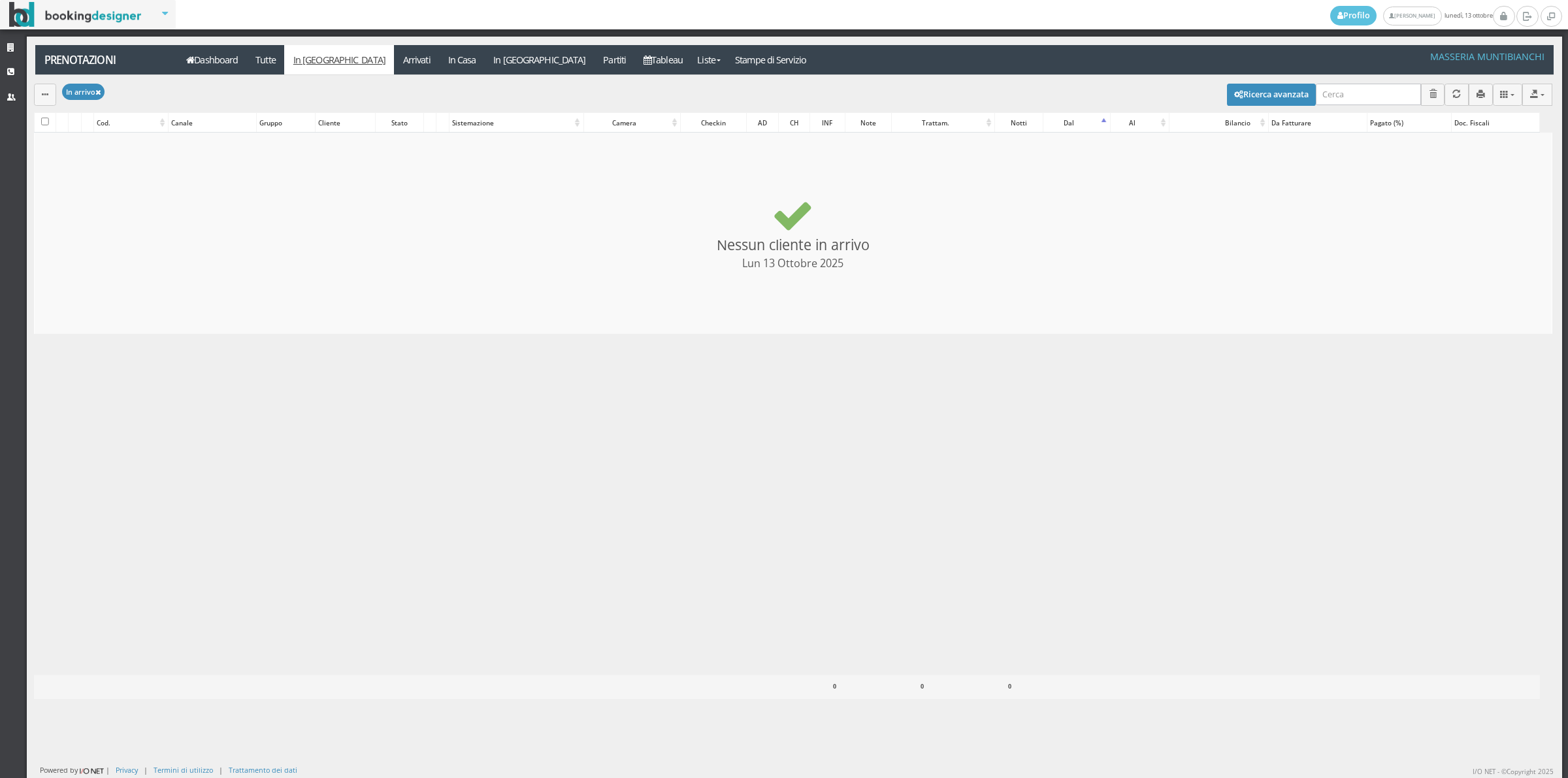
checkbox input "false"
click at [394, 63] on link "Arrivati" at bounding box center [417, 60] width 45 height 29
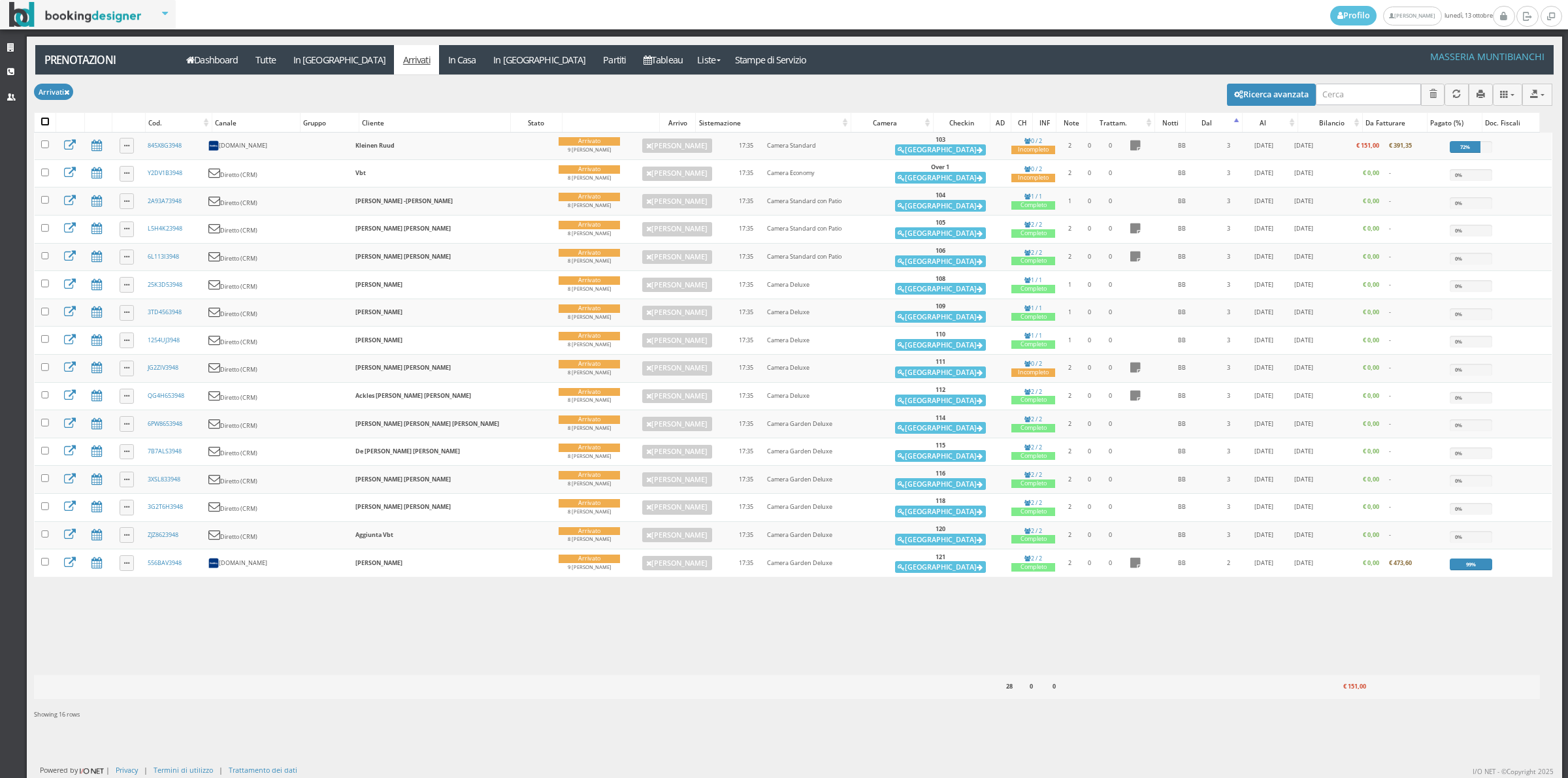
click at [44, 118] on input "checkbox" at bounding box center [45, 122] width 8 height 8
checkbox input "true"
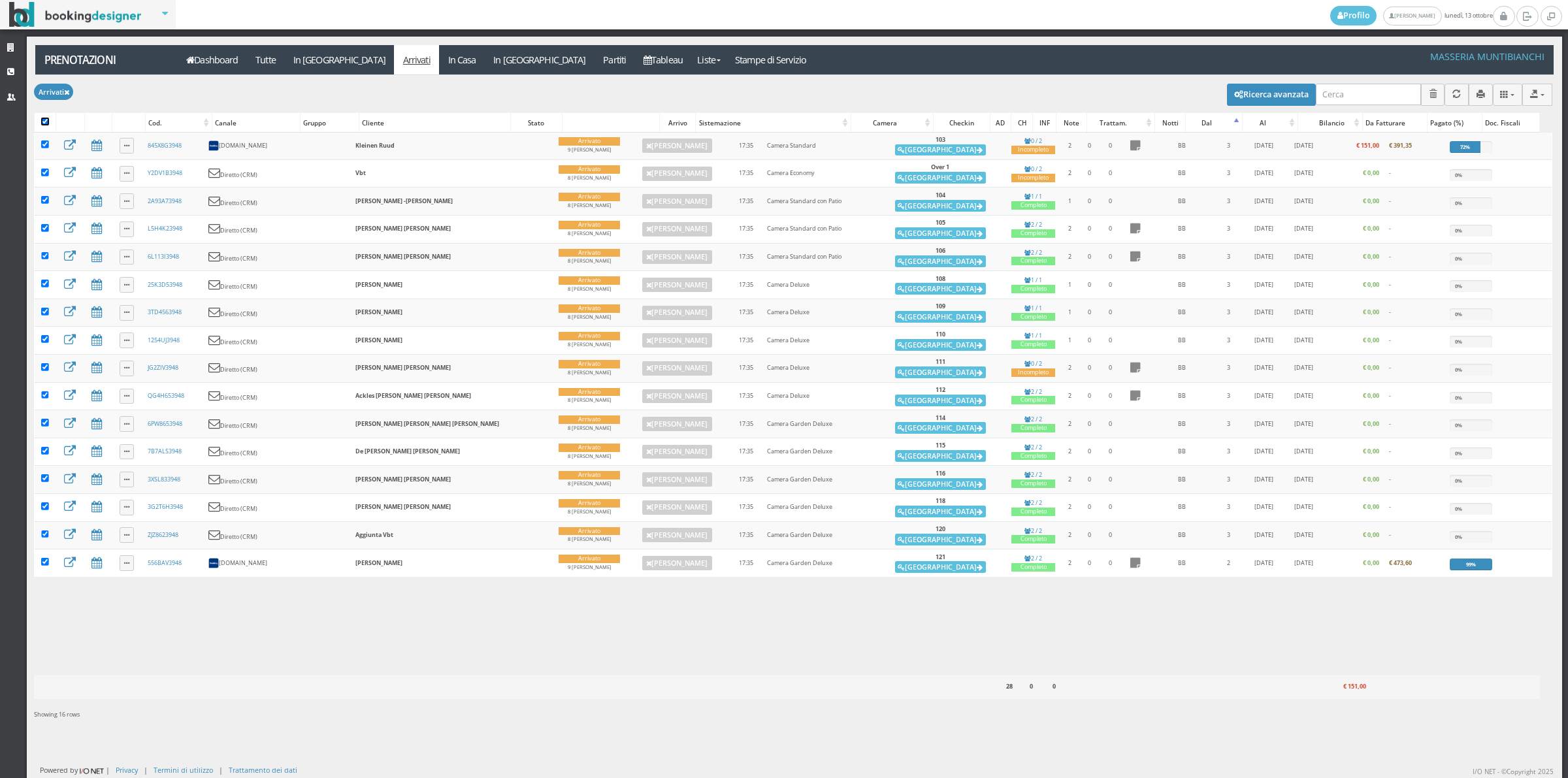
checkbox input "true"
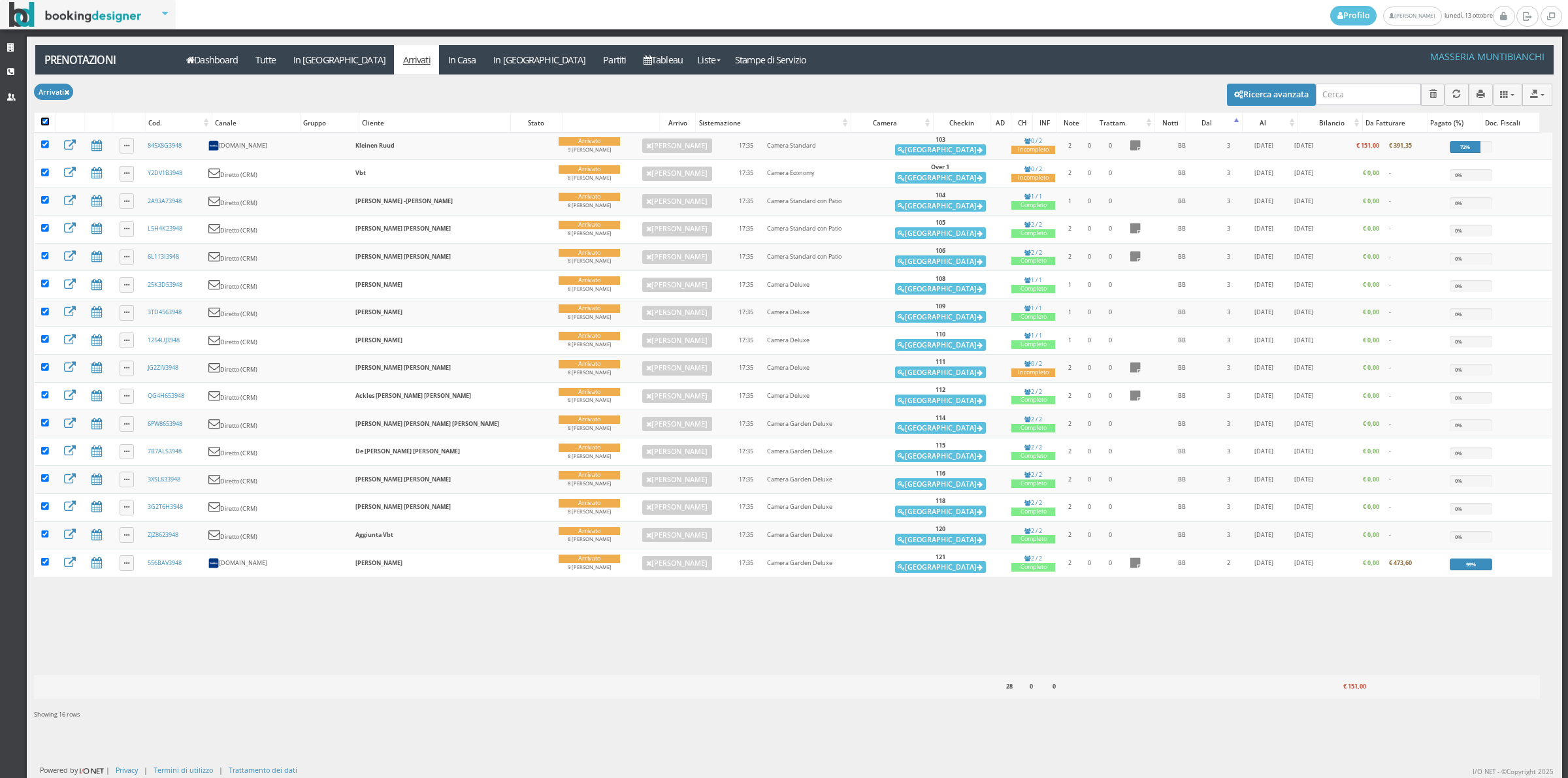
checkbox input "true"
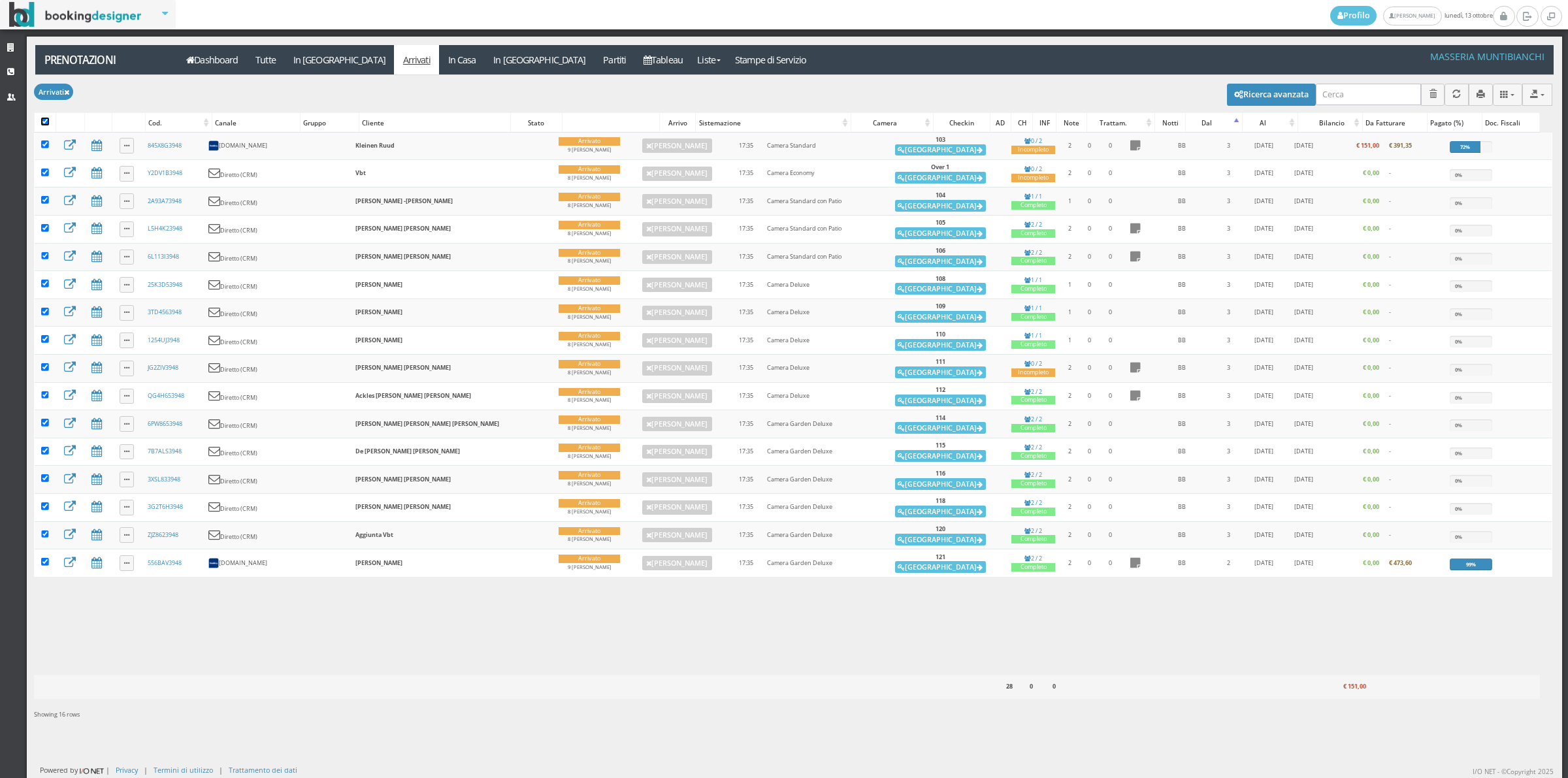
checkbox input "true"
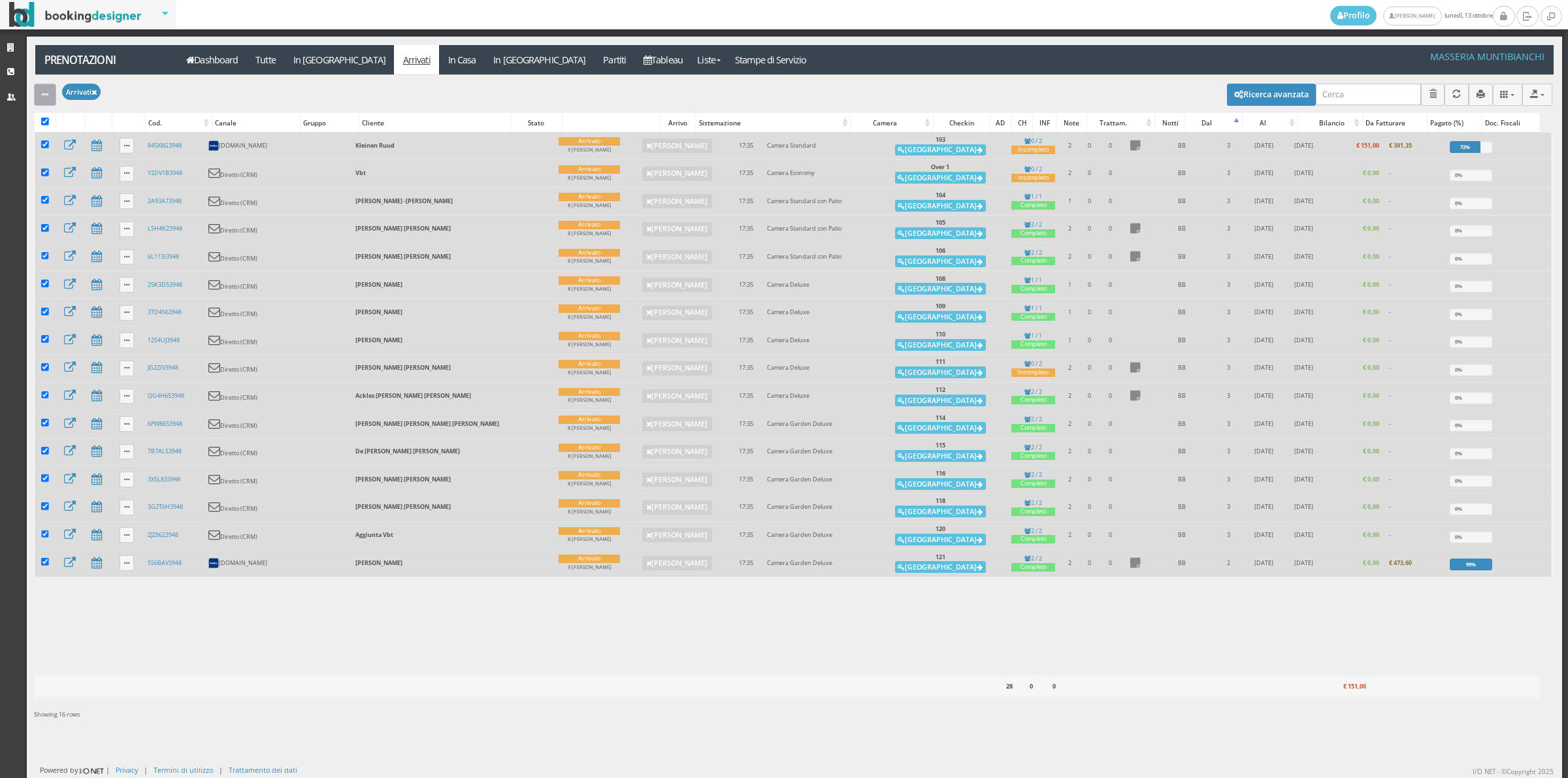
click at [50, 97] on button "button" at bounding box center [44, 95] width 22 height 22
click at [61, 162] on link "Segna come "Alloggiato"" at bounding box center [90, 165] width 111 height 15
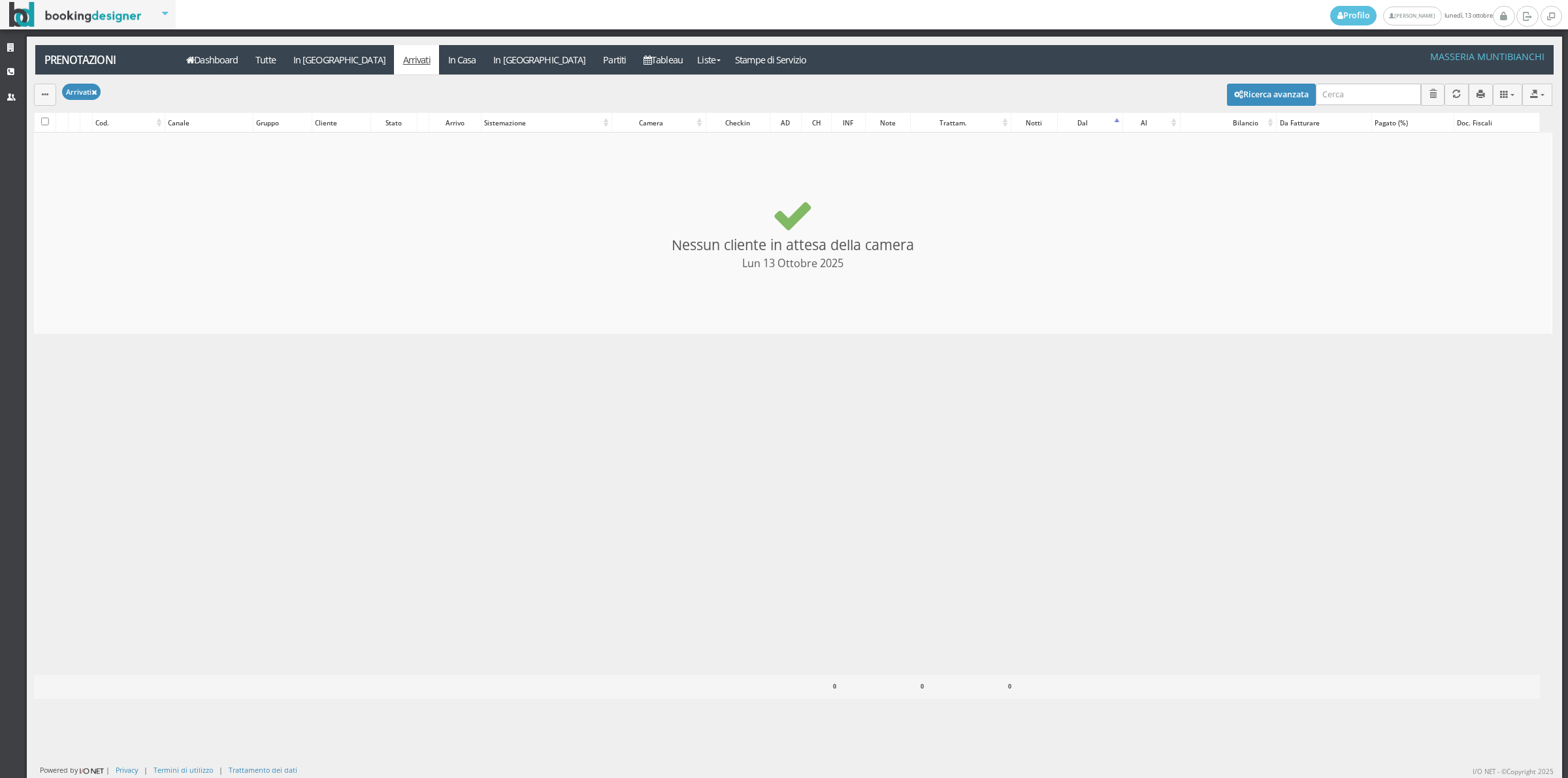
checkbox input "false"
click at [439, 61] on link "In Casa" at bounding box center [461, 60] width 46 height 29
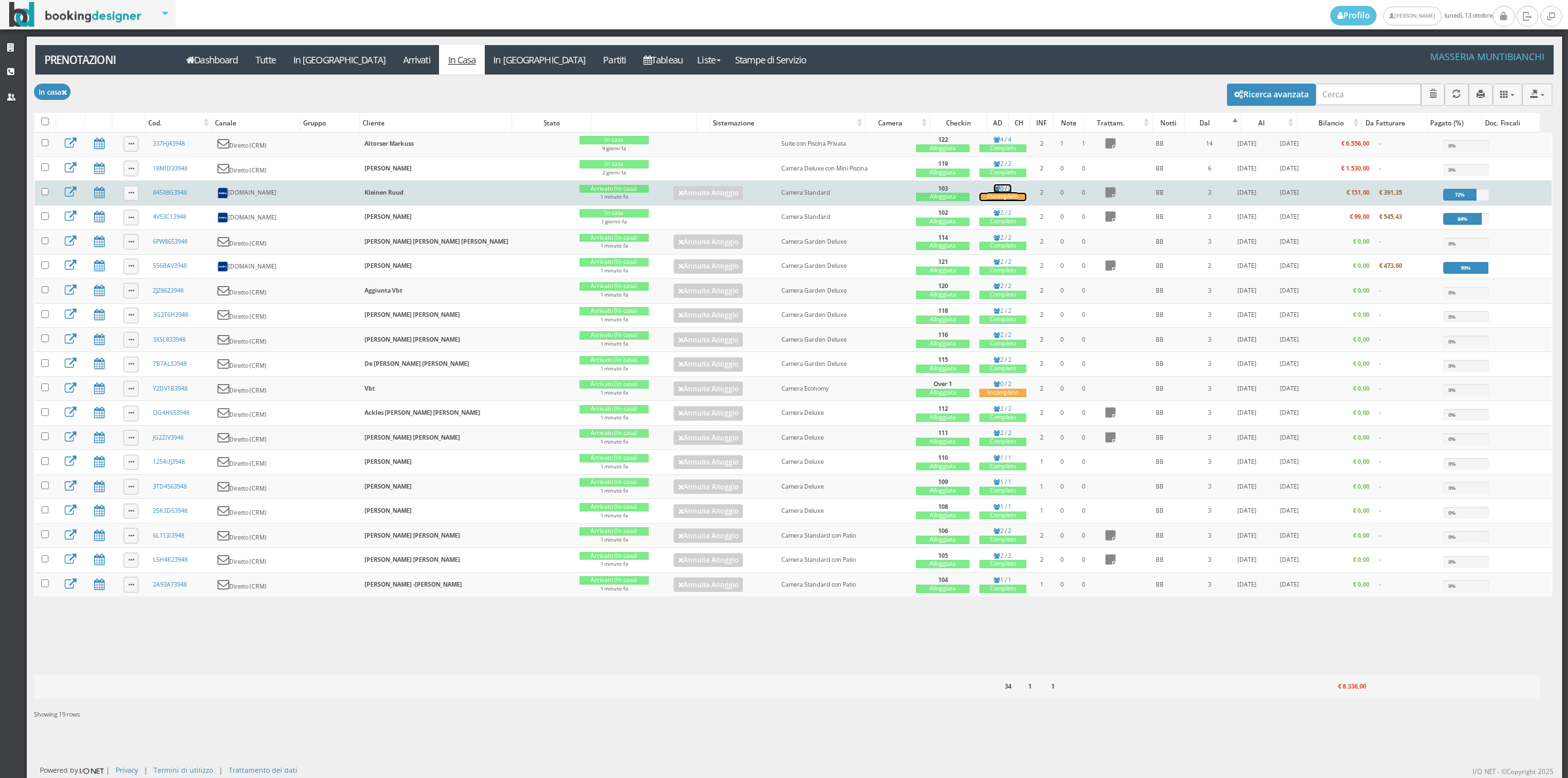
click at [979, 201] on div "Incompleto" at bounding box center [1003, 197] width 47 height 9
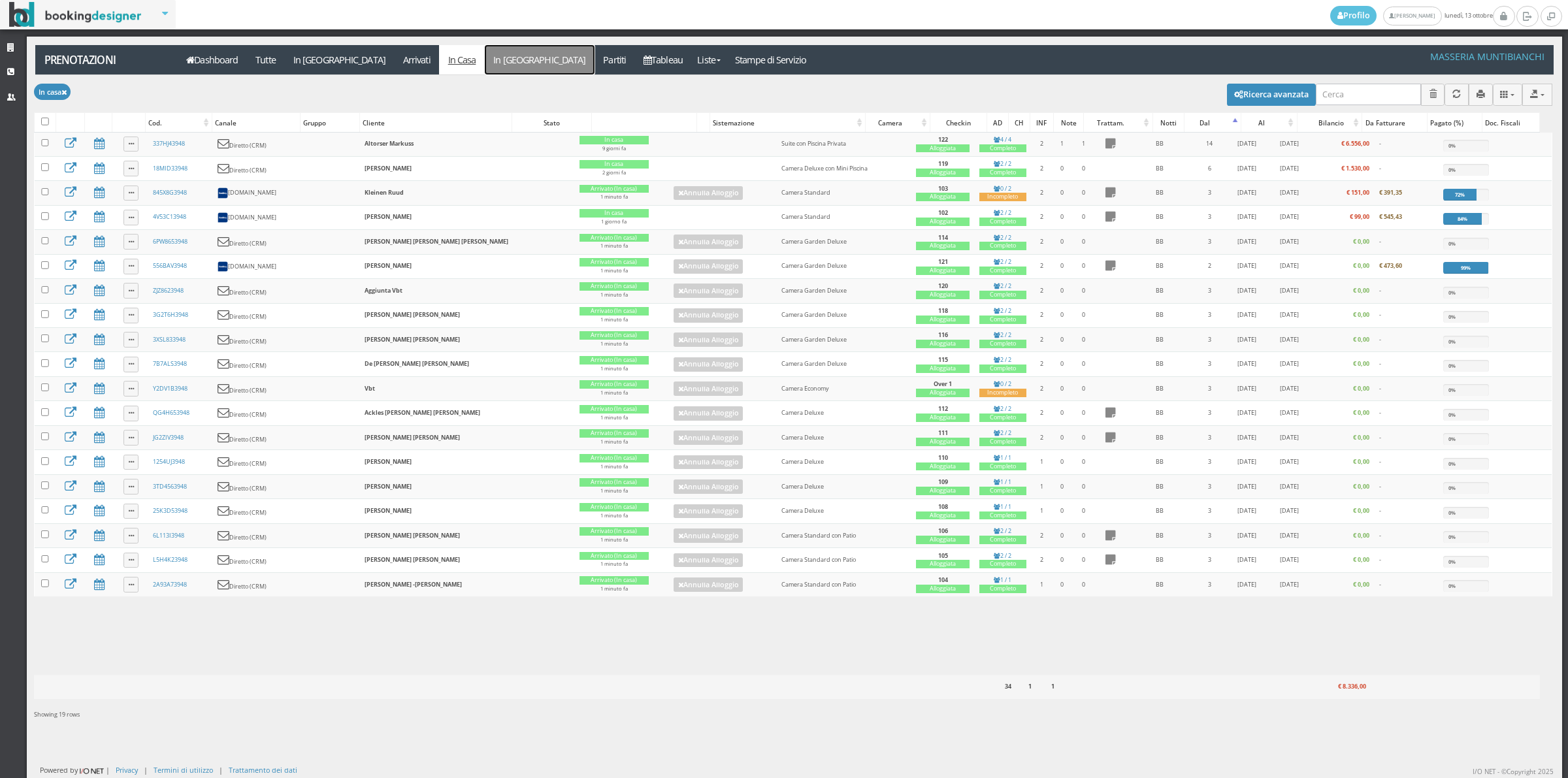
click at [485, 60] on link "In [GEOGRAPHIC_DATA]" at bounding box center [540, 60] width 110 height 29
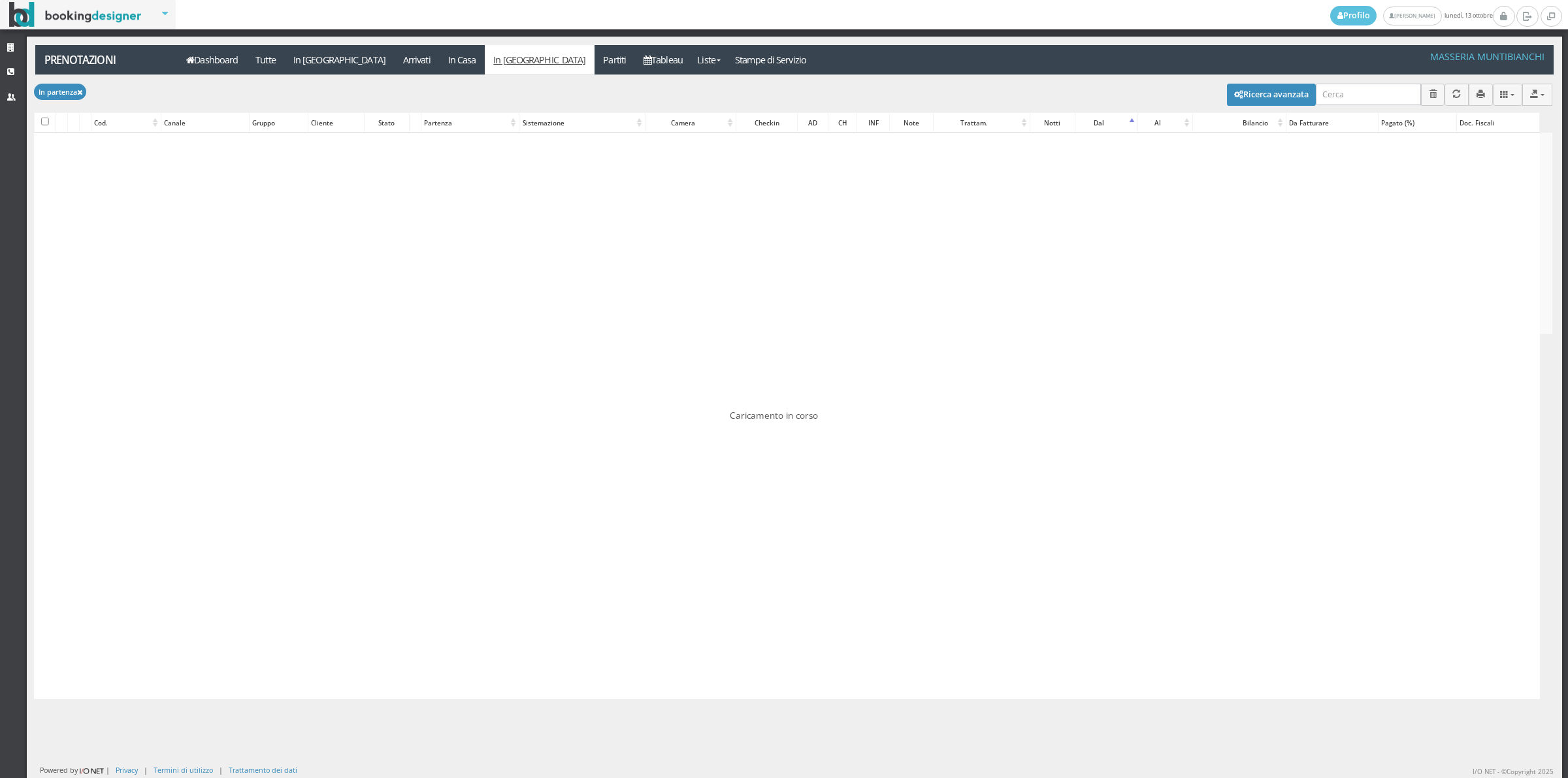
checkbox input "false"
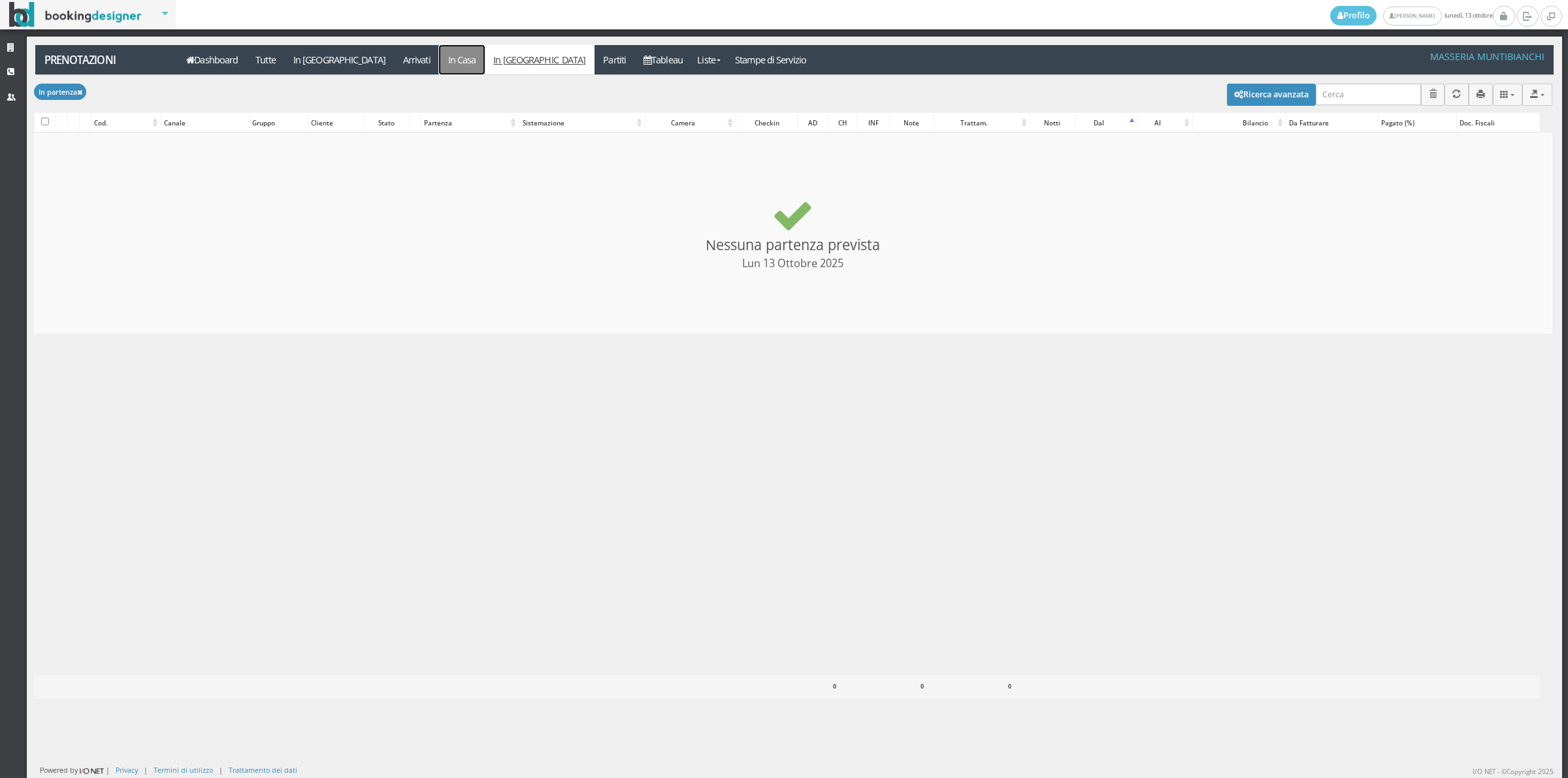
click at [439, 63] on link "In Casa" at bounding box center [461, 60] width 46 height 29
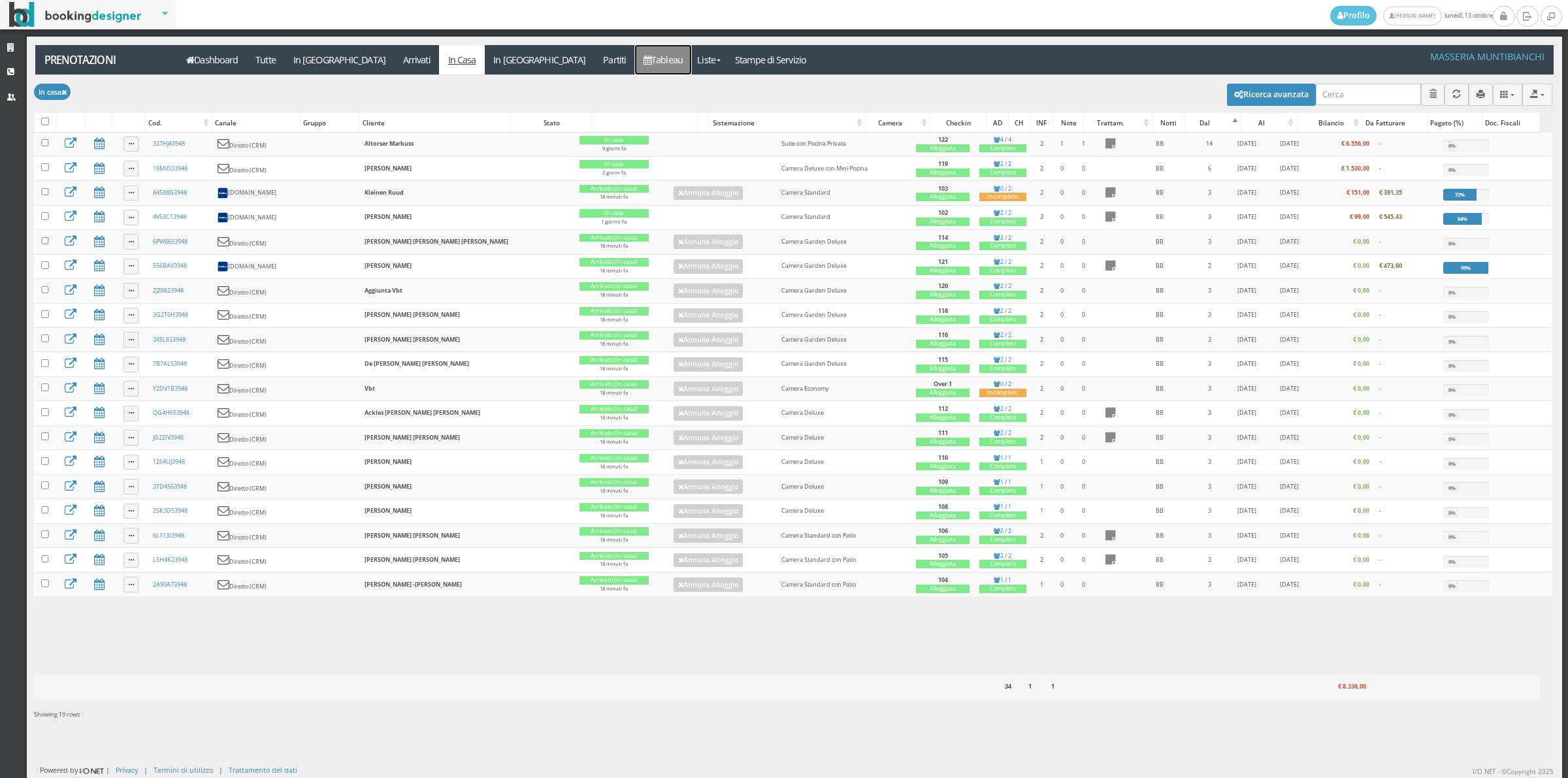
click at [635, 69] on link "Tableau" at bounding box center [663, 60] width 57 height 29
